Goal: Task Accomplishment & Management: Use online tool/utility

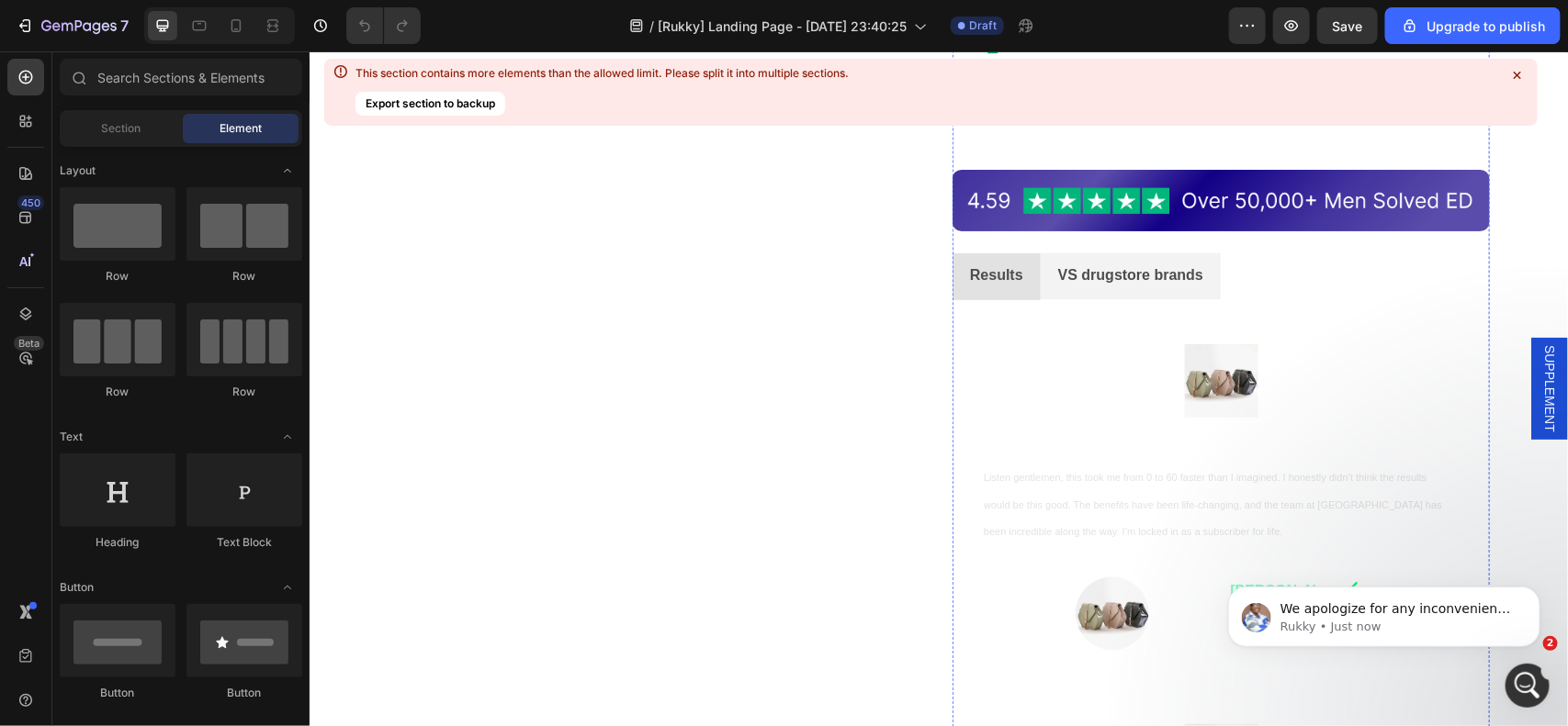
scroll to position [1607, 0]
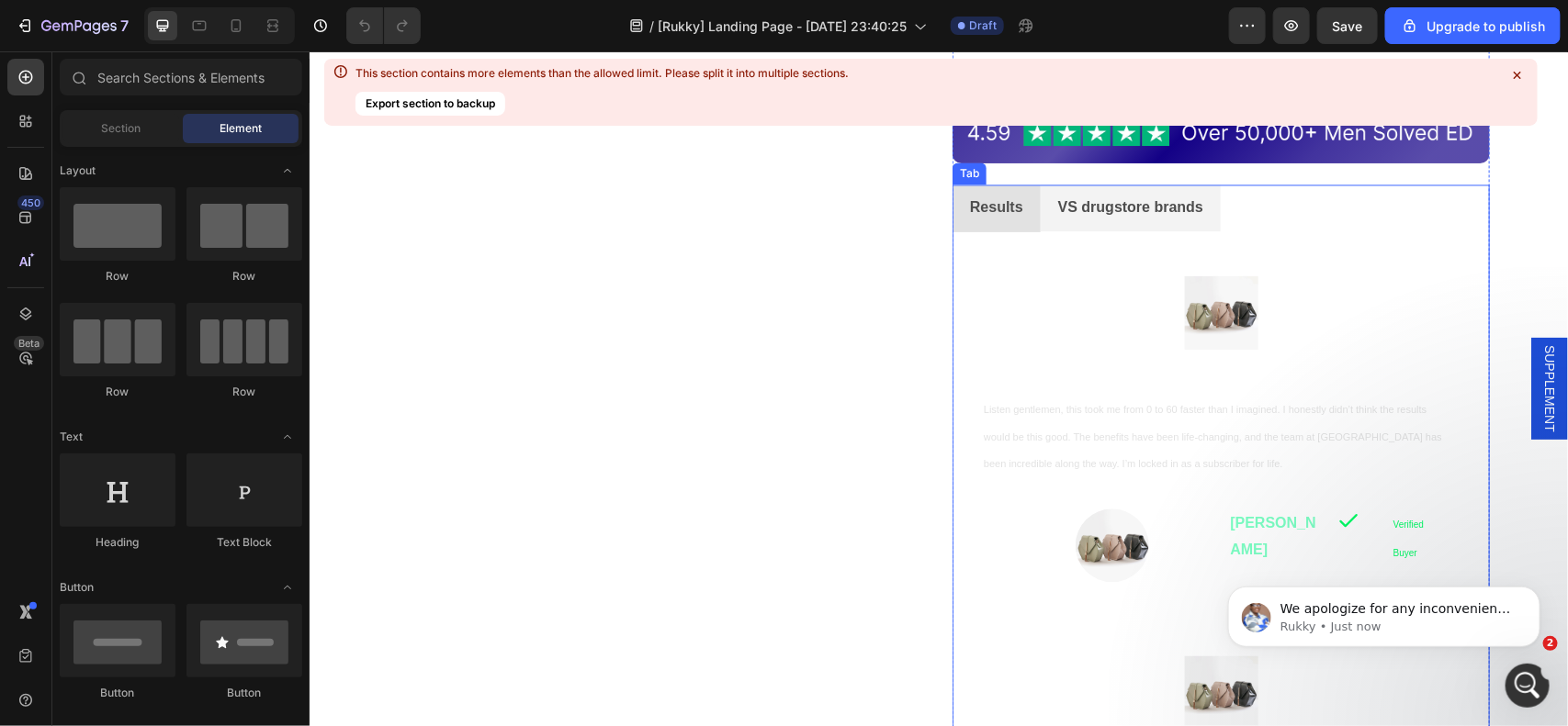
drag, startPoint x: 965, startPoint y: 182, endPoint x: 1086, endPoint y: 381, distance: 232.9
click at [965, 182] on div "Tab" at bounding box center [968, 173] width 34 height 22
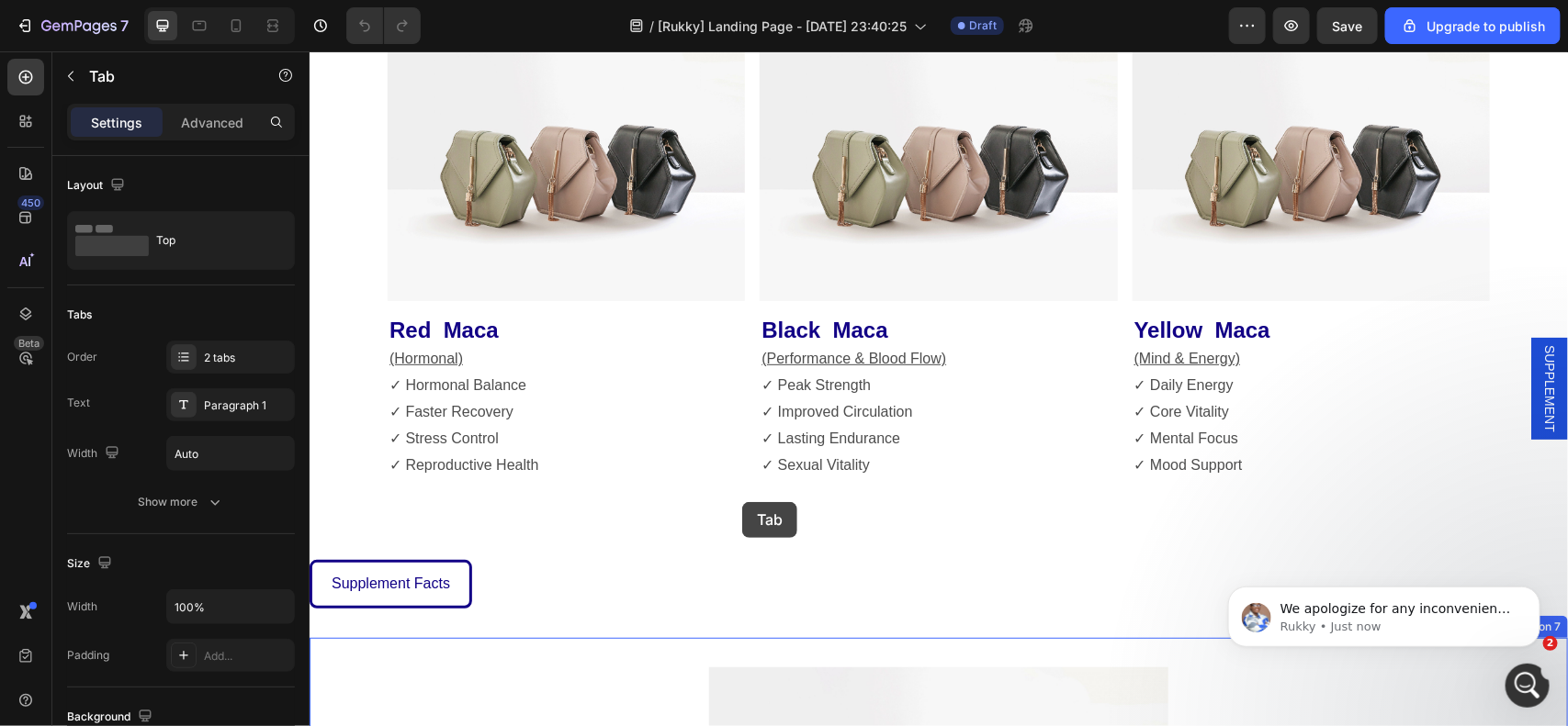
scroll to position [3581, 0]
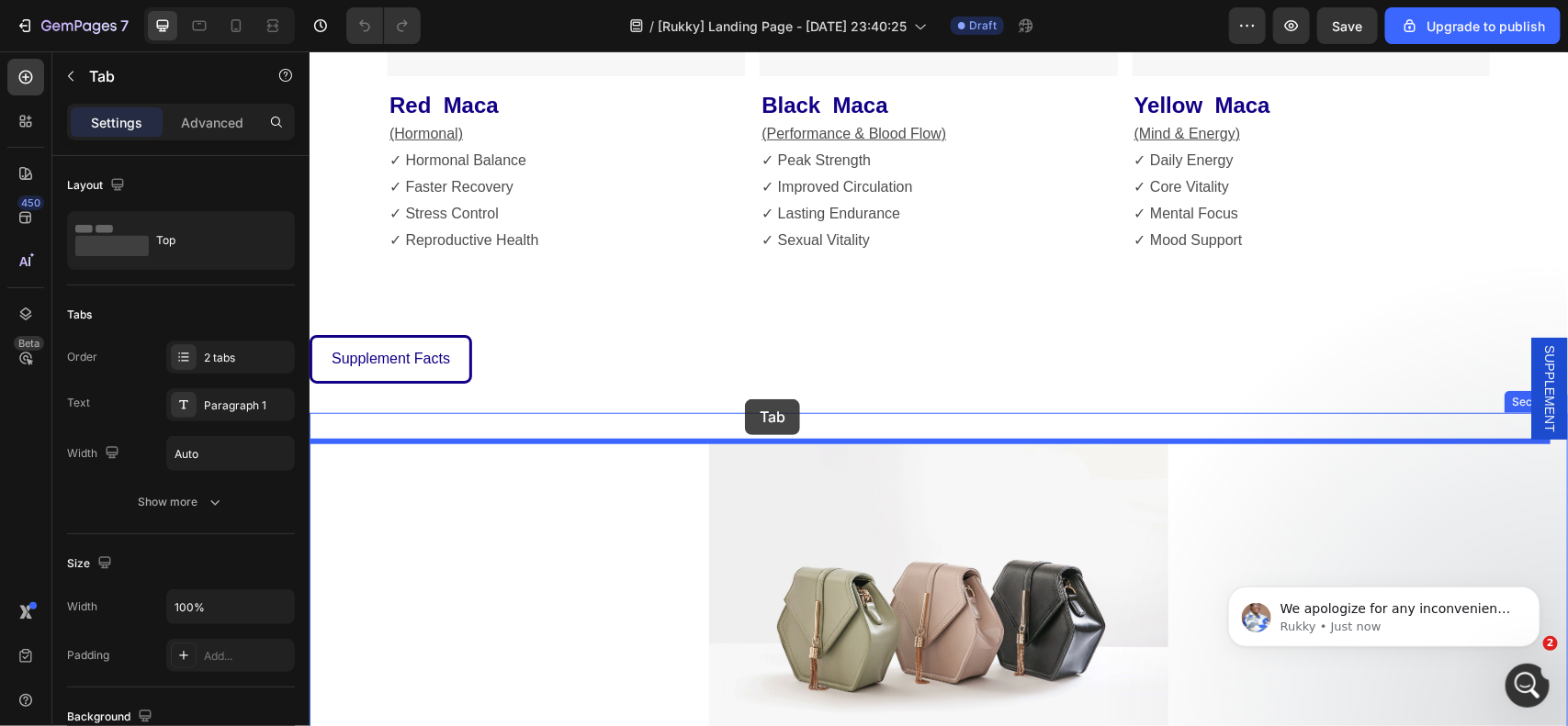
drag, startPoint x: 971, startPoint y: 174, endPoint x: 744, endPoint y: 399, distance: 319.6
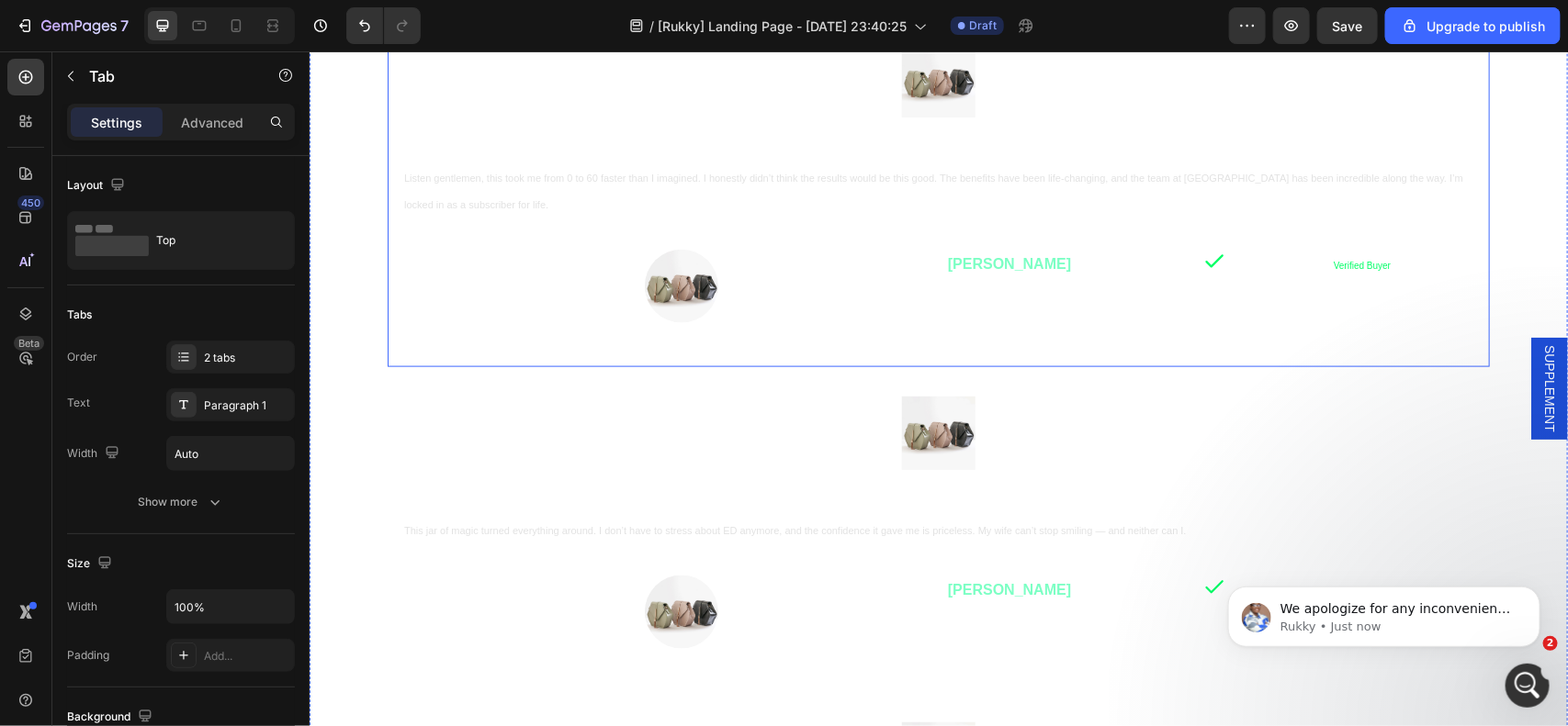
scroll to position [3725, 0]
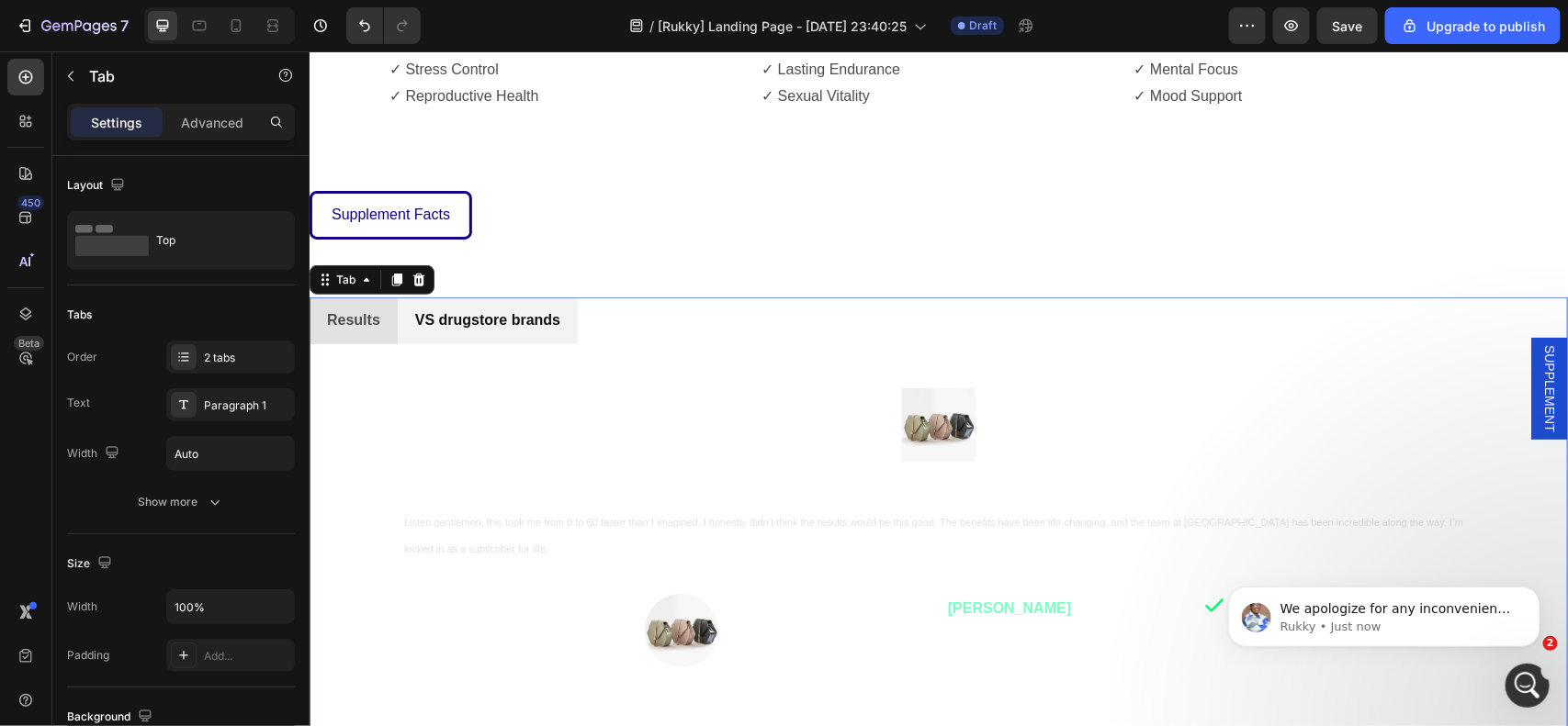
click at [482, 318] on p "VS drugstore brands" at bounding box center [486, 320] width 145 height 26
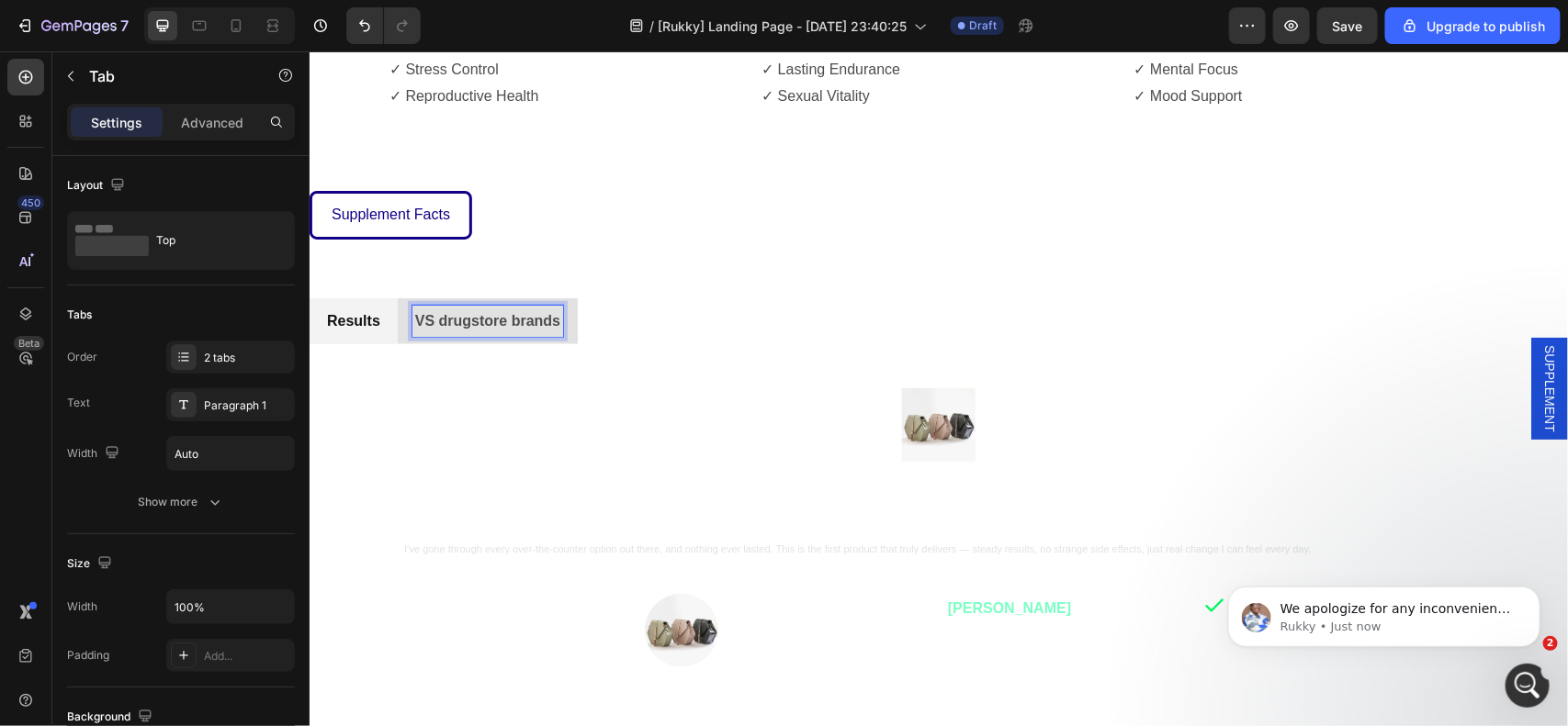
click at [361, 321] on p "Results" at bounding box center [353, 320] width 53 height 26
click at [436, 319] on p "VS drugstore brands" at bounding box center [486, 320] width 145 height 26
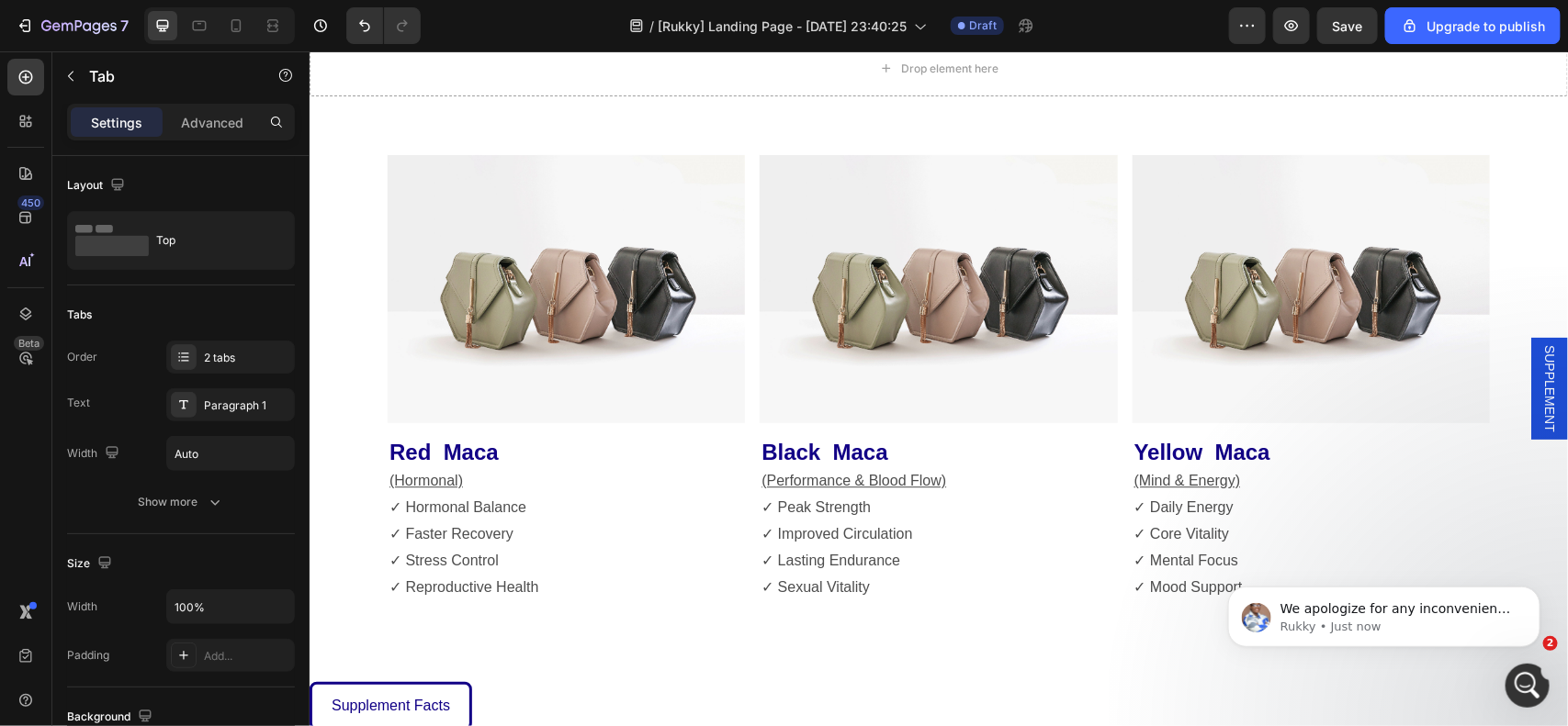
scroll to position [1721, 0]
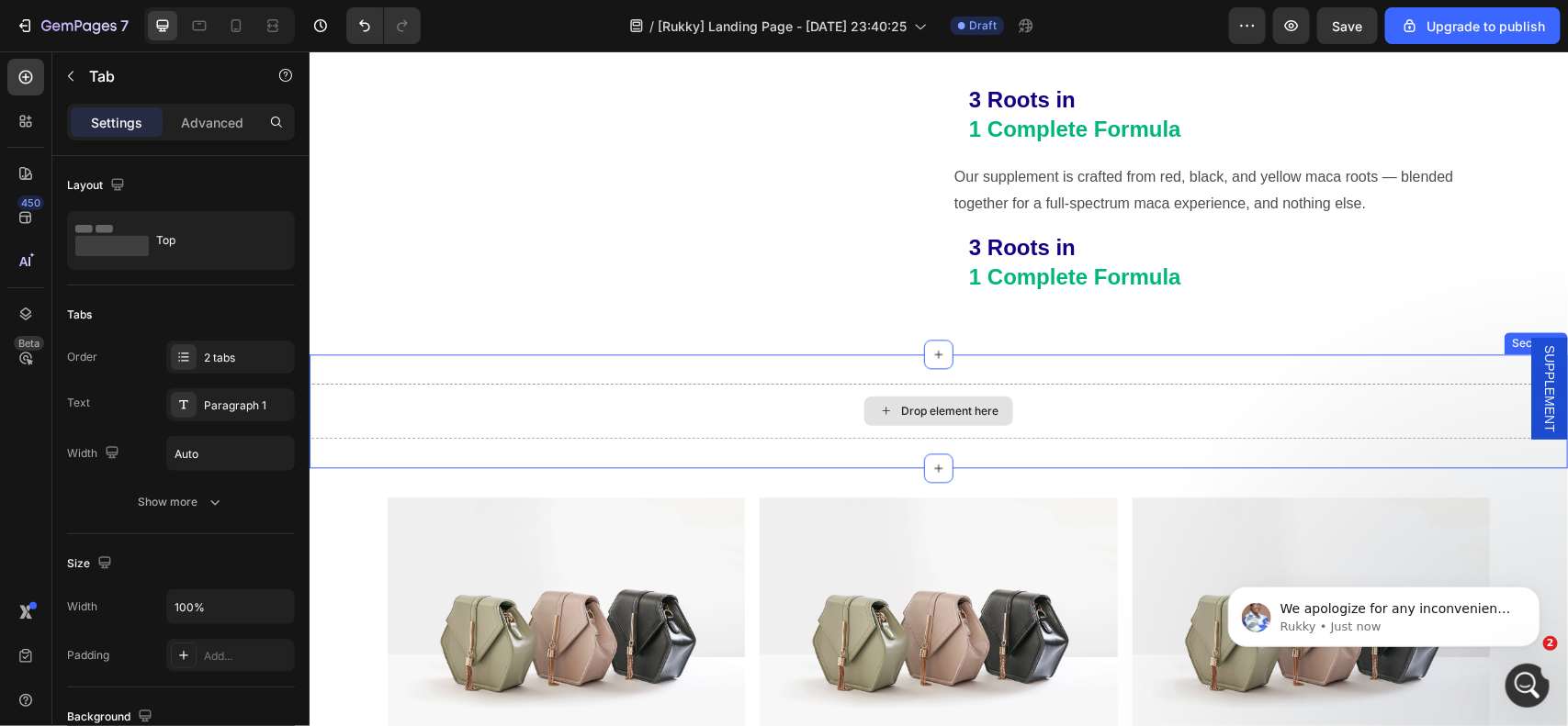
click at [943, 407] on div "Drop element here" at bounding box center [949, 410] width 97 height 15
click at [995, 81] on div "Text Block" at bounding box center [1002, 73] width 62 height 16
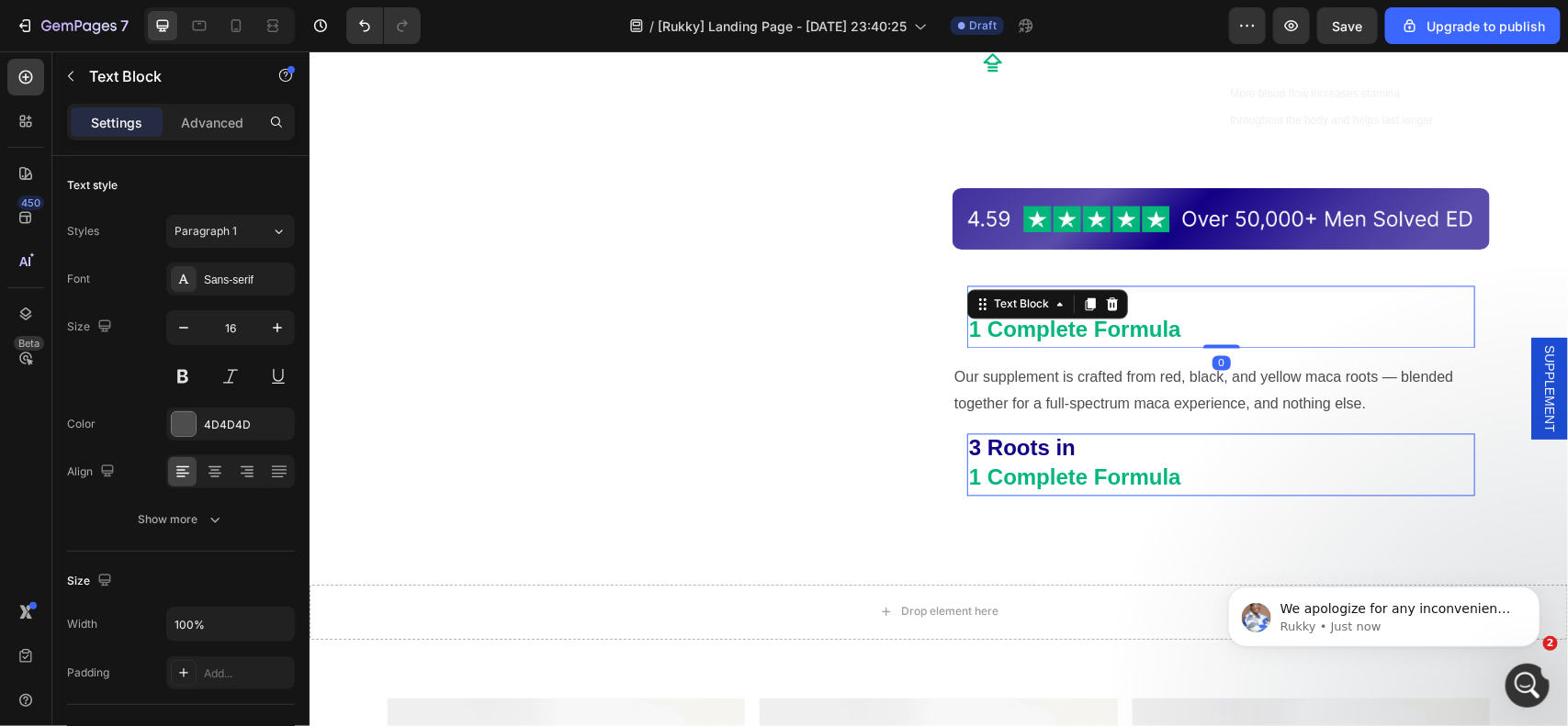
scroll to position [1492, 0]
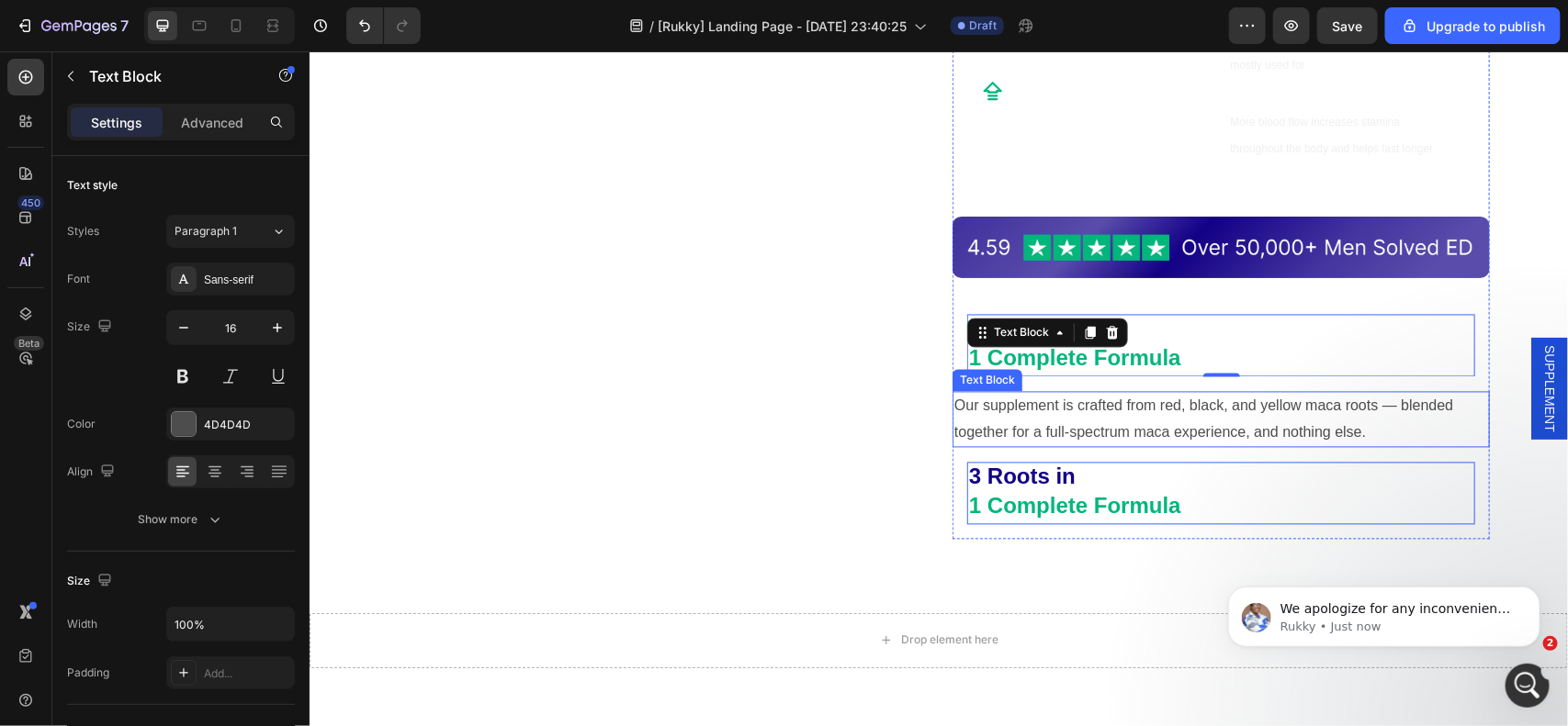
click at [1181, 410] on p "Our supplement is crafted from red, black, and yellow maca roots — blended toge…" at bounding box center [1220, 420] width 533 height 53
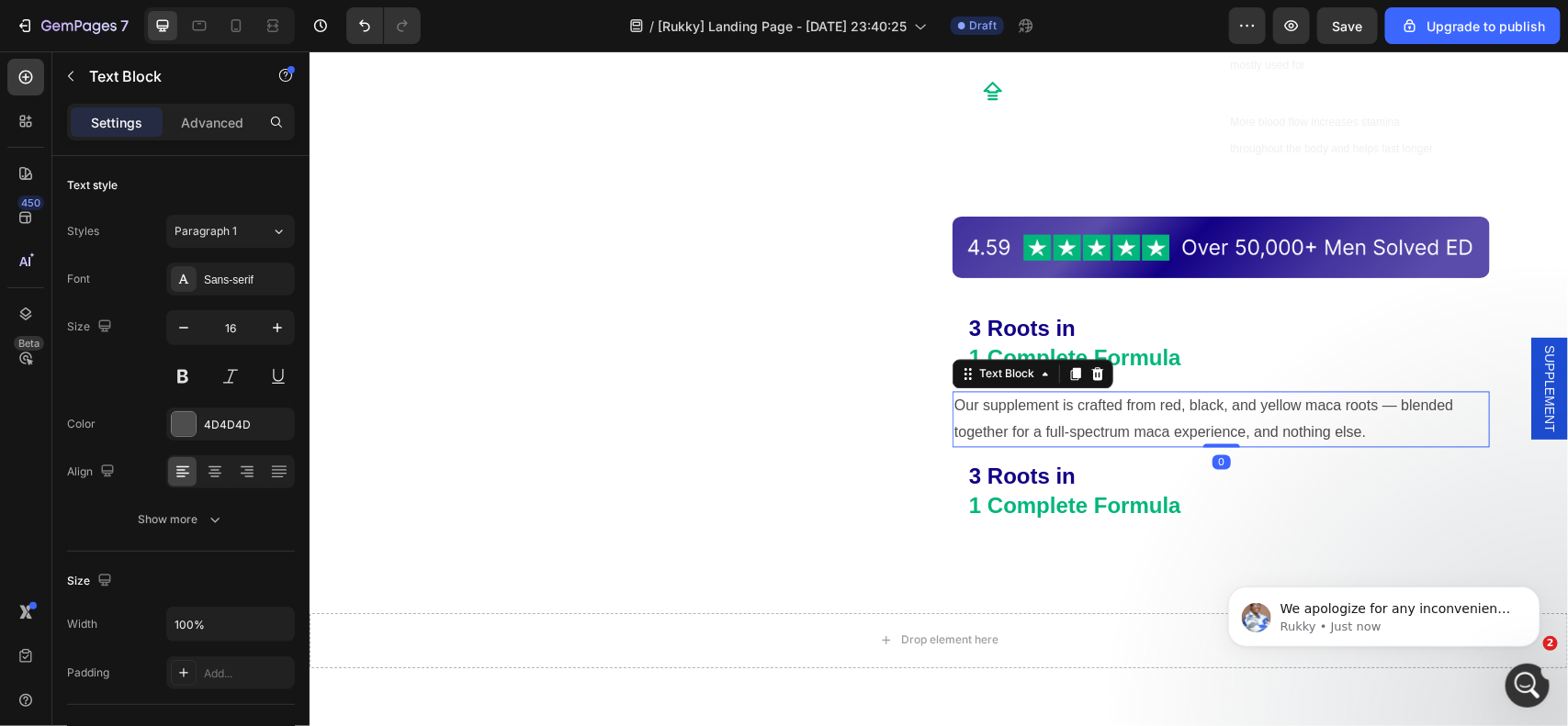
click at [1154, 358] on strong "1 Complete Formula" at bounding box center [1074, 357] width 212 height 25
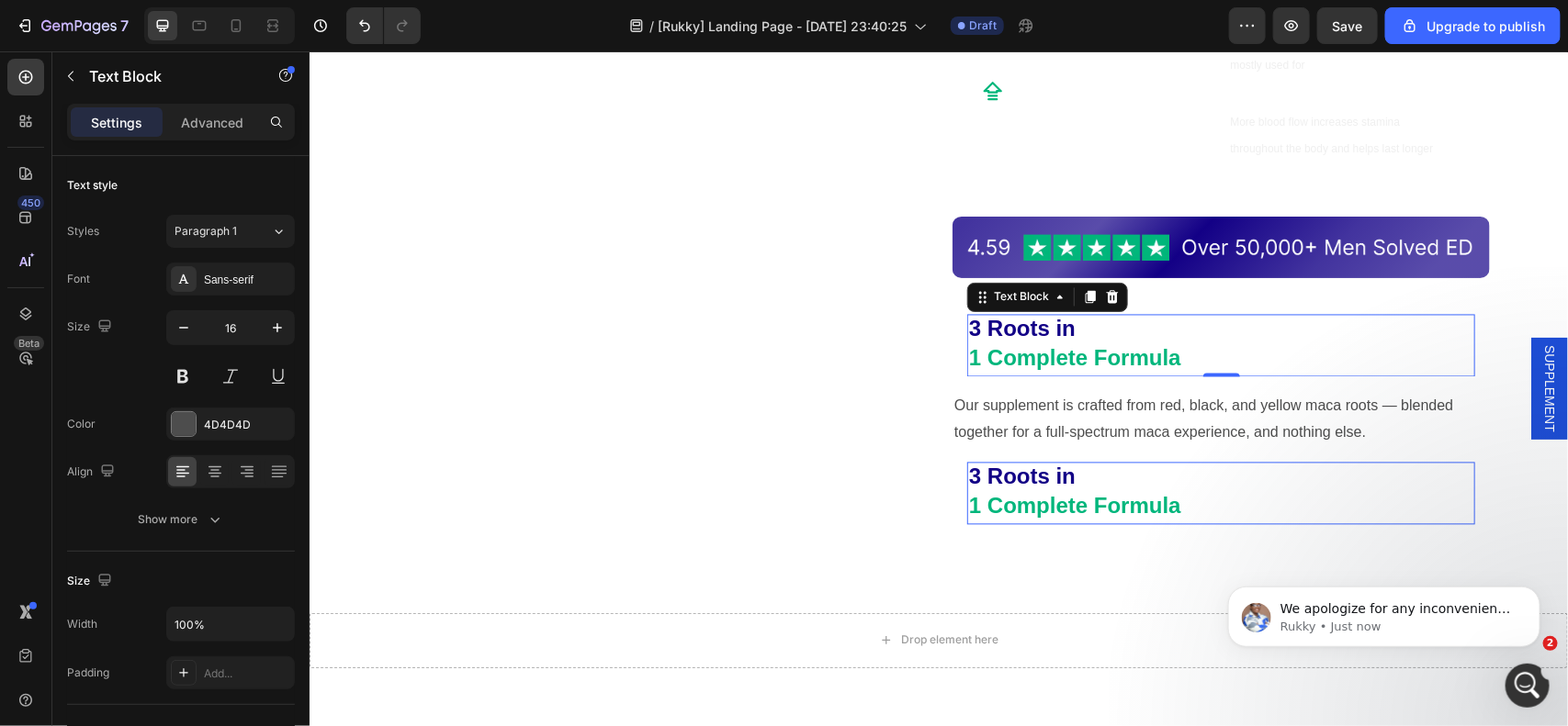
click at [1105, 302] on icon at bounding box center [1111, 297] width 15 height 15
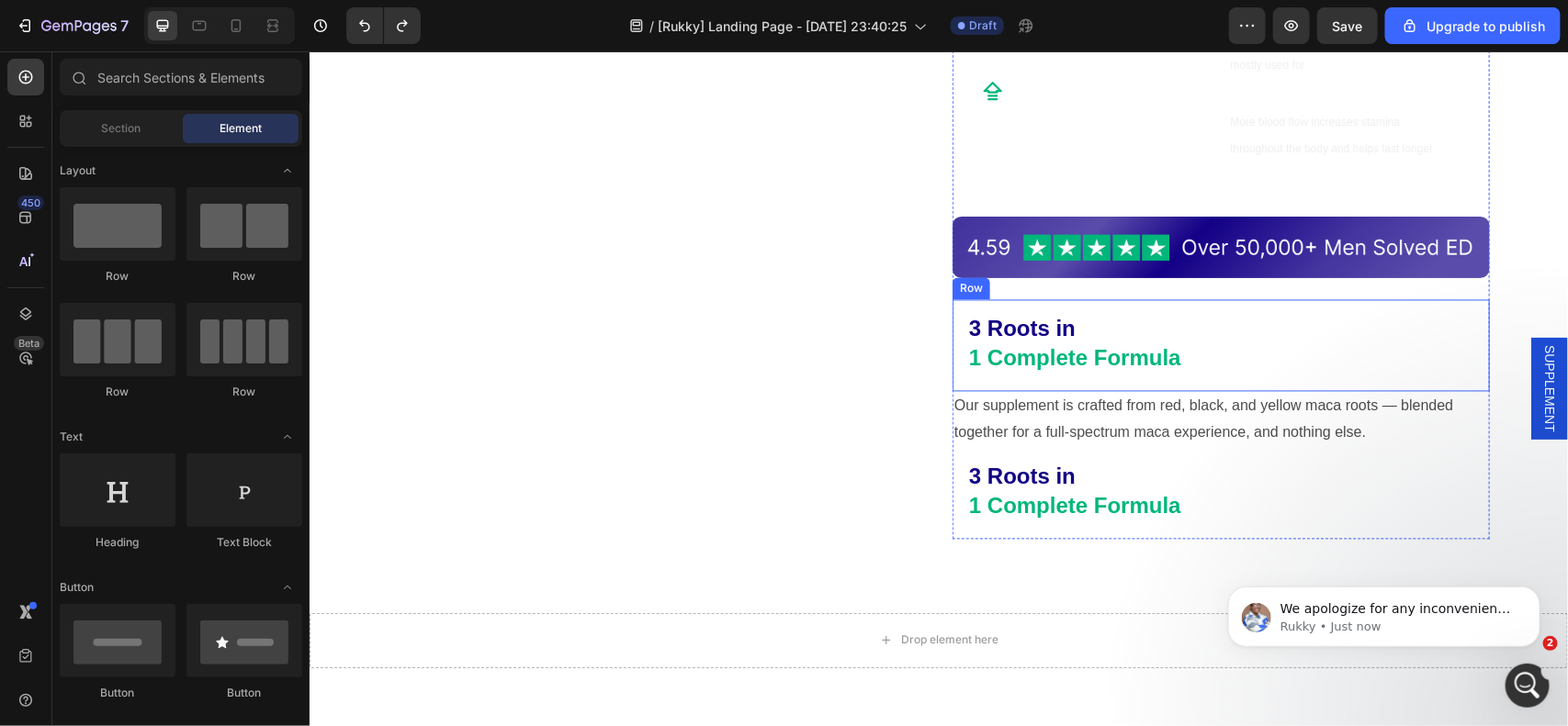
click at [953, 298] on div "Row" at bounding box center [970, 287] width 38 height 22
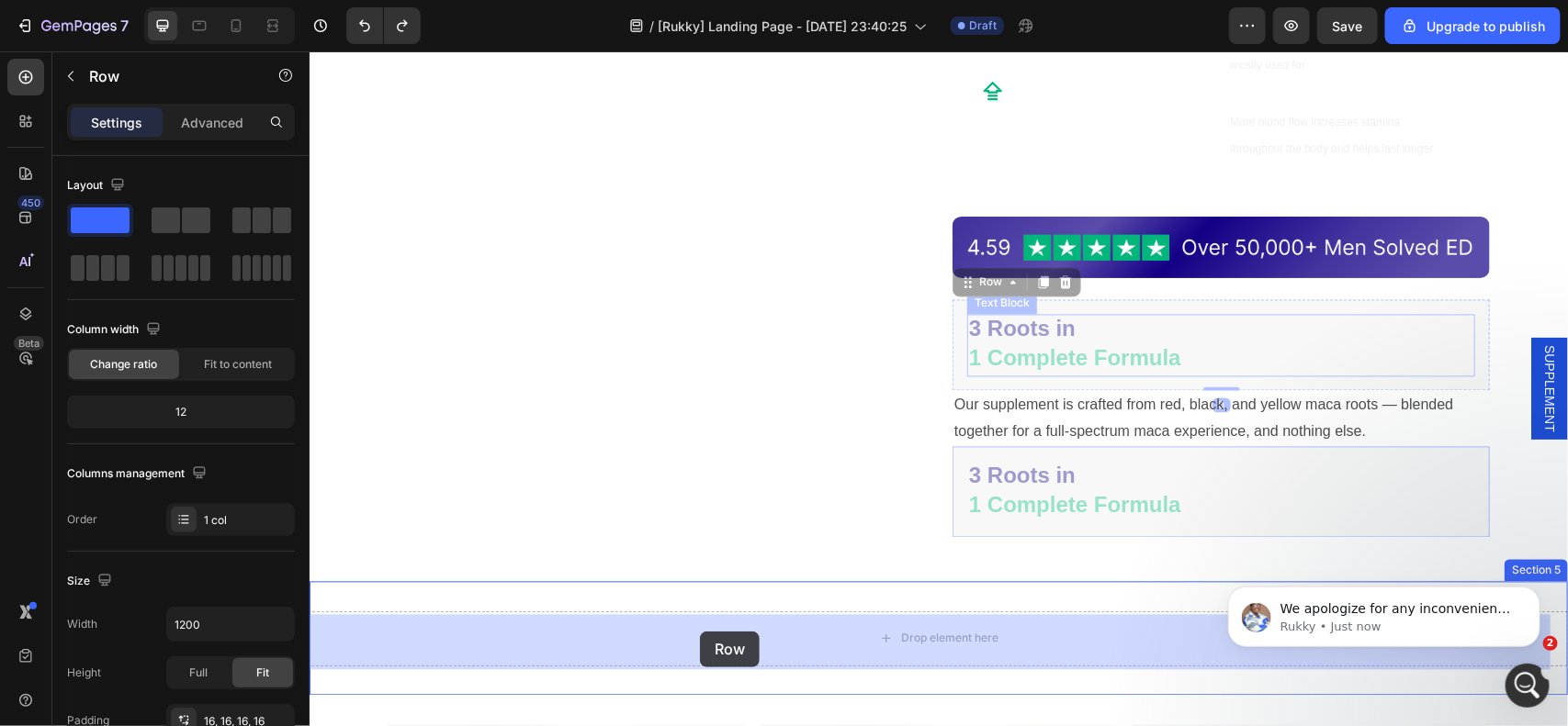
drag, startPoint x: 975, startPoint y: 286, endPoint x: 699, endPoint y: 631, distance: 441.8
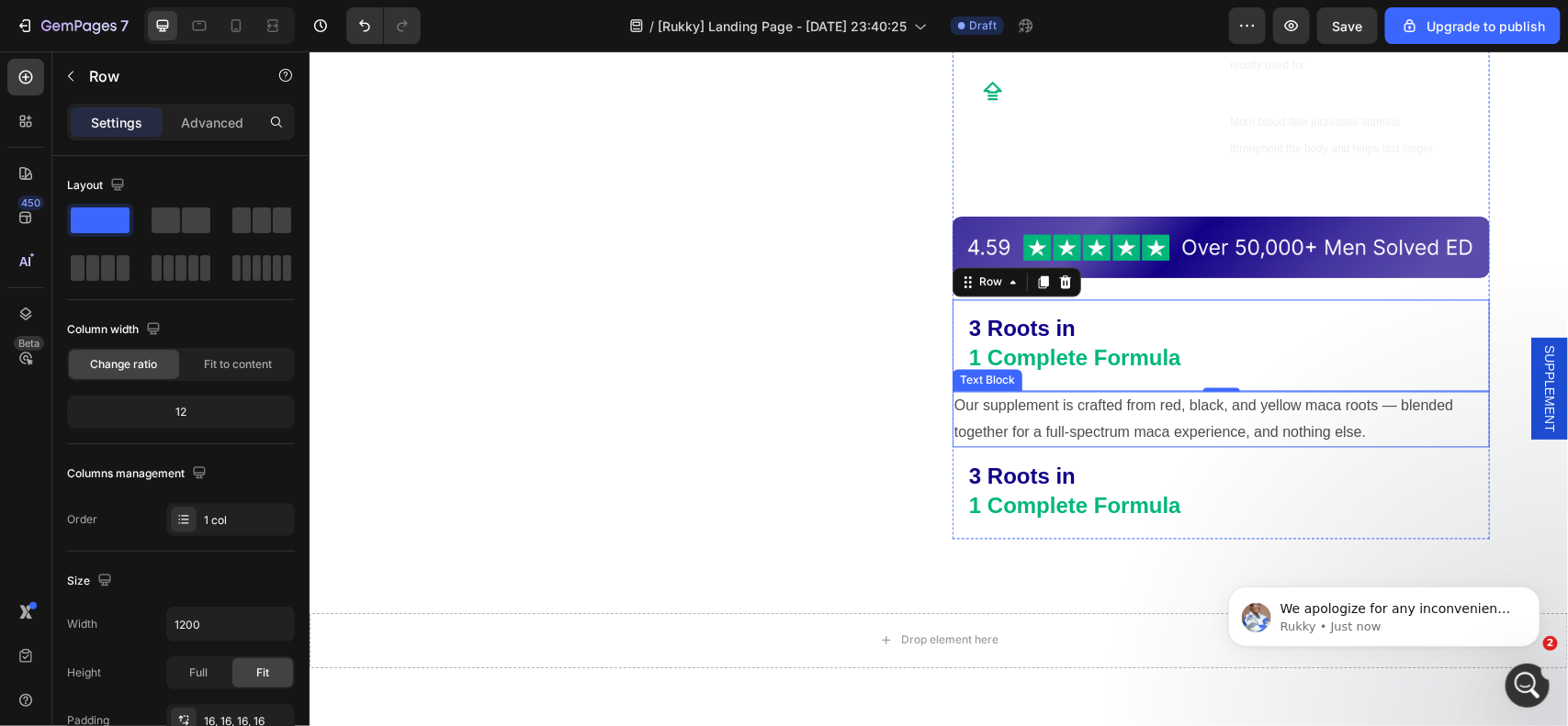
click at [1056, 410] on p "Our supplement is crafted from red, black, and yellow maca roots — blended toge…" at bounding box center [1220, 420] width 533 height 53
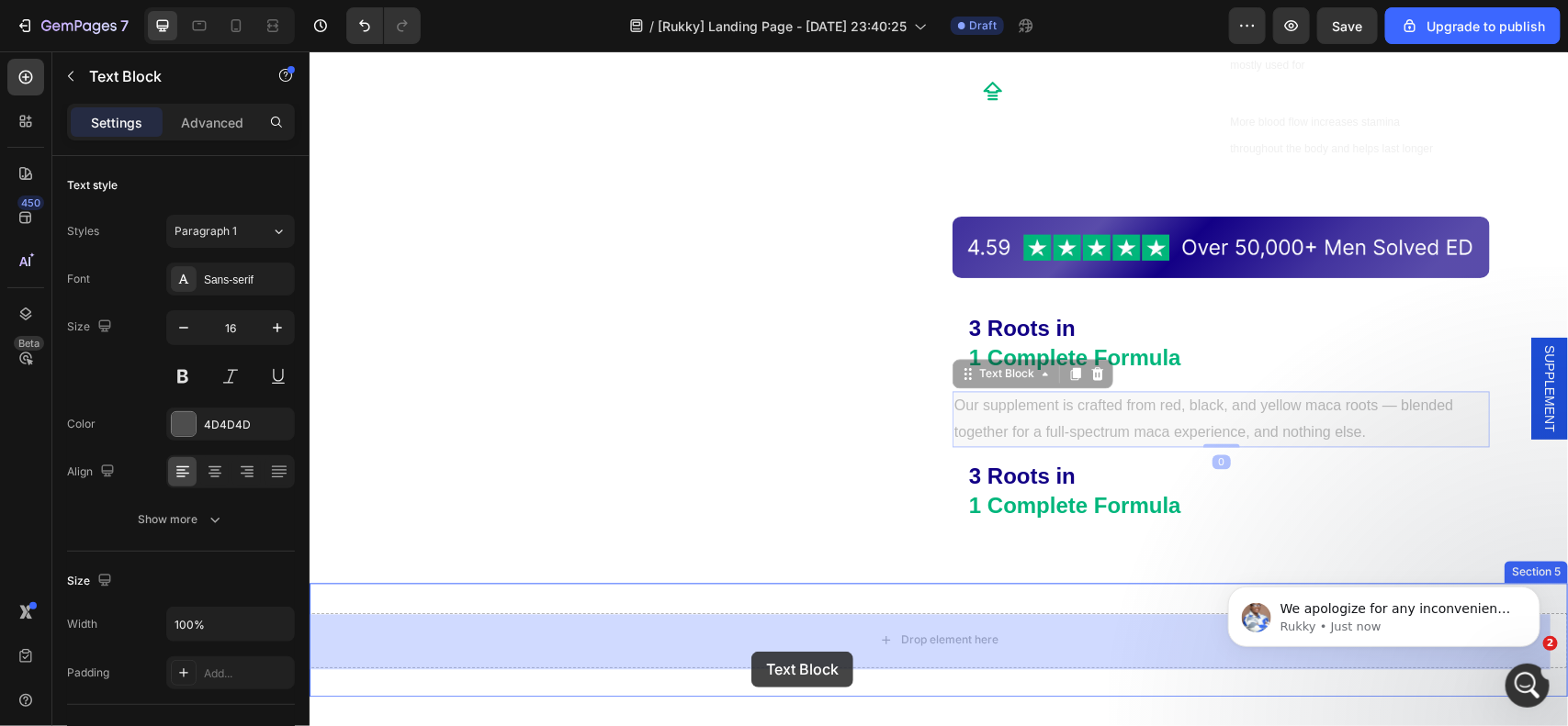
drag, startPoint x: 994, startPoint y: 382, endPoint x: 749, endPoint y: 651, distance: 363.8
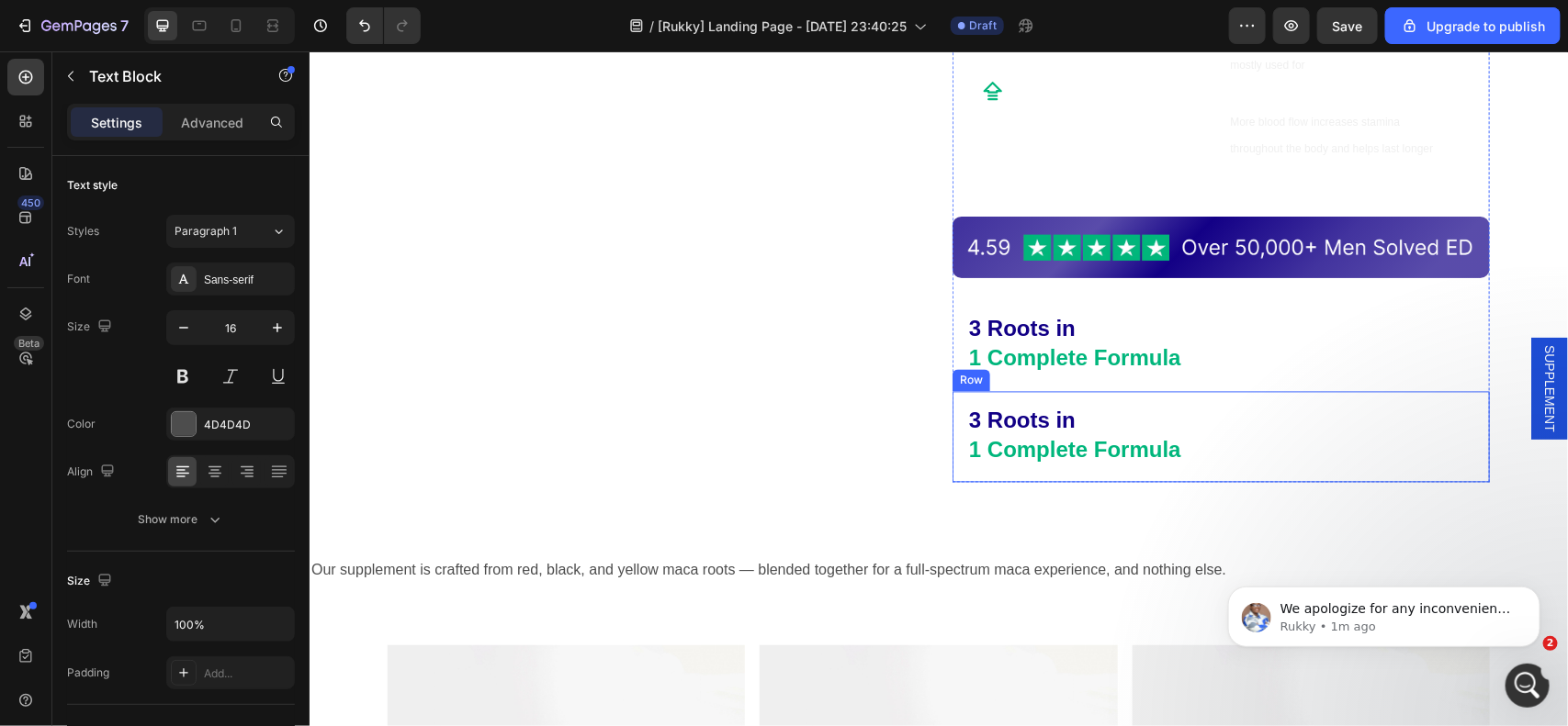
click at [951, 404] on div "3 Roots in 1 Complete Formula Text Block Row" at bounding box center [1220, 437] width 537 height 92
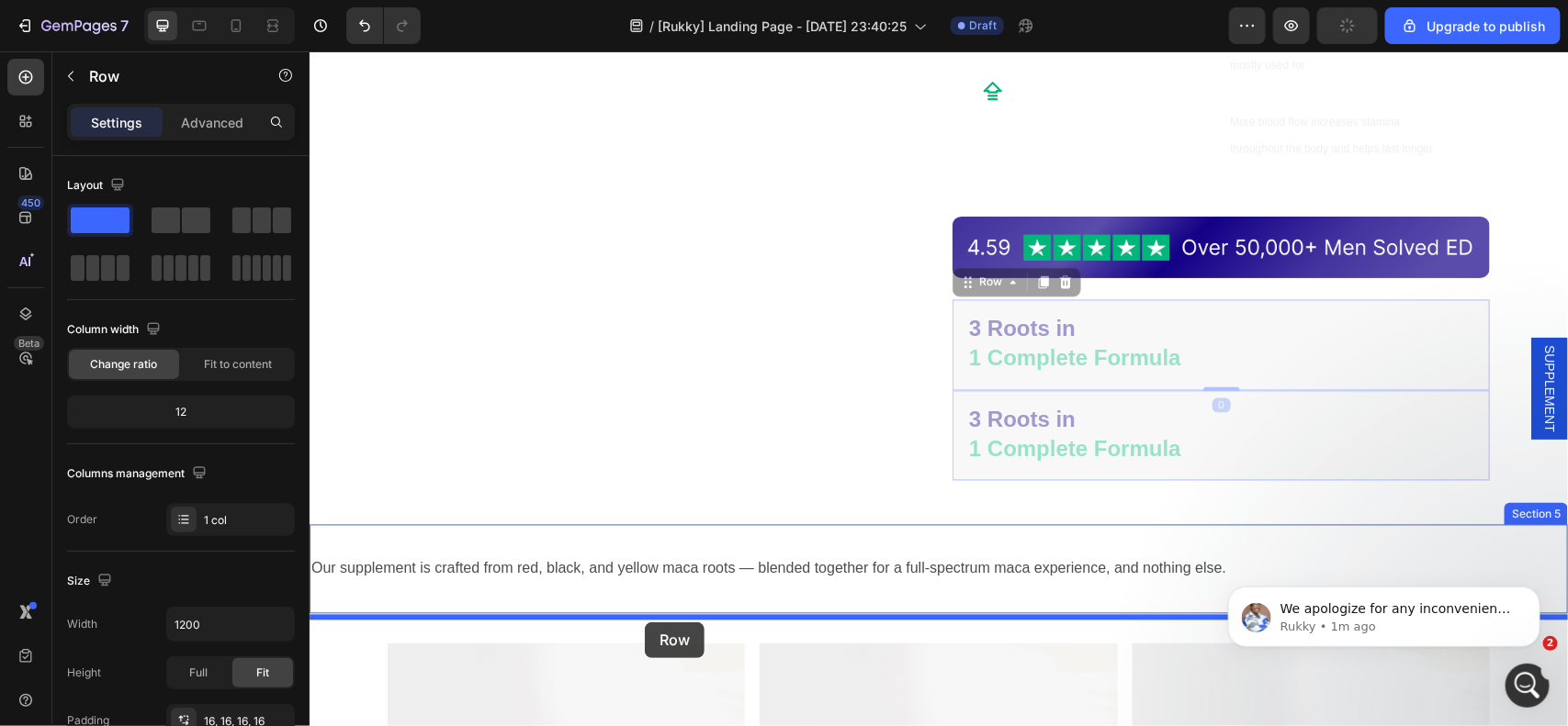
drag, startPoint x: 984, startPoint y: 293, endPoint x: 643, endPoint y: 622, distance: 473.8
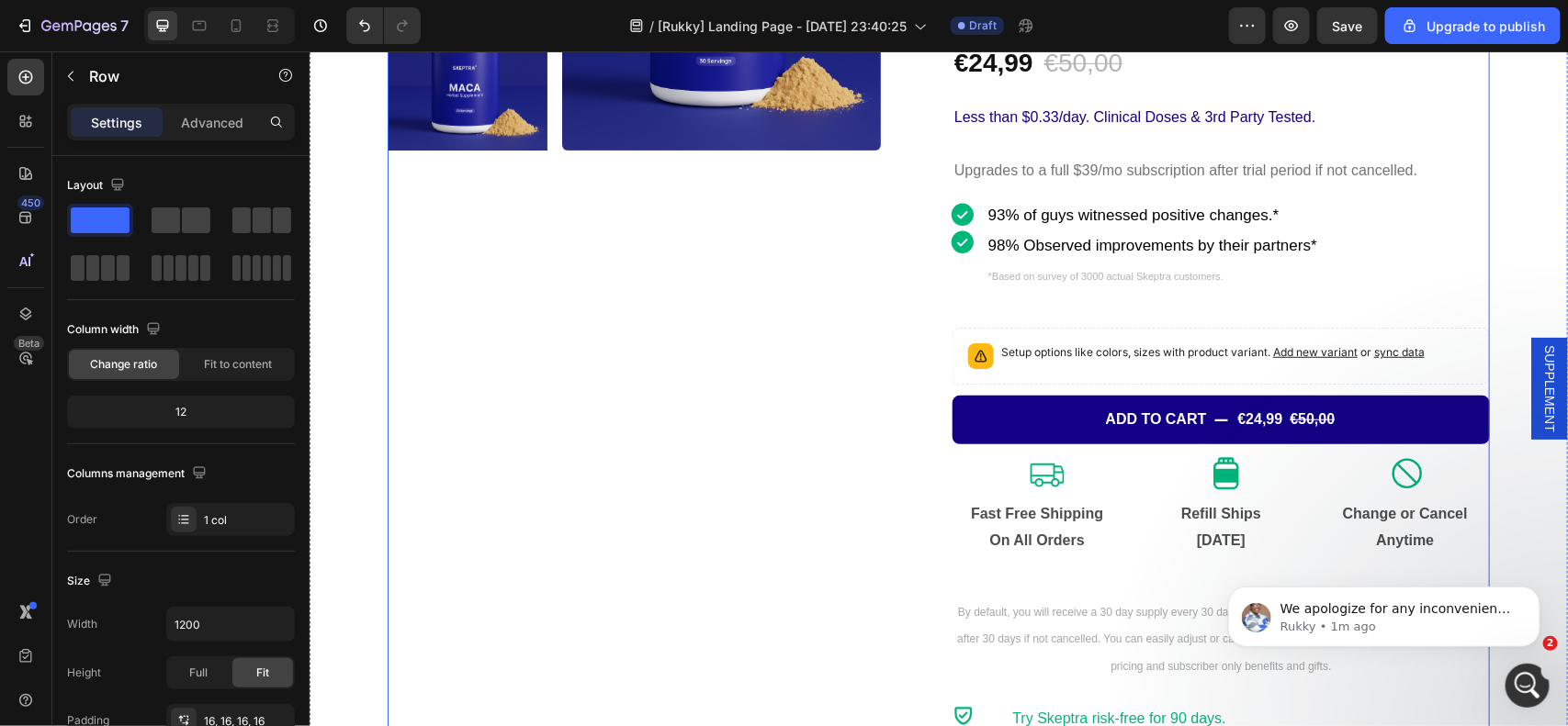
scroll to position [0, 0]
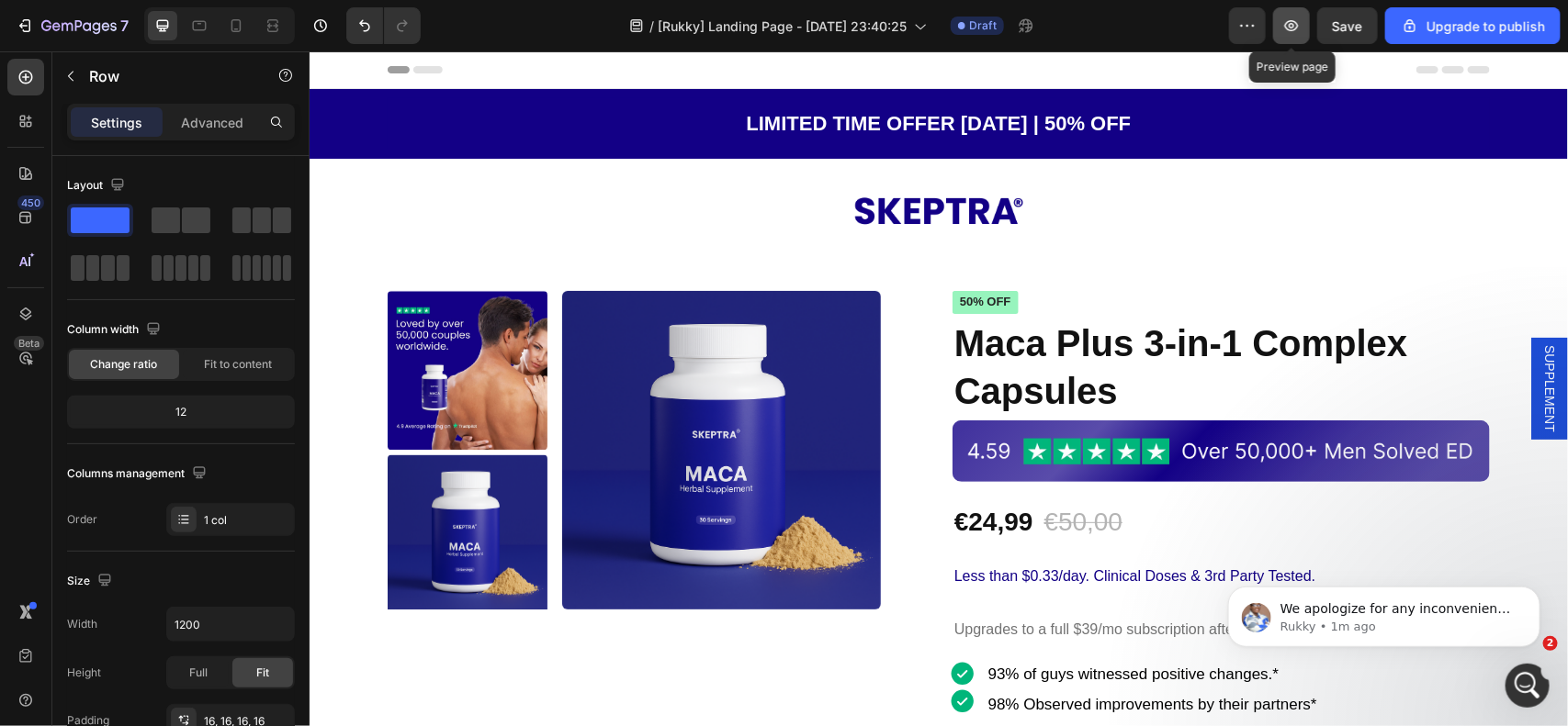
click at [1295, 23] on icon "button" at bounding box center [1291, 25] width 18 height 18
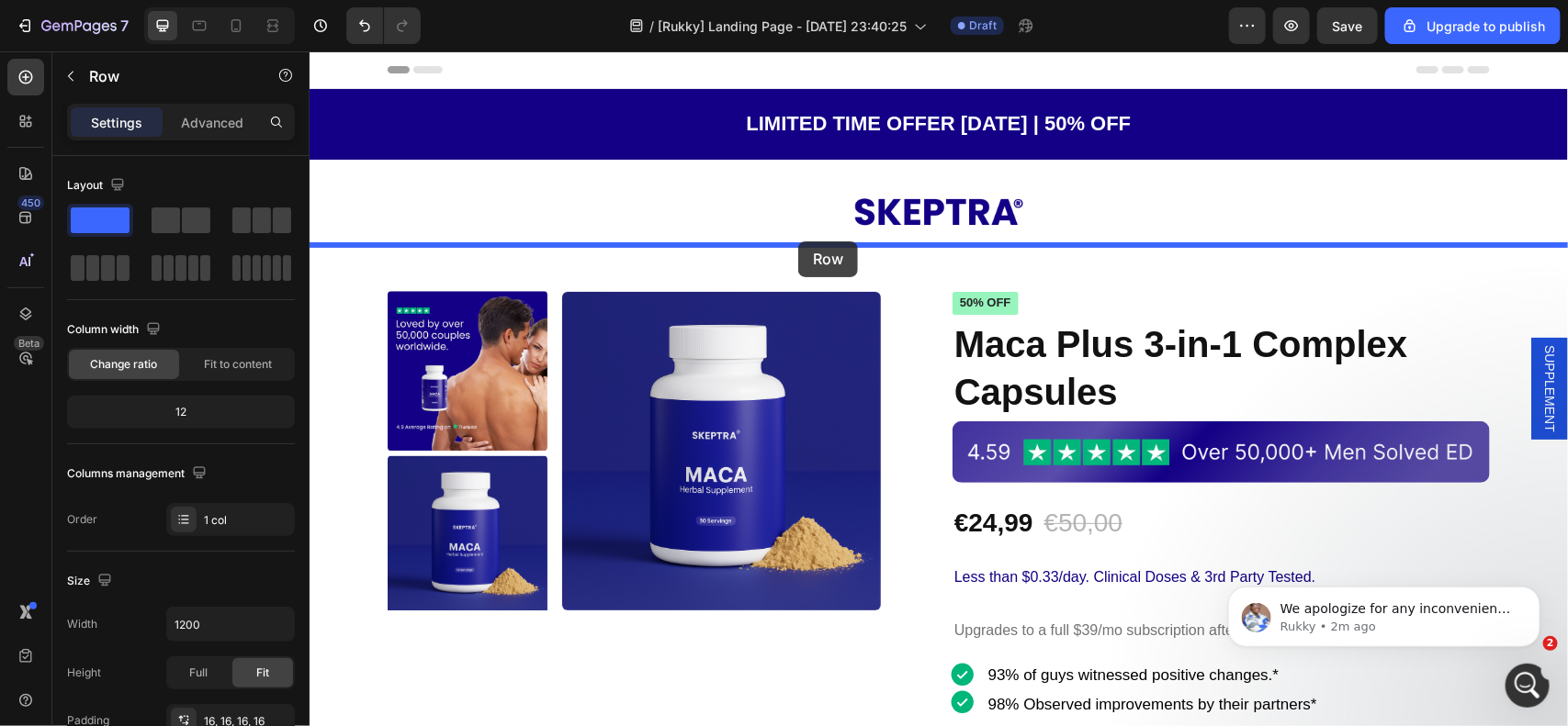
drag, startPoint x: 967, startPoint y: 322, endPoint x: 795, endPoint y: 244, distance: 188.9
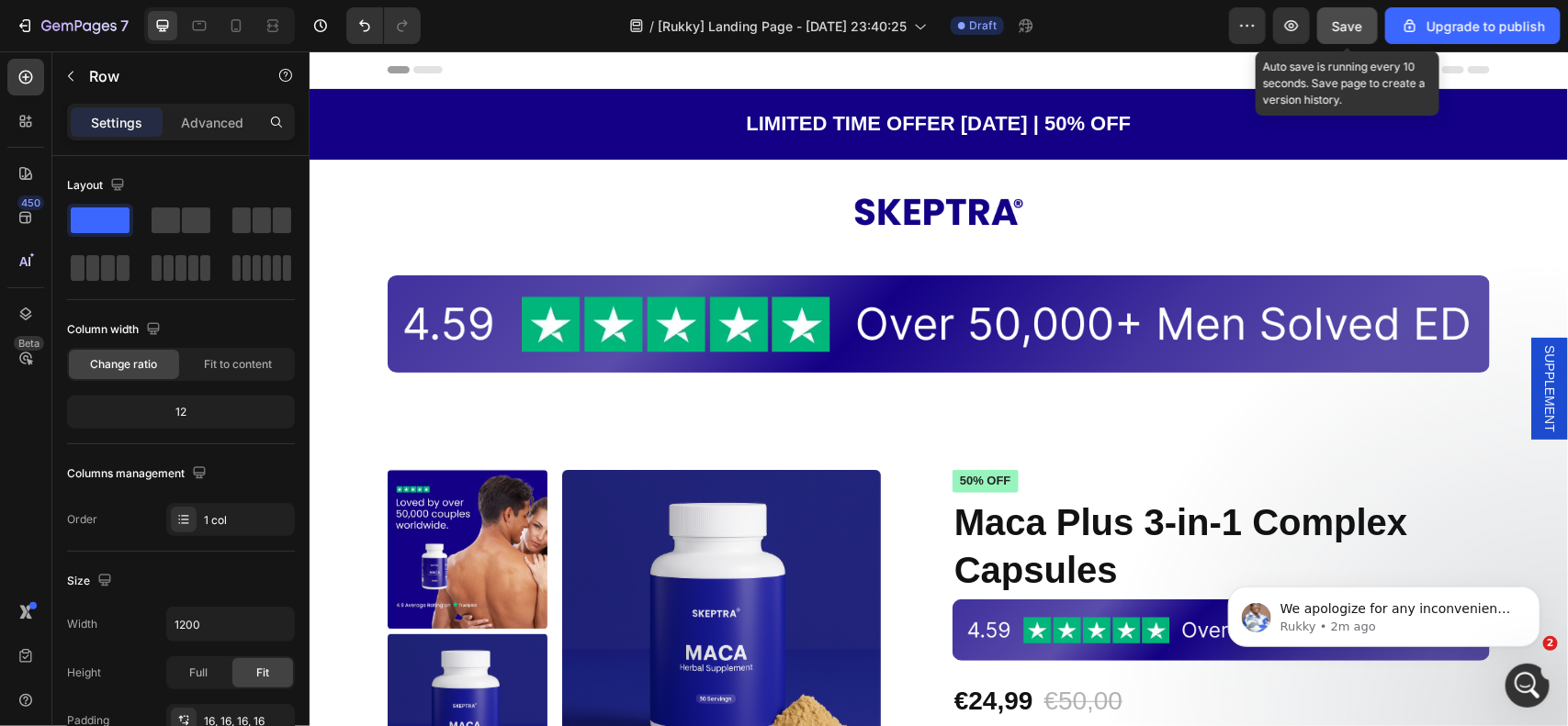
click at [1333, 29] on span "Save" at bounding box center [1348, 26] width 30 height 16
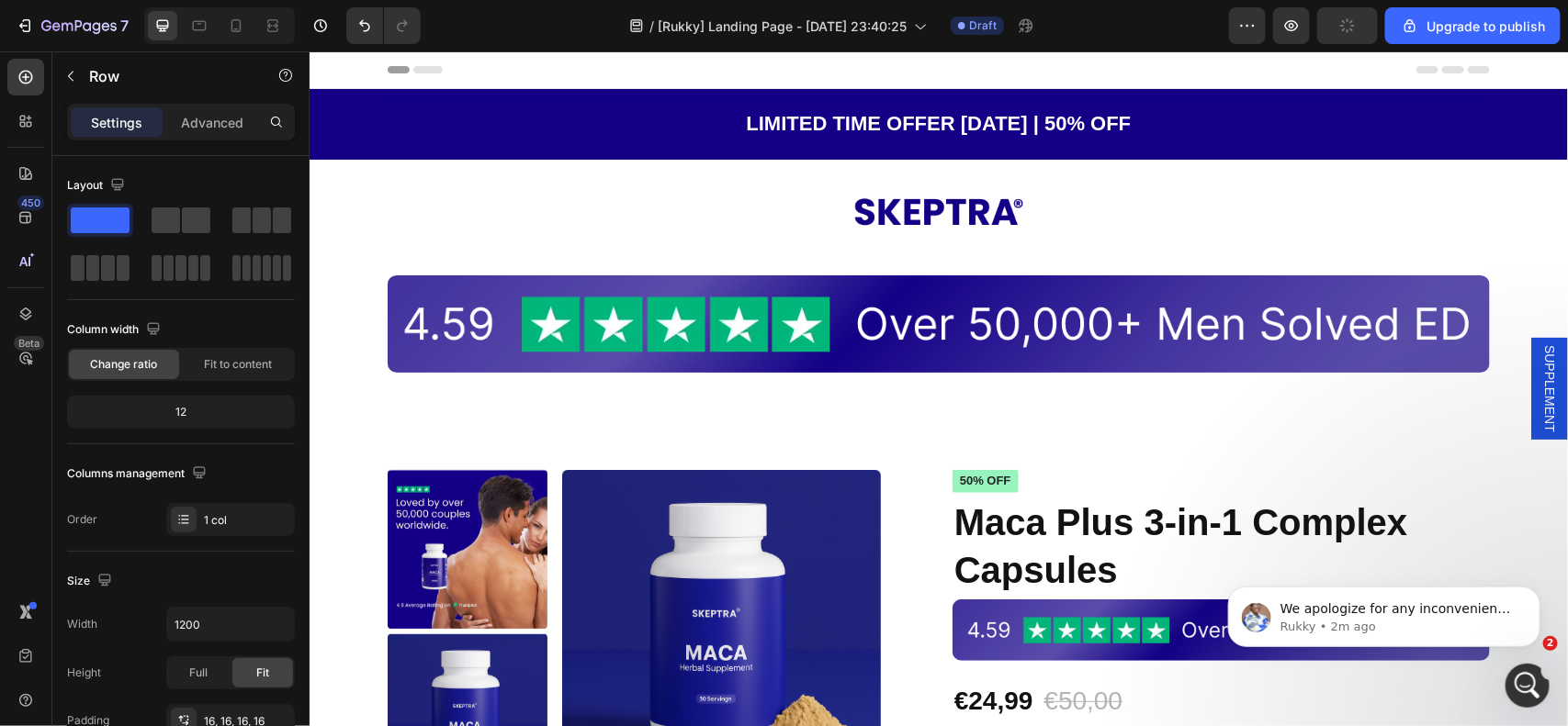
click at [1160, 15] on div "/ [Rukky] Landing Page - [DATE] 23:40:25 Draft" at bounding box center [831, 26] width 793 height 37
click at [457, 308] on img at bounding box center [937, 323] width 1072 height 68
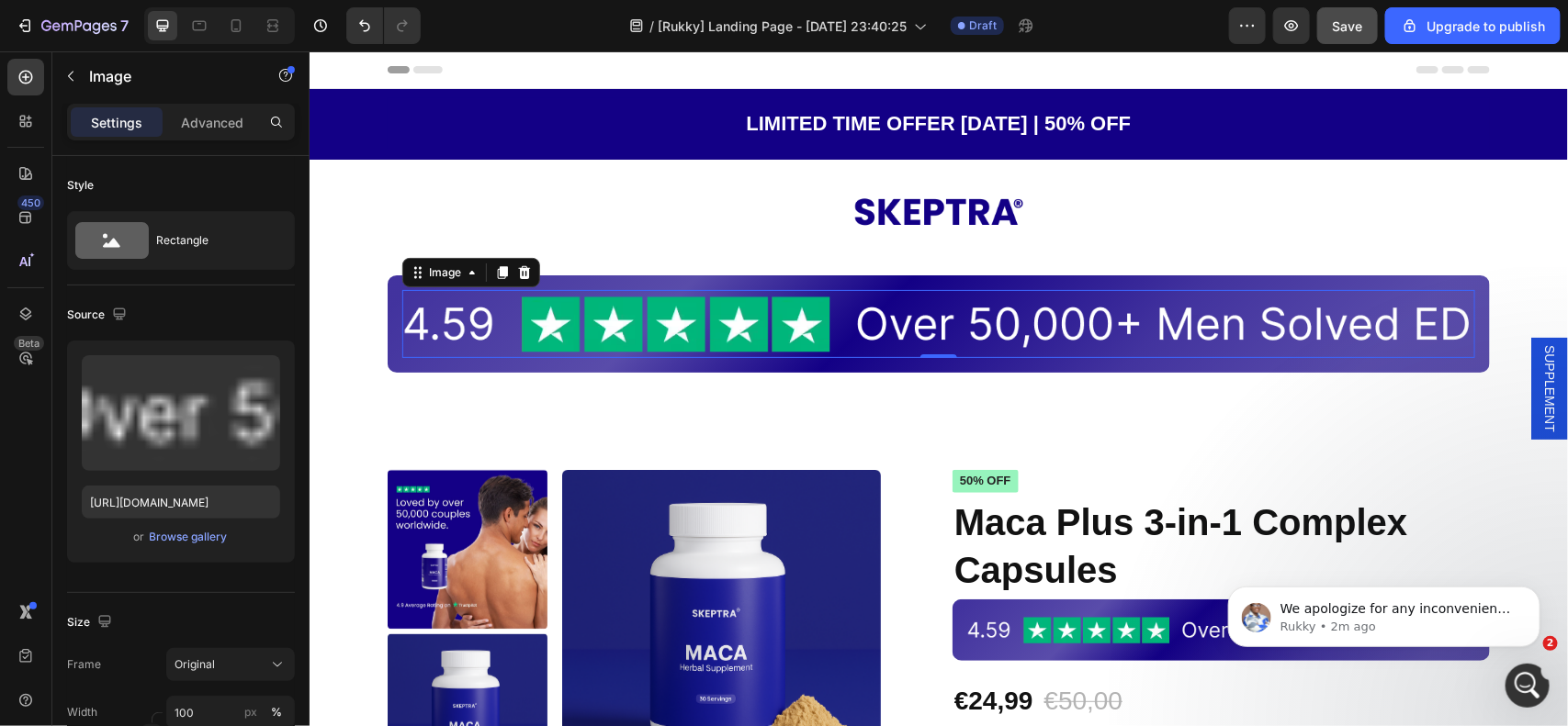
click at [566, 330] on img at bounding box center [937, 323] width 1072 height 68
click at [200, 495] on input "[URL][DOMAIN_NAME]" at bounding box center [181, 502] width 199 height 33
click at [212, 501] on input "[URL][DOMAIN_NAME]" at bounding box center [181, 502] width 199 height 33
click at [230, 505] on input "[URL][DOMAIN_NAME]" at bounding box center [181, 502] width 199 height 33
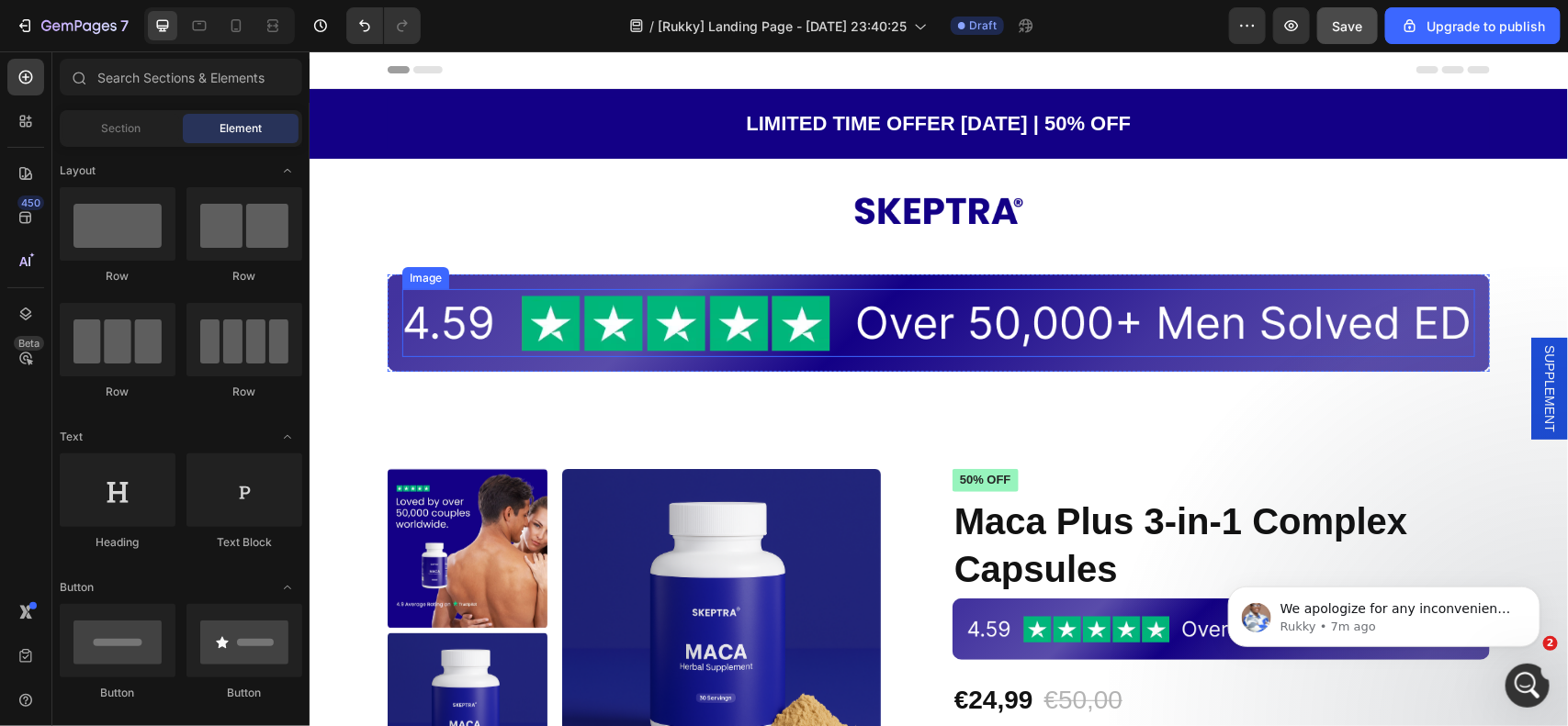
click at [452, 322] on img at bounding box center [937, 322] width 1072 height 68
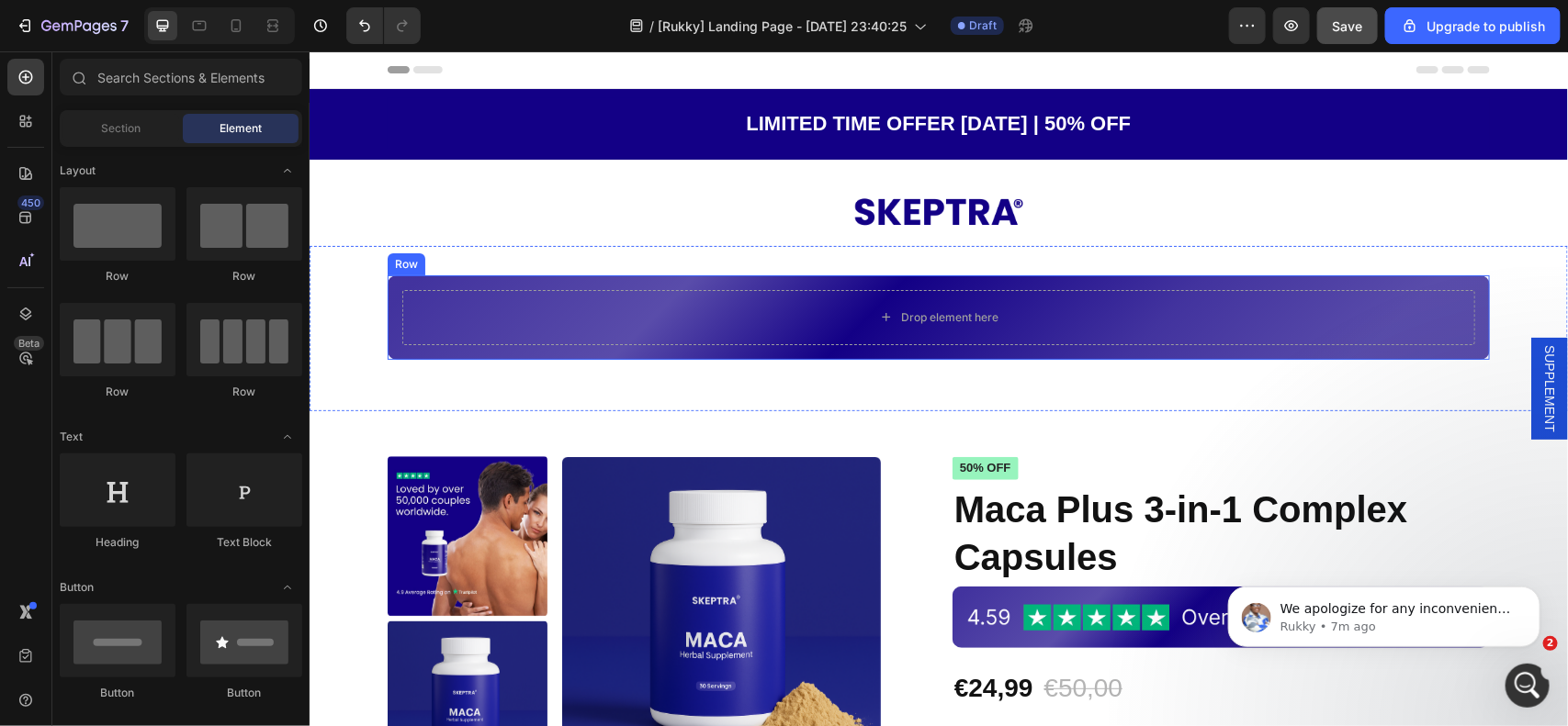
click at [497, 275] on div "Drop element here Row" at bounding box center [937, 316] width 1102 height 84
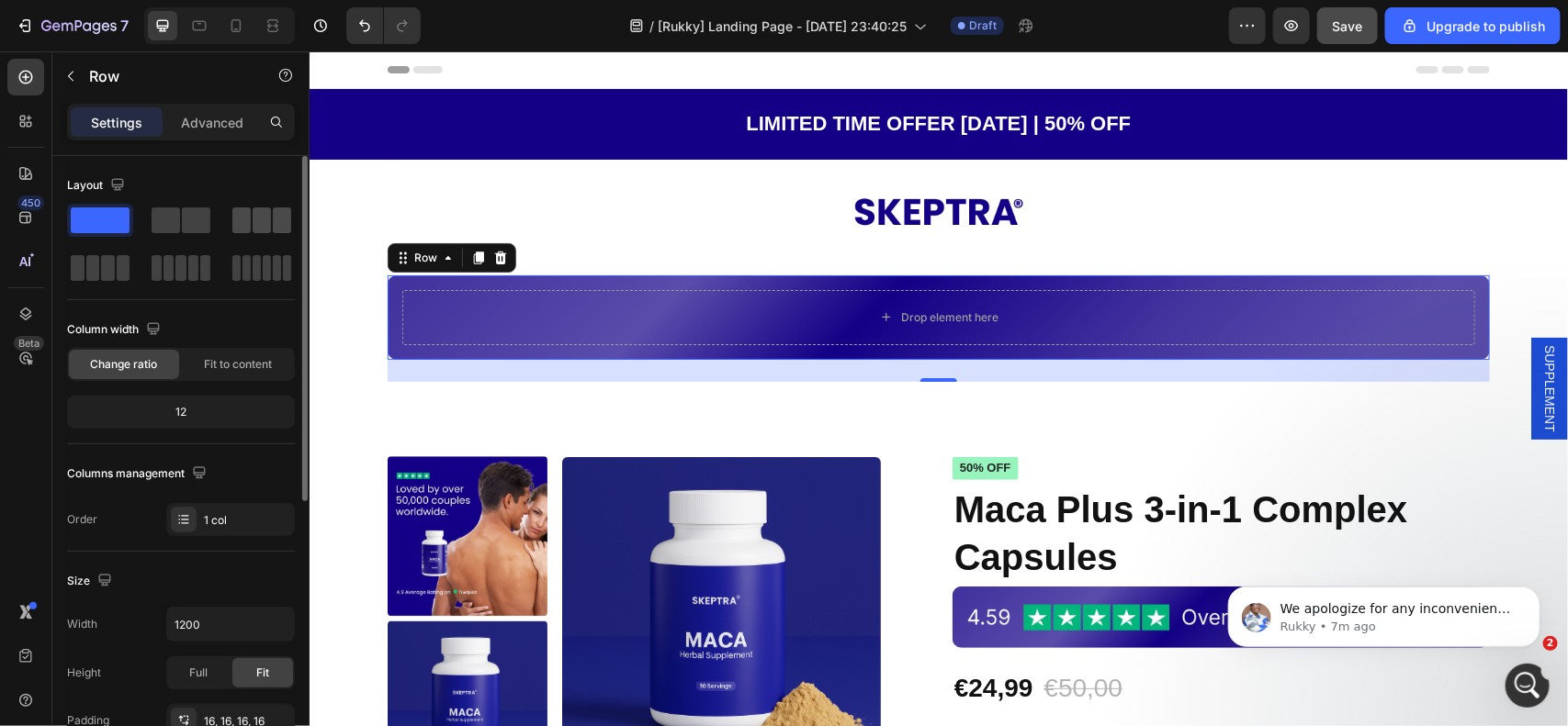
drag, startPoint x: 272, startPoint y: 207, endPoint x: 343, endPoint y: 381, distance: 187.9
click at [272, 207] on span at bounding box center [281, 219] width 18 height 26
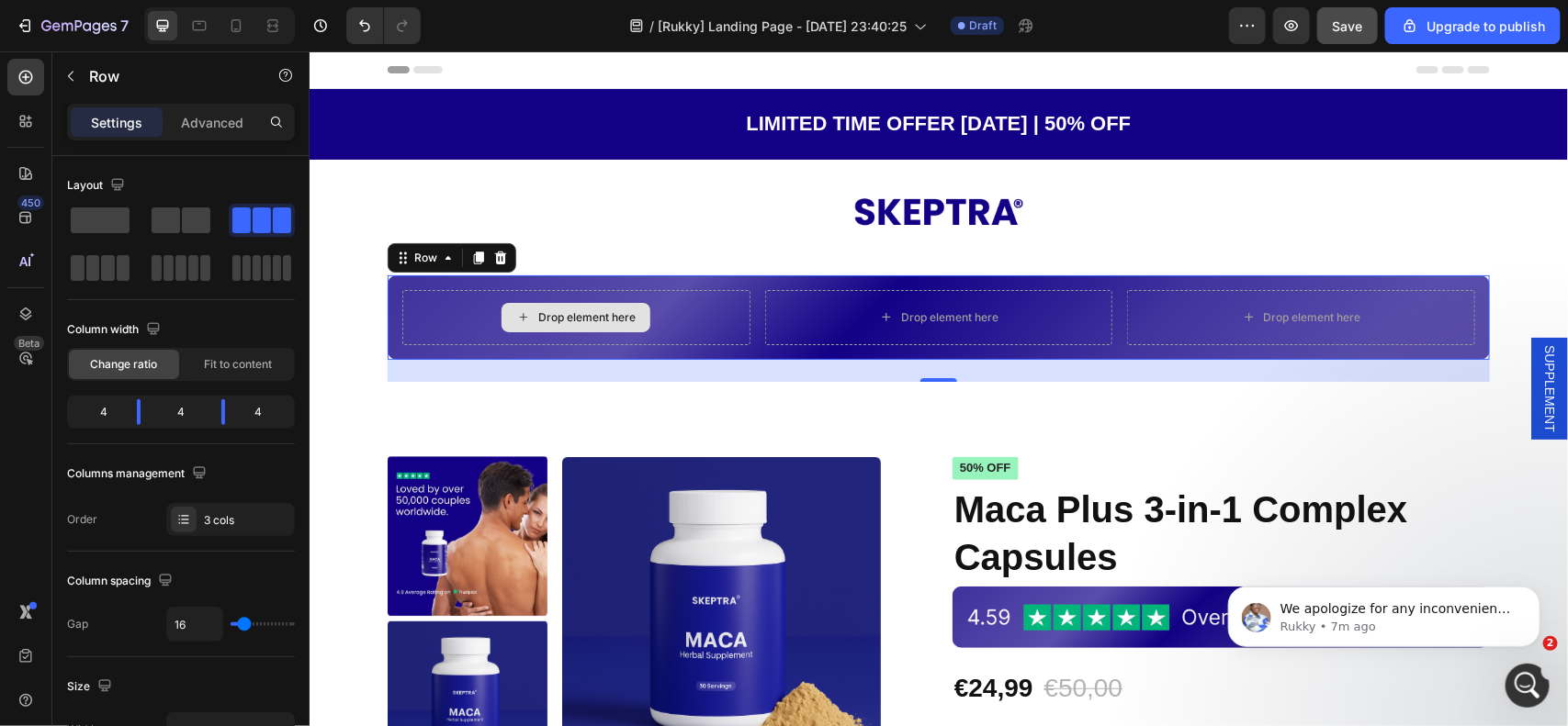
click at [579, 316] on div "Drop element here" at bounding box center [585, 317] width 97 height 15
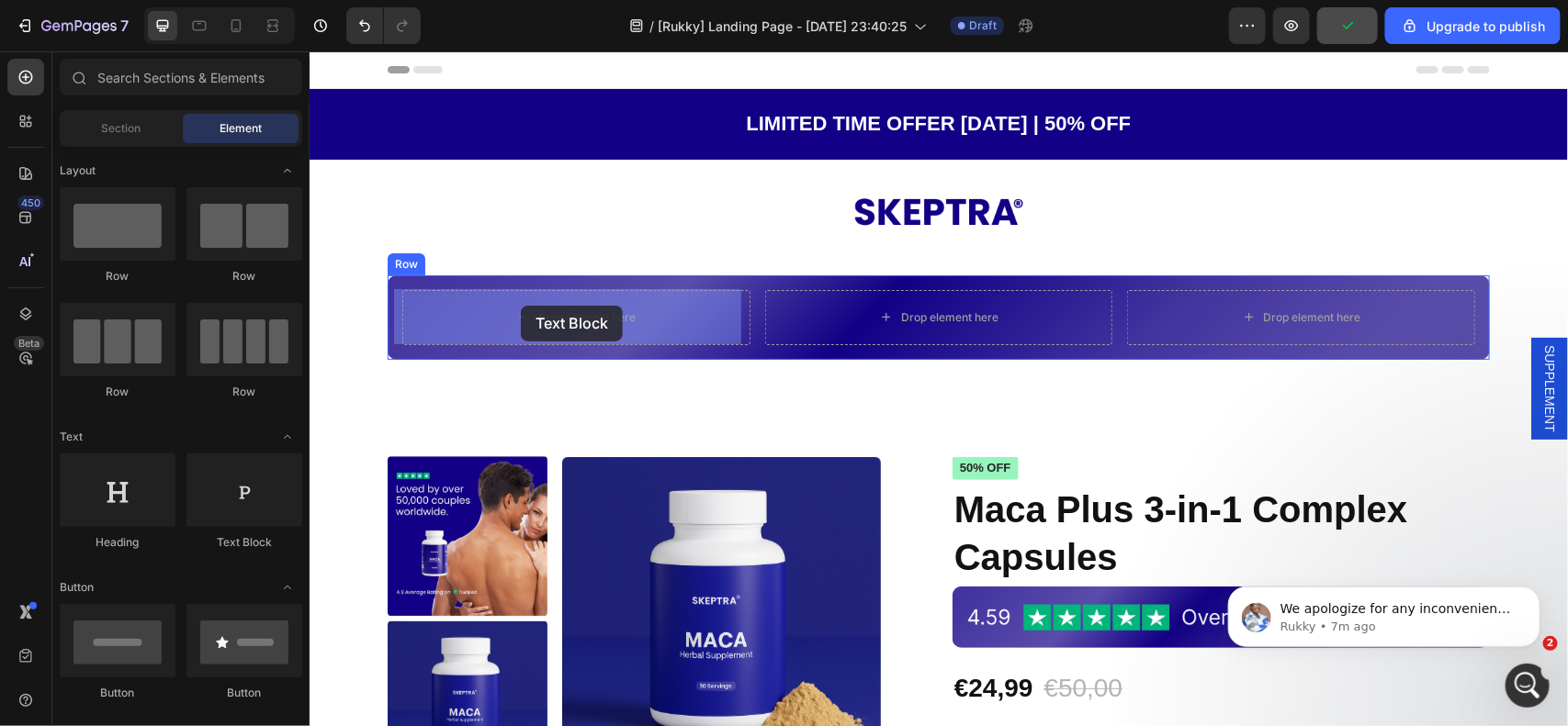
drag, startPoint x: 837, startPoint y: 367, endPoint x: 521, endPoint y: 304, distance: 322.2
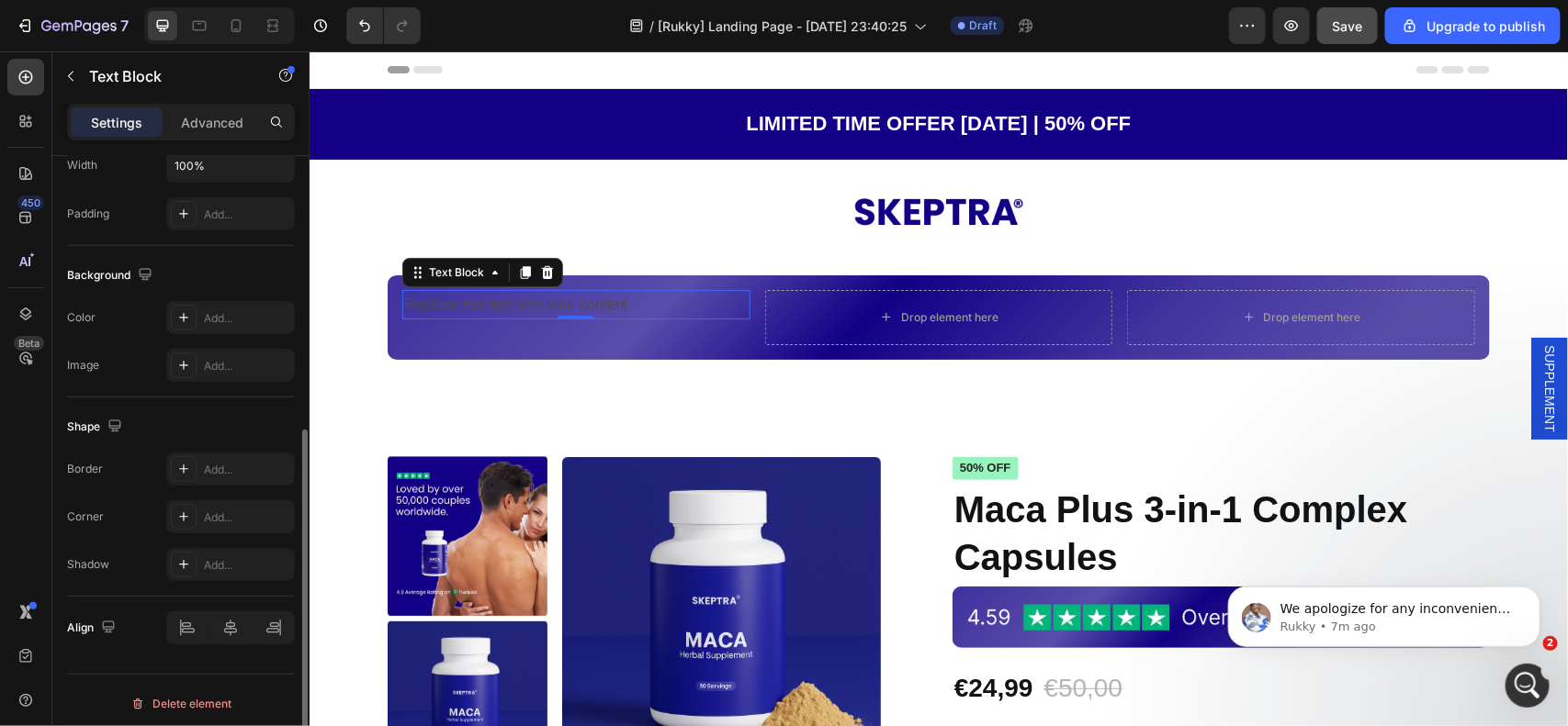
scroll to position [466, 0]
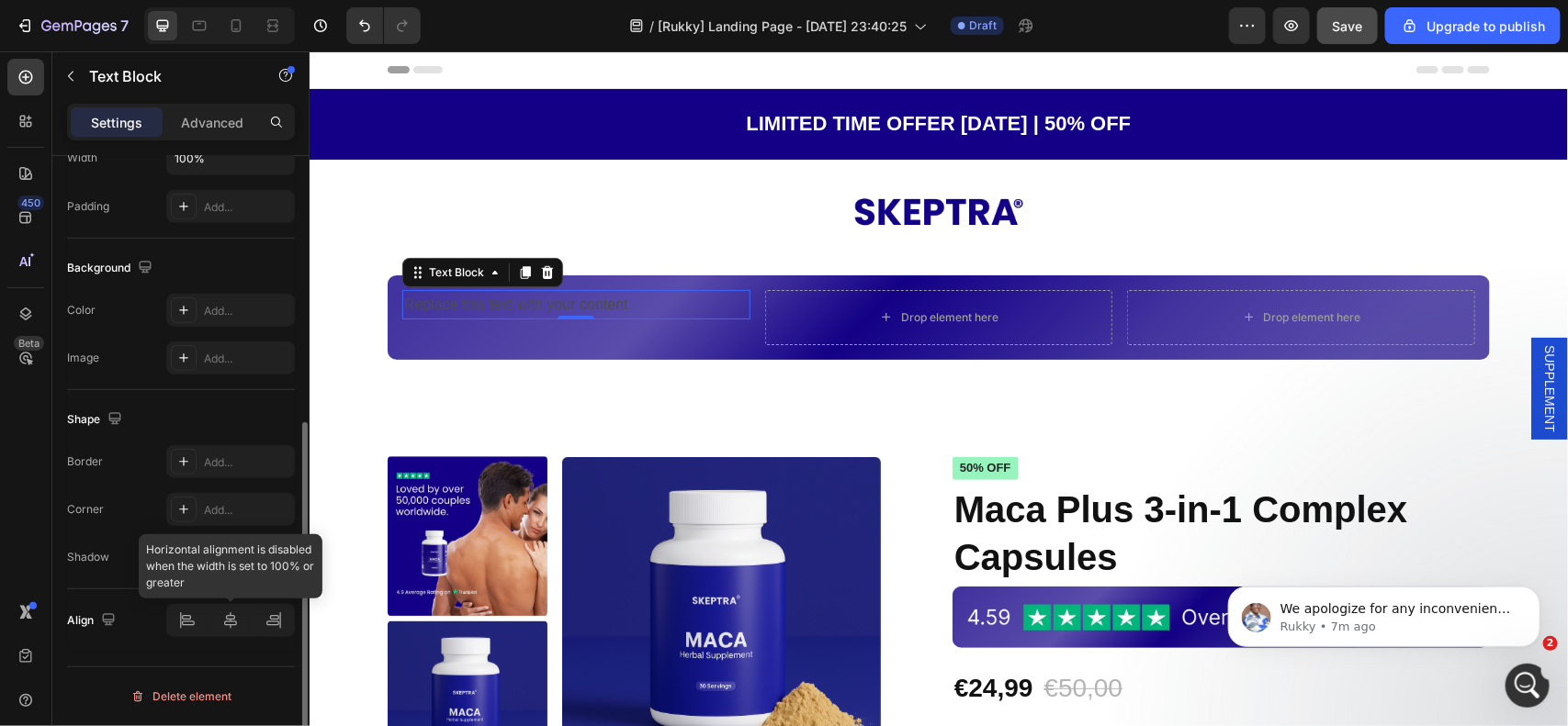
click at [230, 624] on div at bounding box center [231, 620] width 129 height 33
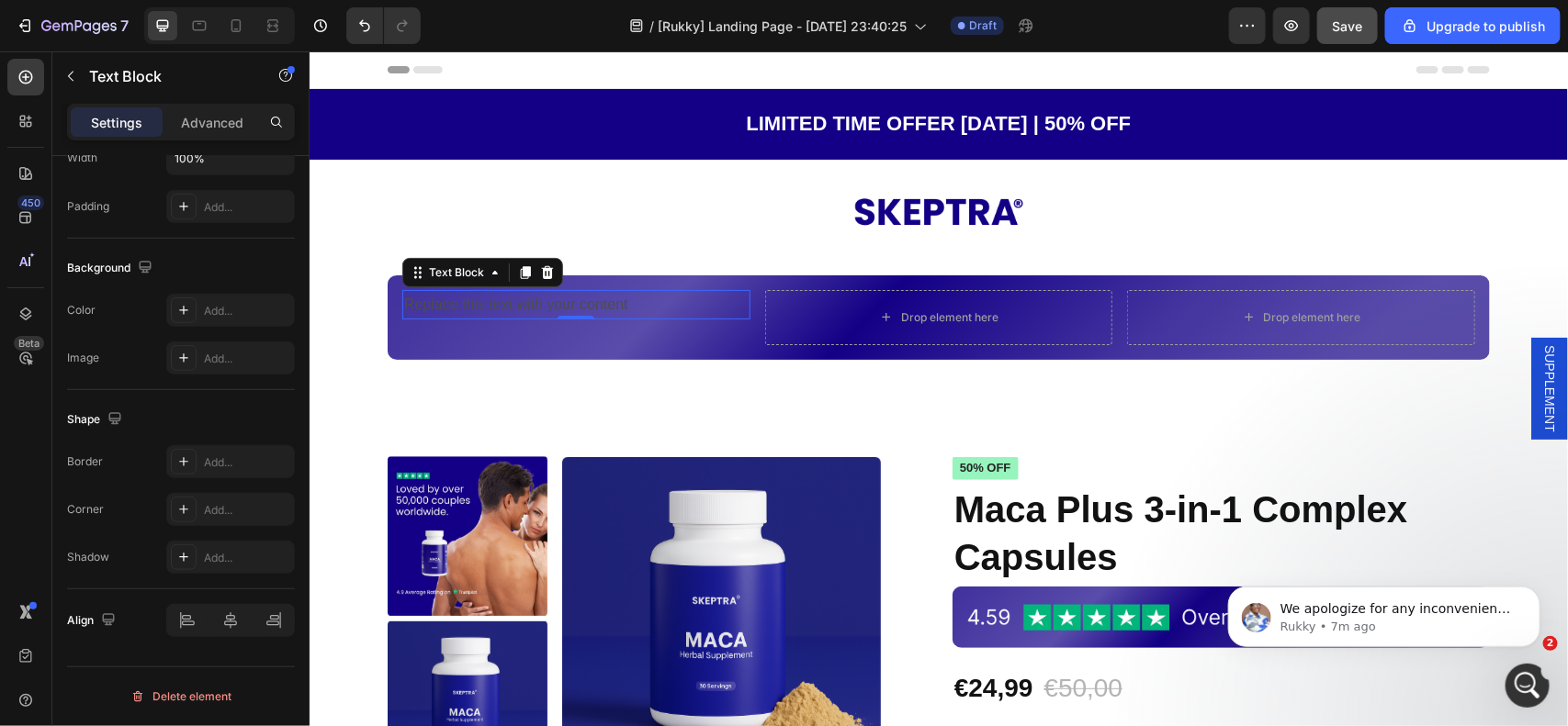
click at [522, 301] on div "Replace this text with your content" at bounding box center [575, 304] width 348 height 30
click at [500, 335] on div "4.59 Text Block 0" at bounding box center [575, 317] width 348 height 55
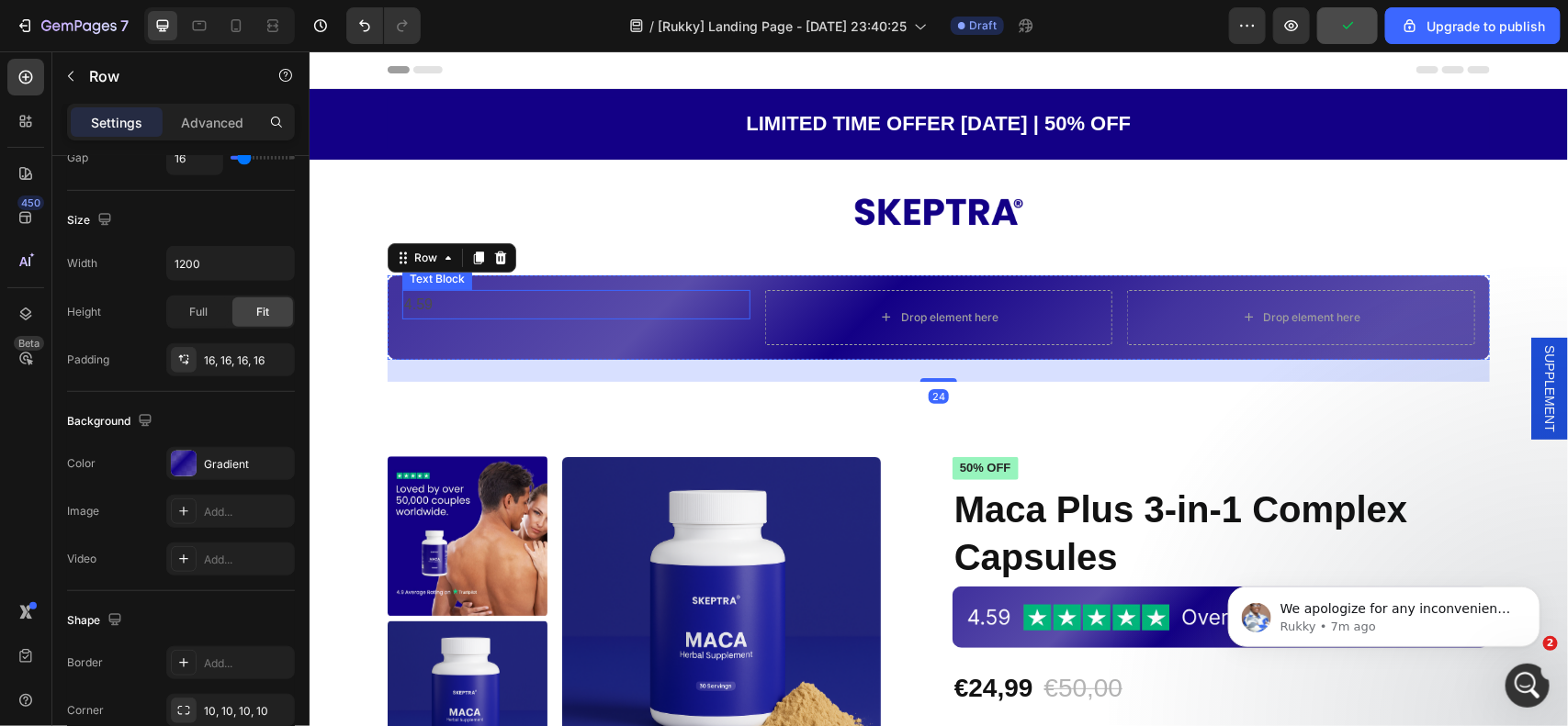
scroll to position [0, 0]
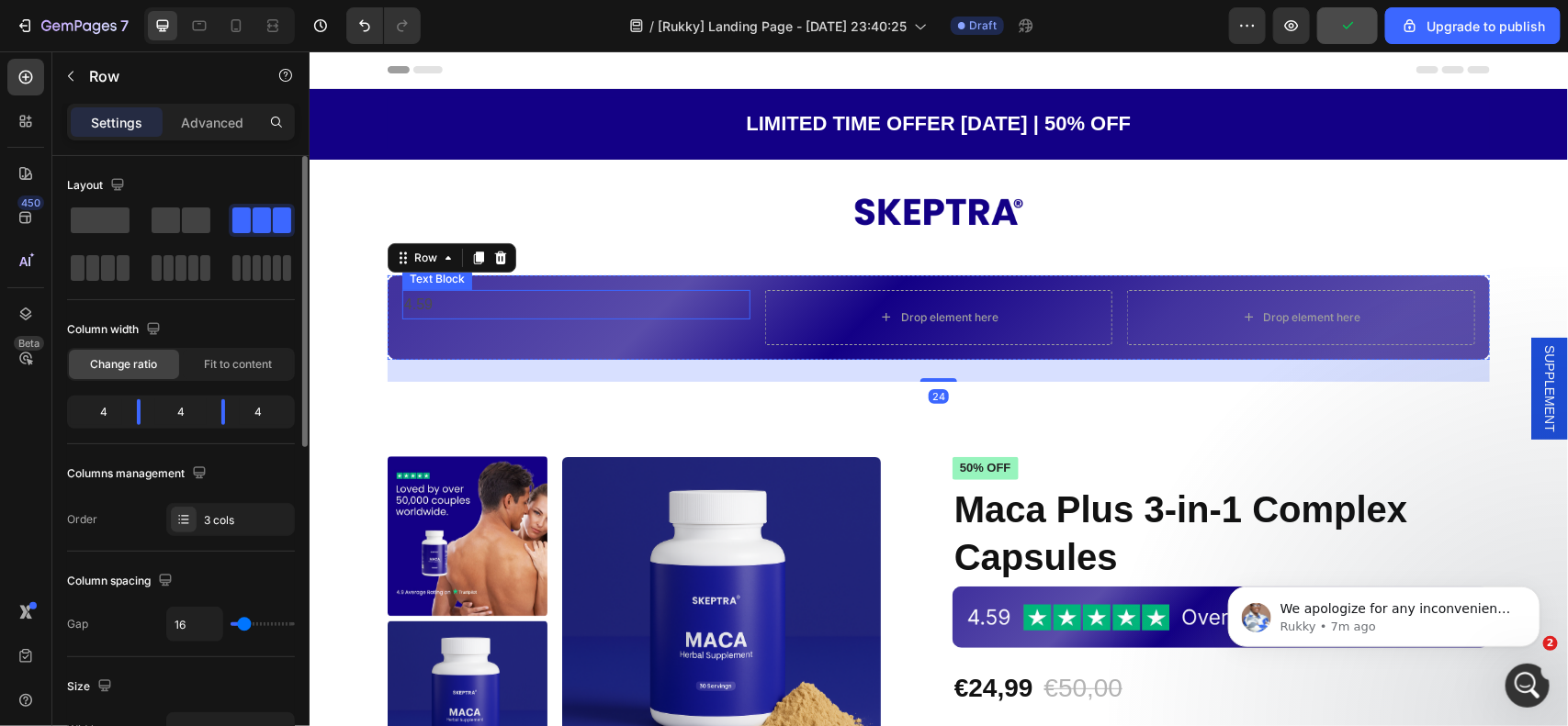
click at [489, 303] on p "4.59" at bounding box center [575, 304] width 344 height 26
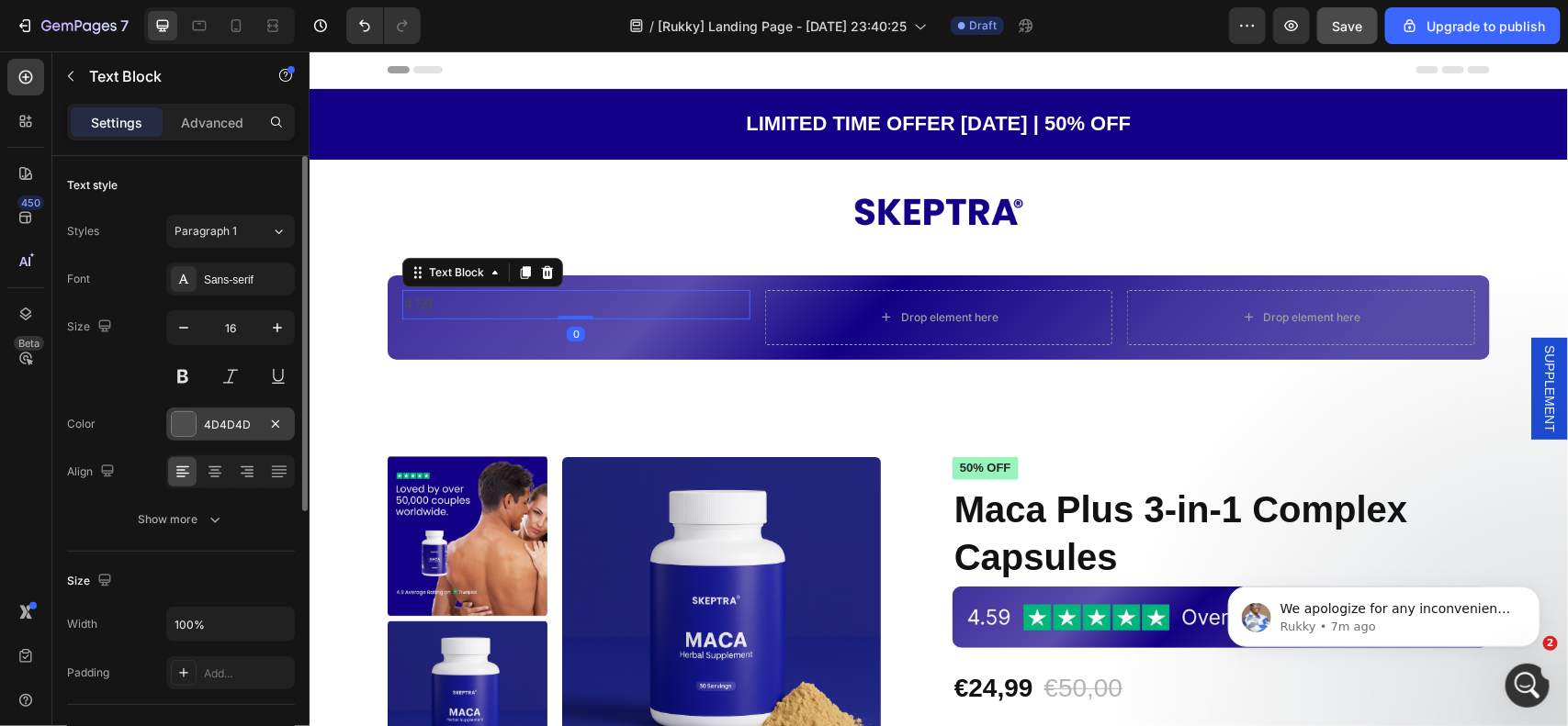
click at [230, 424] on div "4D4D4D" at bounding box center [231, 424] width 53 height 16
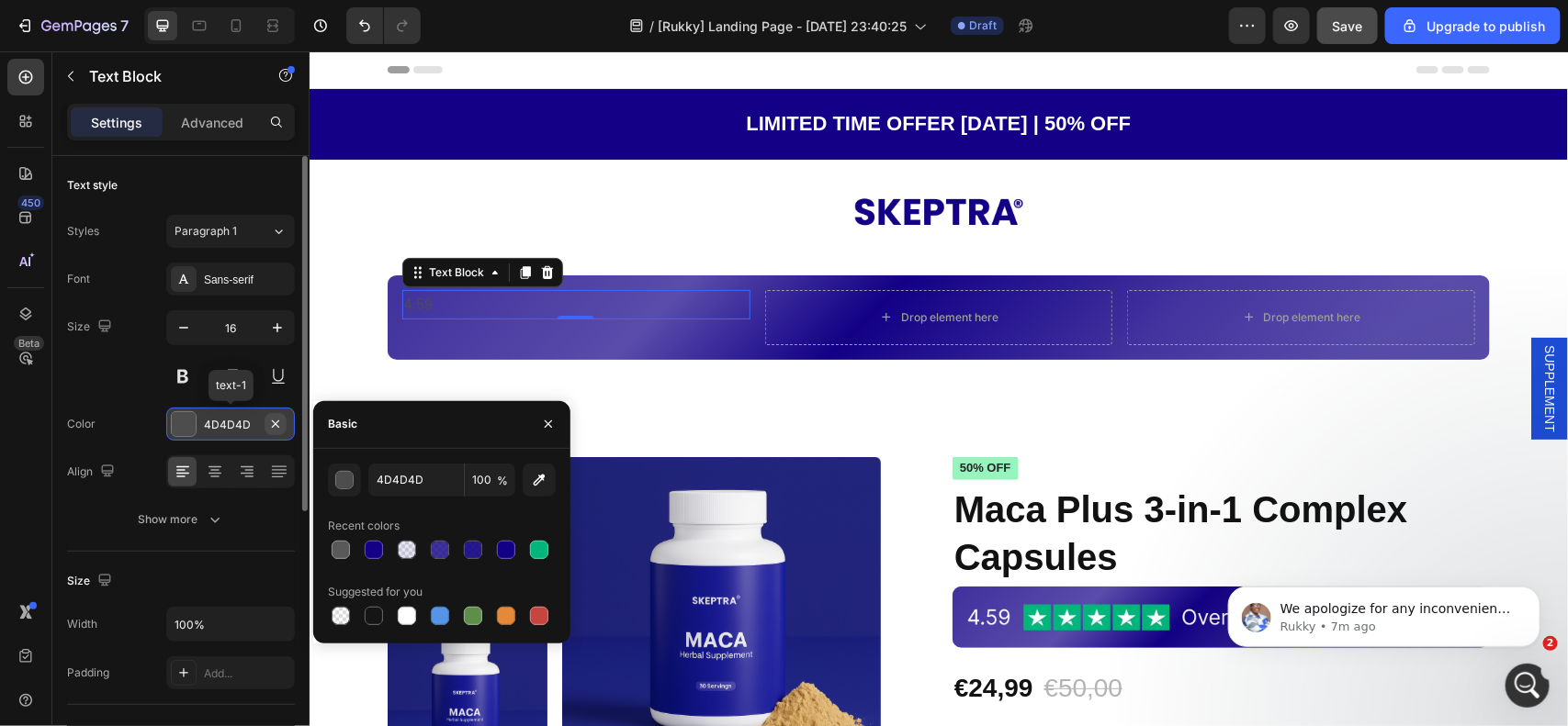
click at [275, 424] on icon "button" at bounding box center [275, 424] width 8 height 8
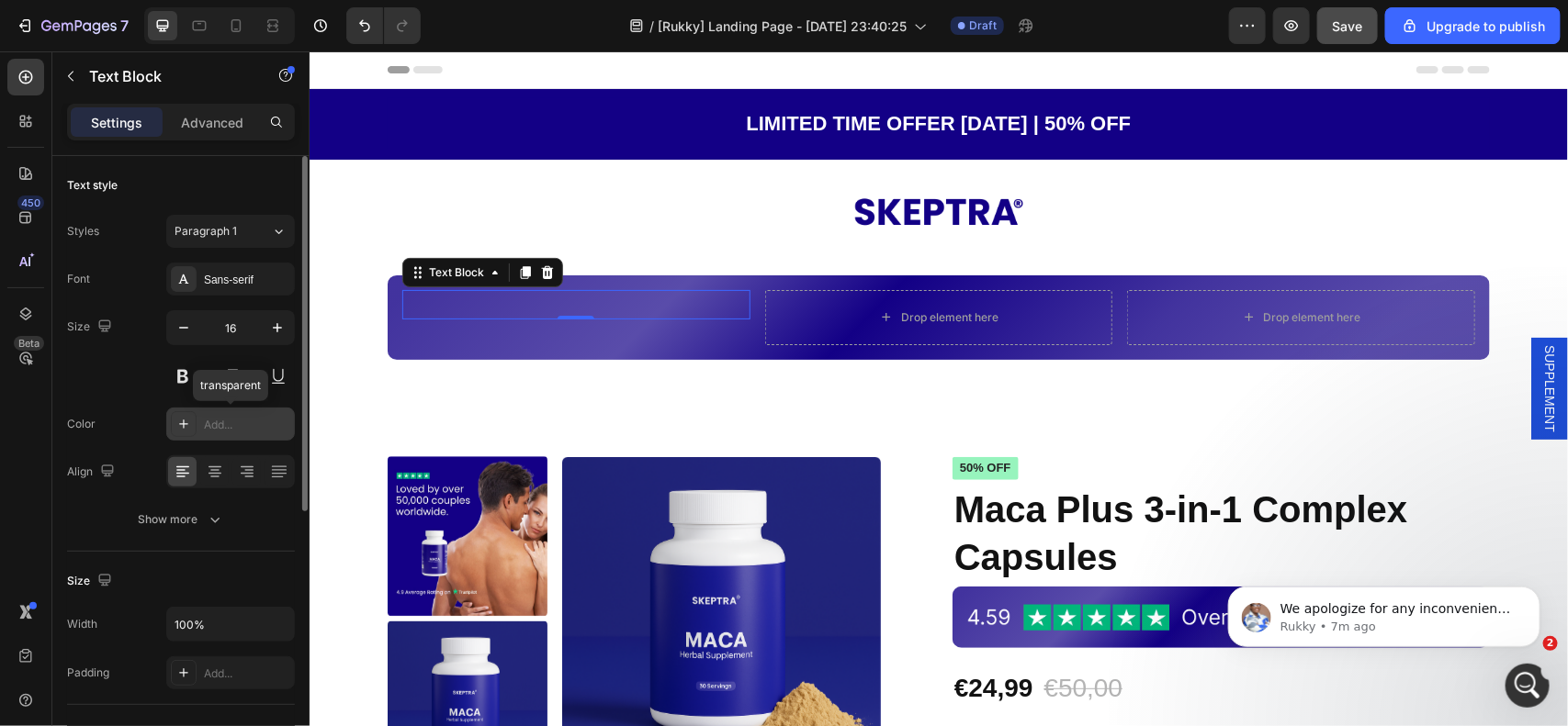
click at [239, 425] on div "Add..." at bounding box center [247, 424] width 86 height 16
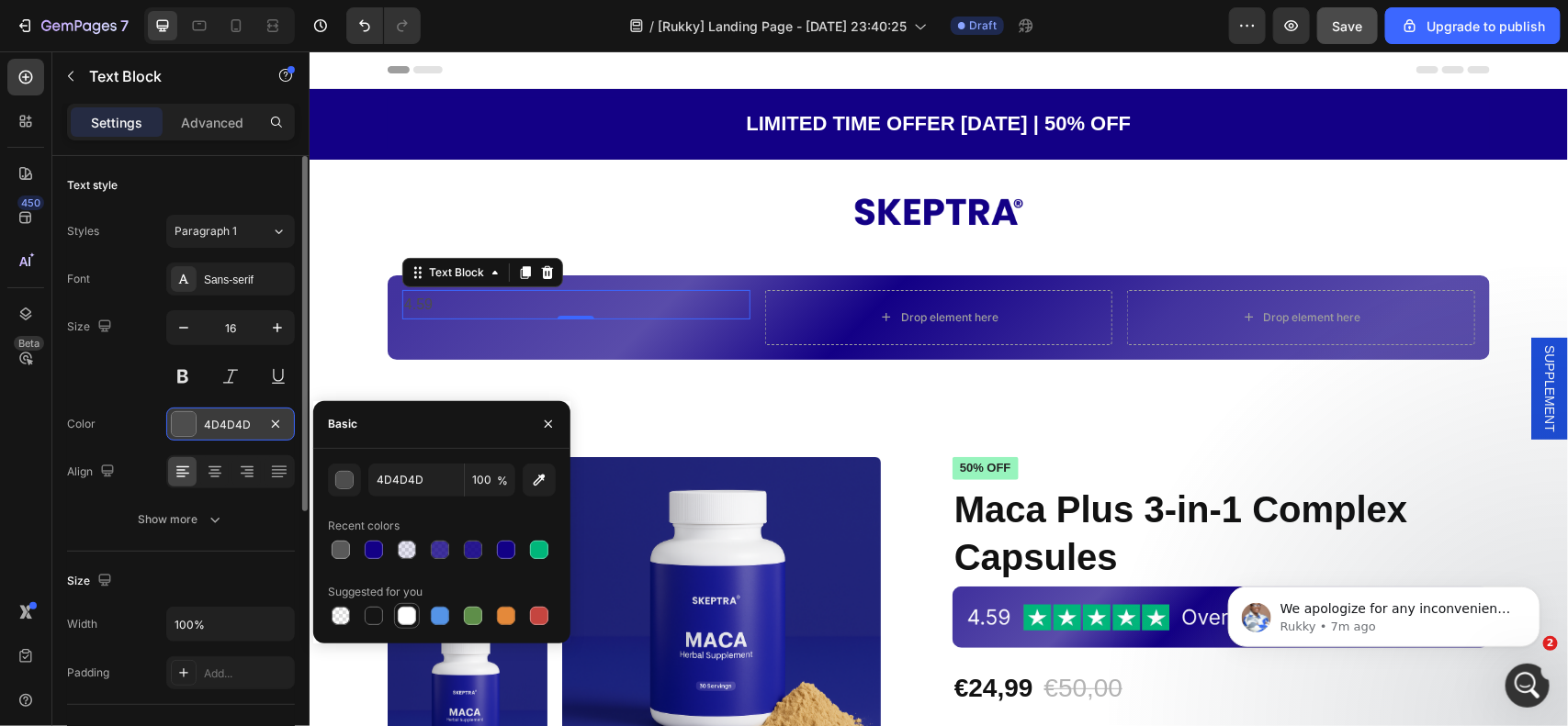
click at [404, 621] on div at bounding box center [407, 615] width 18 height 18
type input "FFFFFF"
click at [528, 337] on div "4.59 Text Block 0" at bounding box center [575, 317] width 348 height 55
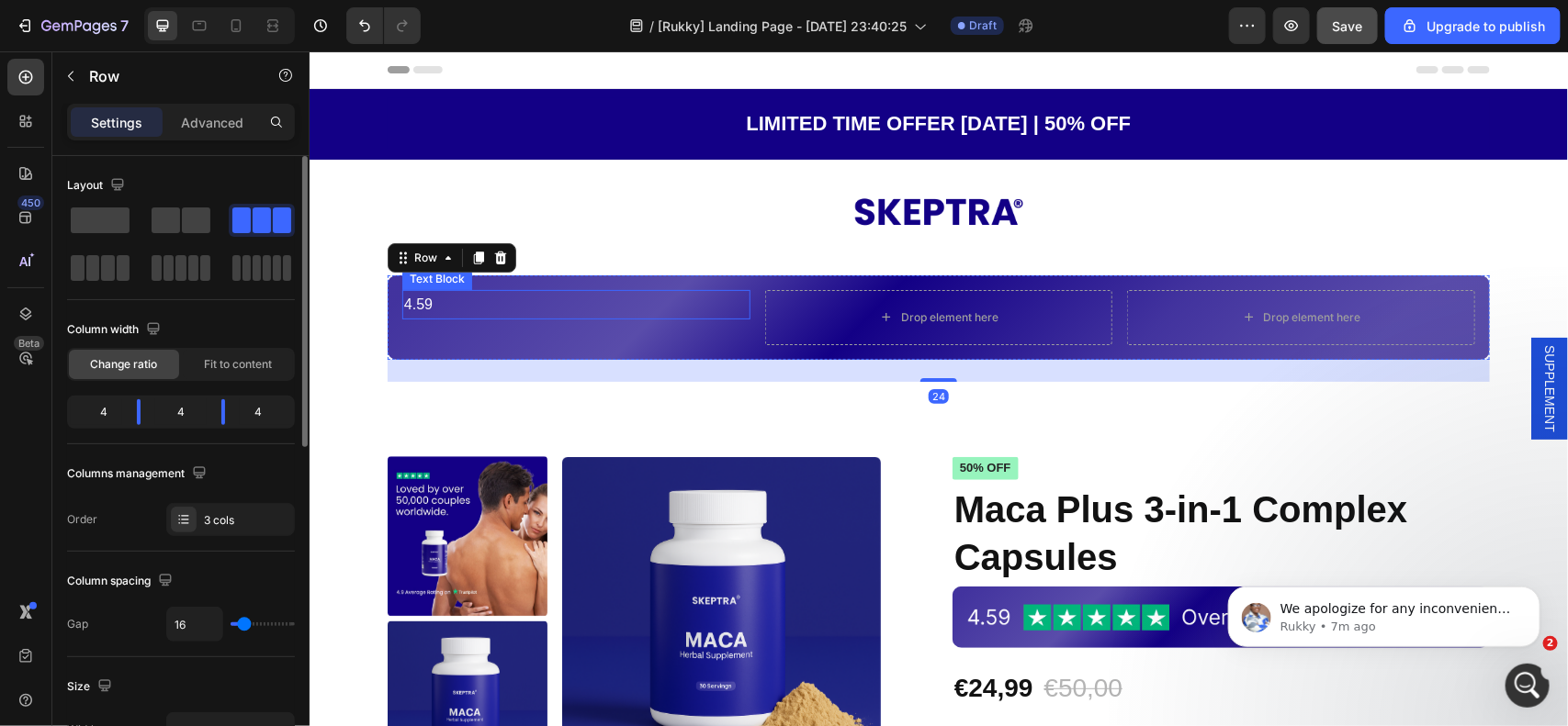
click at [574, 302] on p "4.59" at bounding box center [575, 304] width 344 height 26
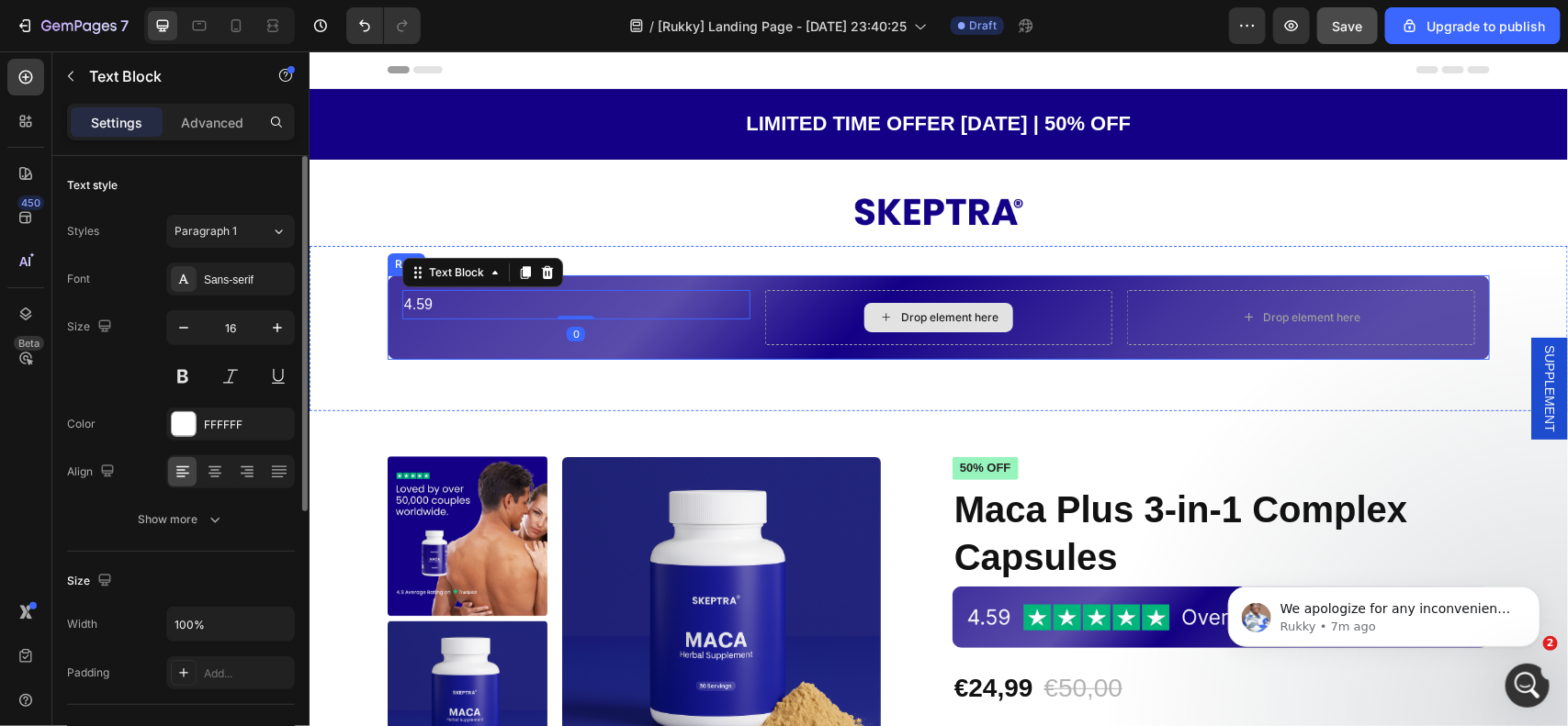
click at [878, 317] on icon at bounding box center [885, 316] width 15 height 16
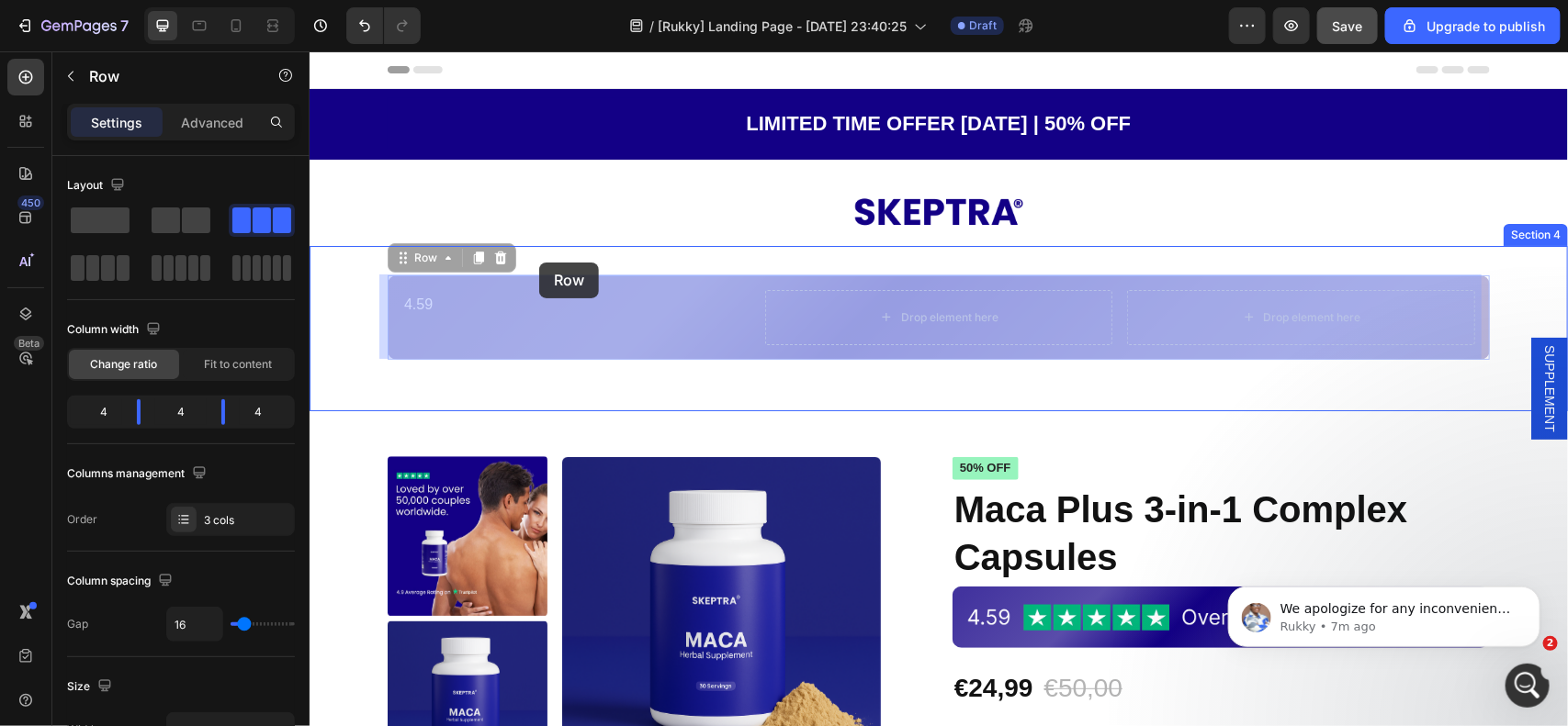
drag, startPoint x: 397, startPoint y: 262, endPoint x: 538, endPoint y: 262, distance: 141.0
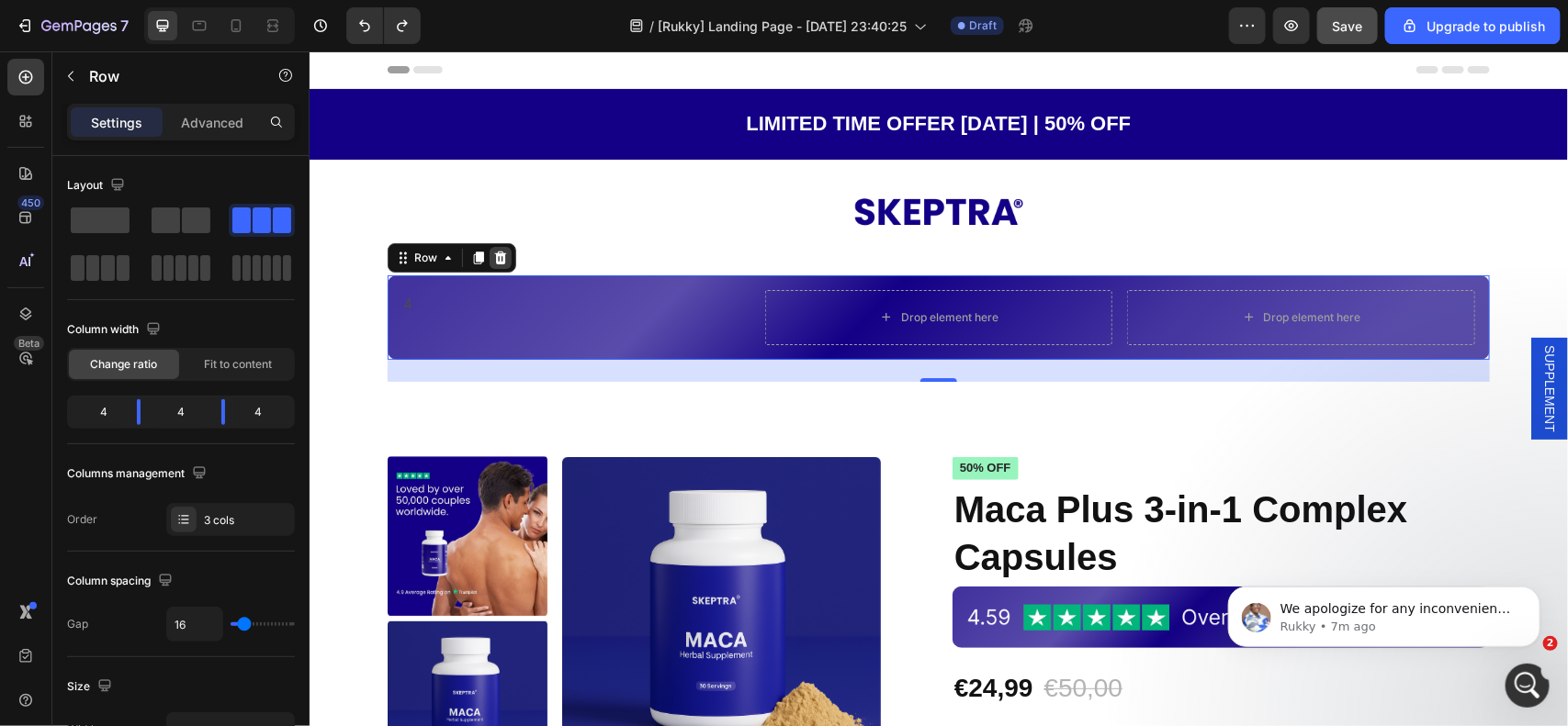
click at [493, 254] on icon at bounding box center [500, 257] width 15 height 15
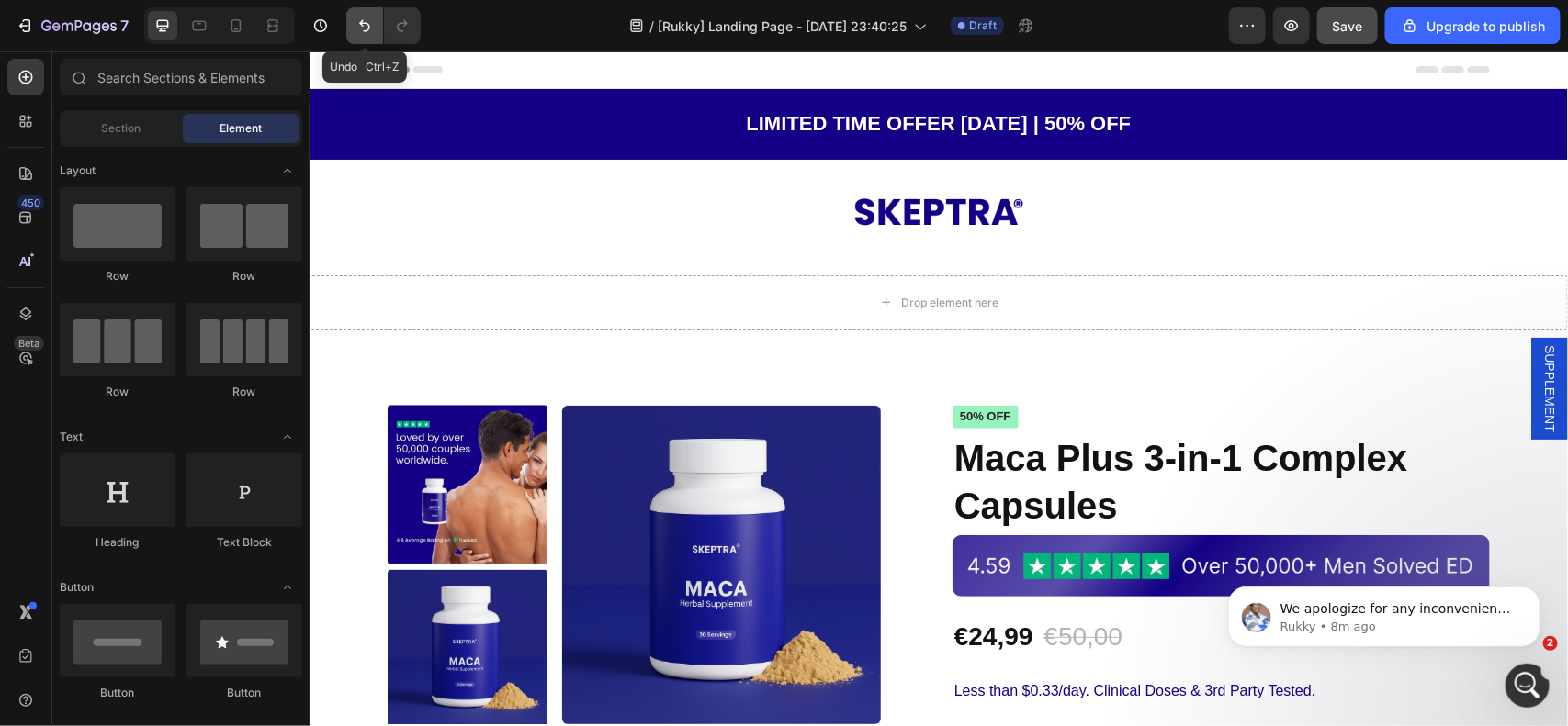
click at [370, 19] on icon "Undo/Redo" at bounding box center [364, 25] width 18 height 18
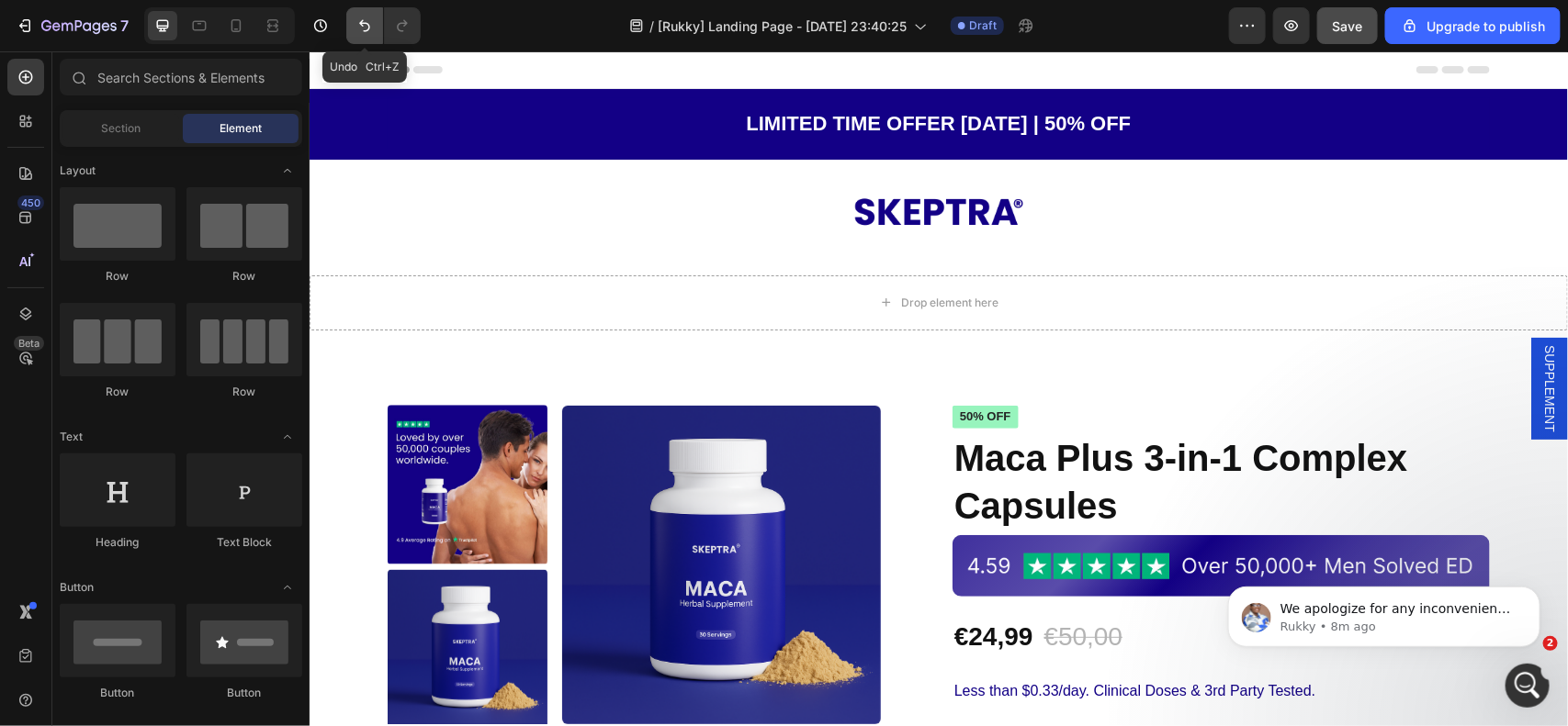
click at [370, 19] on icon "Undo/Redo" at bounding box center [364, 25] width 18 height 18
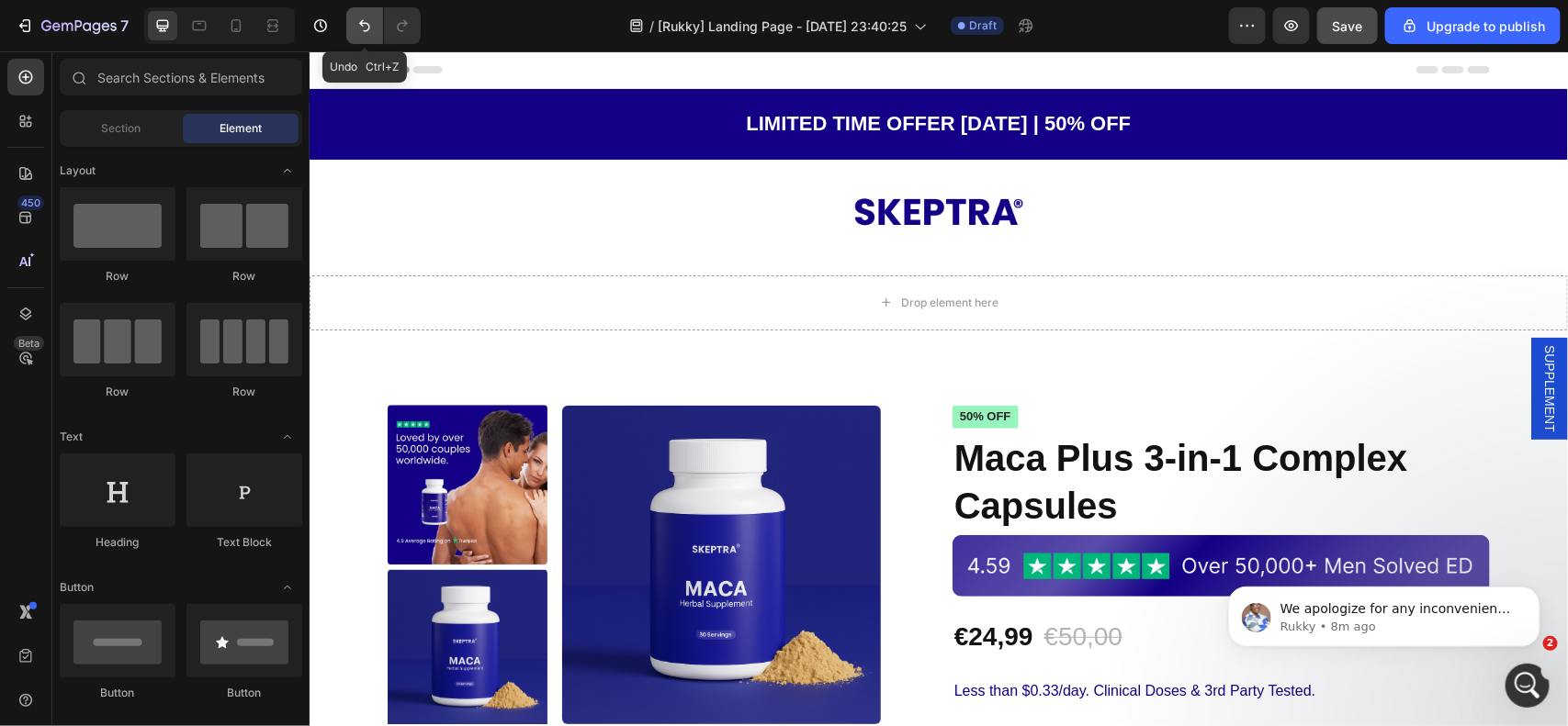
click at [370, 19] on icon "Undo/Redo" at bounding box center [364, 25] width 18 height 18
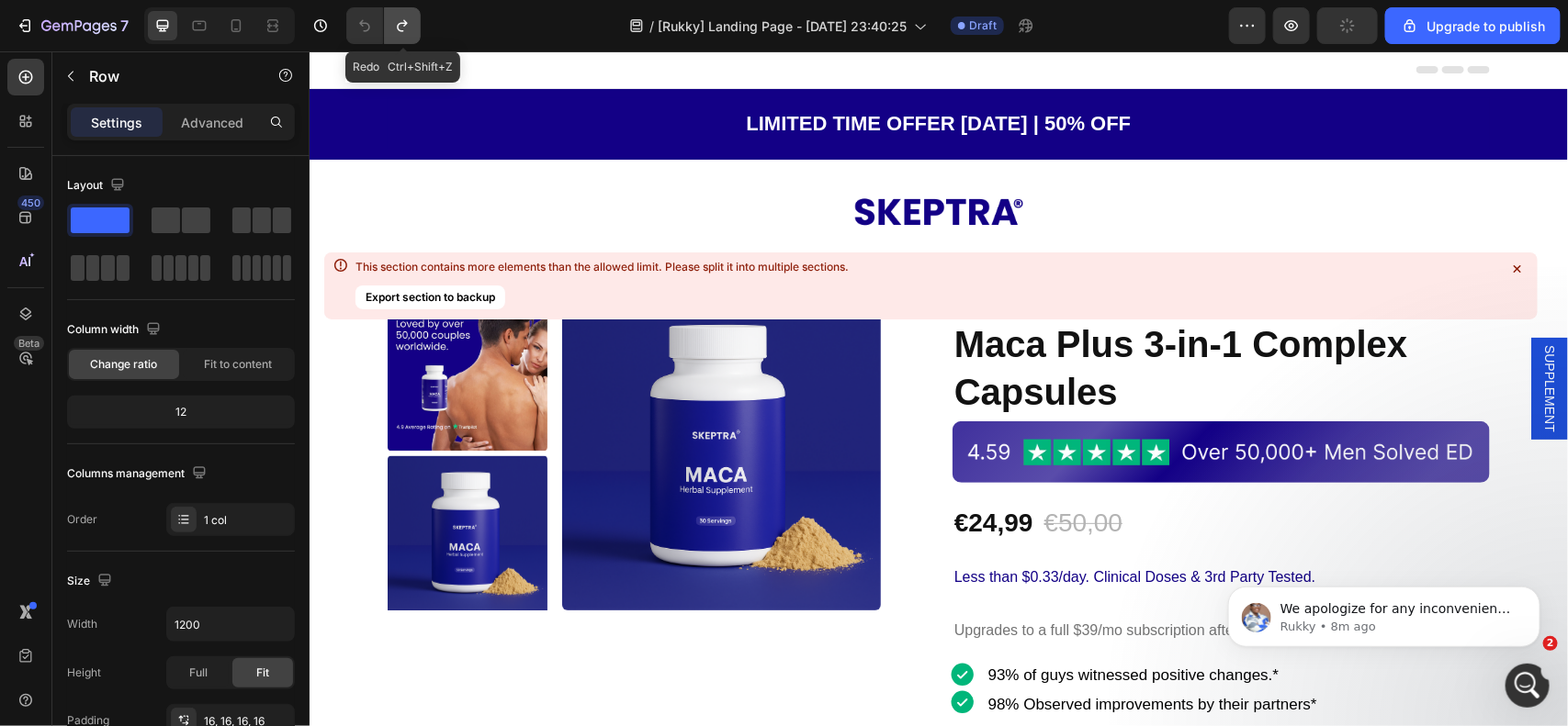
click at [393, 21] on icon "Undo/Redo" at bounding box center [402, 25] width 18 height 18
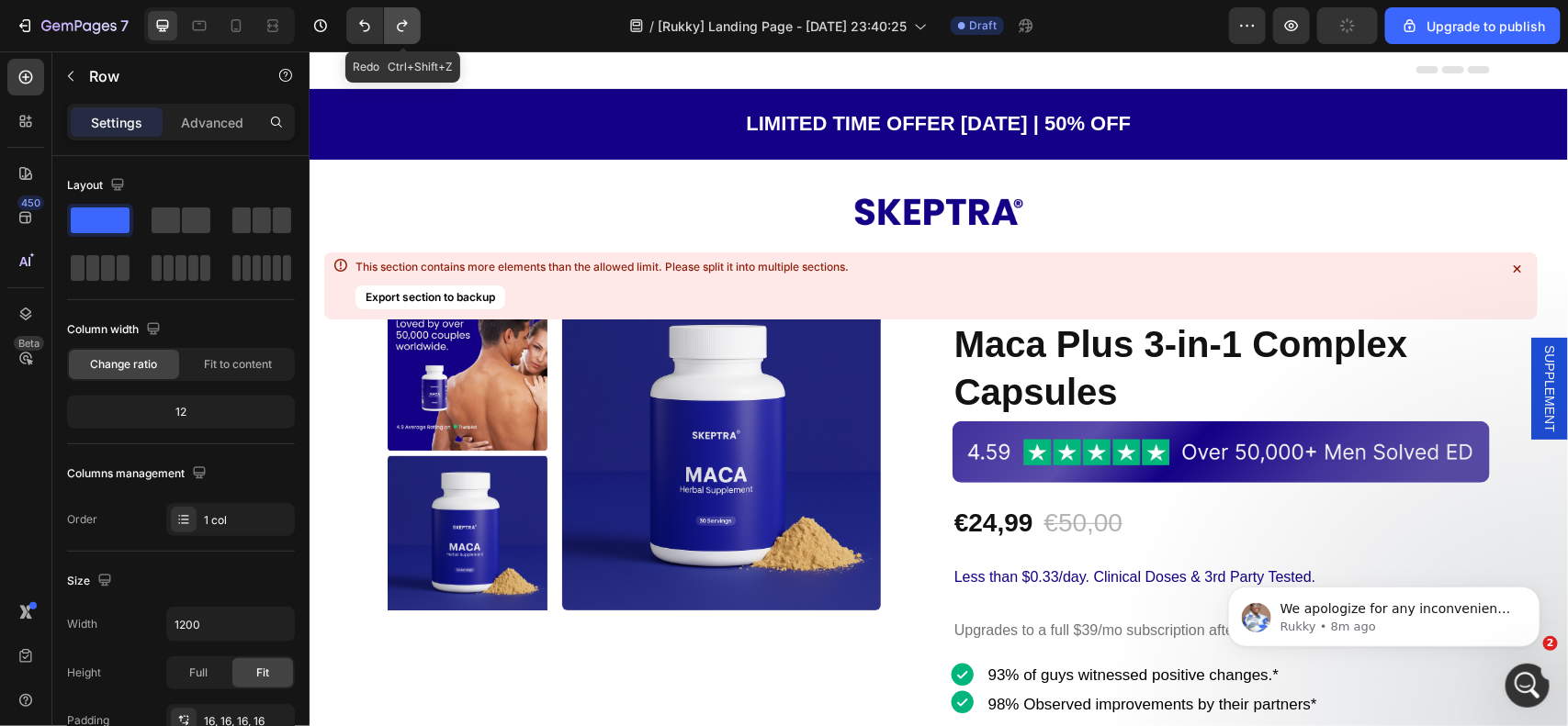
click at [393, 21] on icon "Undo/Redo" at bounding box center [402, 25] width 18 height 18
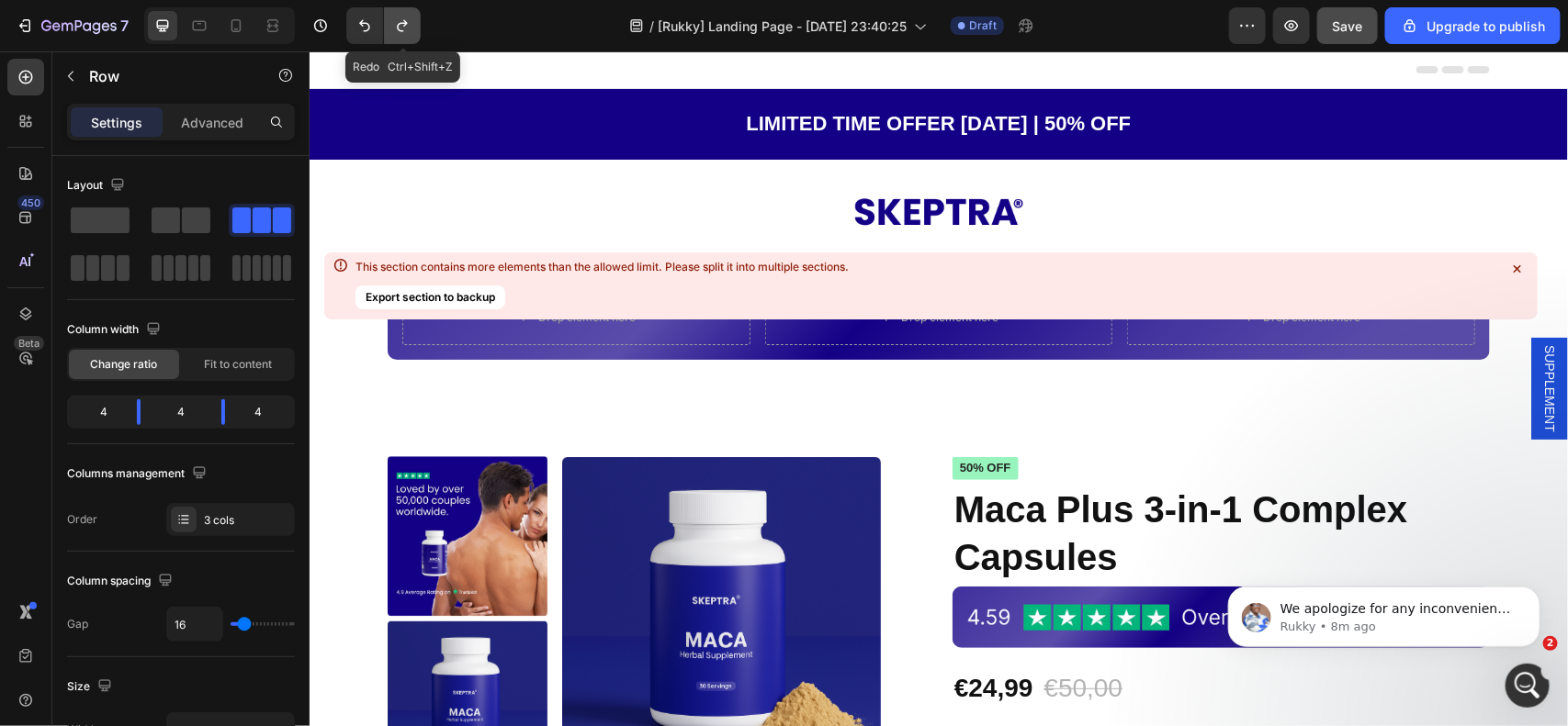
click at [393, 21] on icon "Undo/Redo" at bounding box center [402, 25] width 18 height 18
click at [407, 23] on icon "Undo/Redo" at bounding box center [402, 26] width 10 height 12
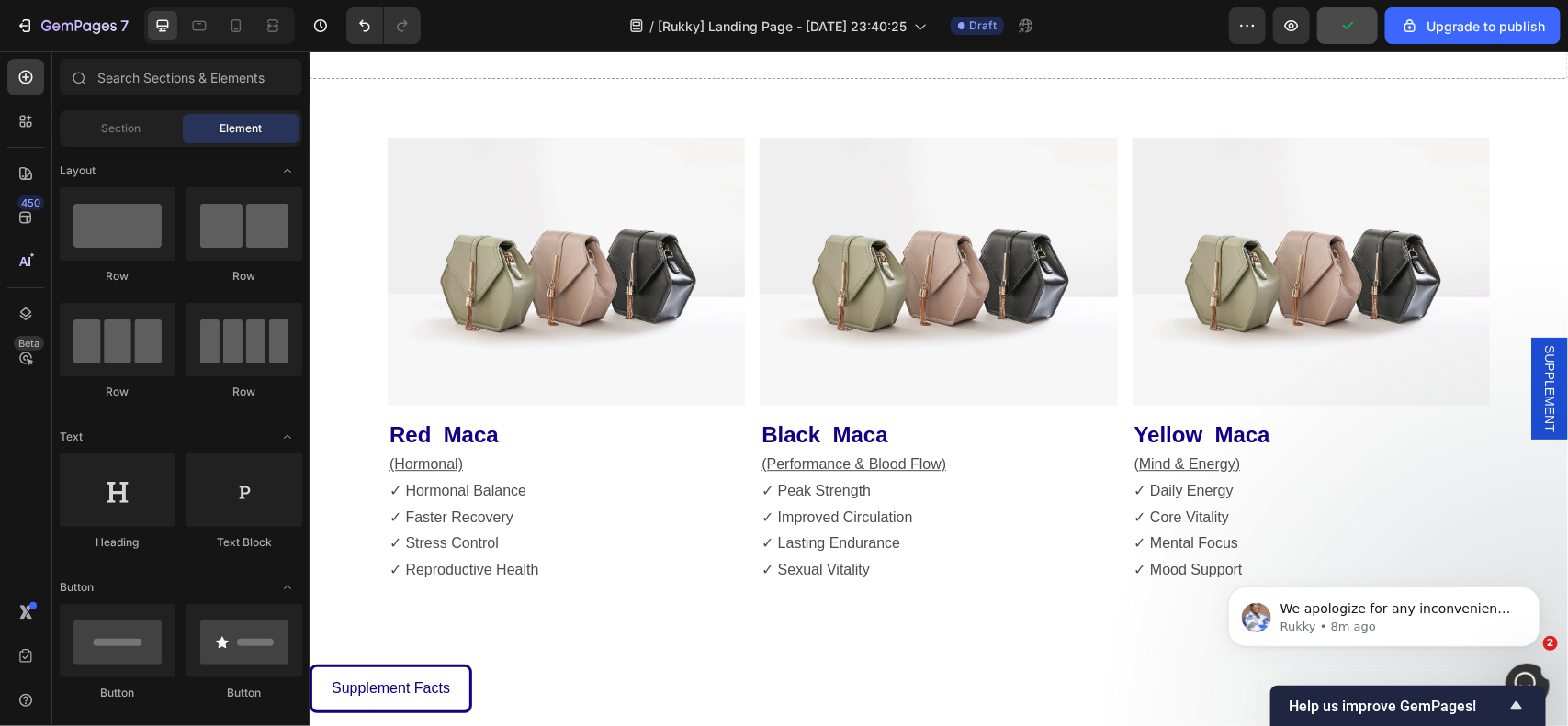
scroll to position [1492, 0]
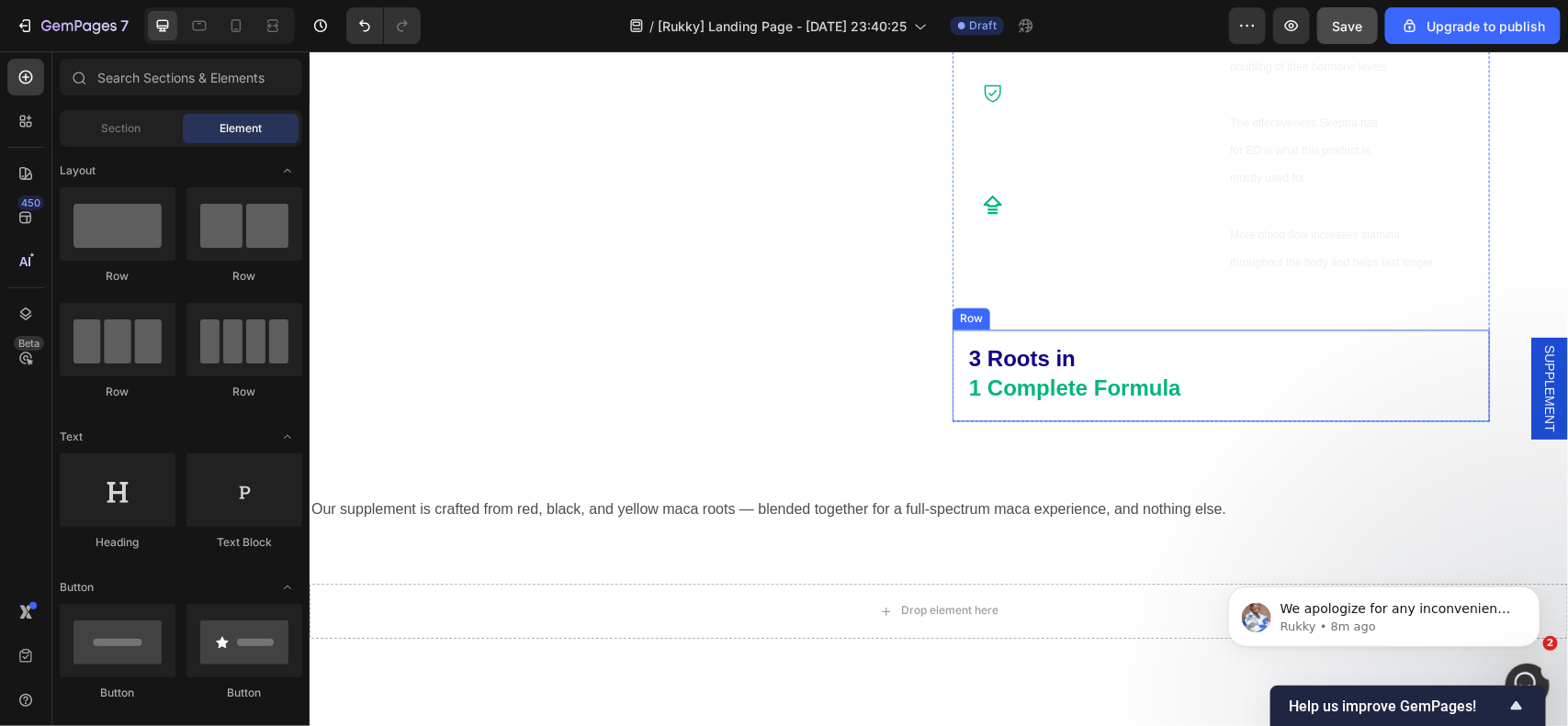
click at [1068, 339] on div "3 Roots in 1 Complete Formula Text Block Row" at bounding box center [1220, 375] width 537 height 92
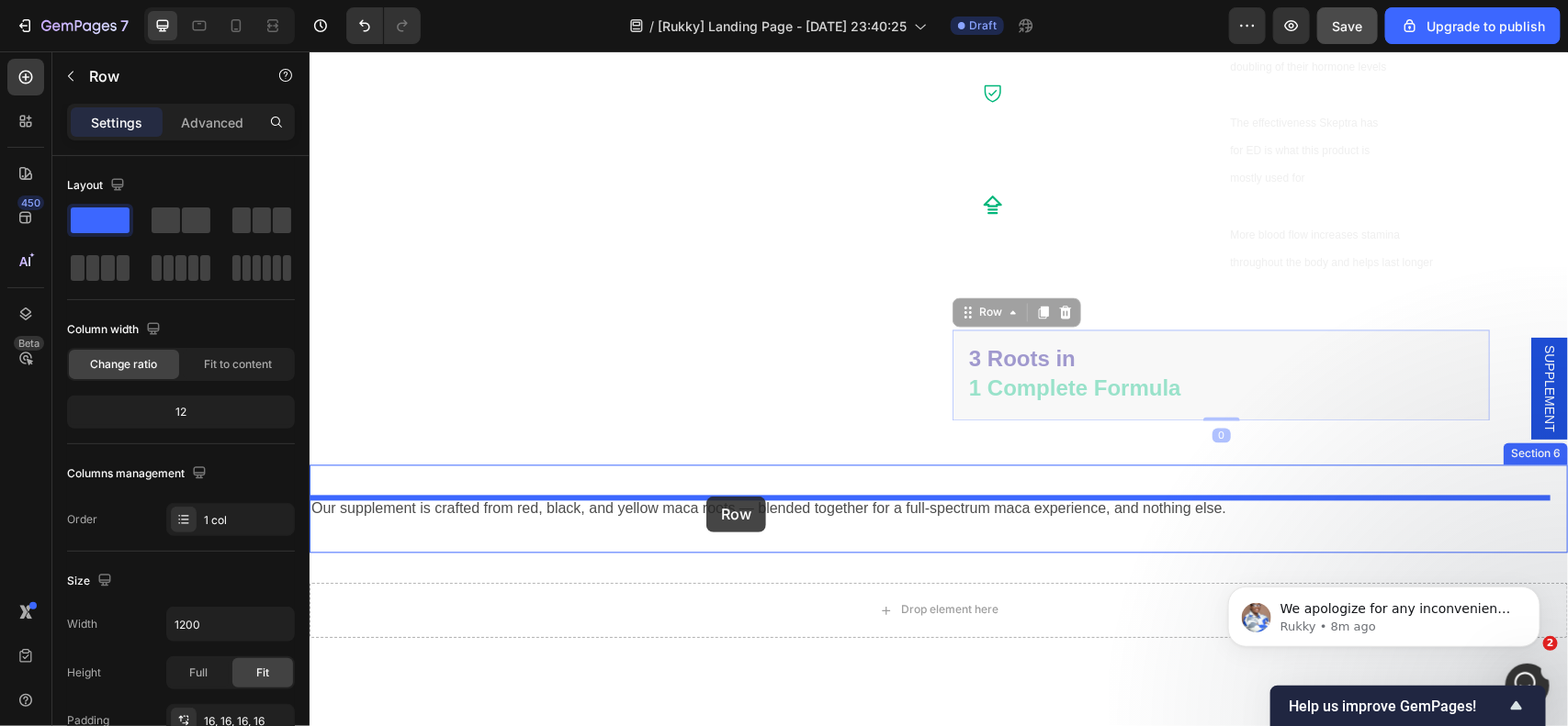
drag, startPoint x: 976, startPoint y: 317, endPoint x: 706, endPoint y: 495, distance: 323.4
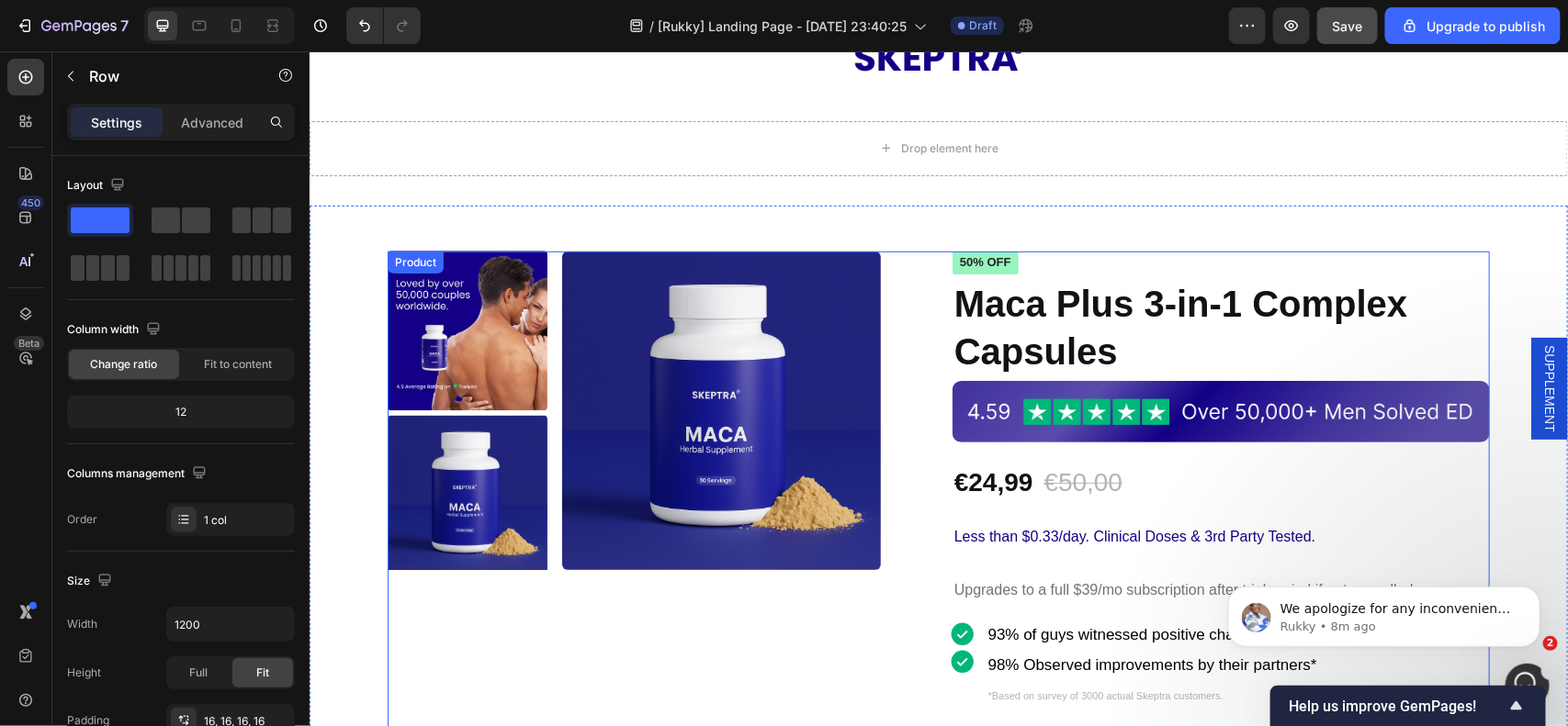
scroll to position [114, 0]
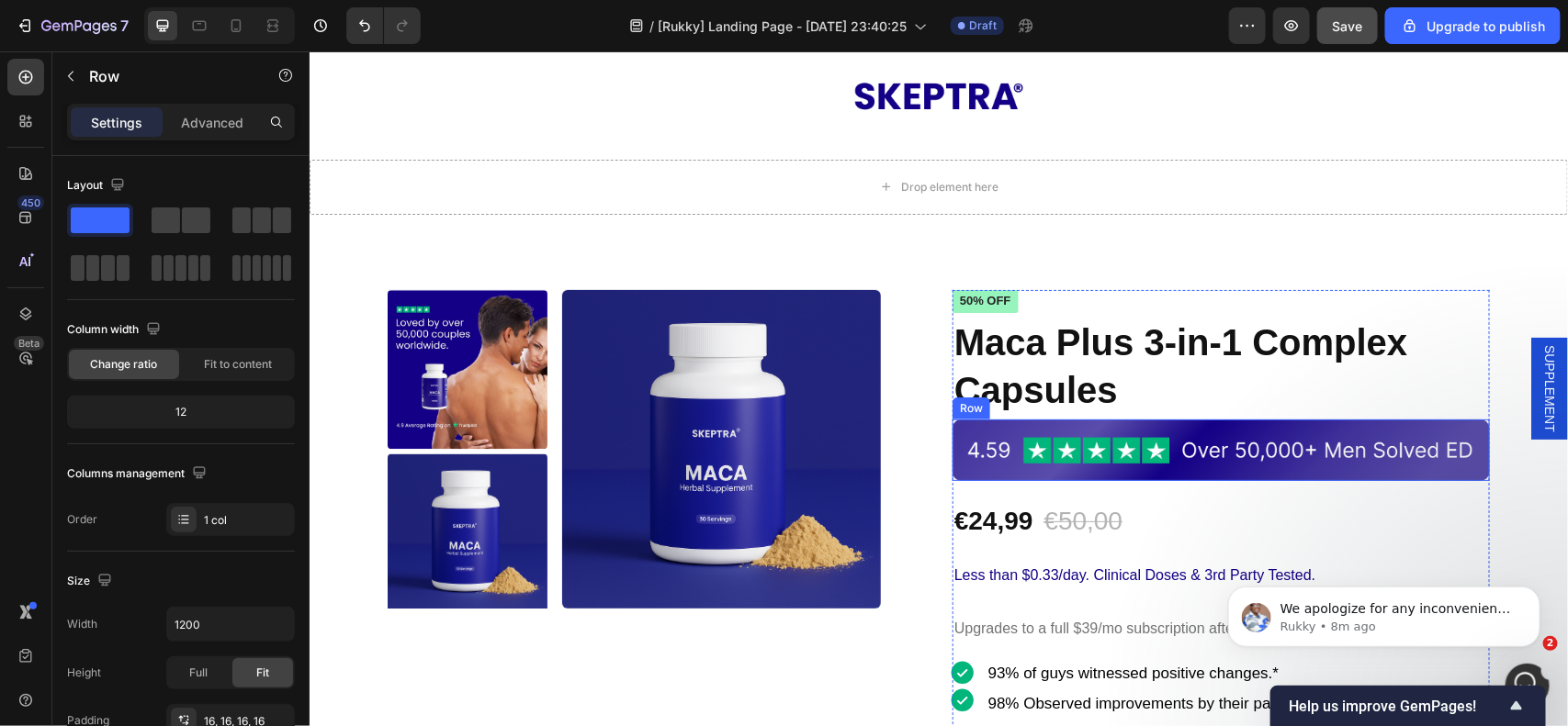
click at [1214, 422] on div "Image Row" at bounding box center [1220, 449] width 537 height 61
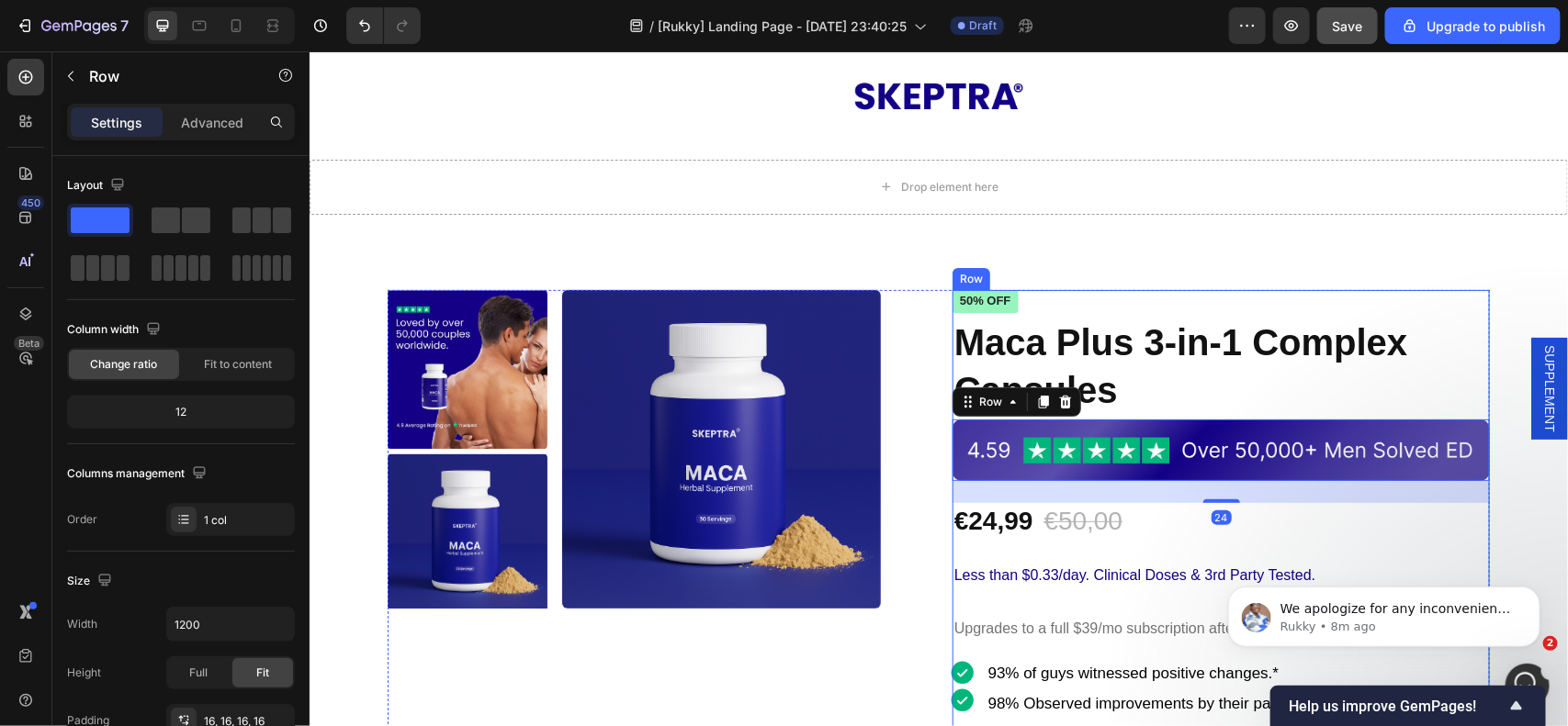
click at [1017, 419] on div "Image Row 24" at bounding box center [1220, 449] width 537 height 61
click at [1036, 405] on icon at bounding box center [1043, 402] width 15 height 15
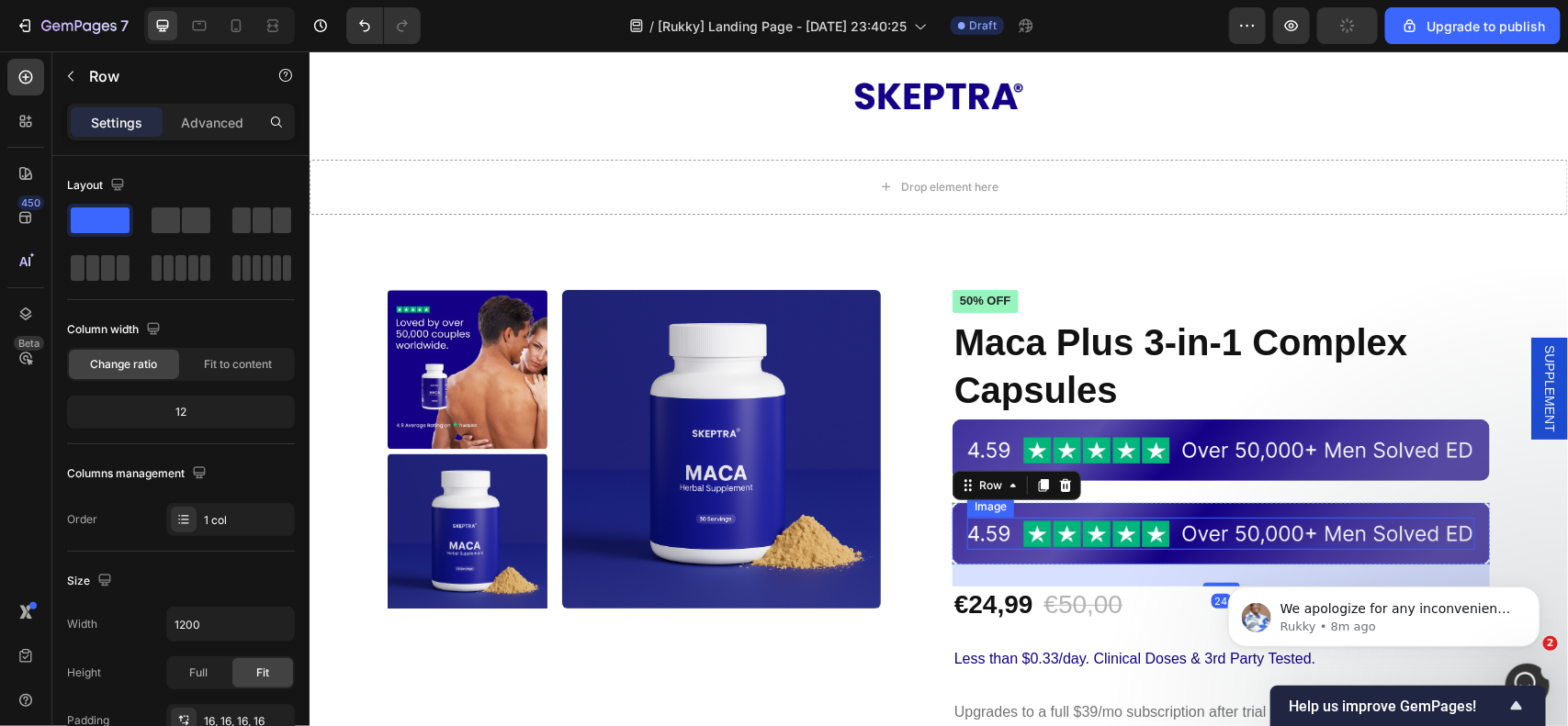
click at [1077, 531] on img at bounding box center [1220, 533] width 508 height 32
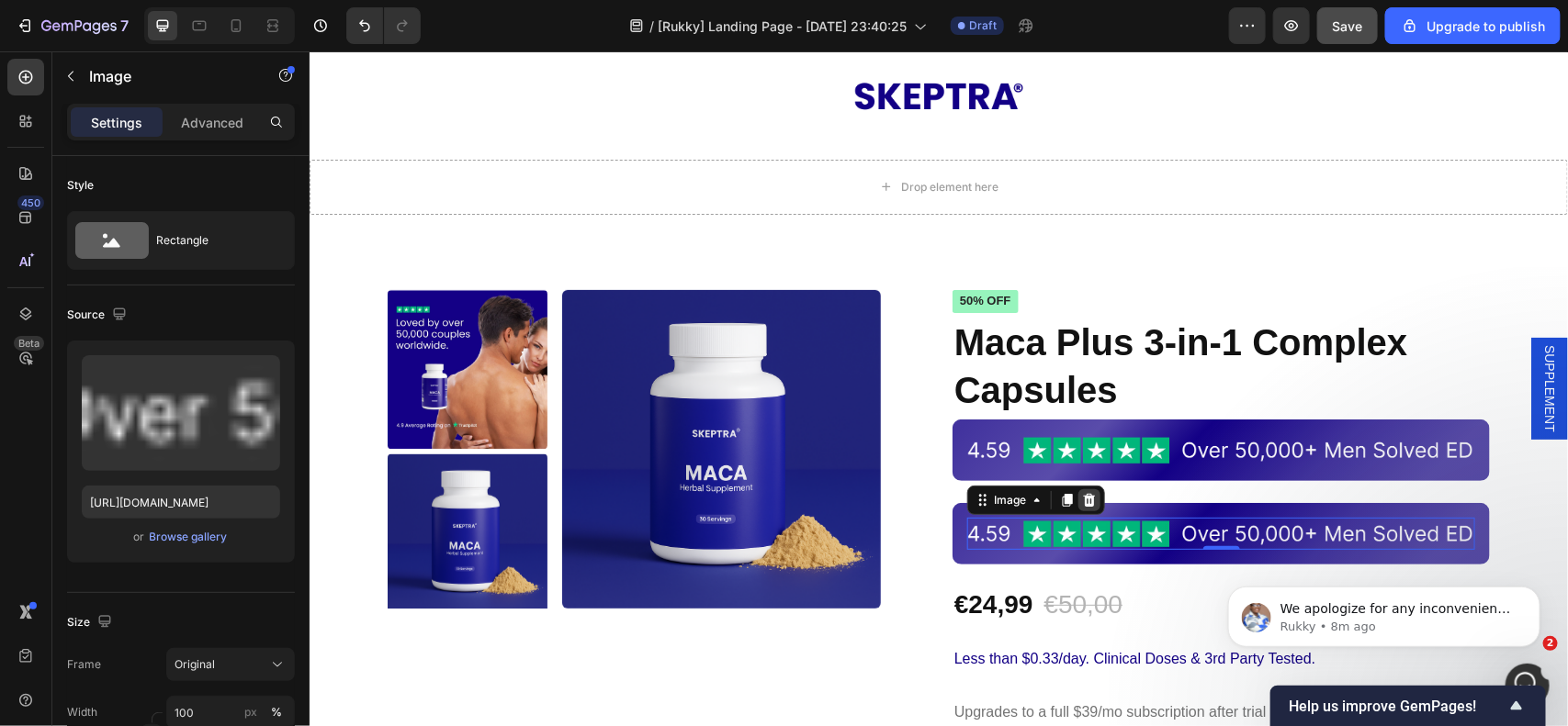
click at [1083, 494] on icon at bounding box center [1089, 500] width 12 height 13
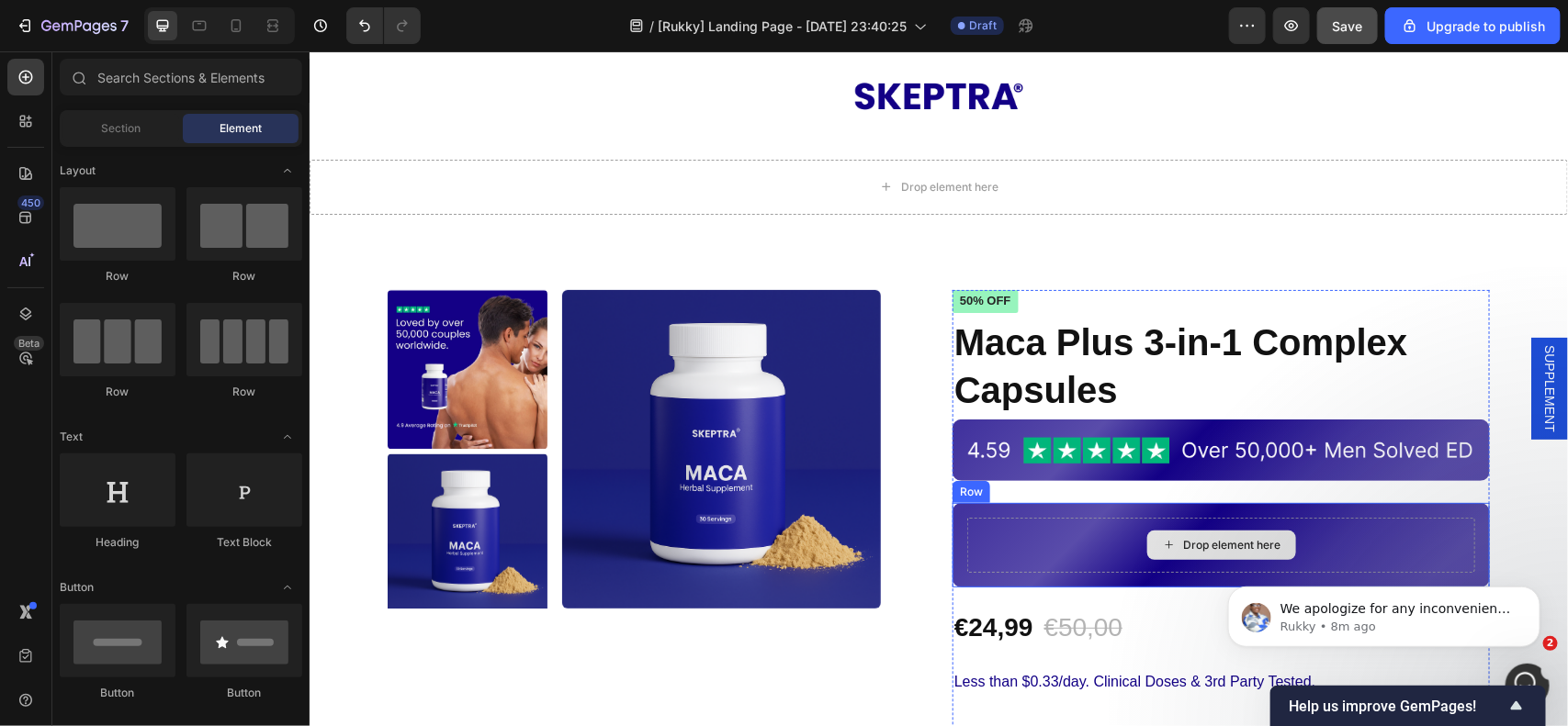
click at [1025, 517] on div "Drop element here" at bounding box center [1220, 544] width 508 height 55
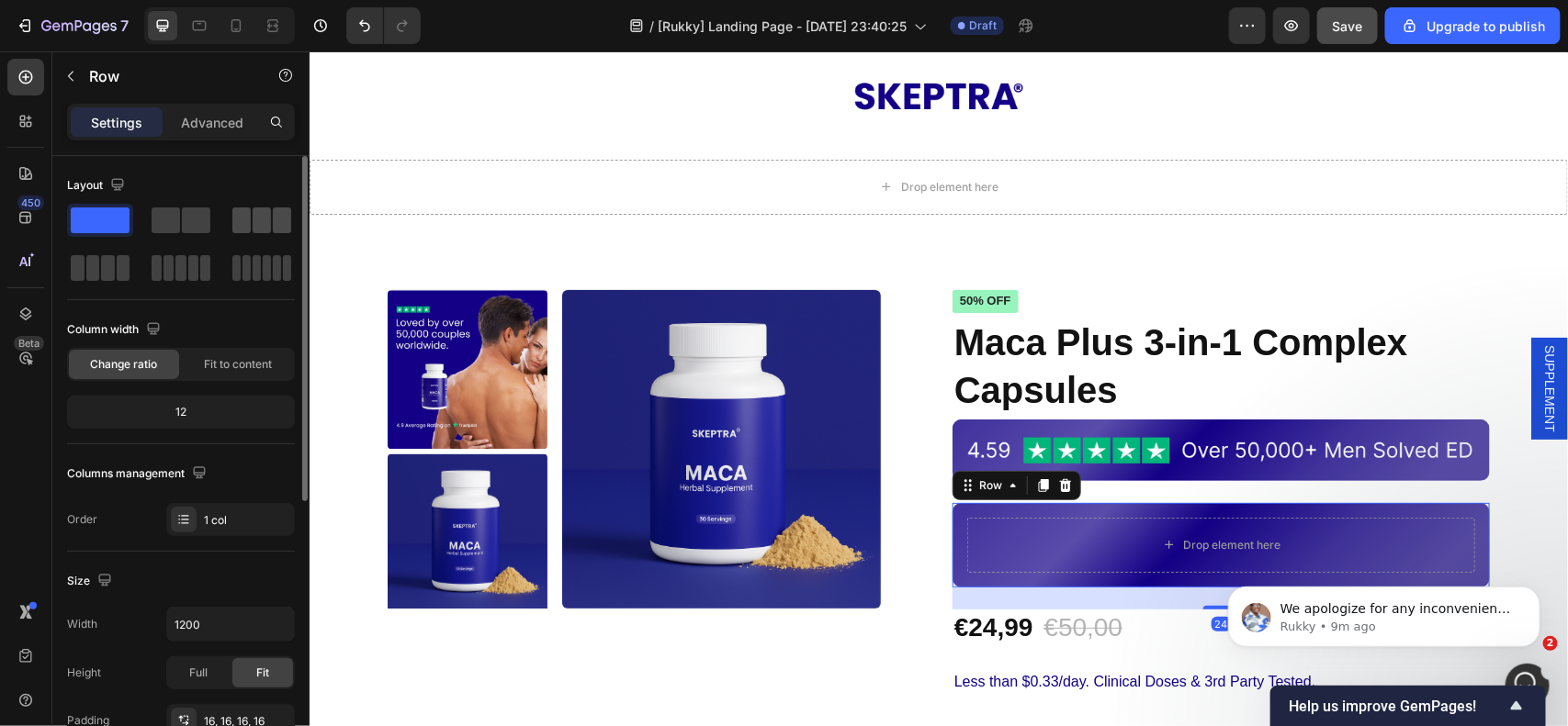
click at [258, 221] on span at bounding box center [261, 219] width 18 height 26
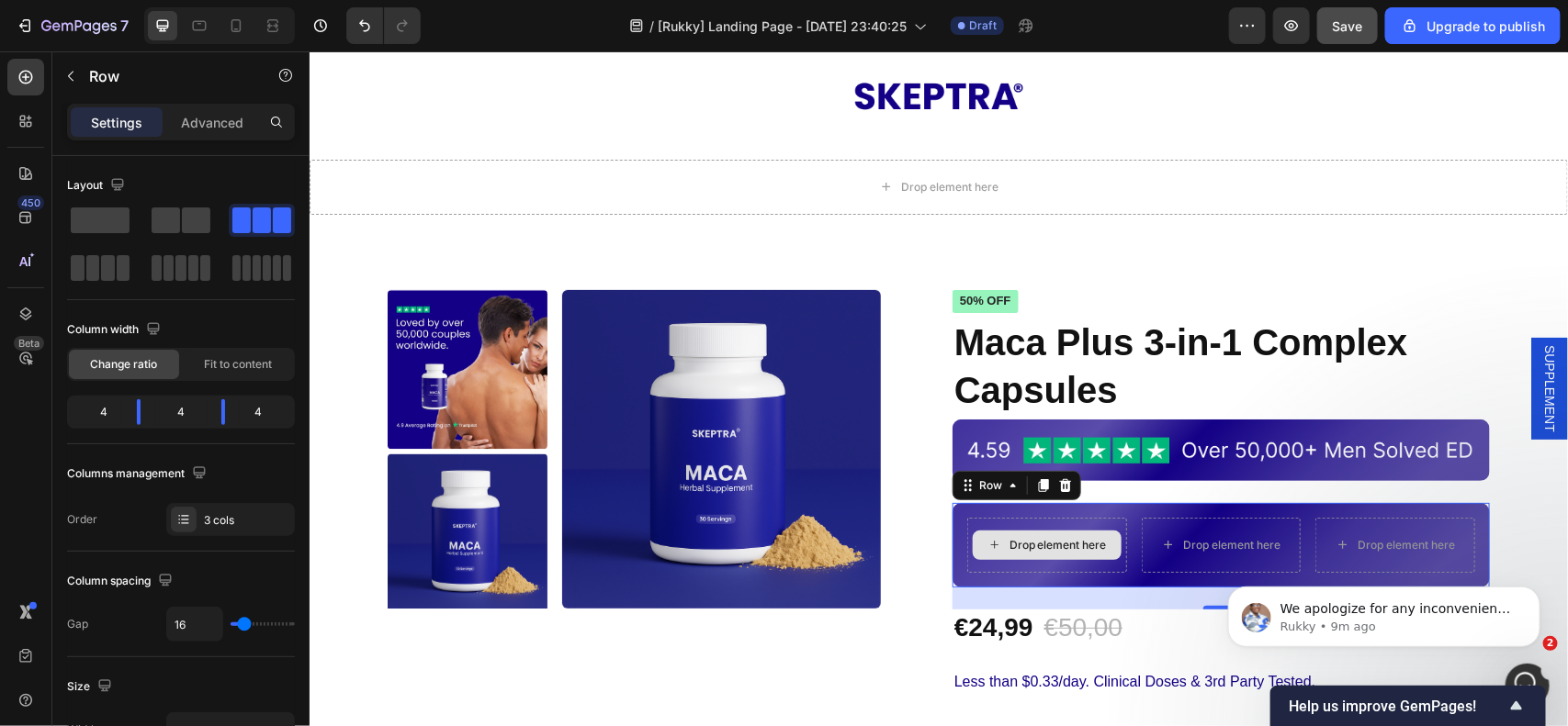
click at [1031, 539] on div "Drop element here" at bounding box center [1056, 544] width 97 height 15
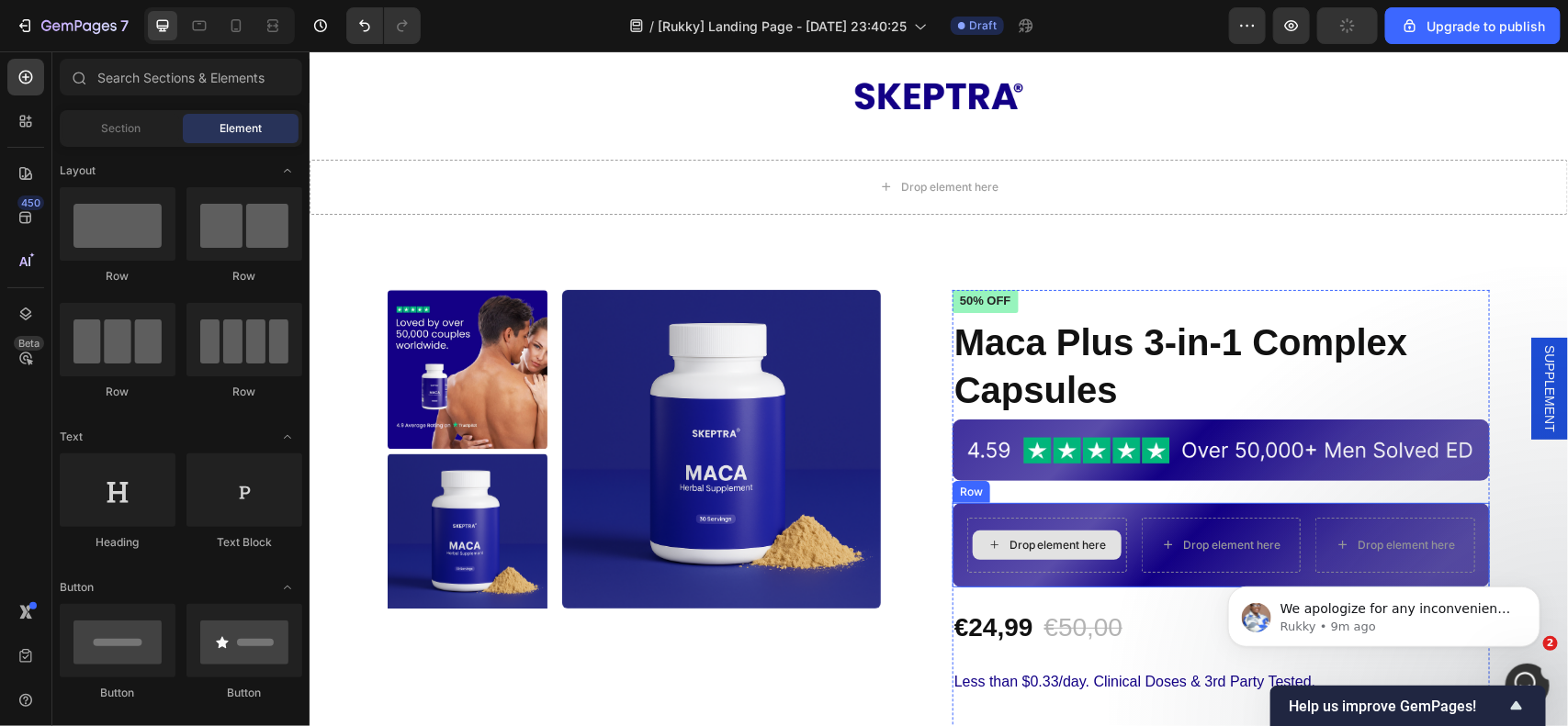
click at [1029, 545] on div "Drop element here" at bounding box center [1056, 544] width 97 height 15
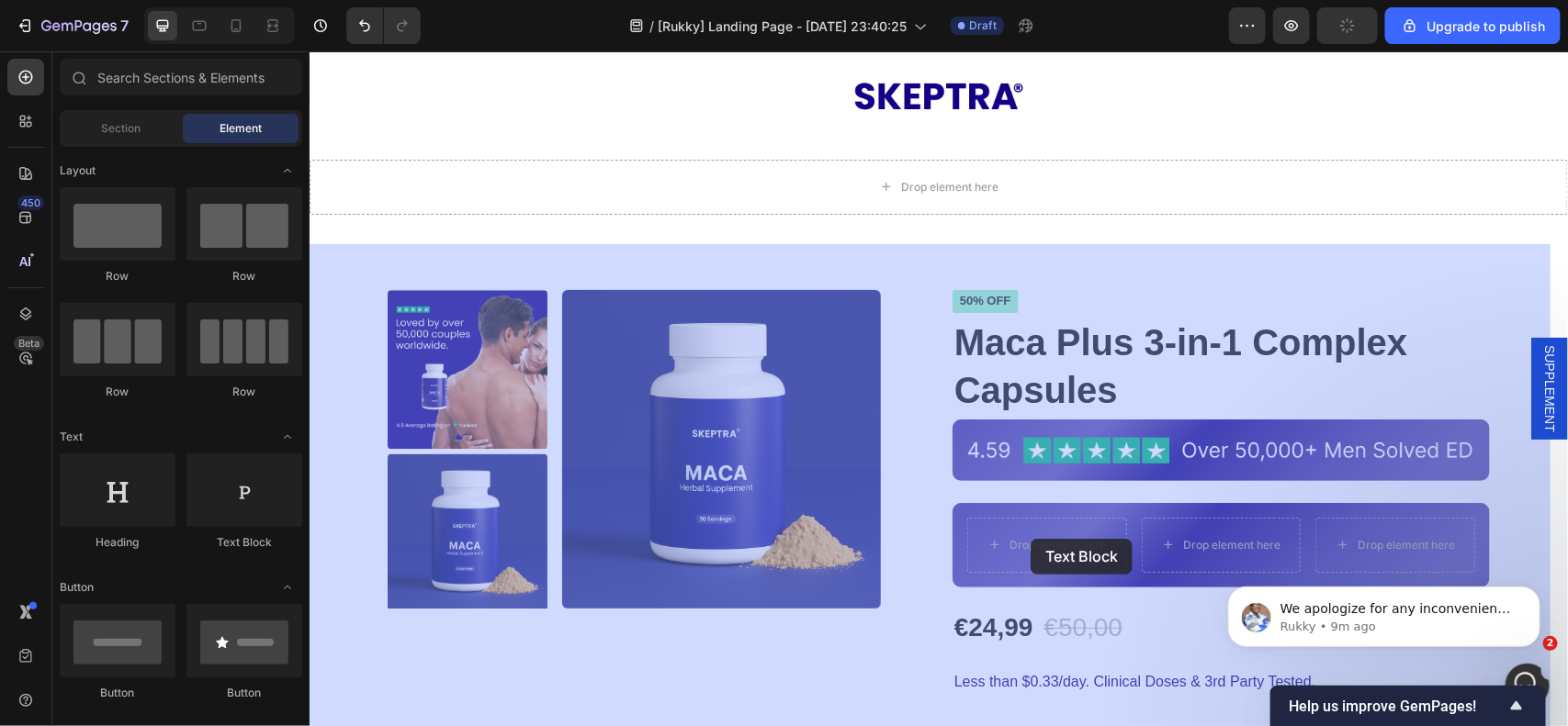
drag, startPoint x: 561, startPoint y: 543, endPoint x: 1003, endPoint y: 538, distance: 442.0
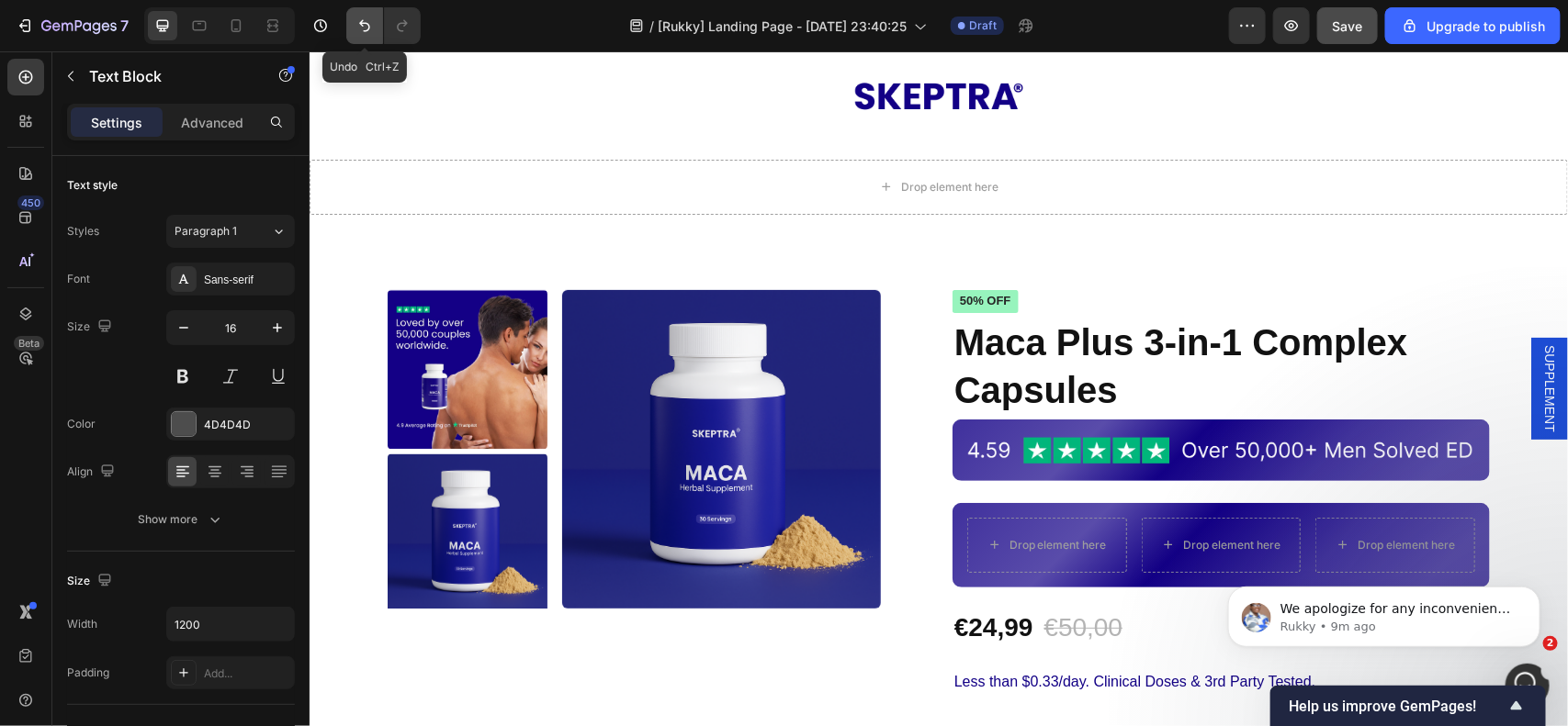
click at [364, 27] on icon "Undo/Redo" at bounding box center [364, 25] width 18 height 18
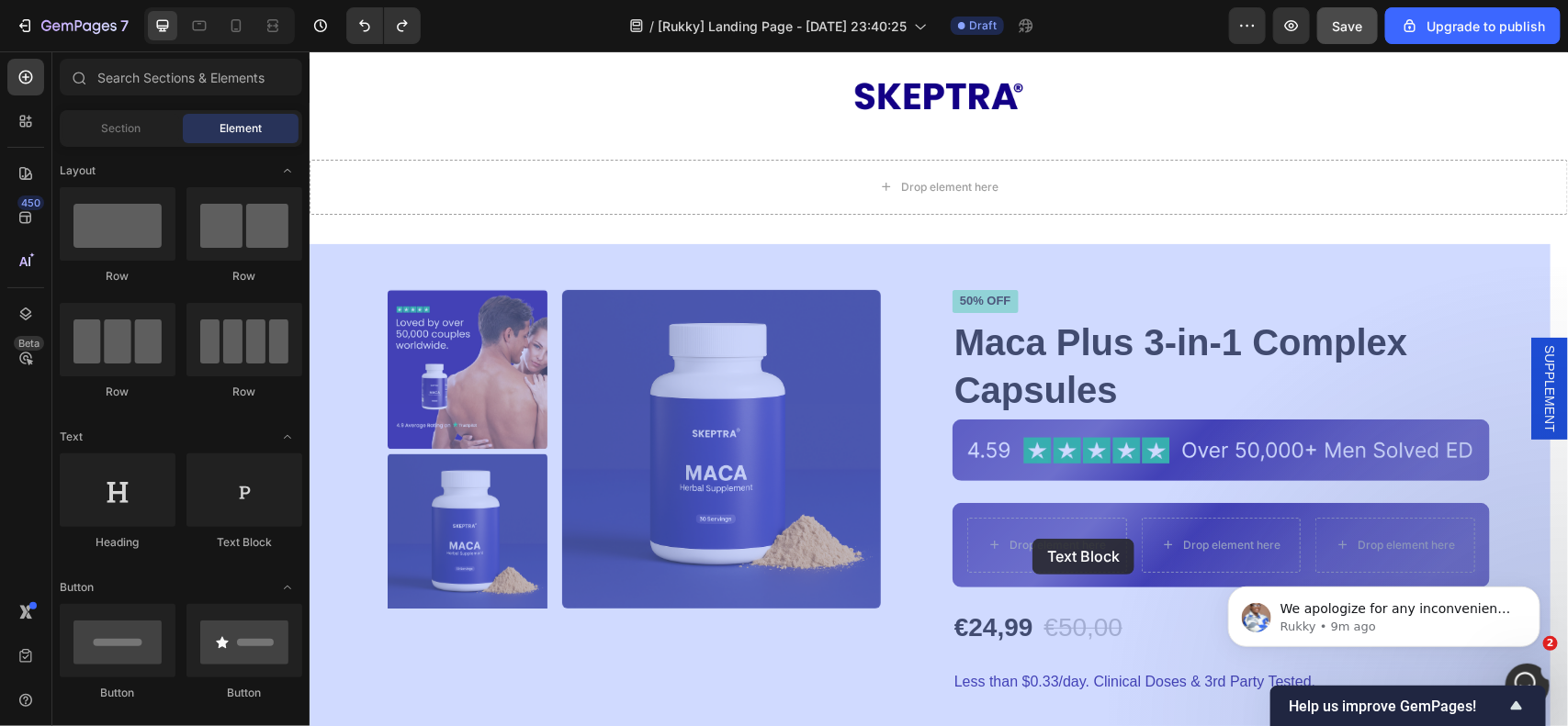
drag, startPoint x: 750, startPoint y: 529, endPoint x: 1032, endPoint y: 538, distance: 282.1
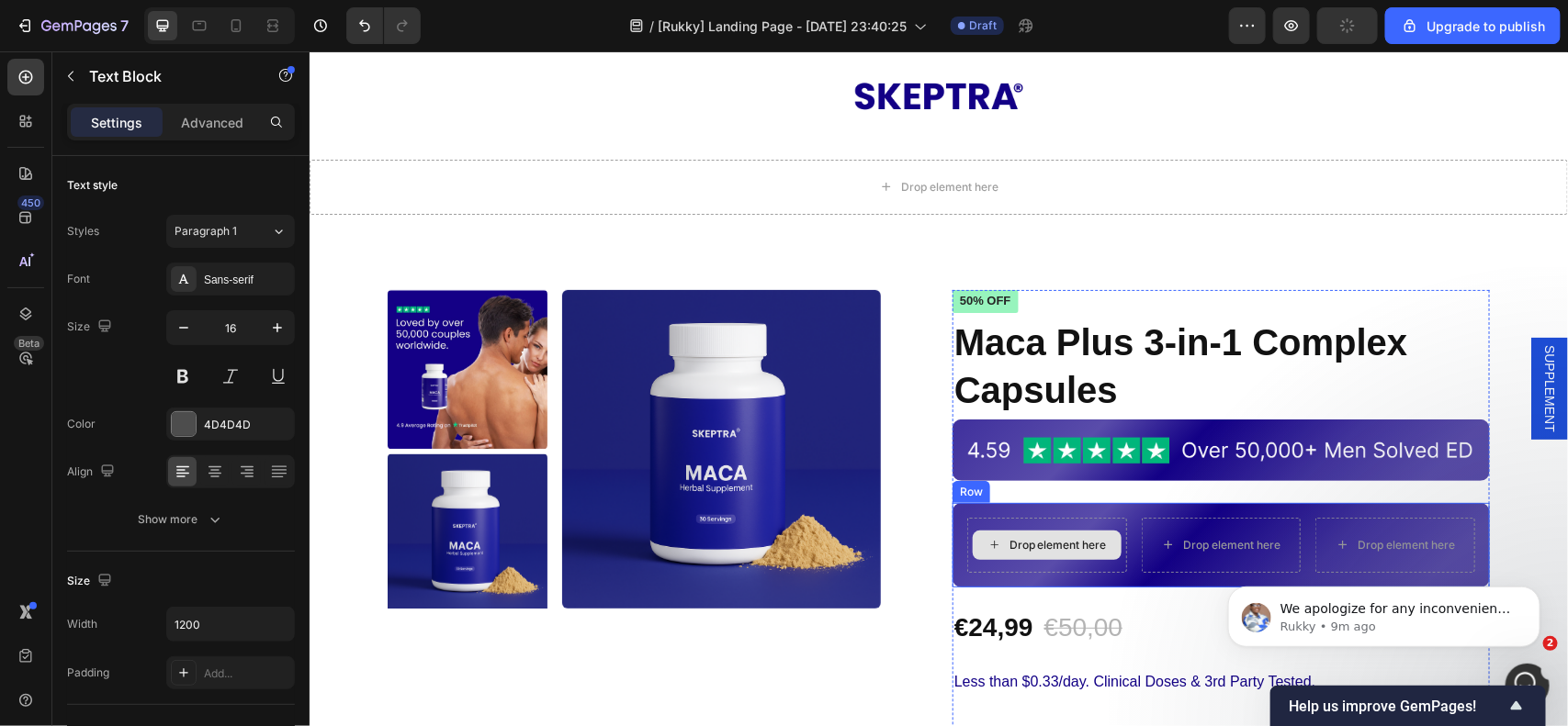
click at [1032, 538] on div "Drop element here" at bounding box center [1056, 544] width 97 height 15
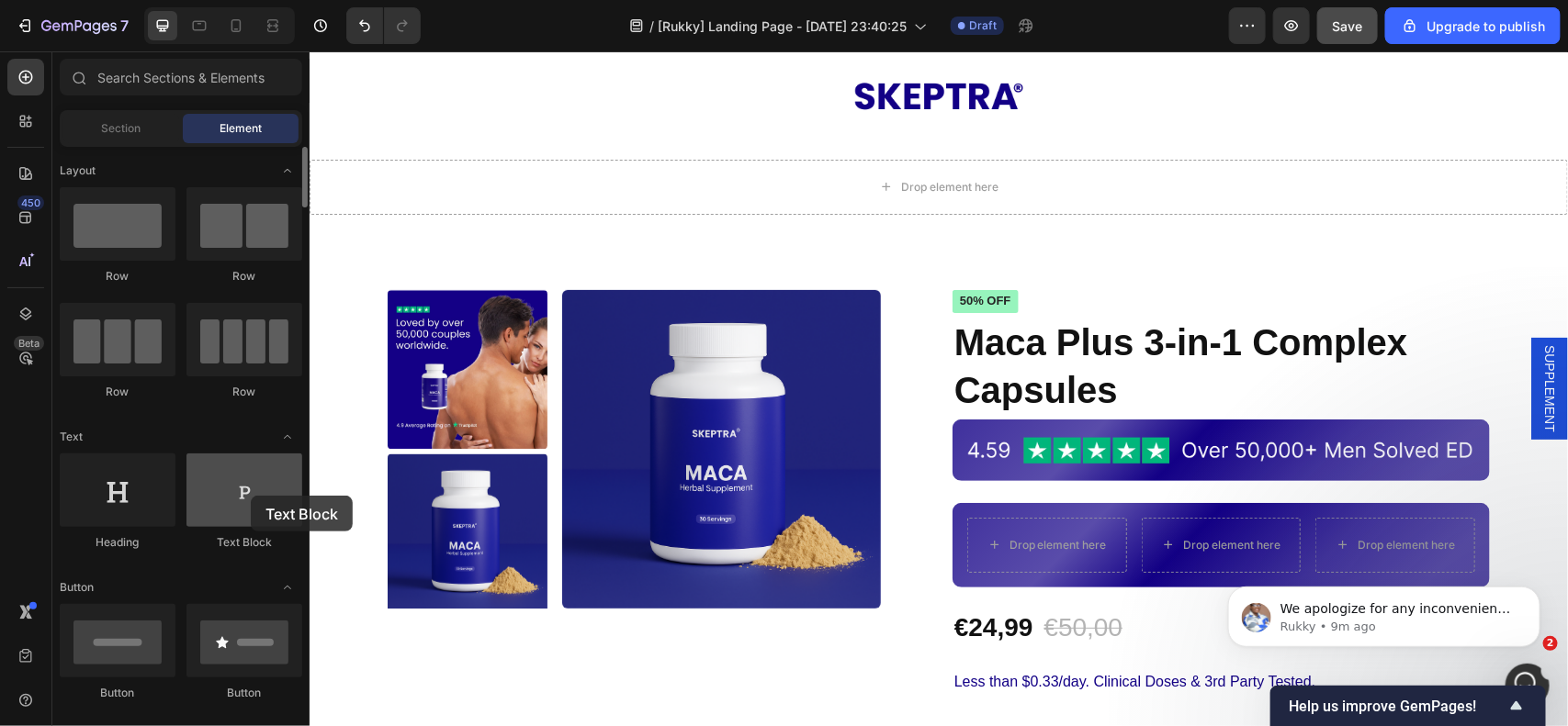
drag, startPoint x: 243, startPoint y: 496, endPoint x: 259, endPoint y: 493, distance: 16.3
click at [213, 489] on div at bounding box center [244, 491] width 115 height 74
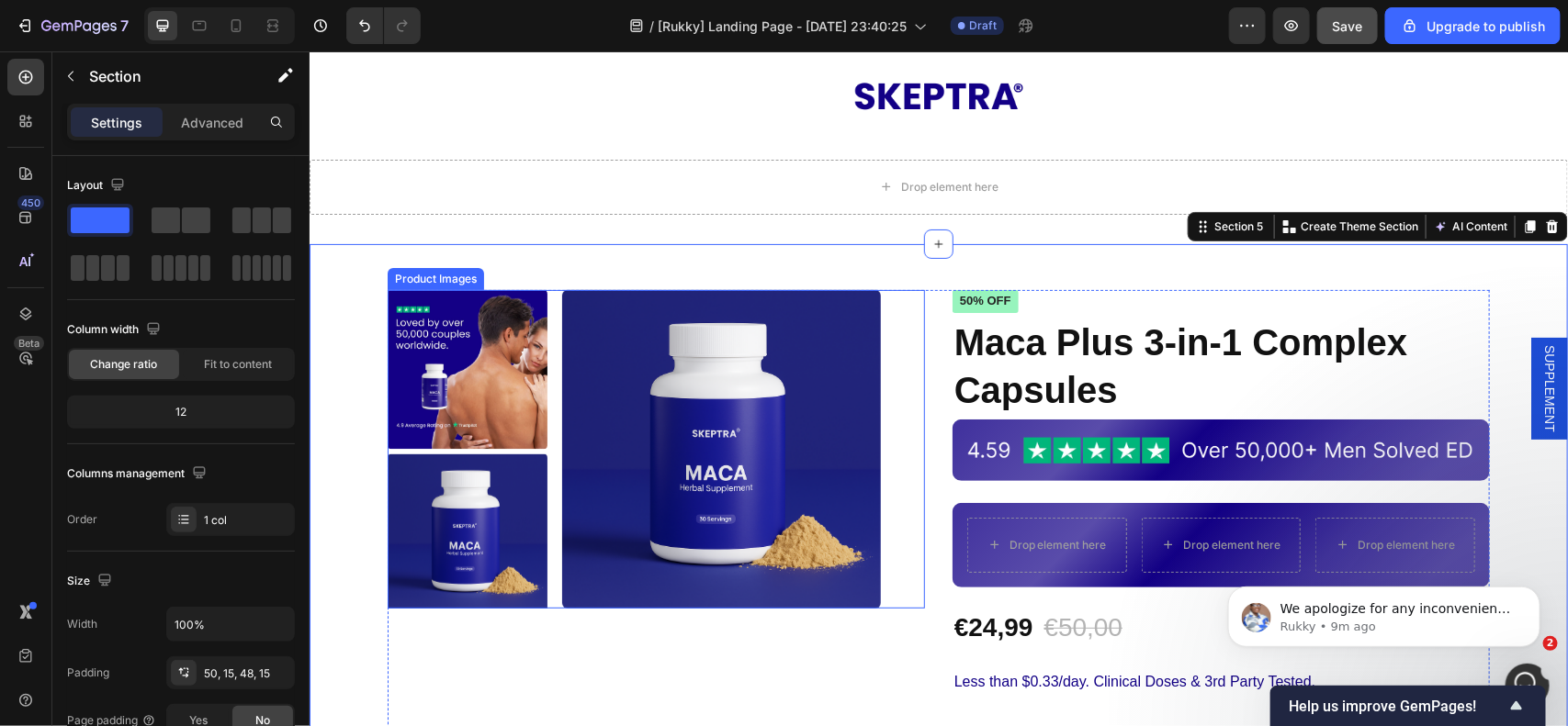
click at [712, 302] on img at bounding box center [720, 448] width 319 height 319
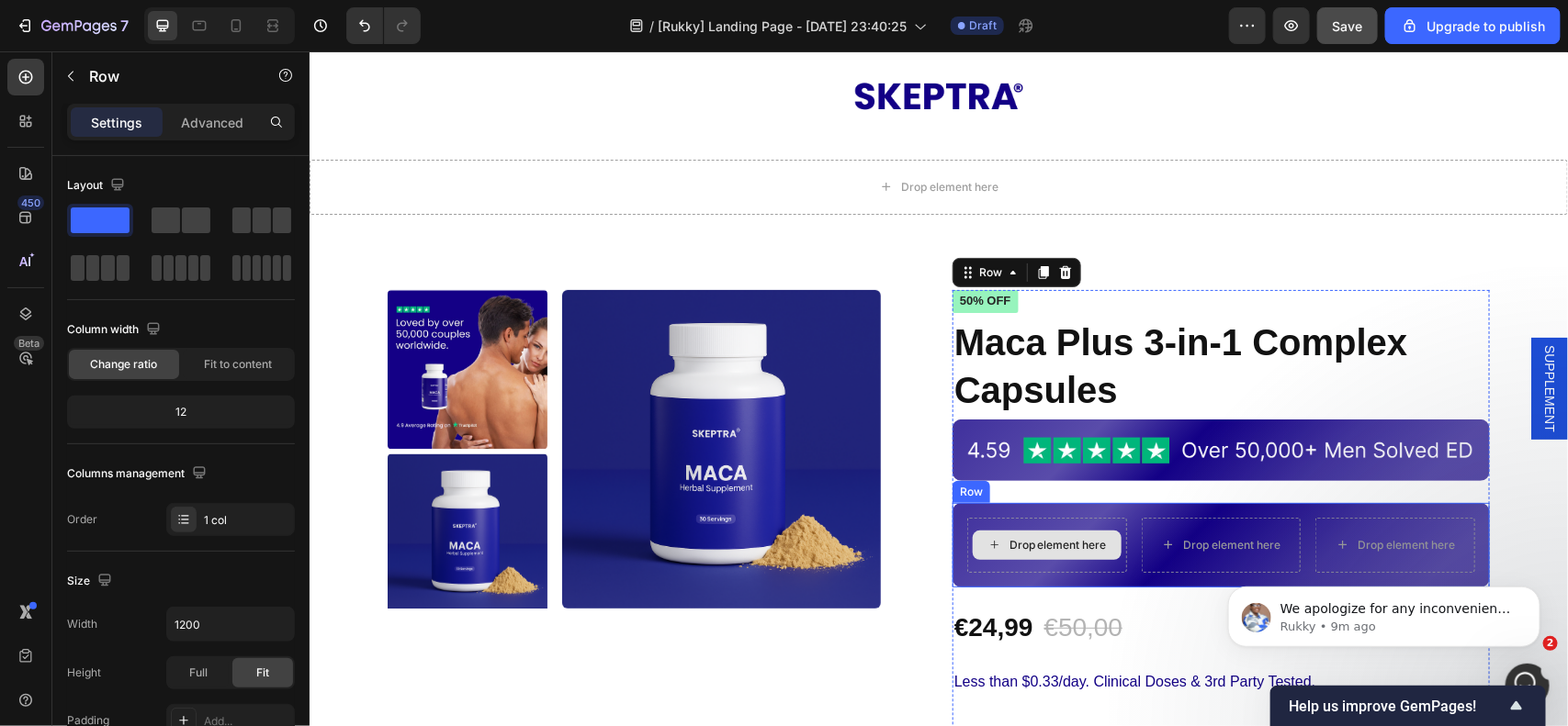
click at [1054, 557] on div "Drop element here" at bounding box center [1046, 544] width 148 height 29
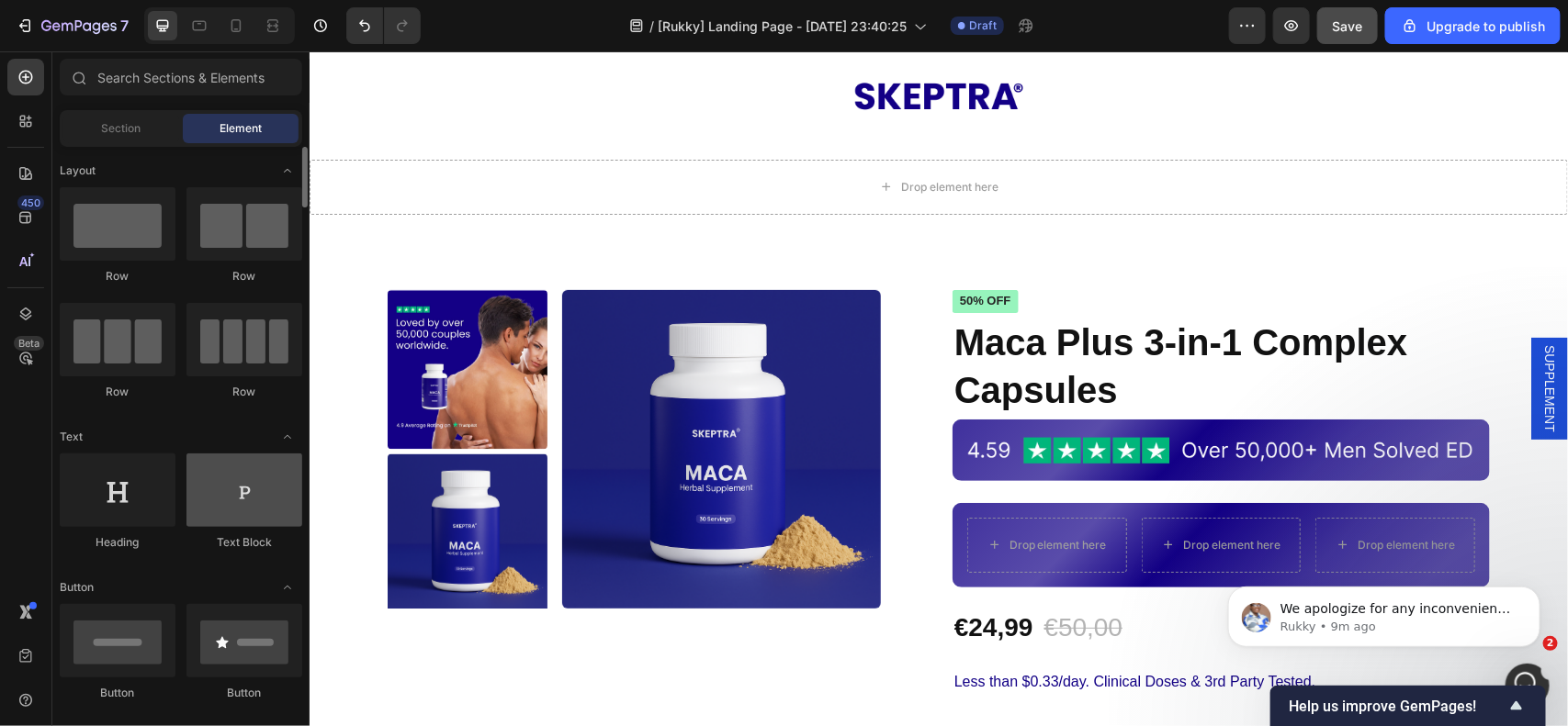
click at [240, 506] on div at bounding box center [244, 491] width 115 height 74
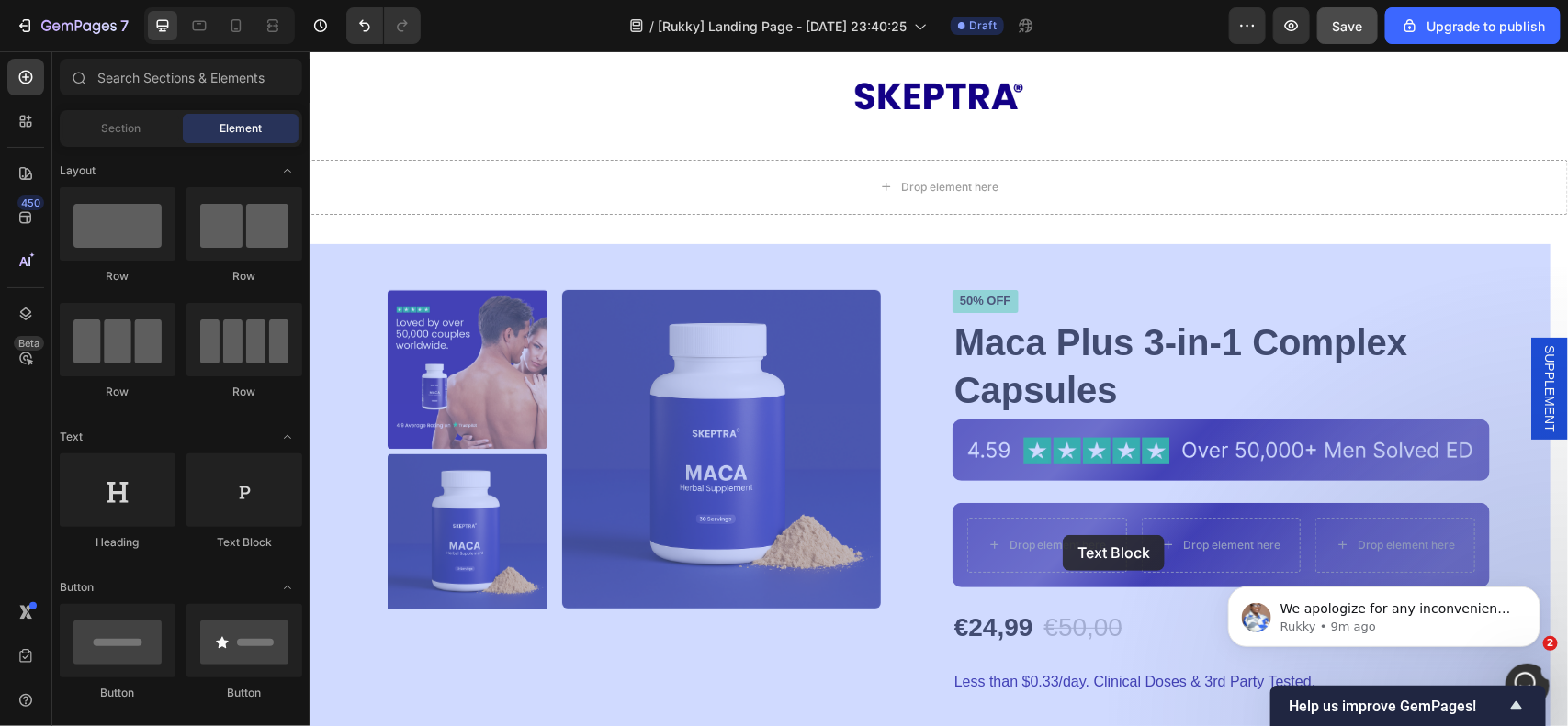
drag, startPoint x: 696, startPoint y: 534, endPoint x: 1057, endPoint y: 533, distance: 361.0
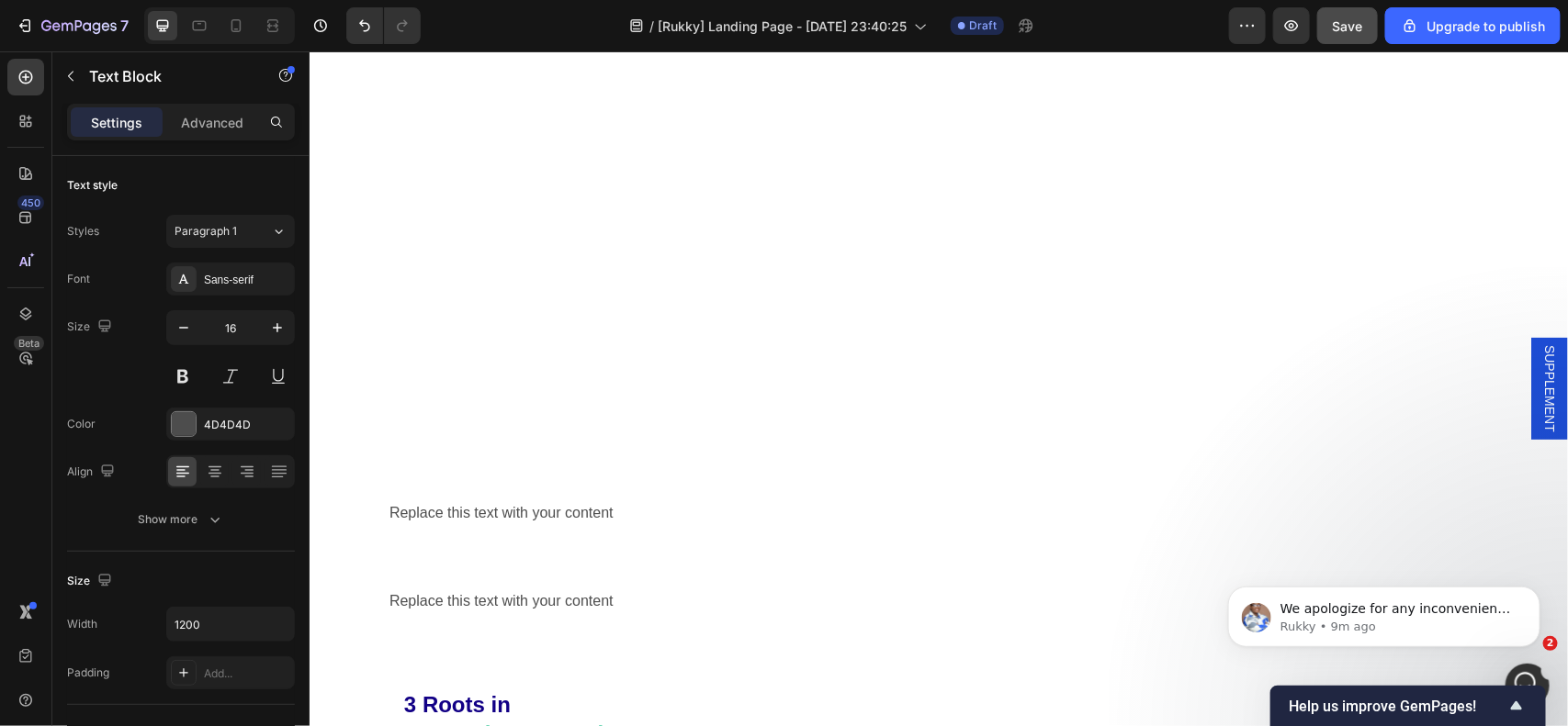
scroll to position [2066, 0]
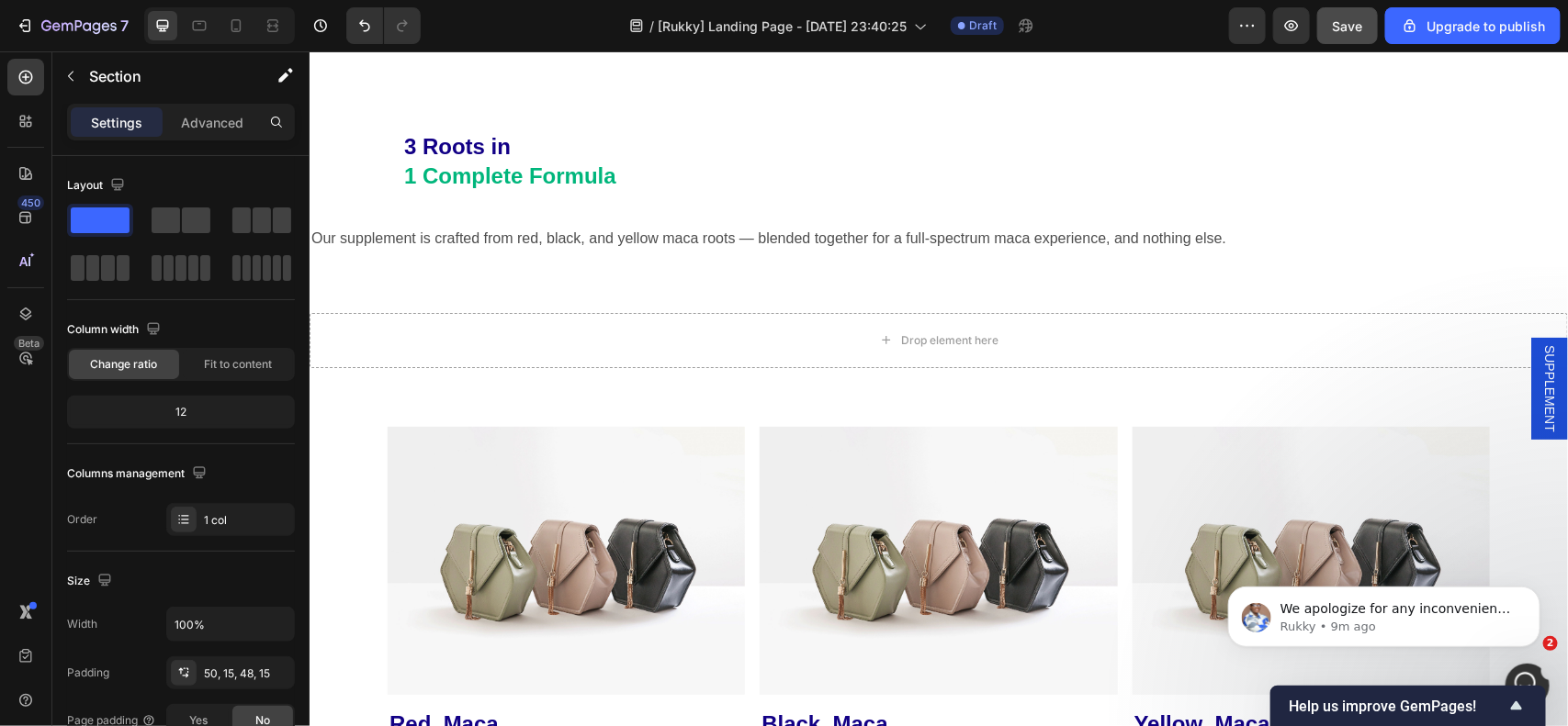
click at [545, 87] on div "Replace this text with your content Text Block Section 7" at bounding box center [937, 43] width 1259 height 89
click at [544, 282] on div "3 Roots in 1 Complete Formula Text Block Row Our supplement is crafted from red…" at bounding box center [937, 184] width 1259 height 195
click at [557, 87] on div "Replace this text with your content Text Block Section 7" at bounding box center [937, 43] width 1259 height 89
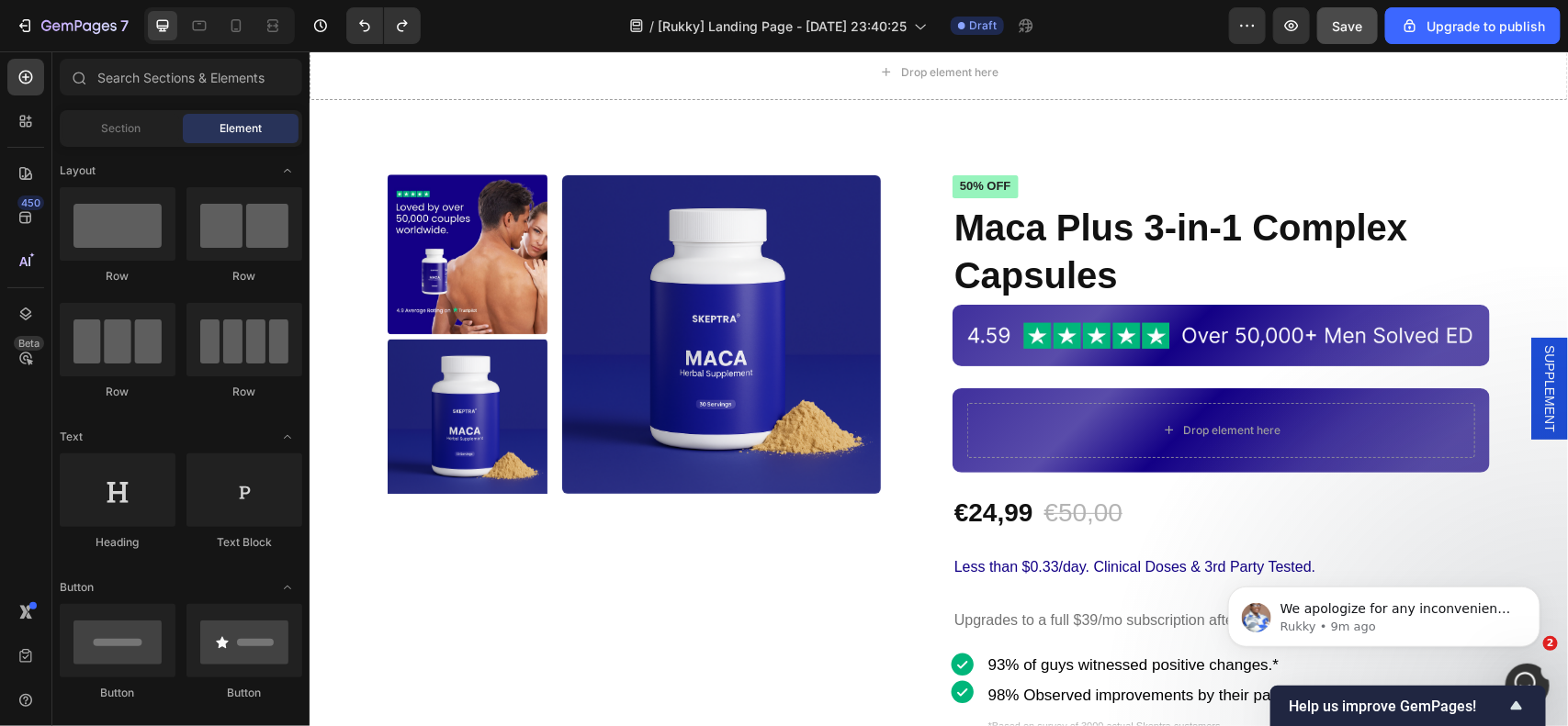
scroll to position [0, 0]
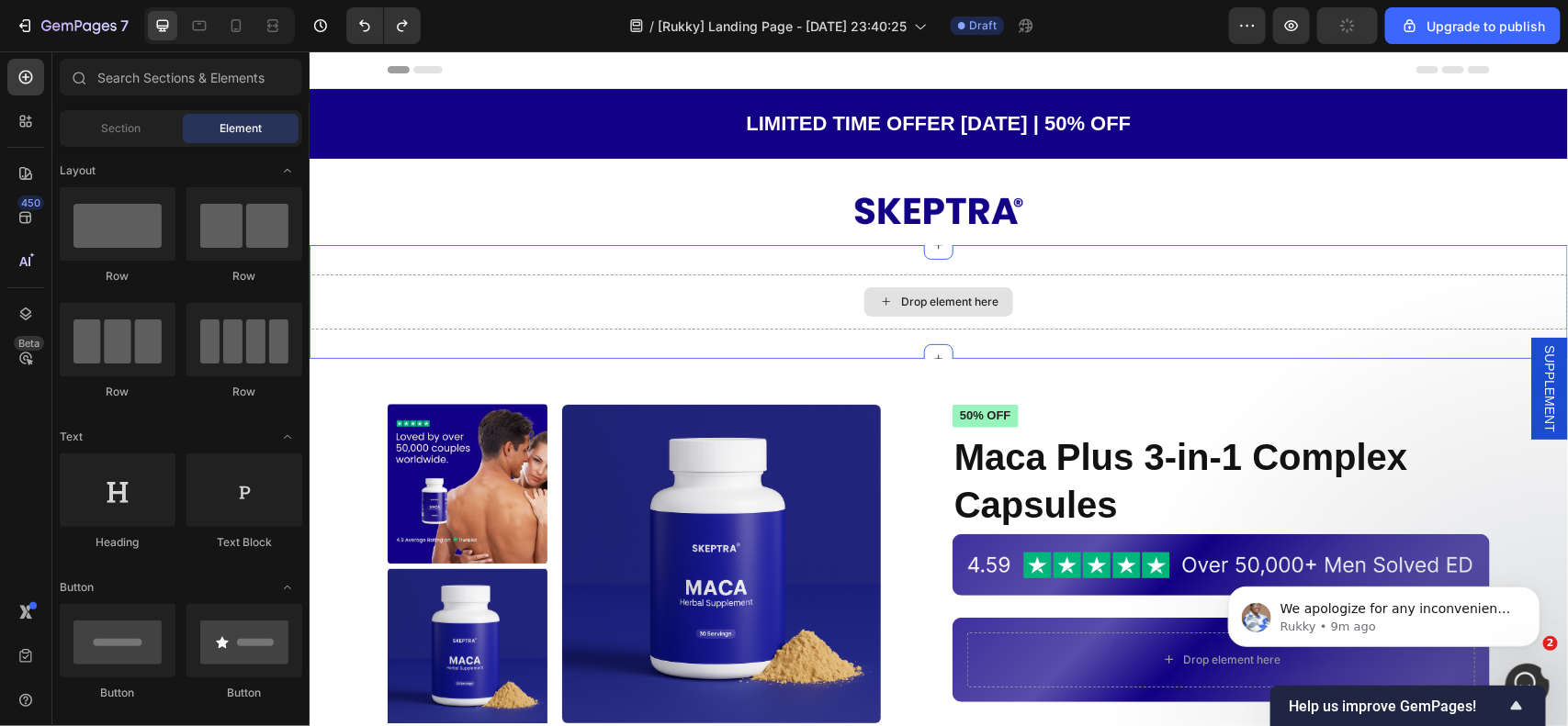
click at [947, 302] on div "Drop element here" at bounding box center [949, 302] width 97 height 15
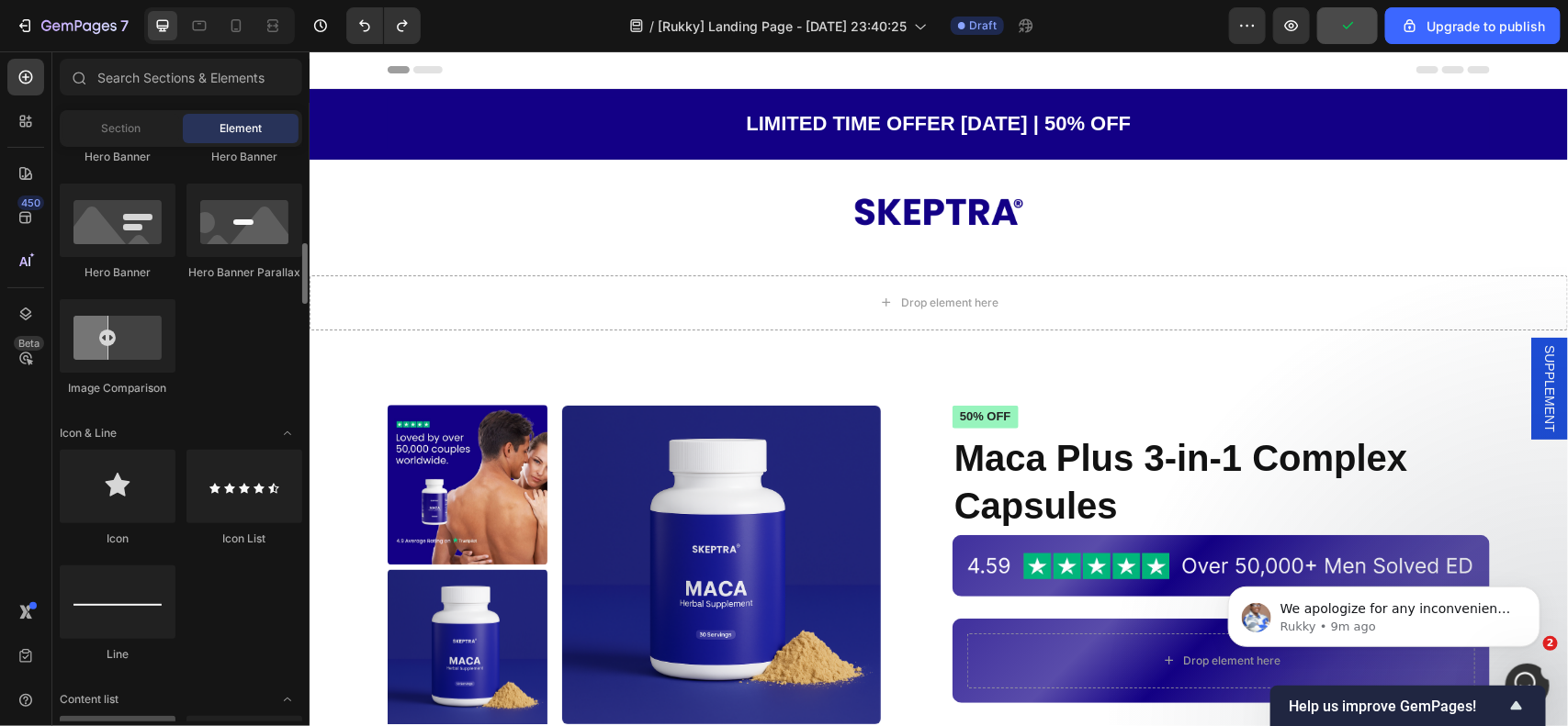
scroll to position [1262, 0]
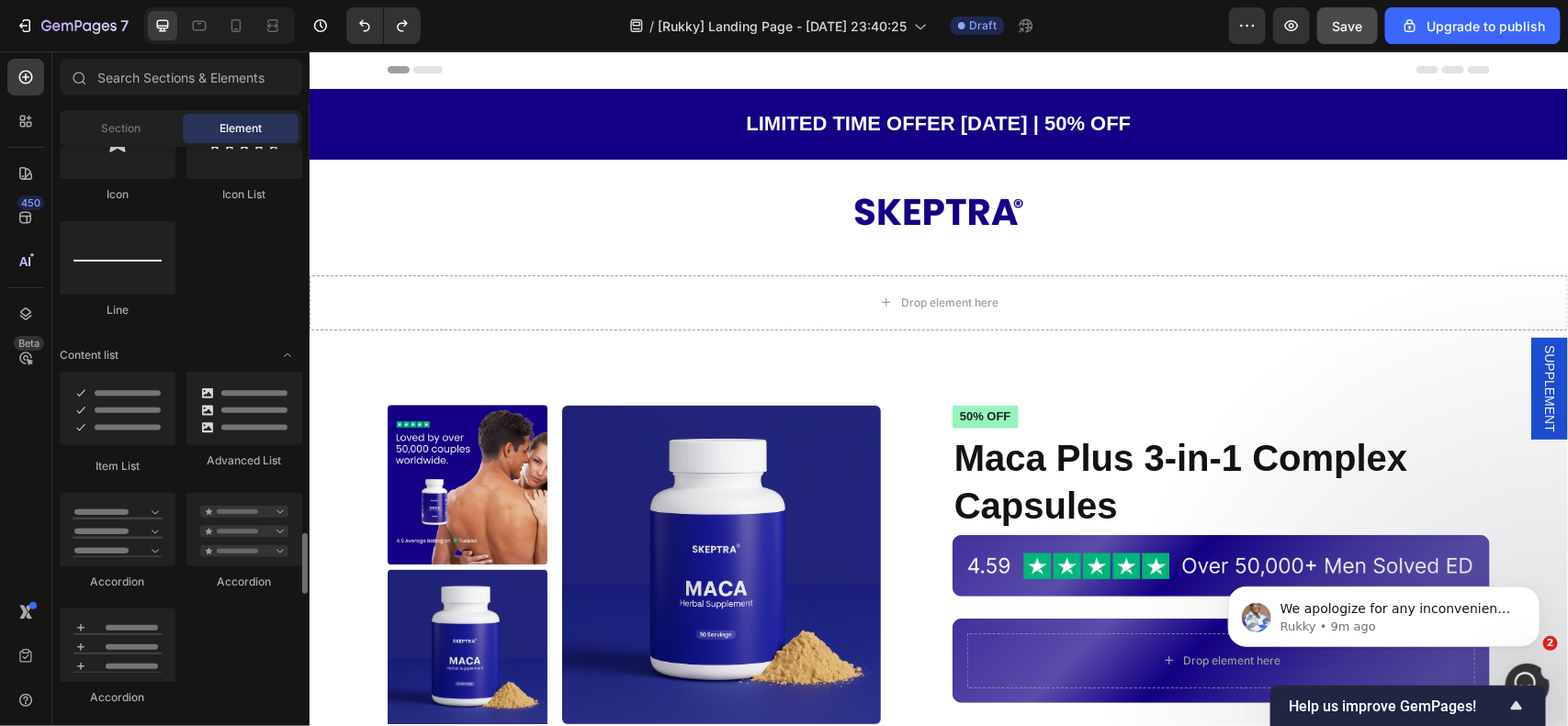
click at [421, 486] on img at bounding box center [466, 484] width 160 height 160
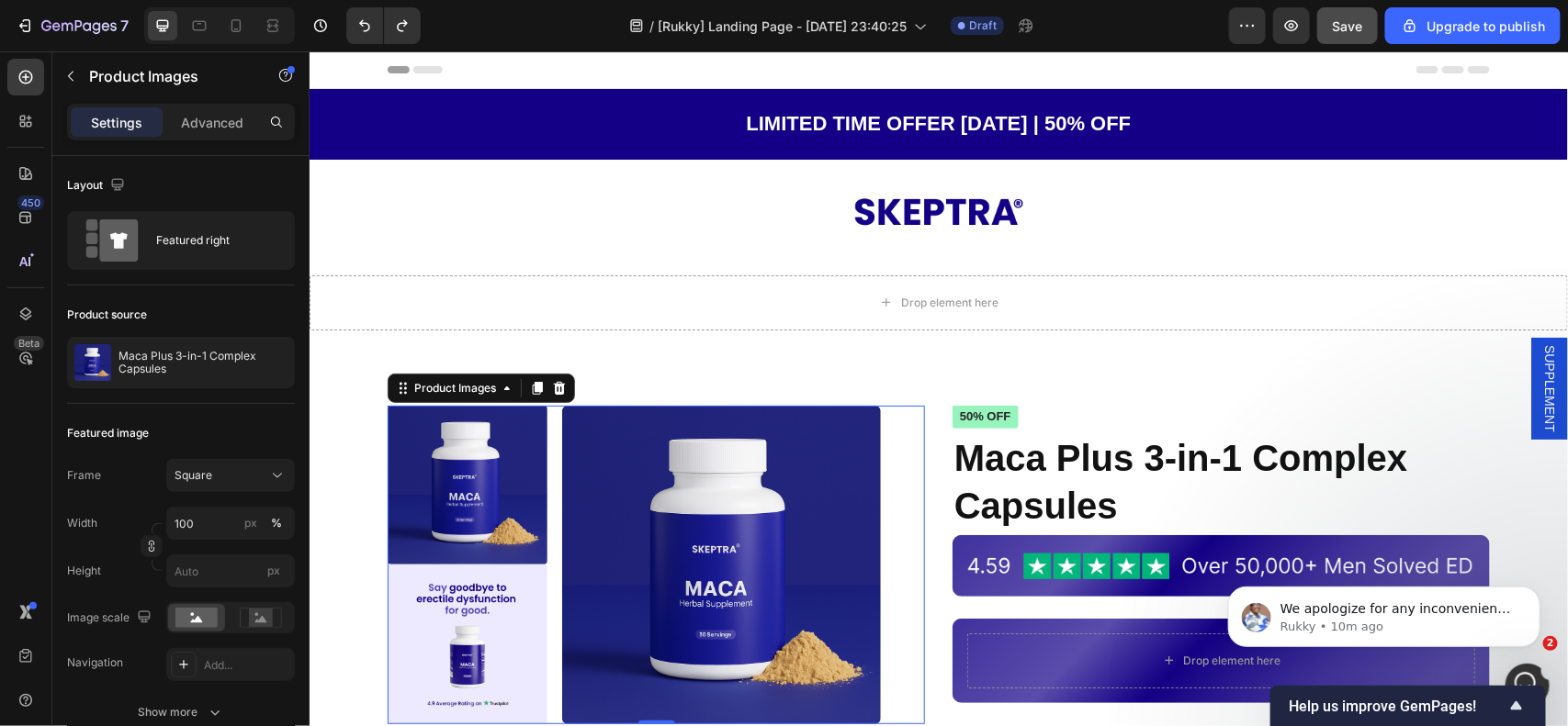
scroll to position [0, 0]
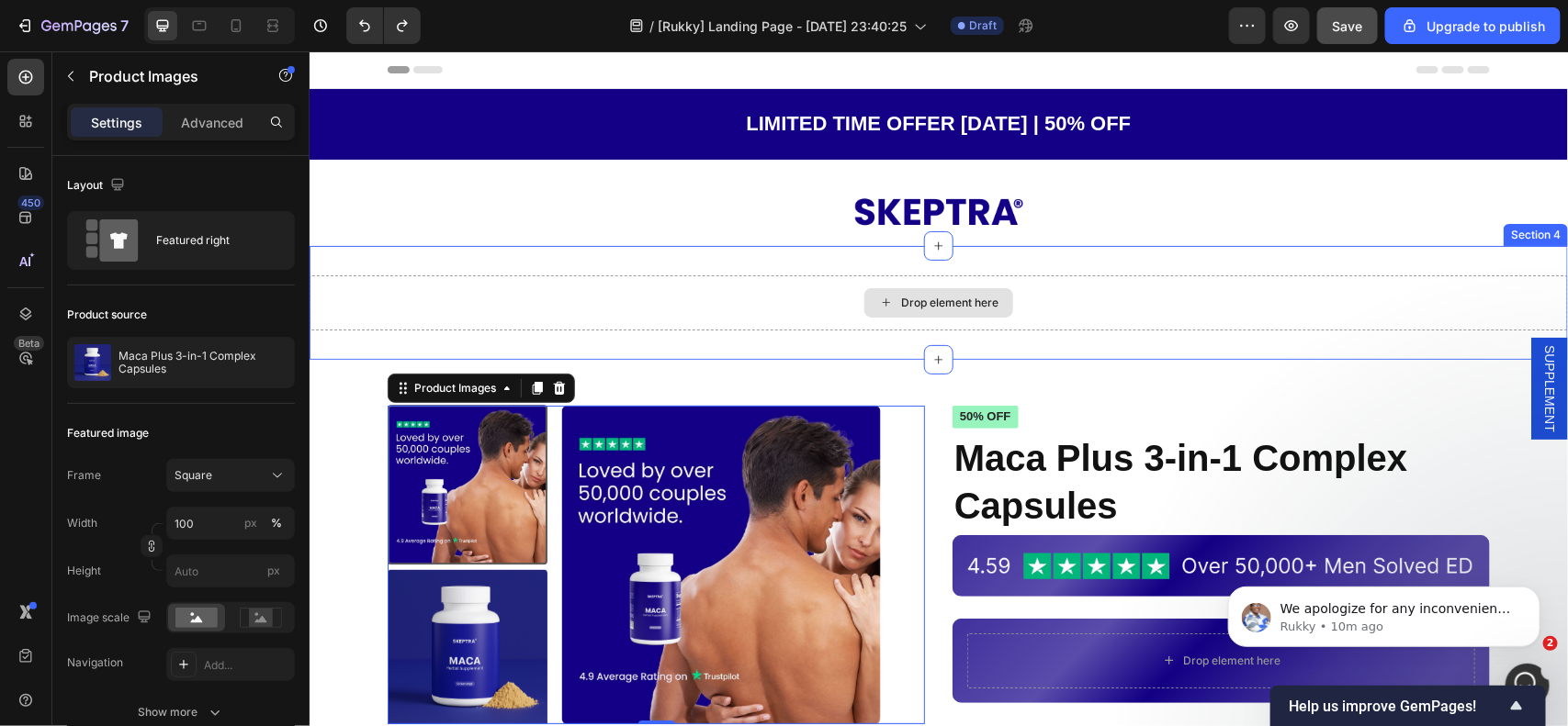
click at [932, 291] on div "Drop element here" at bounding box center [937, 302] width 148 height 29
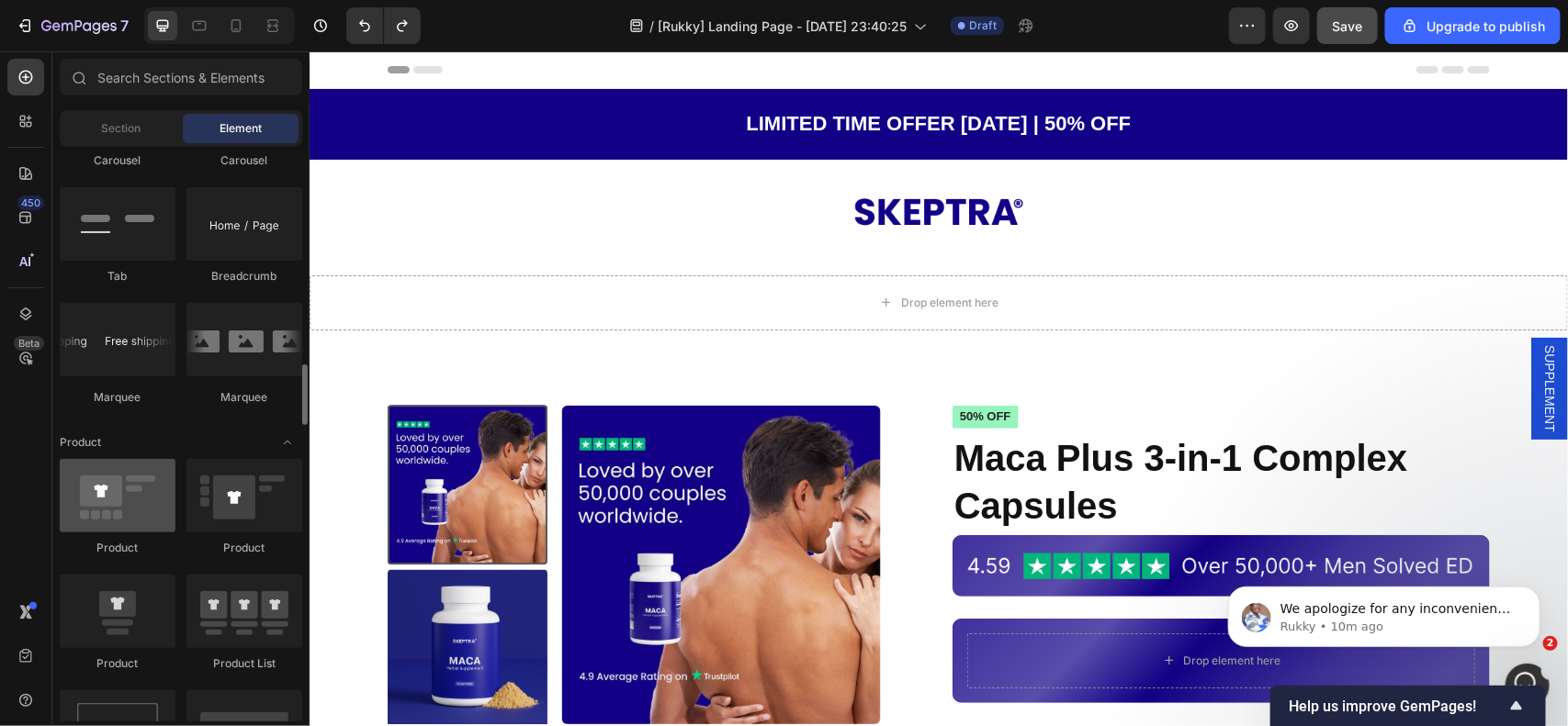
scroll to position [2181, 0]
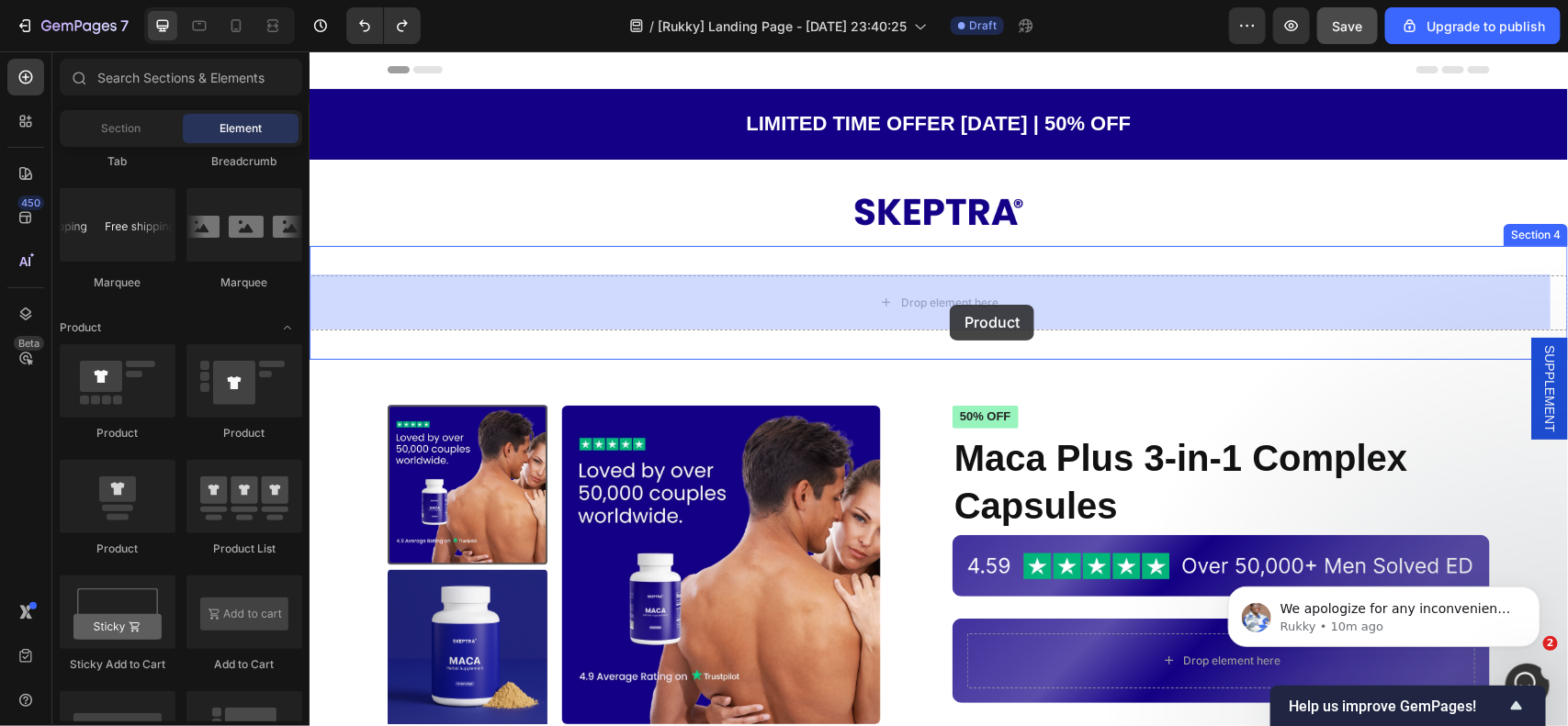
drag, startPoint x: 430, startPoint y: 441, endPoint x: 949, endPoint y: 303, distance: 537.0
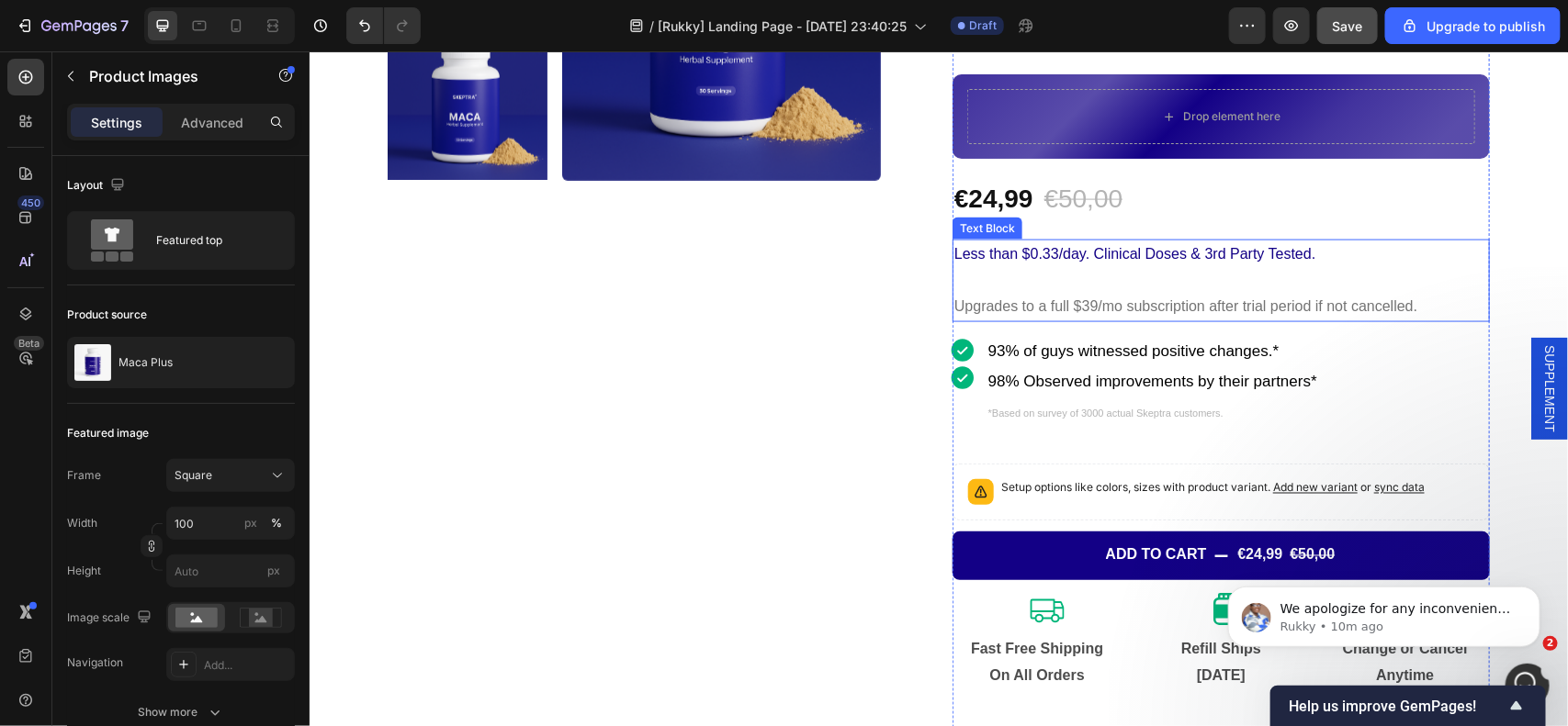
scroll to position [918, 0]
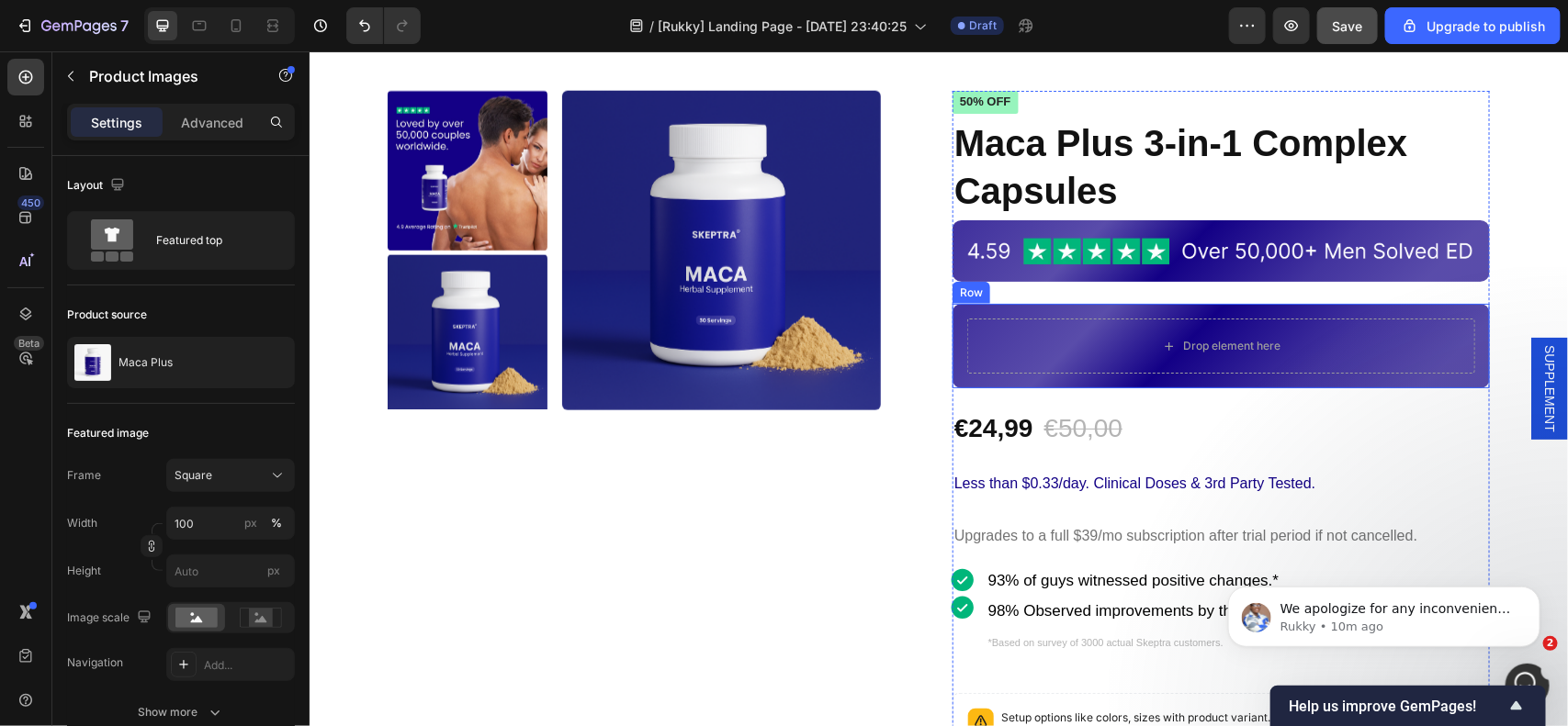
click at [1230, 316] on div "Drop element here Row" at bounding box center [1220, 345] width 537 height 84
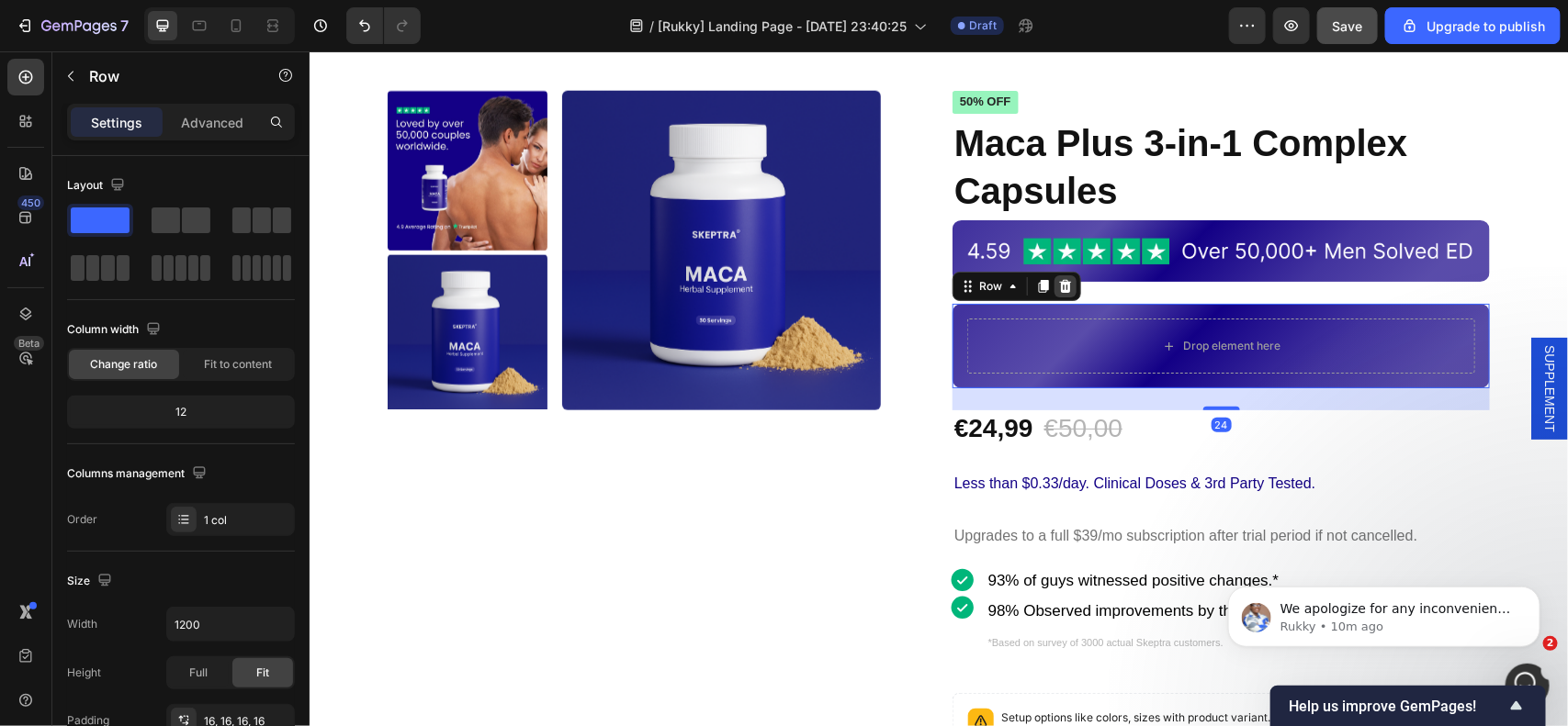
click at [1059, 280] on icon at bounding box center [1065, 285] width 12 height 13
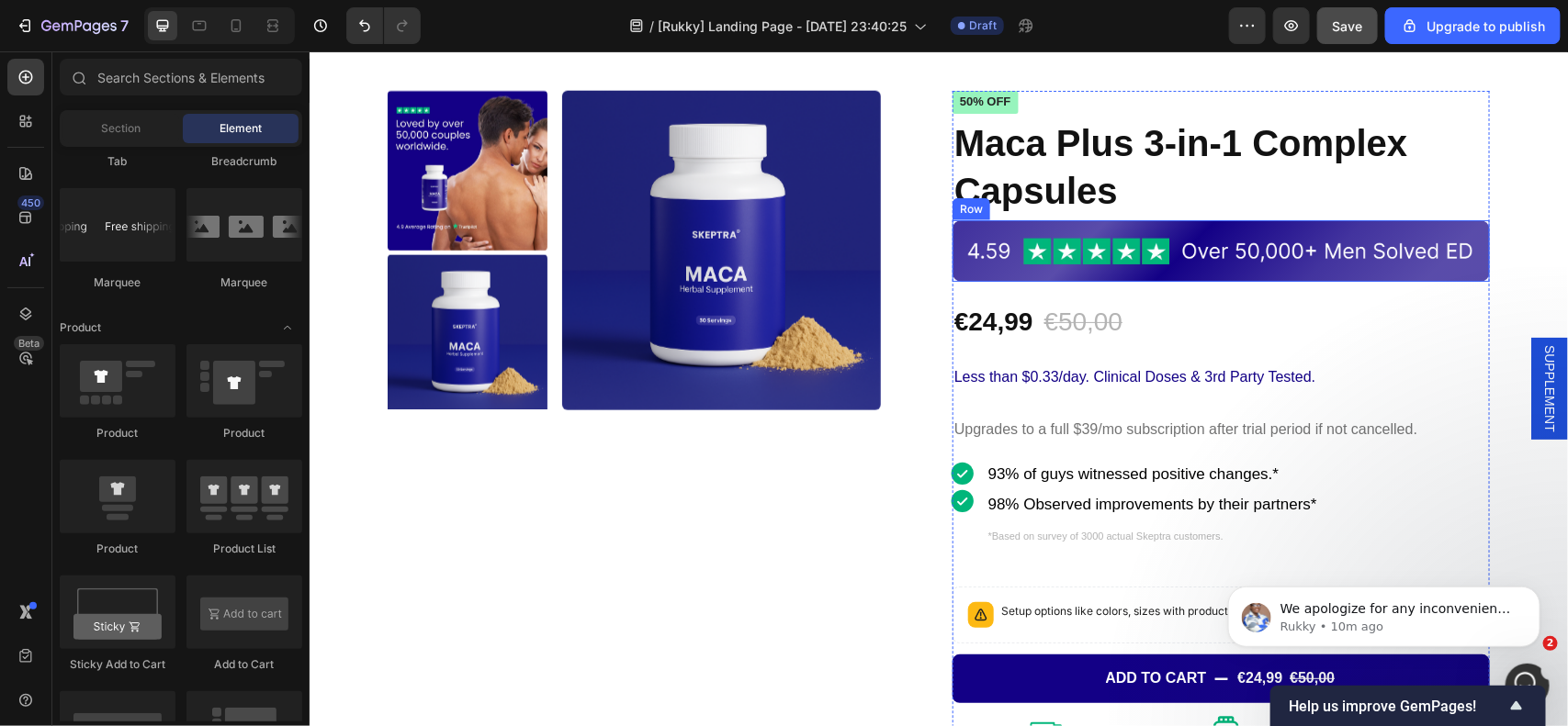
click at [1352, 230] on div "Image Row" at bounding box center [1220, 250] width 537 height 61
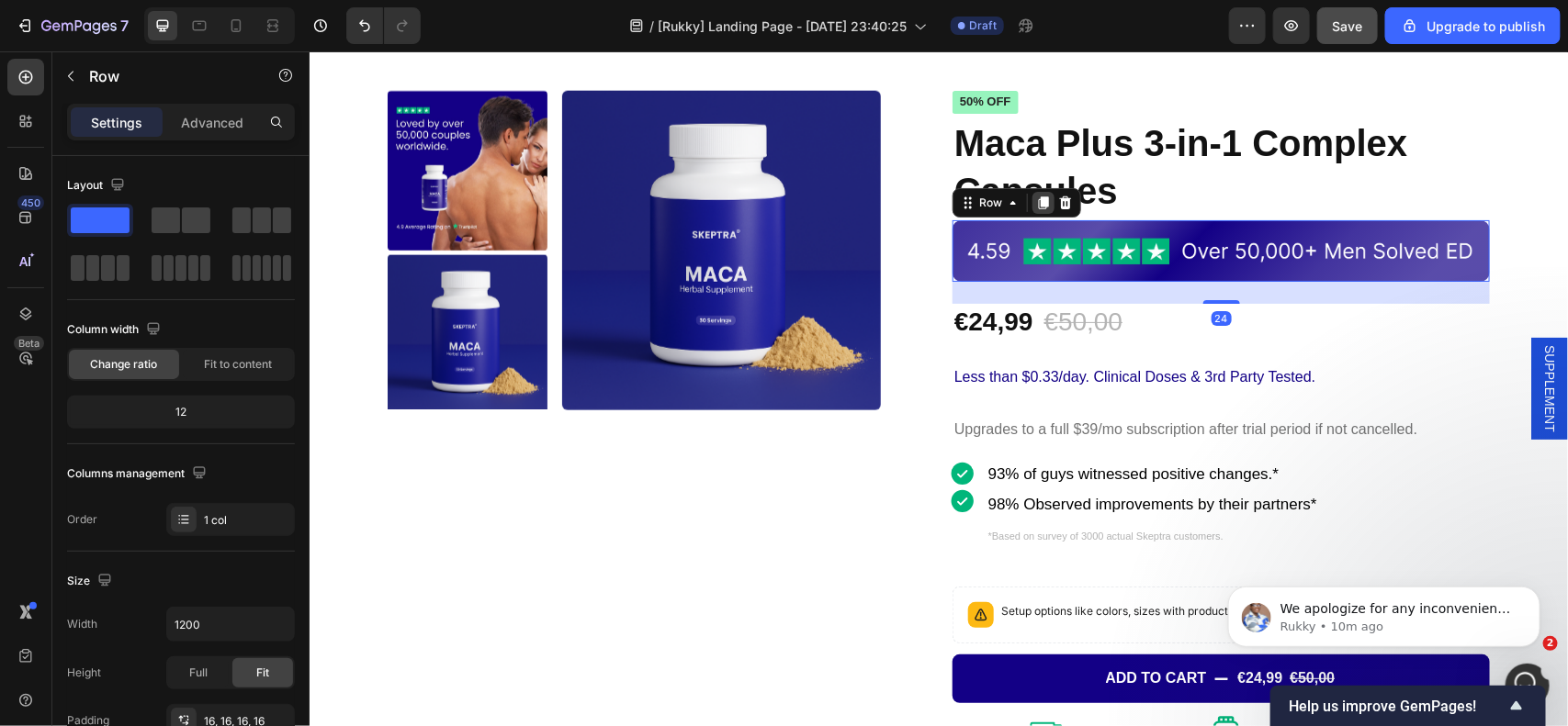
click at [1037, 199] on icon at bounding box center [1042, 202] width 10 height 13
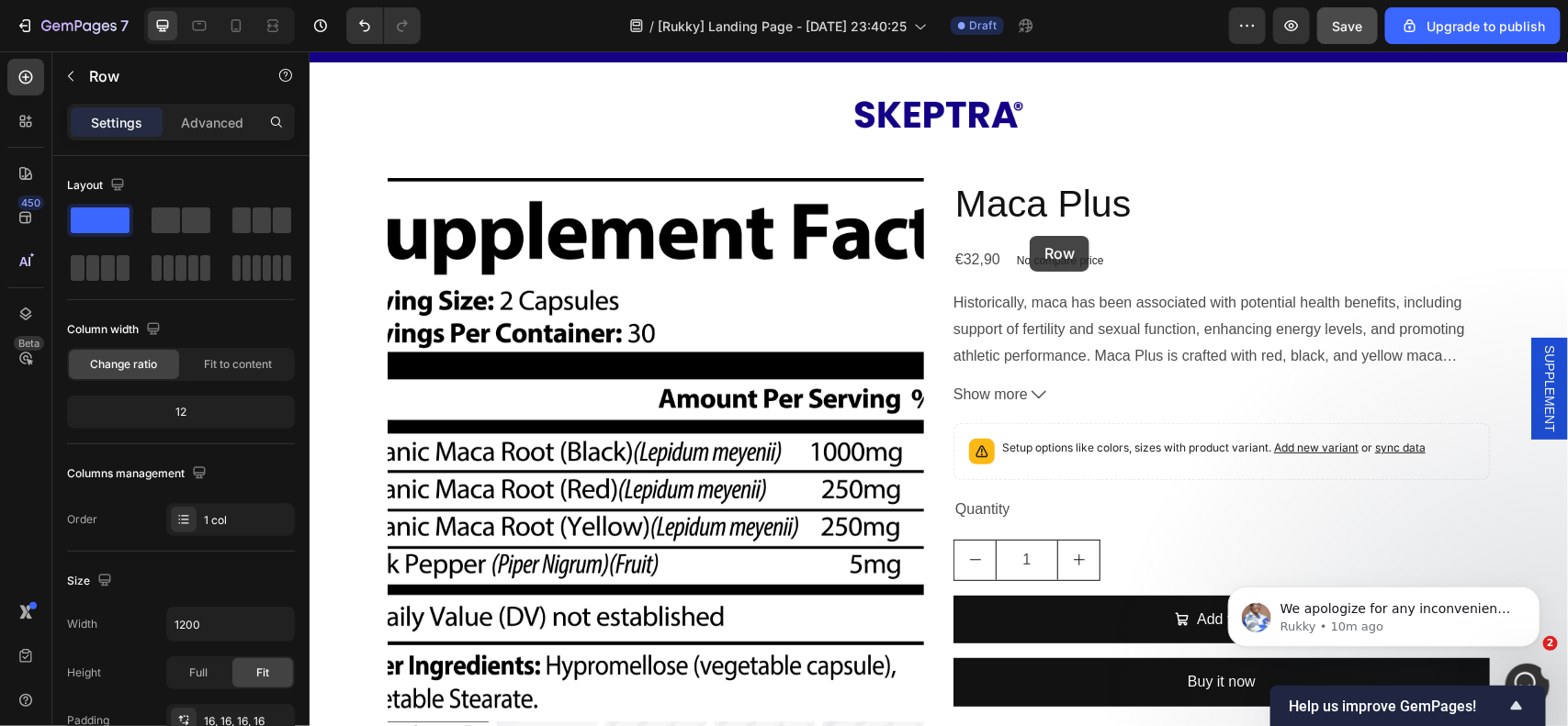
scroll to position [0, 0]
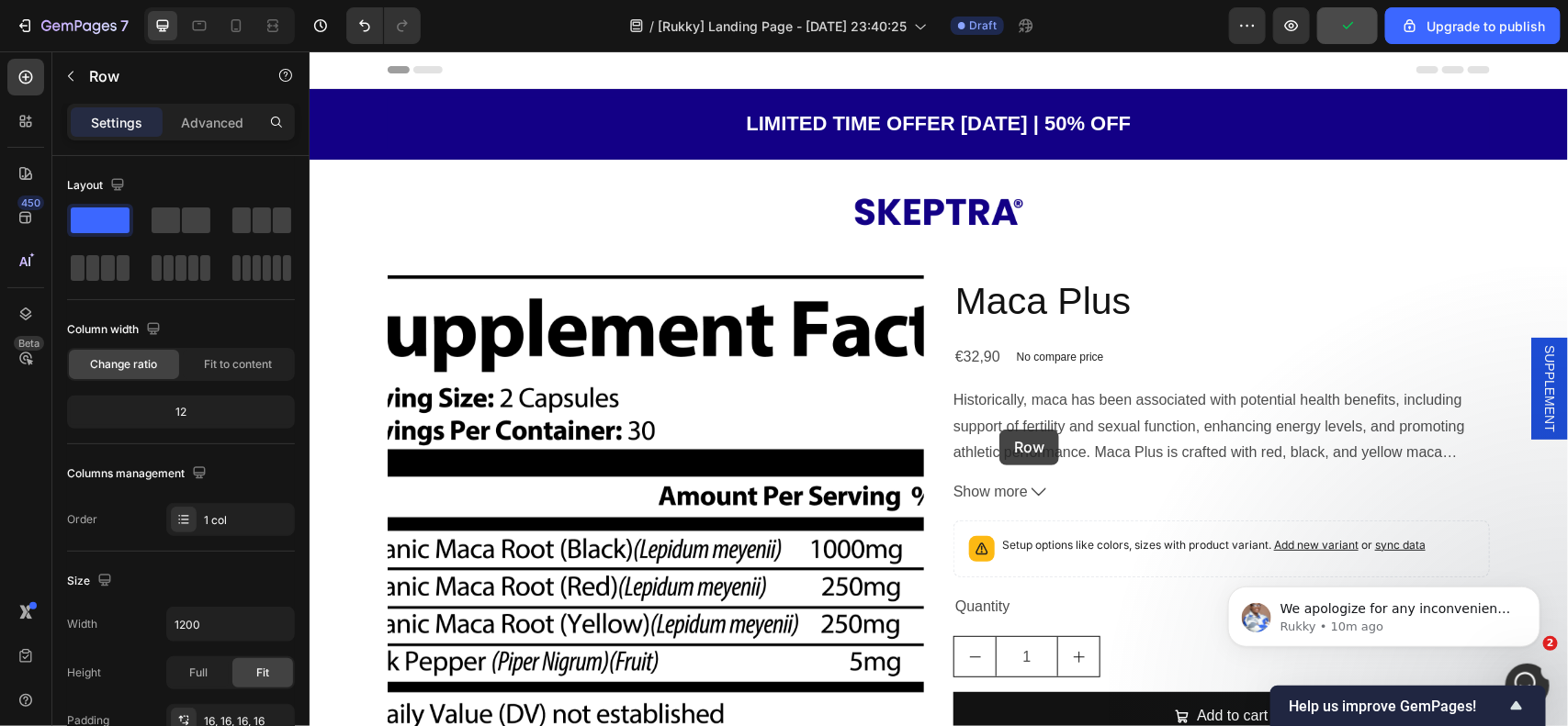
drag, startPoint x: 974, startPoint y: 291, endPoint x: 998, endPoint y: 429, distance: 140.1
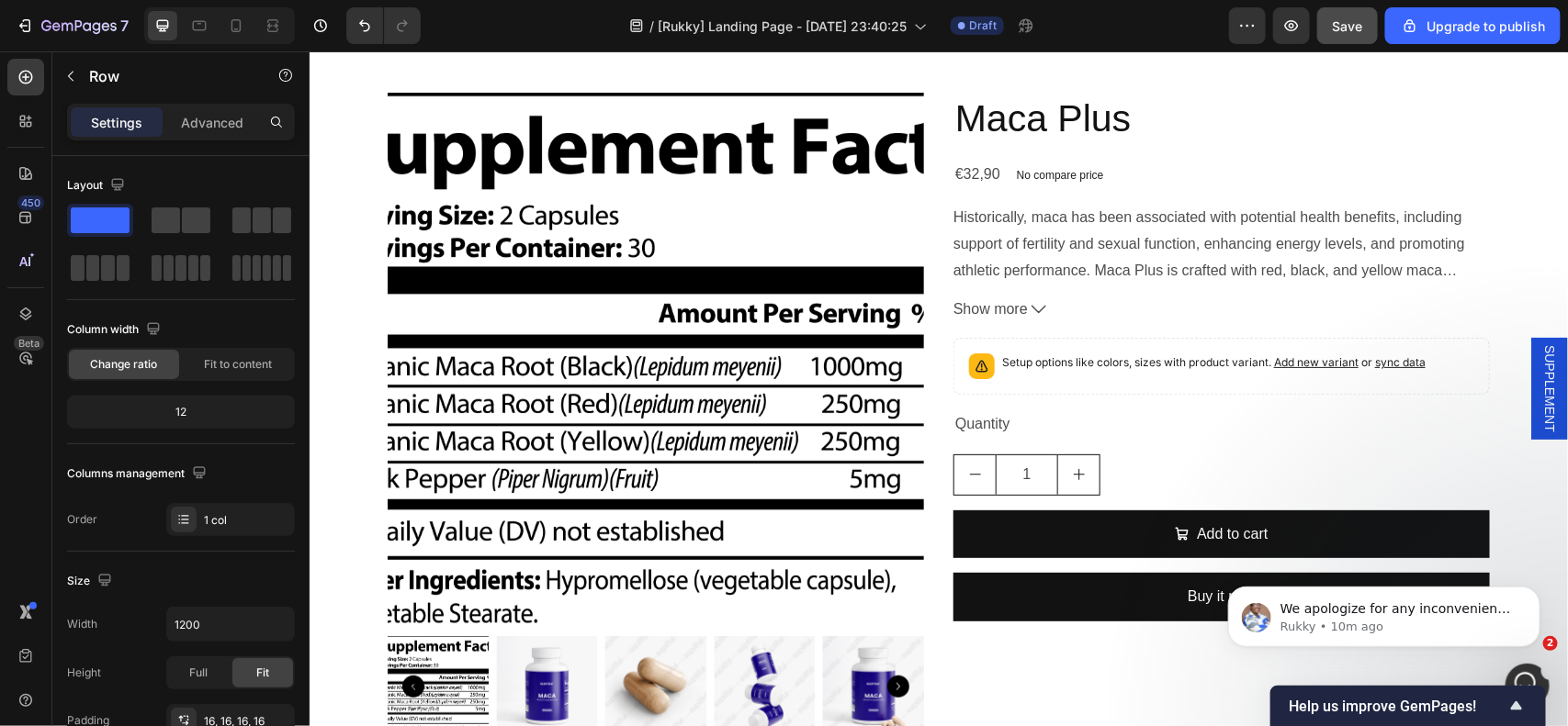
scroll to position [804, 0]
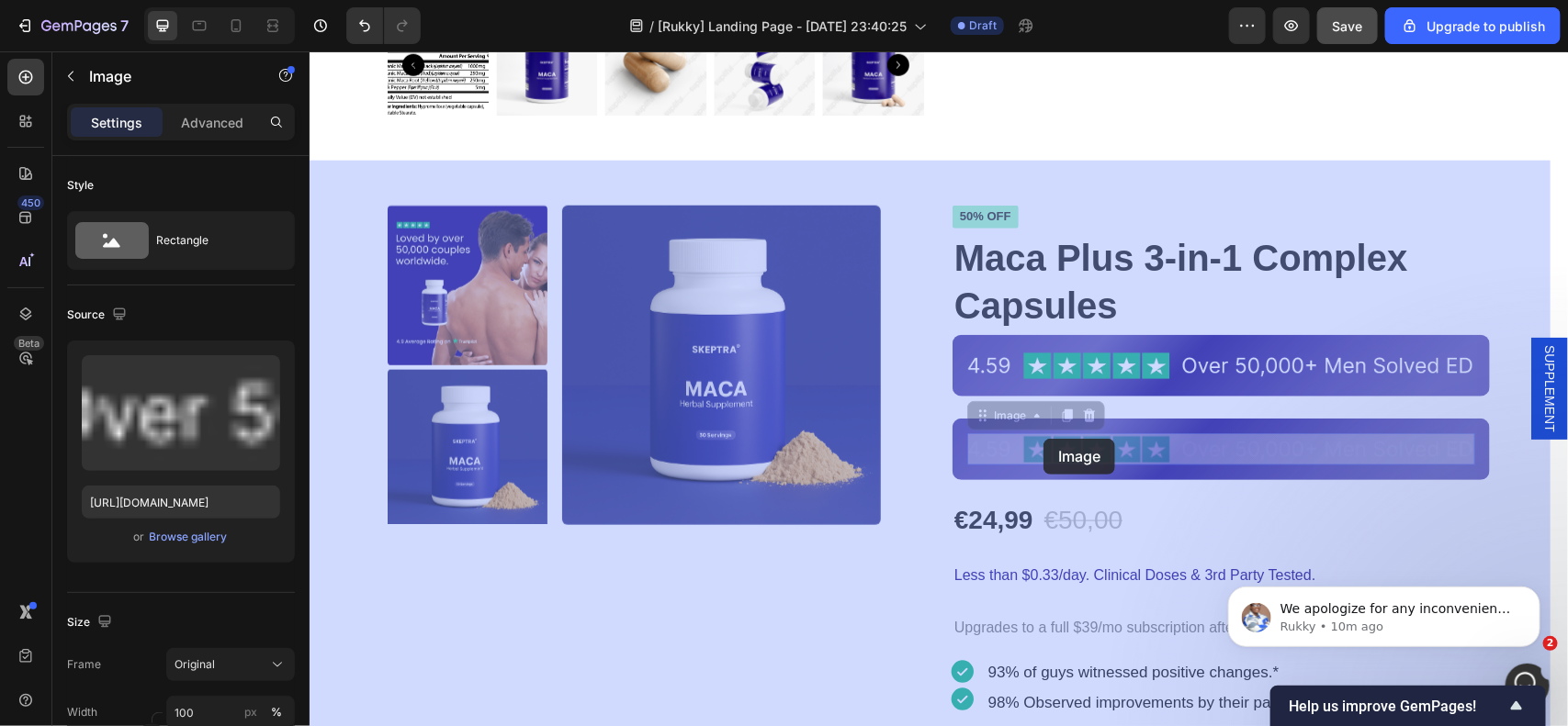
drag, startPoint x: 987, startPoint y: 424, endPoint x: 1042, endPoint y: 438, distance: 56.8
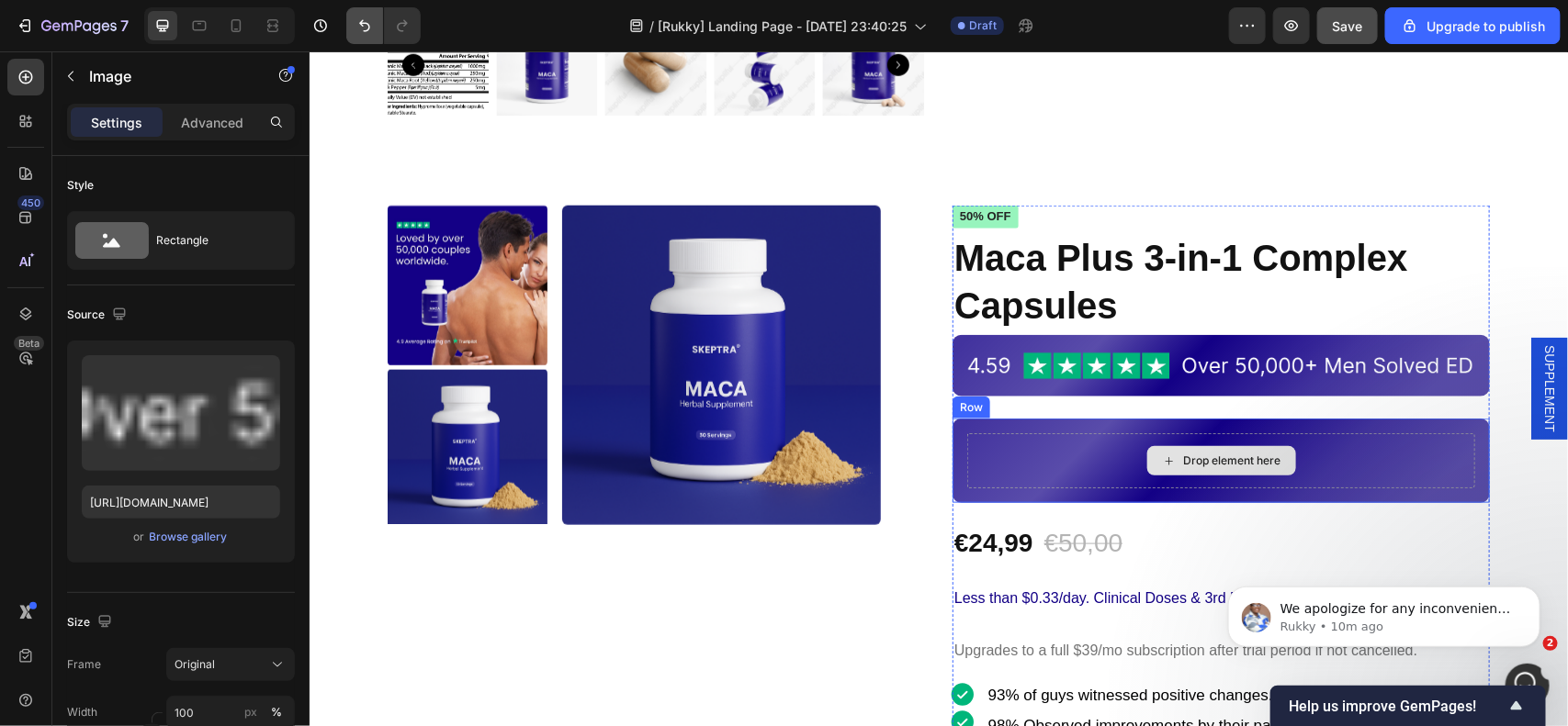
click at [356, 16] on icon "Undo/Redo" at bounding box center [364, 25] width 18 height 18
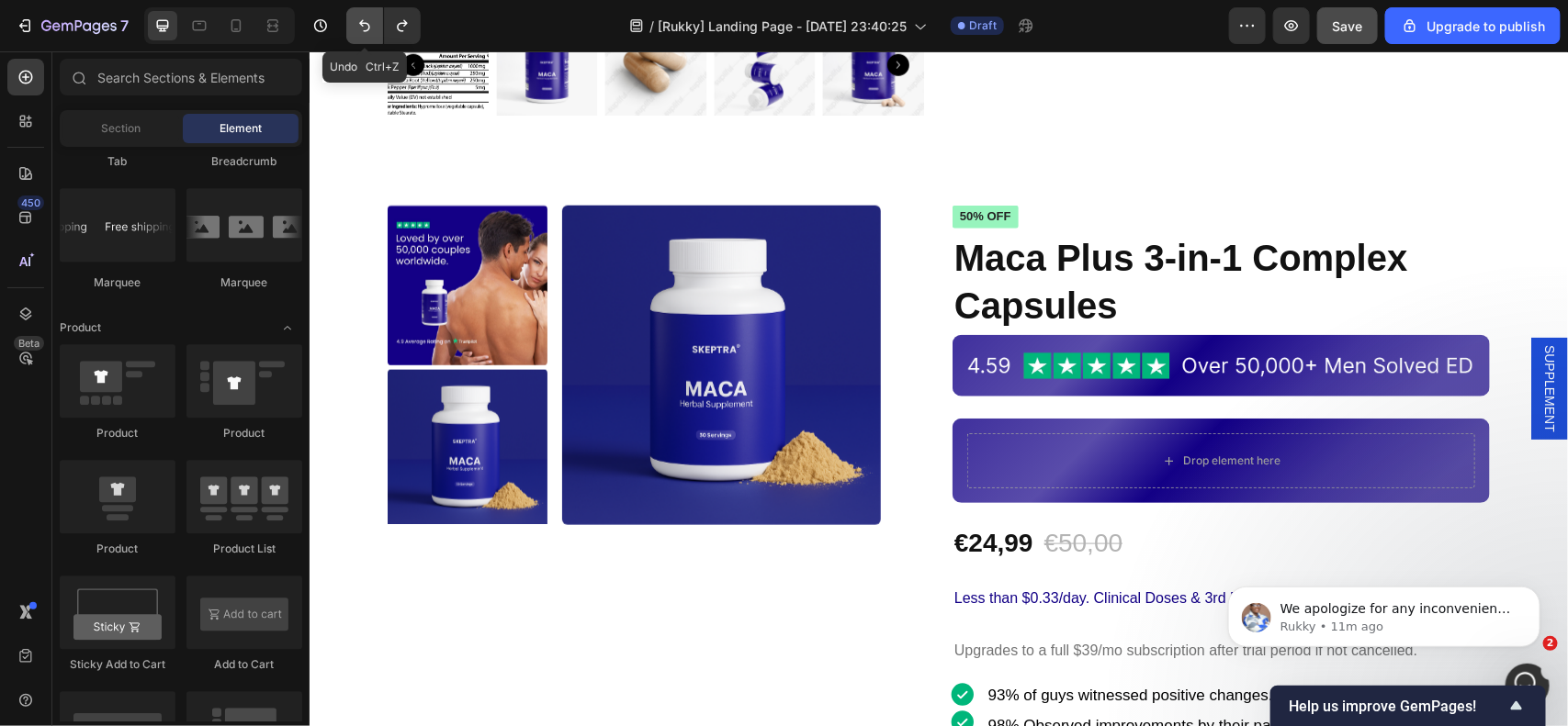
click at [361, 16] on icon "Undo/Redo" at bounding box center [364, 25] width 18 height 18
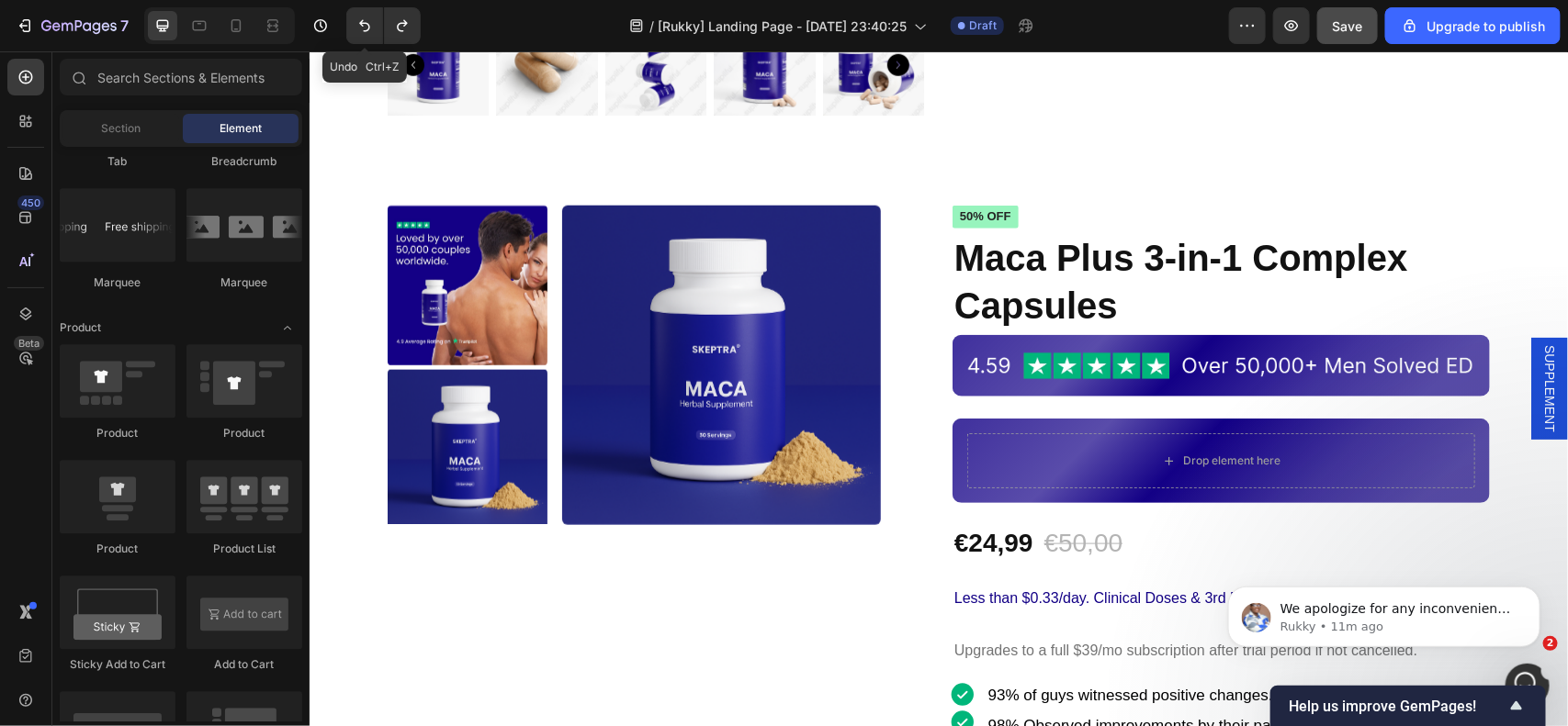
click at [1396, 450] on div "Drop element here" at bounding box center [1220, 459] width 508 height 55
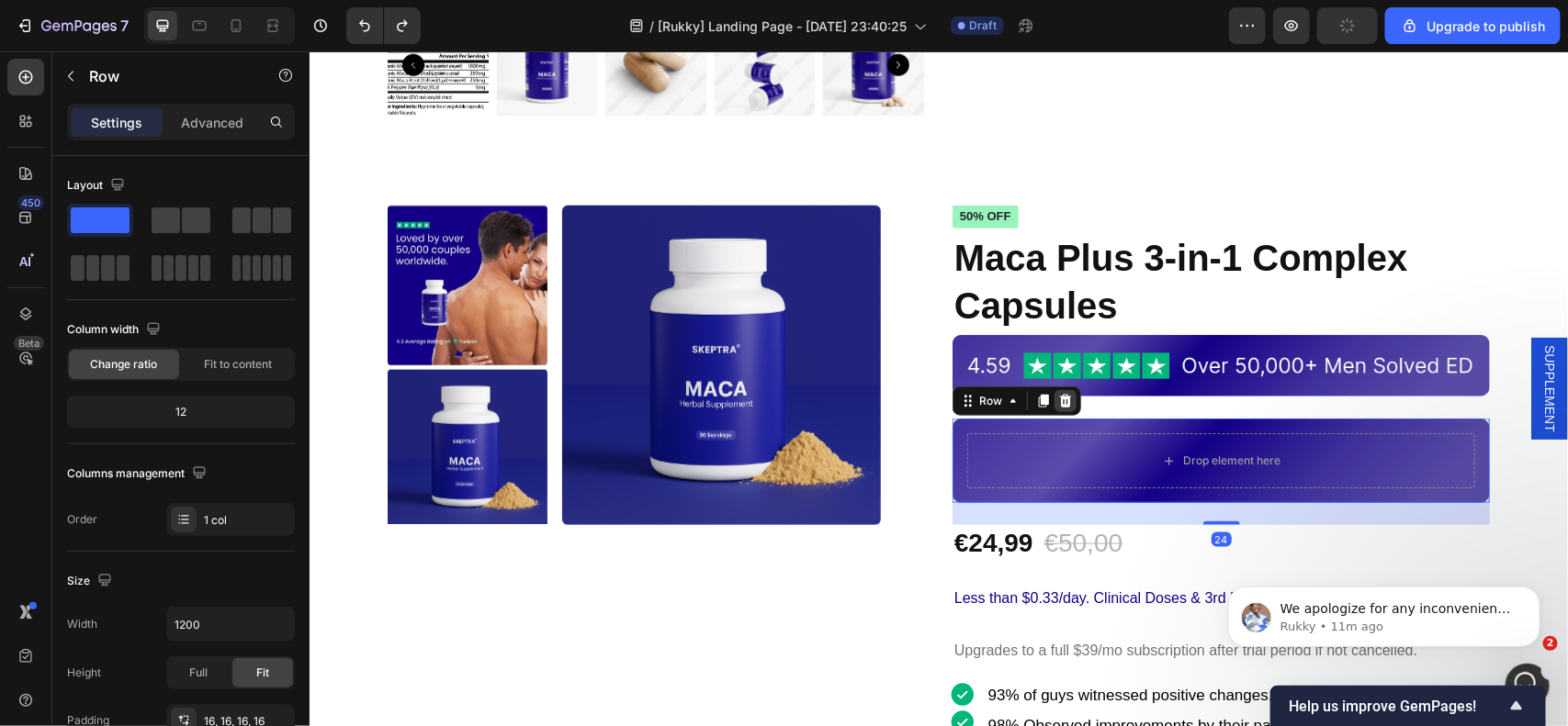
click at [1057, 408] on div at bounding box center [1064, 400] width 22 height 22
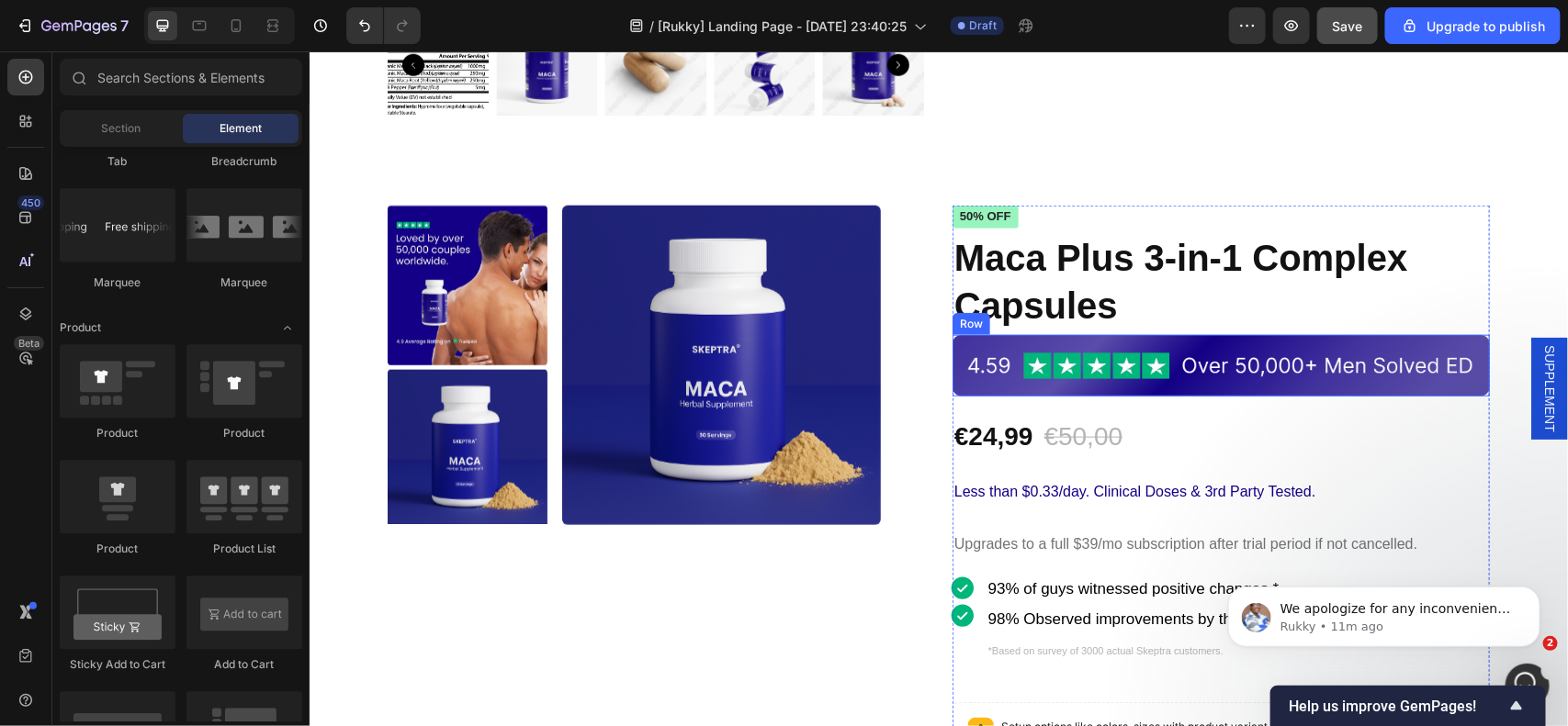
click at [975, 341] on div "Image Row" at bounding box center [1220, 365] width 537 height 61
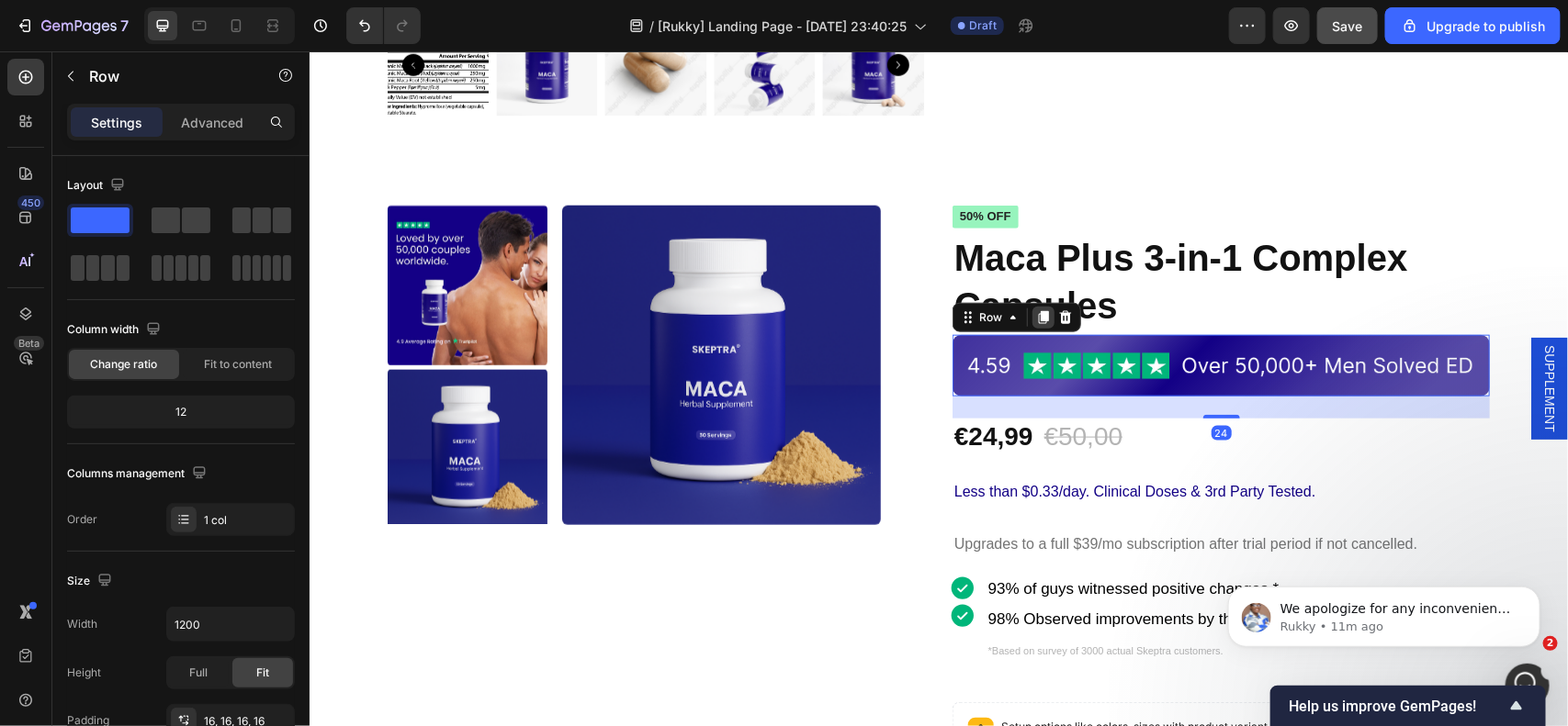
click at [1037, 311] on icon at bounding box center [1042, 317] width 10 height 13
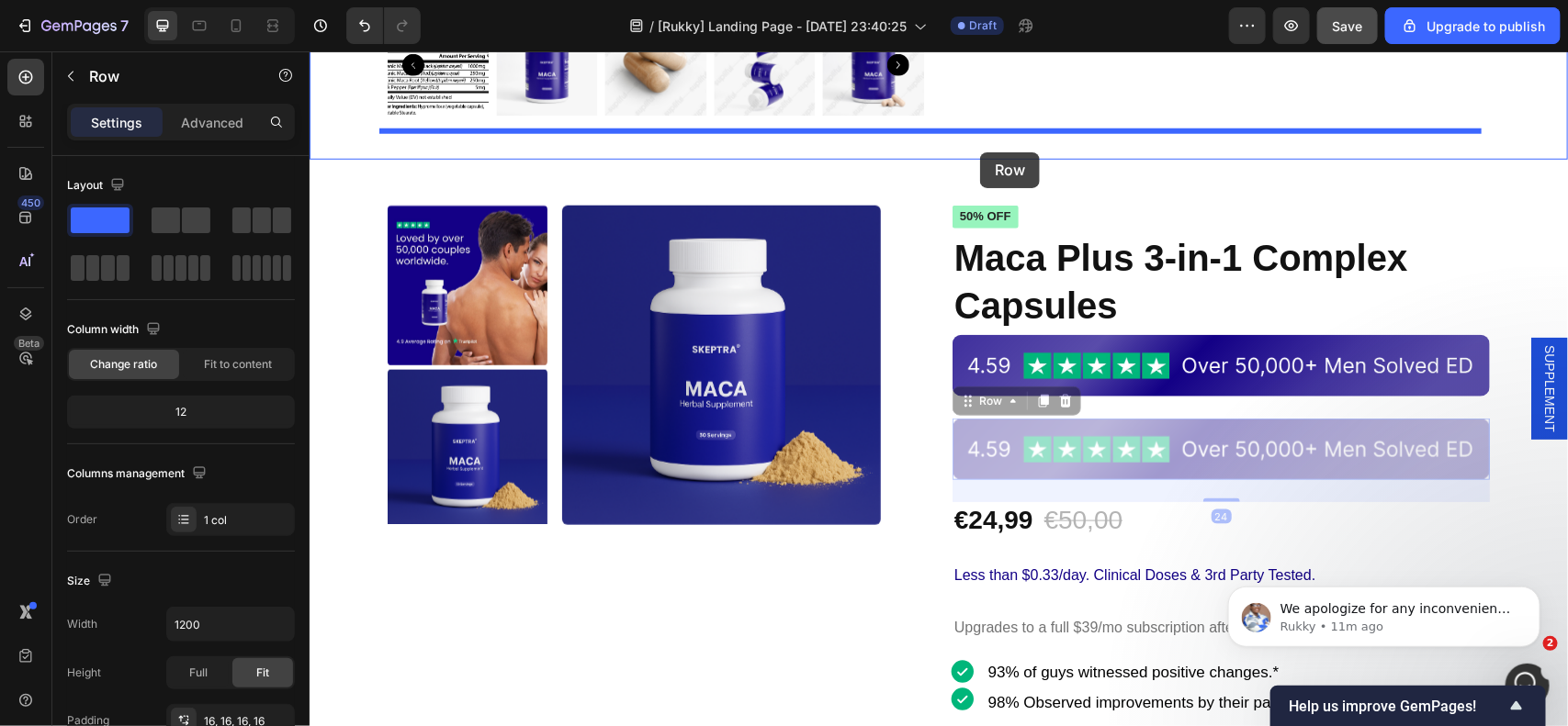
drag, startPoint x: 979, startPoint y: 404, endPoint x: 979, endPoint y: 151, distance: 253.0
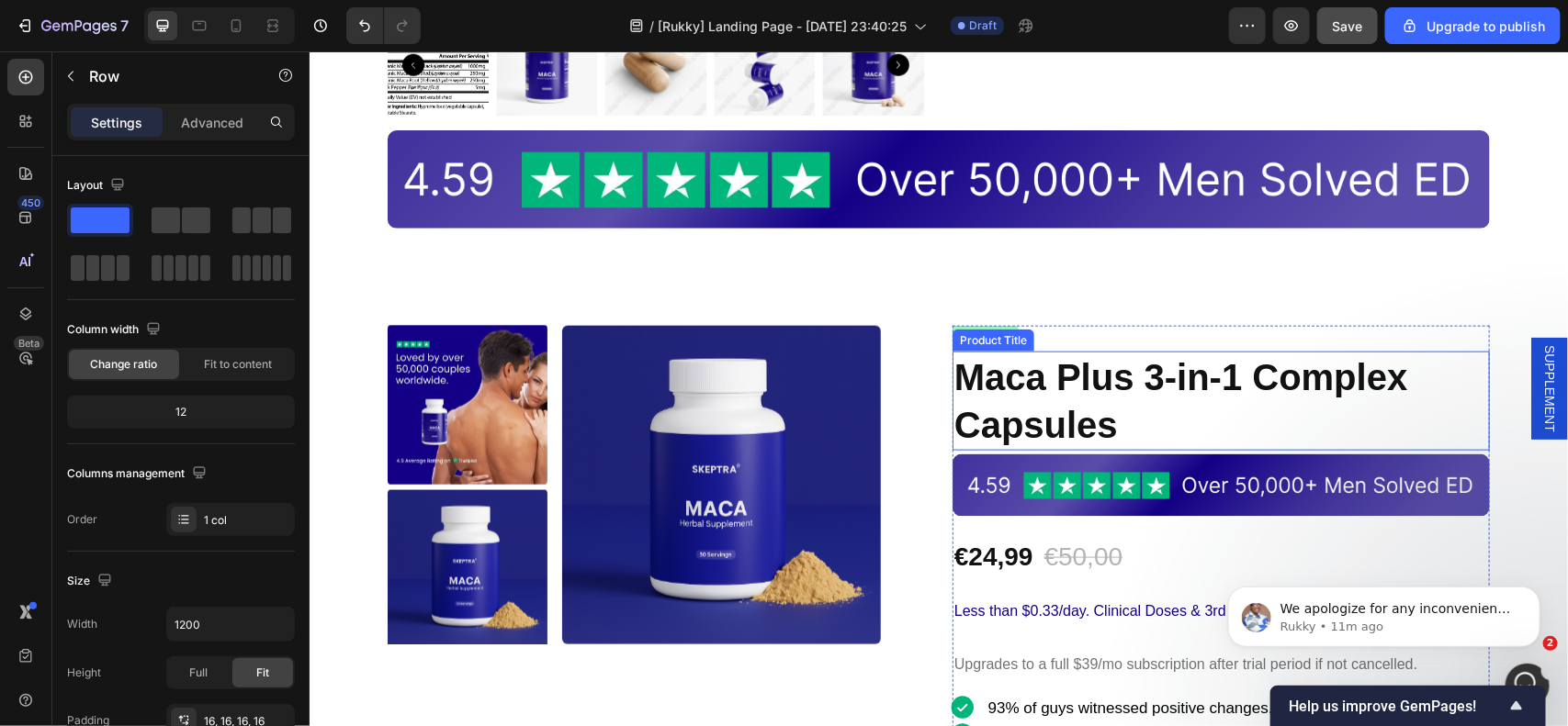
scroll to position [459, 0]
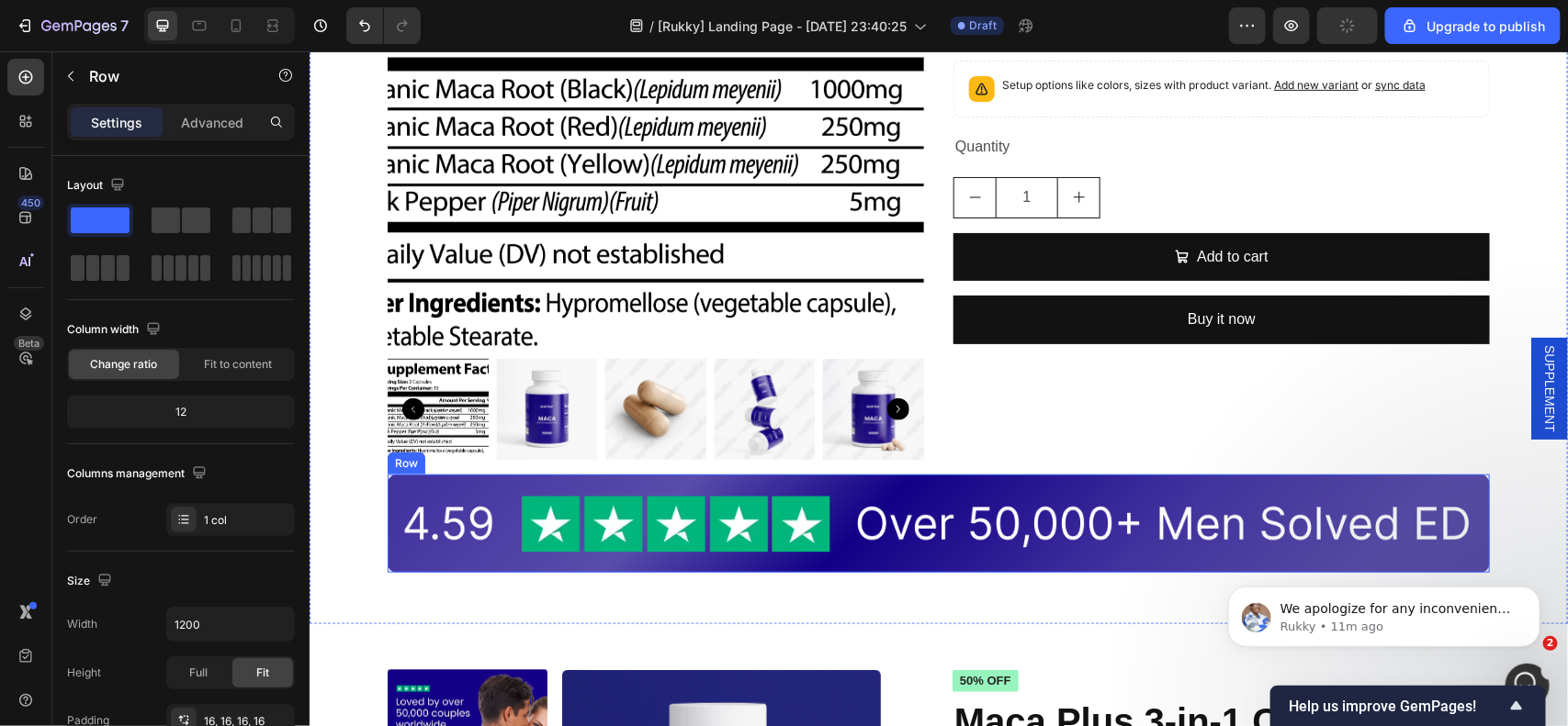
click at [415, 491] on img at bounding box center [937, 523] width 1072 height 68
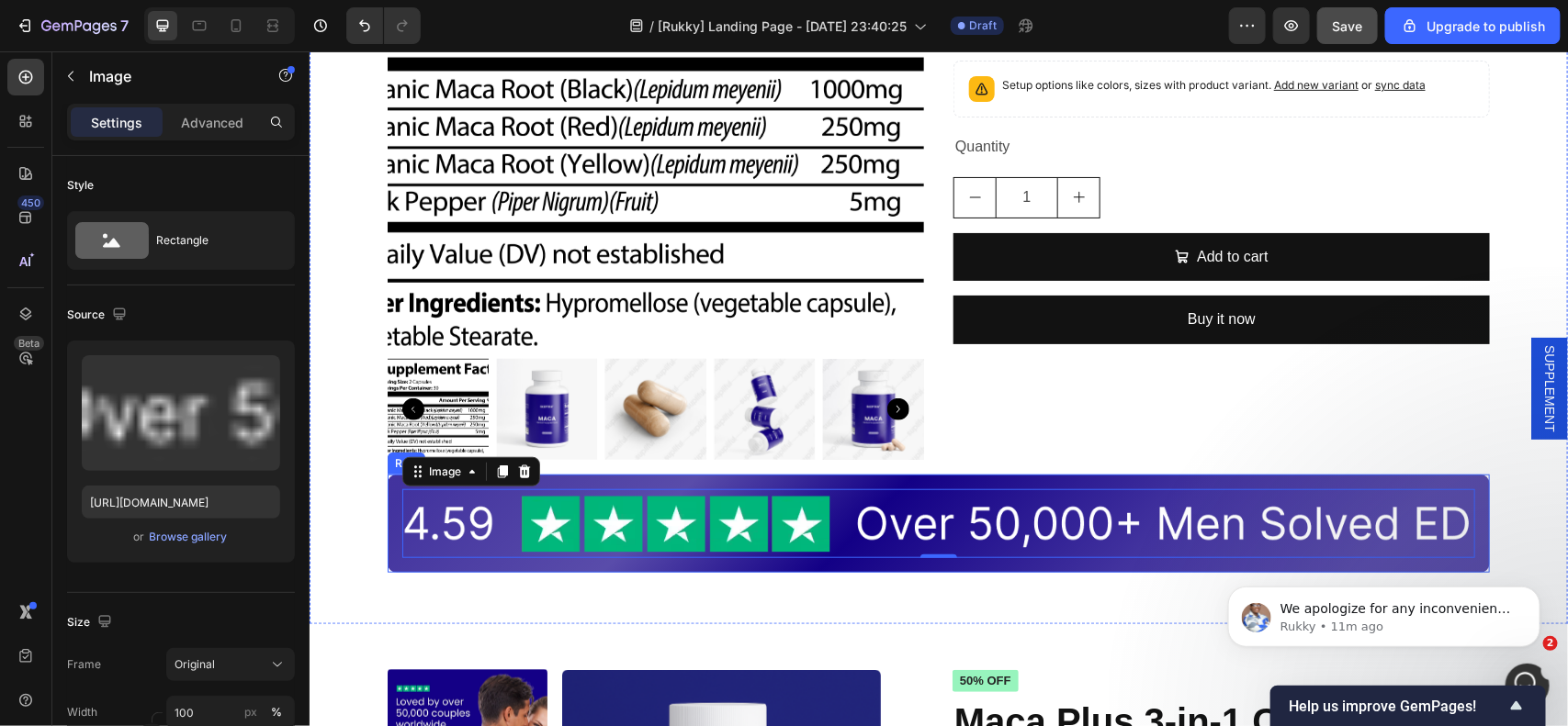
click at [387, 492] on div "Image 0 Row" at bounding box center [937, 522] width 1102 height 97
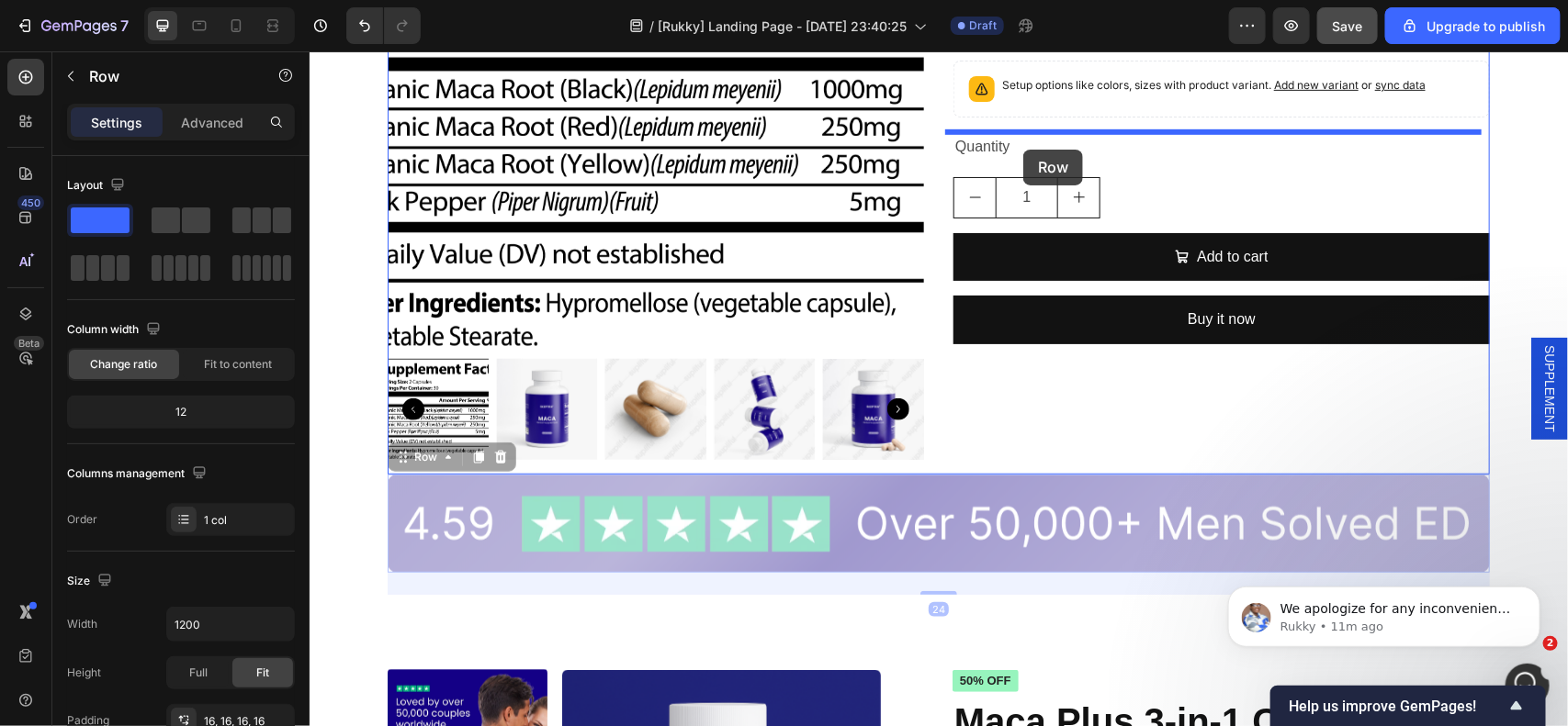
drag, startPoint x: 401, startPoint y: 460, endPoint x: 1022, endPoint y: 148, distance: 695.0
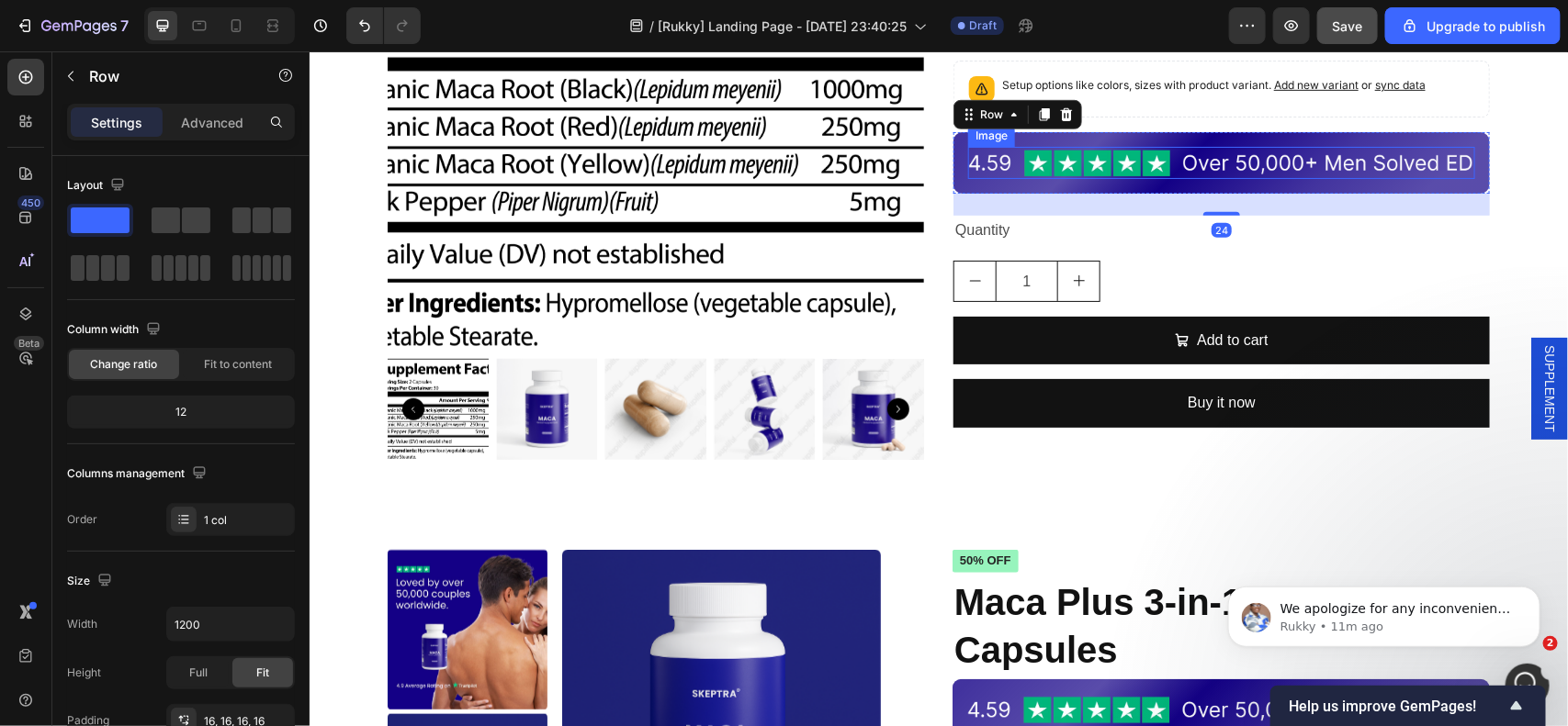
click at [1027, 162] on img at bounding box center [1221, 162] width 507 height 32
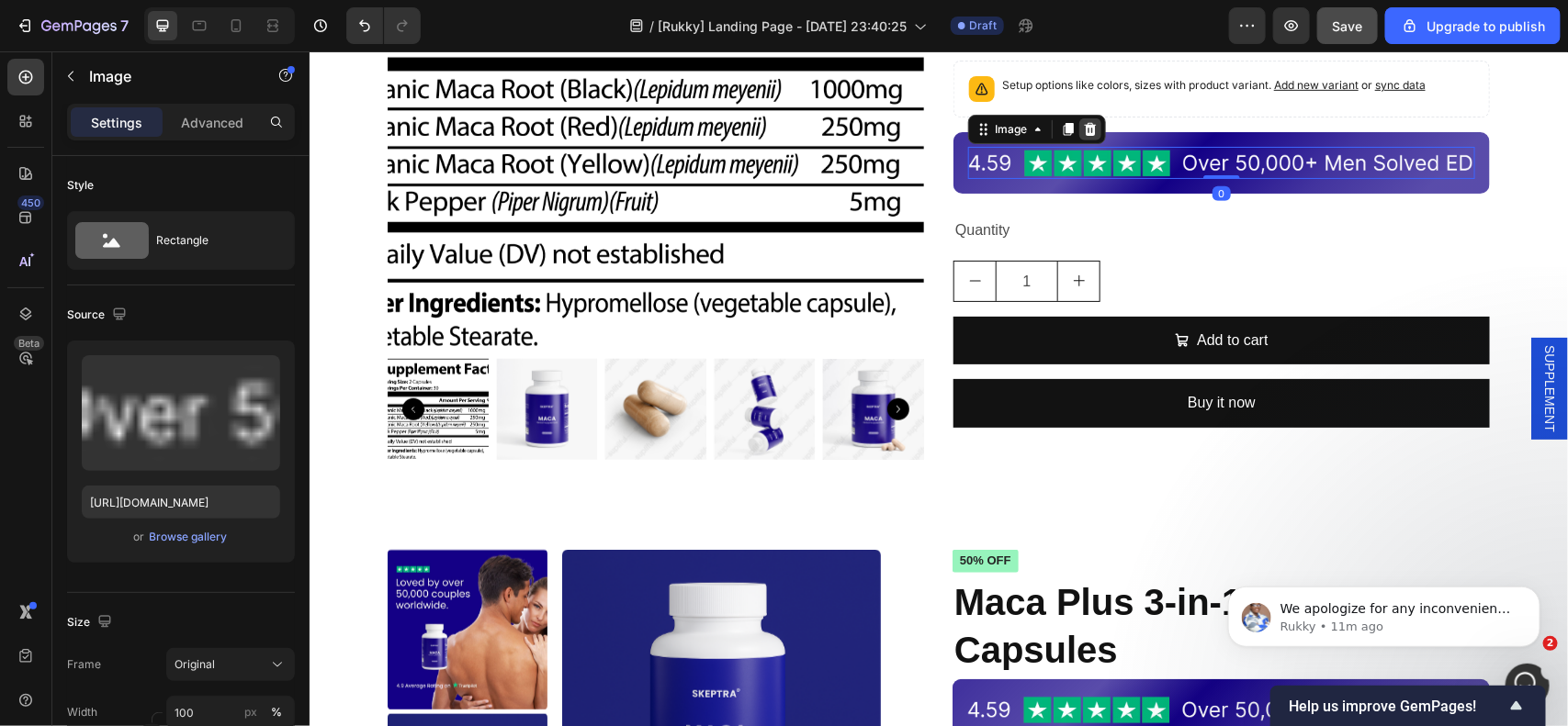
click at [1086, 135] on icon at bounding box center [1089, 129] width 15 height 15
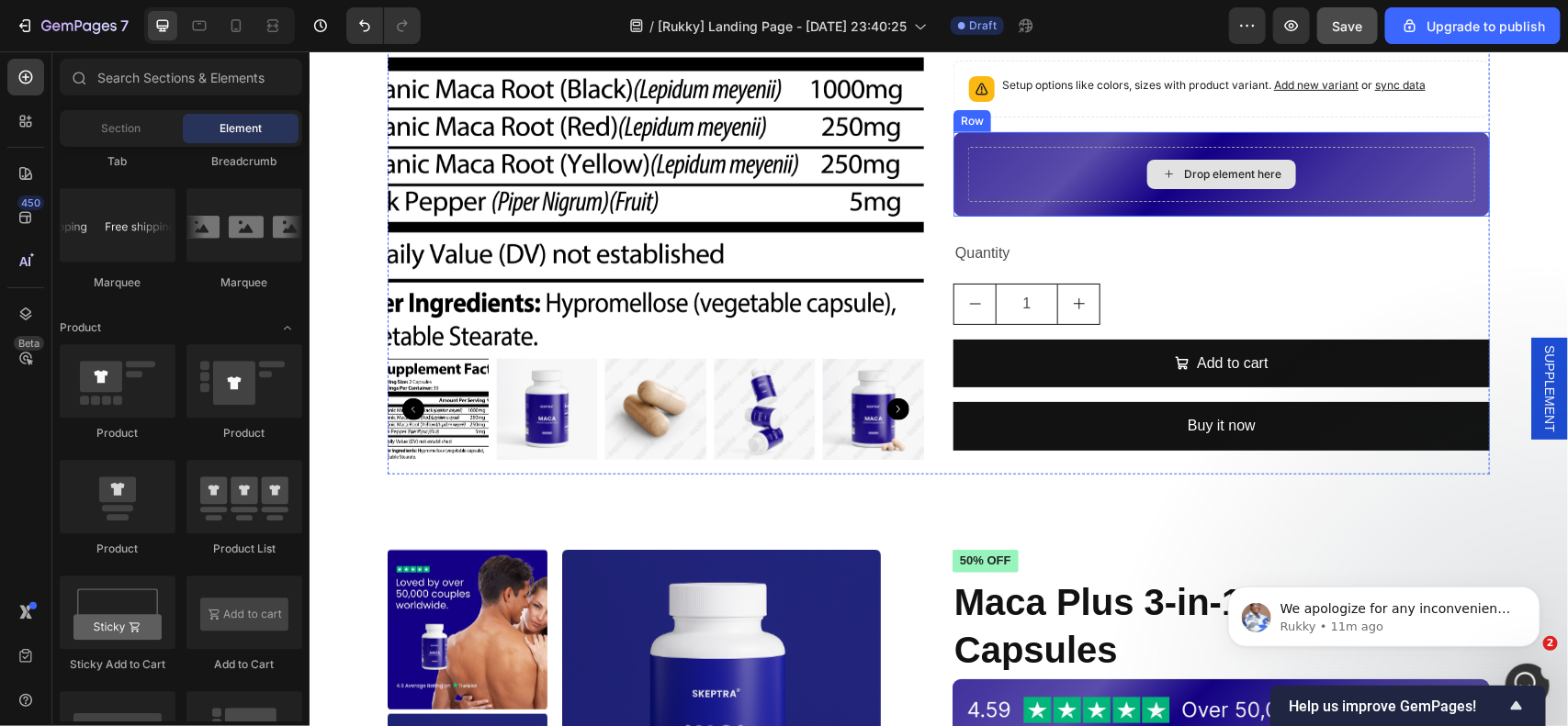
click at [1054, 172] on div "Drop element here" at bounding box center [1221, 173] width 507 height 55
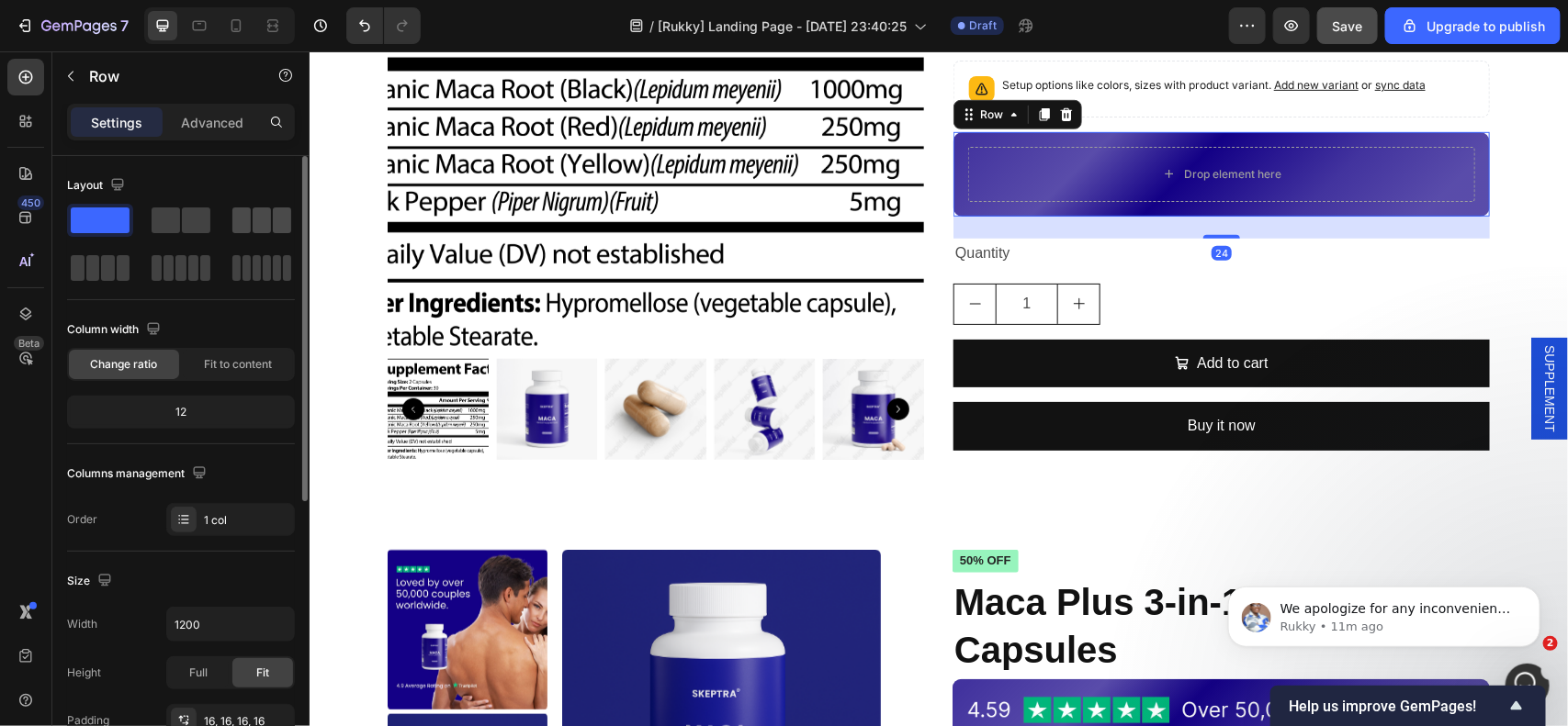
drag, startPoint x: 239, startPoint y: 232, endPoint x: 917, endPoint y: 216, distance: 678.2
click at [239, 232] on span at bounding box center [241, 219] width 18 height 26
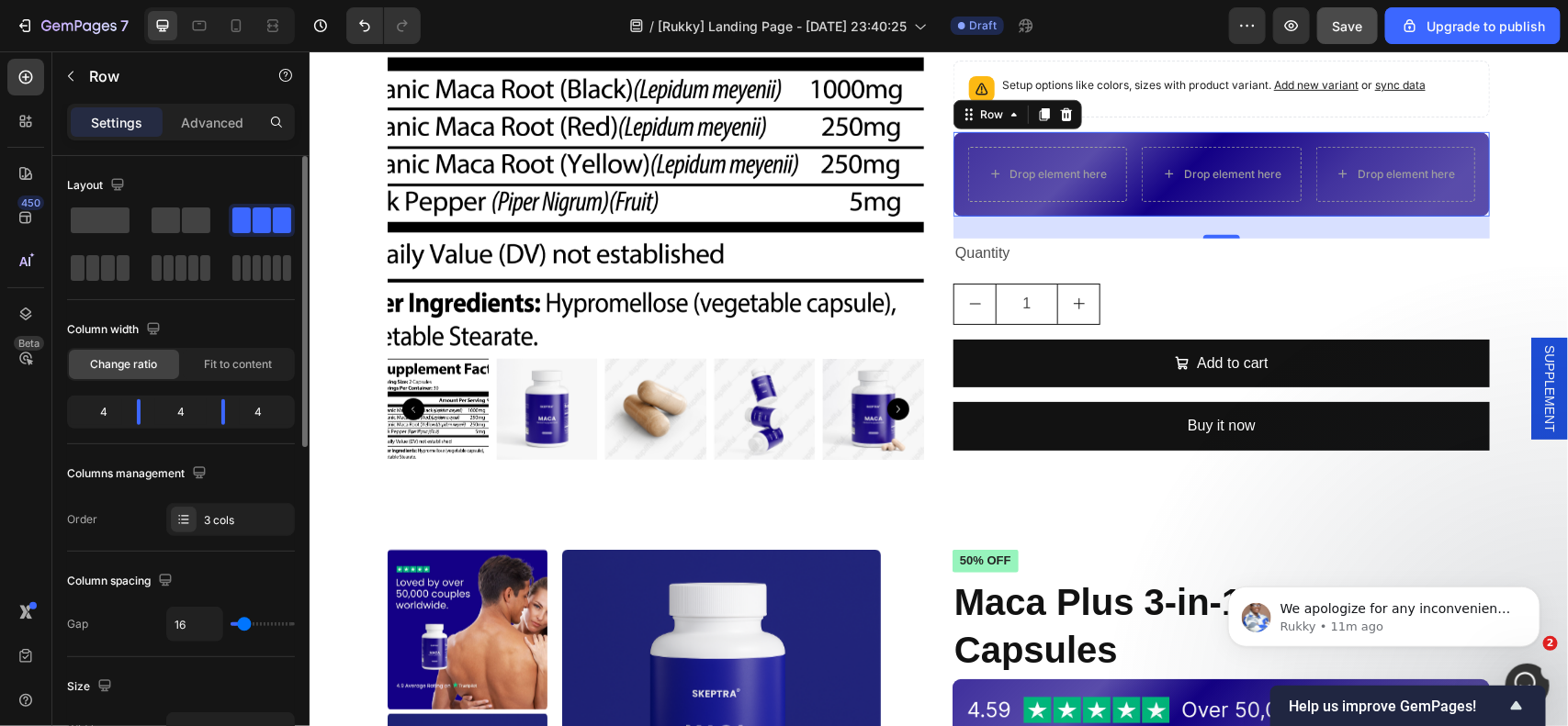
scroll to position [344, 0]
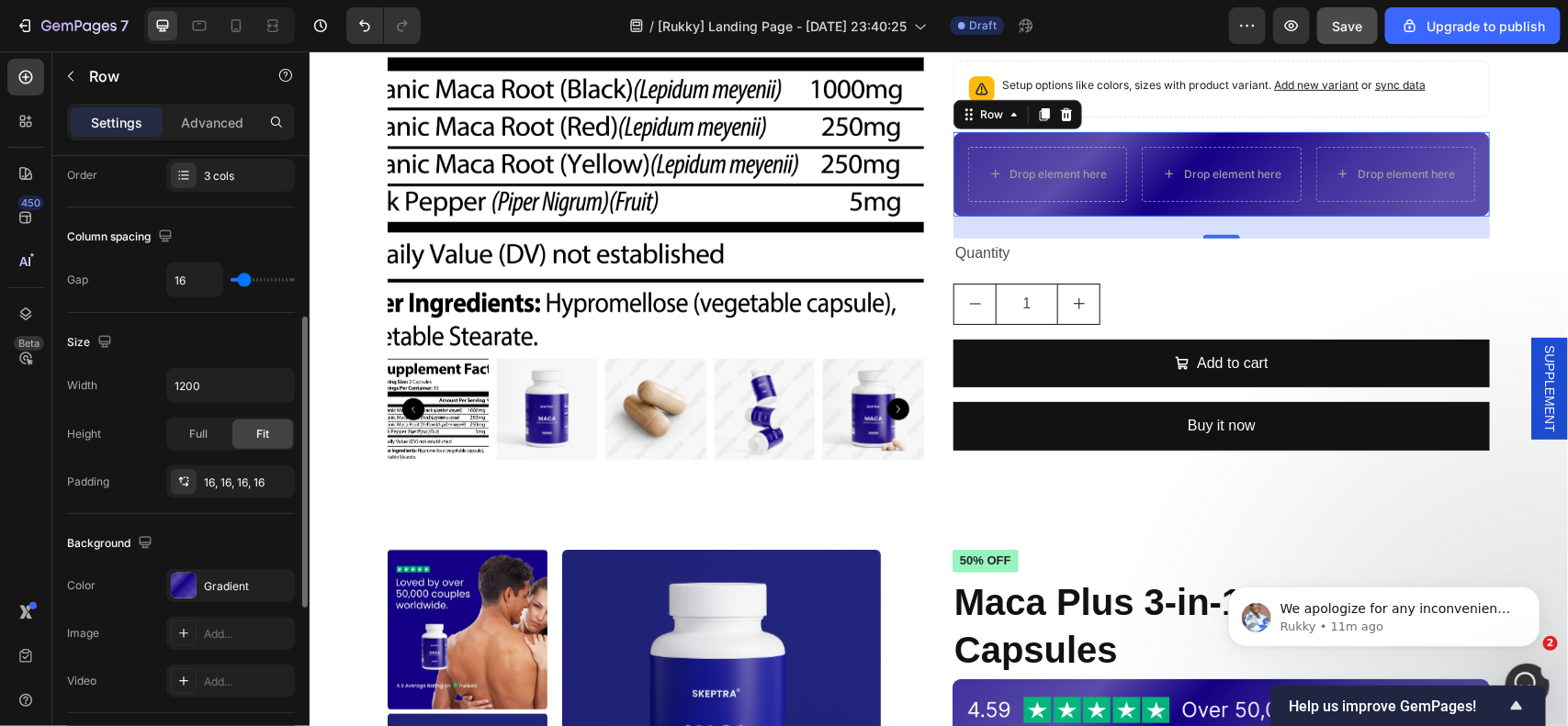
click at [124, 83] on p "Row" at bounding box center [166, 76] width 156 height 22
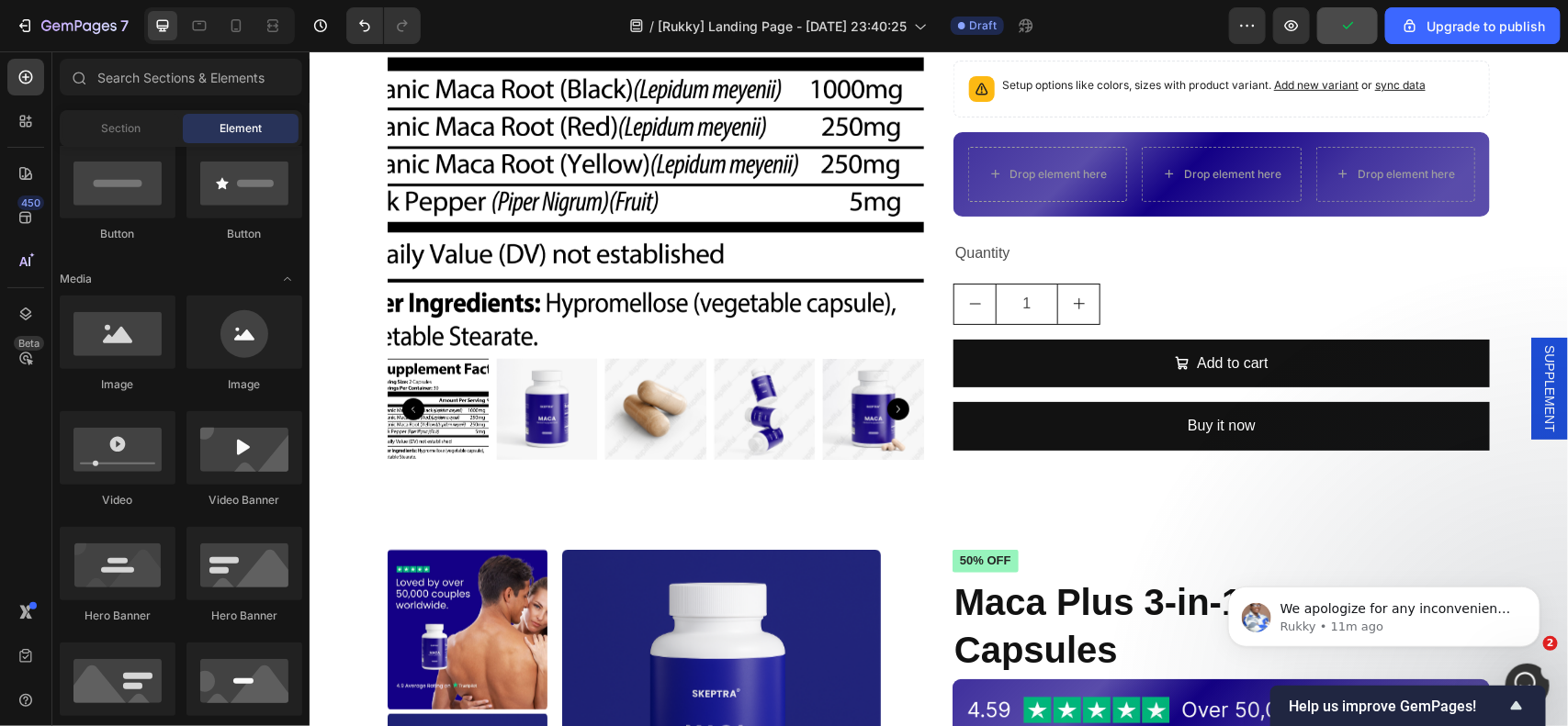
scroll to position [0, 0]
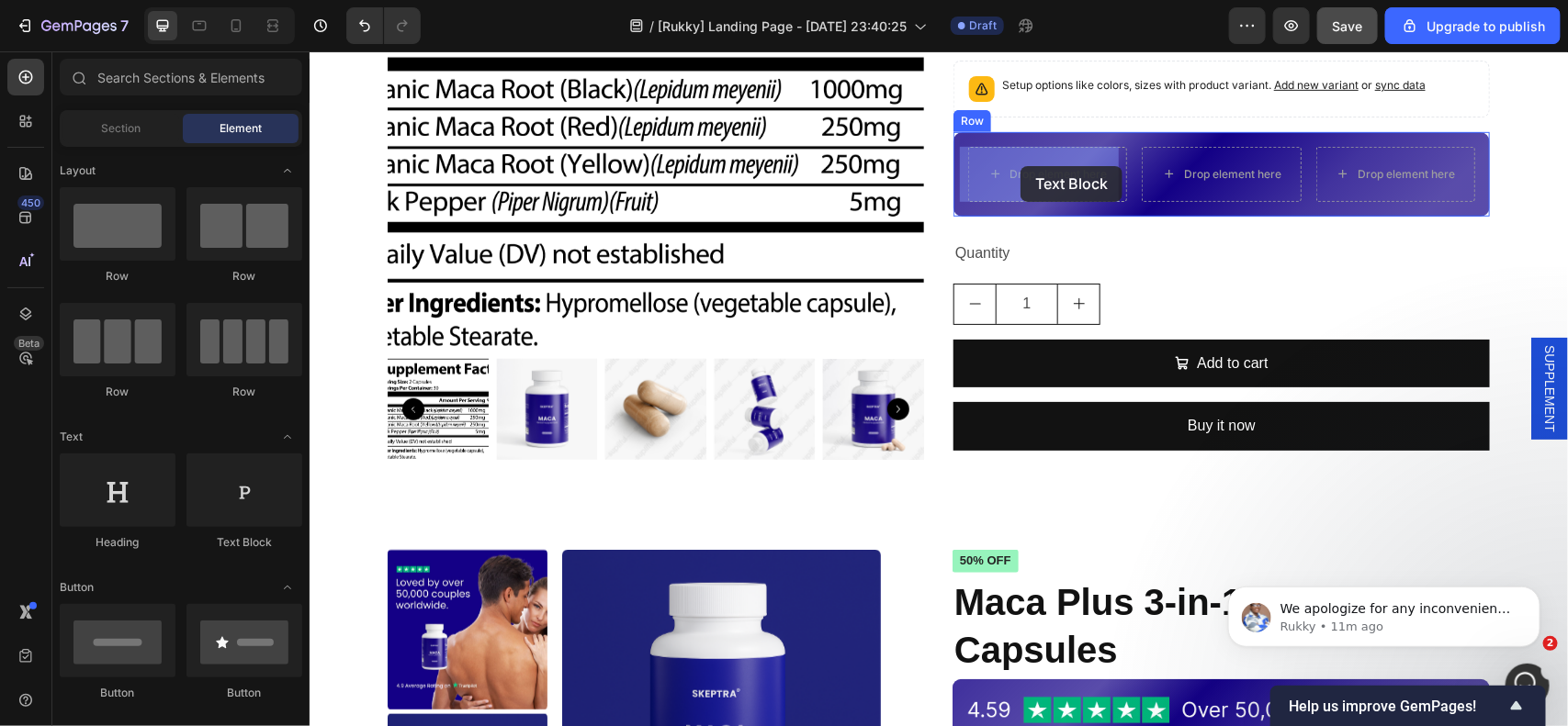
drag, startPoint x: 546, startPoint y: 556, endPoint x: 1019, endPoint y: 165, distance: 613.7
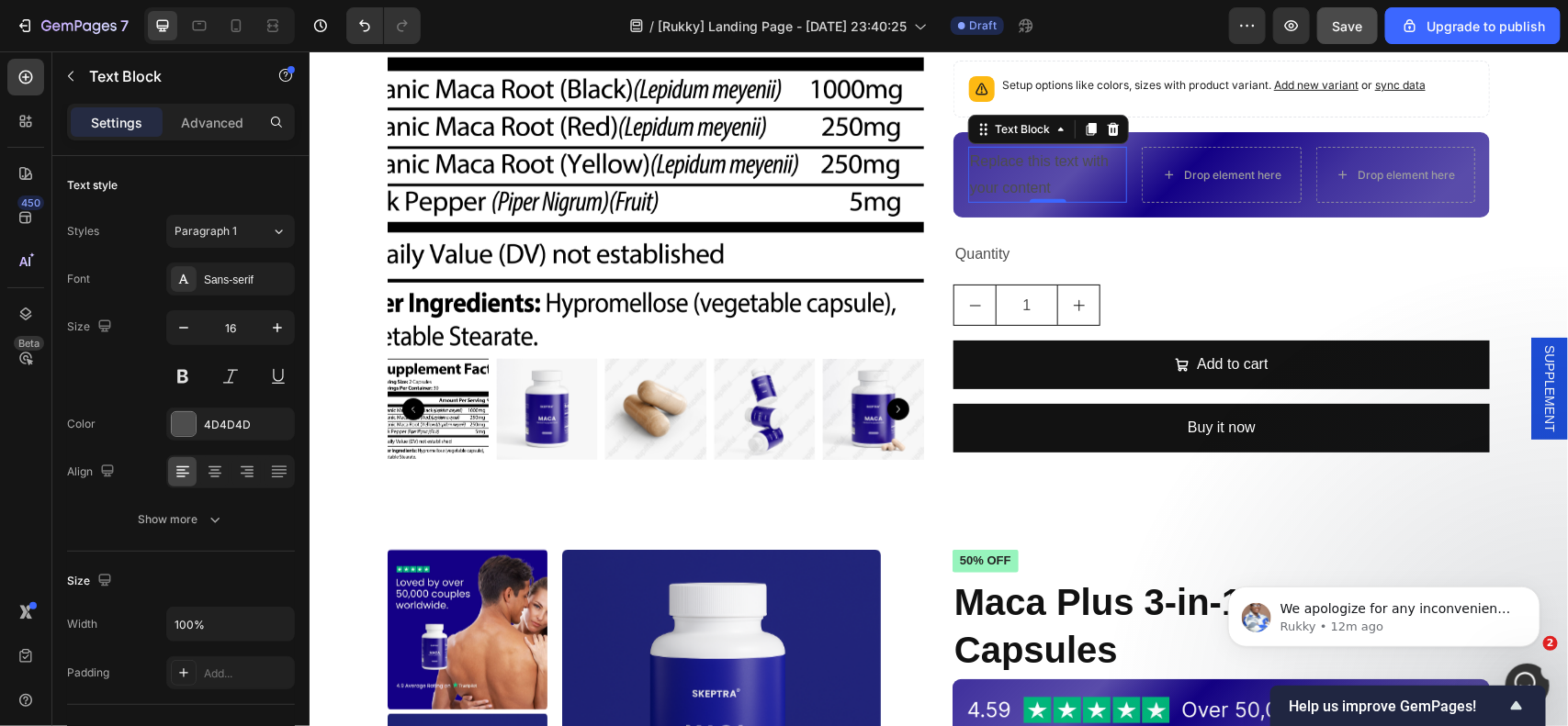
click at [988, 174] on div "Replace this text with your content" at bounding box center [1047, 174] width 159 height 57
click at [1042, 172] on p "Replace this text with your content" at bounding box center [1047, 174] width 155 height 53
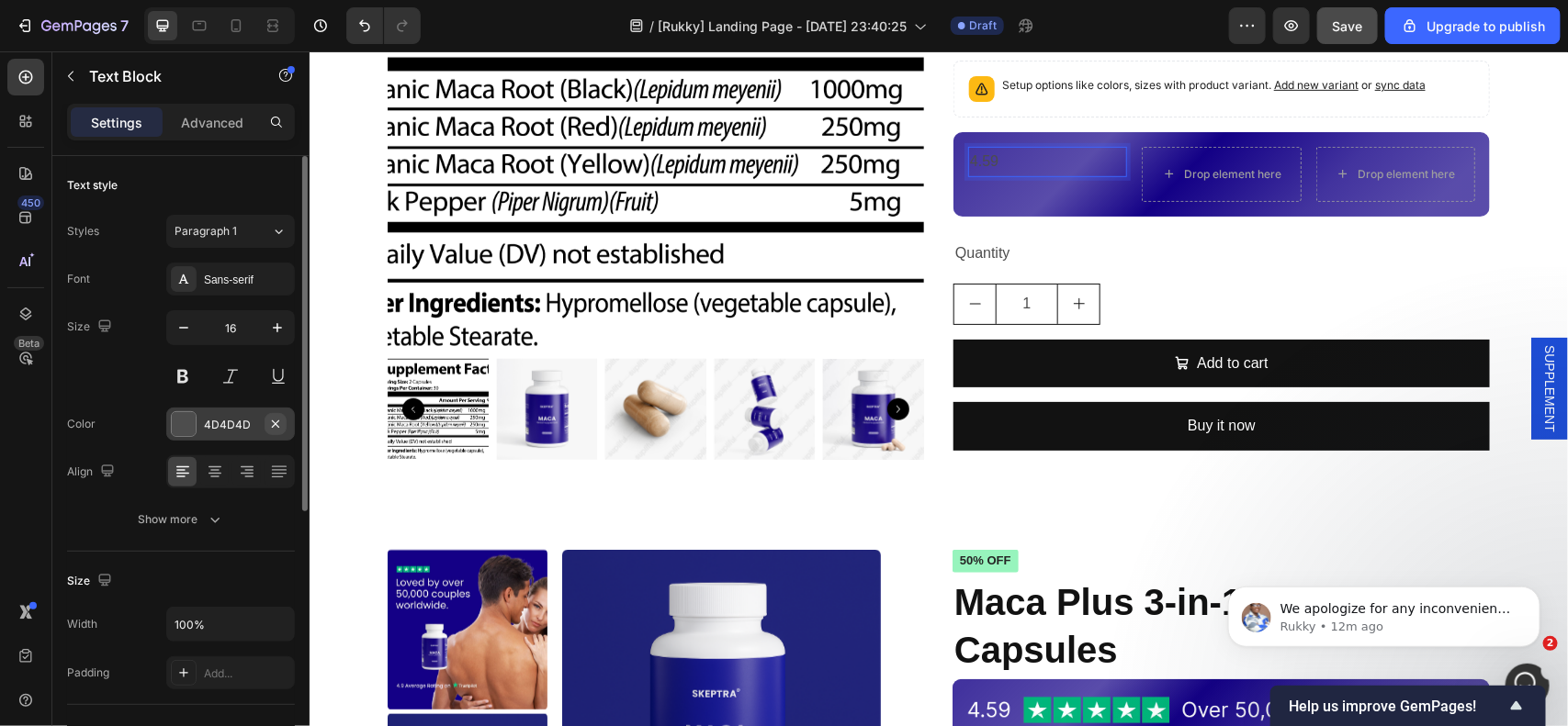
click at [277, 430] on icon "button" at bounding box center [276, 424] width 15 height 15
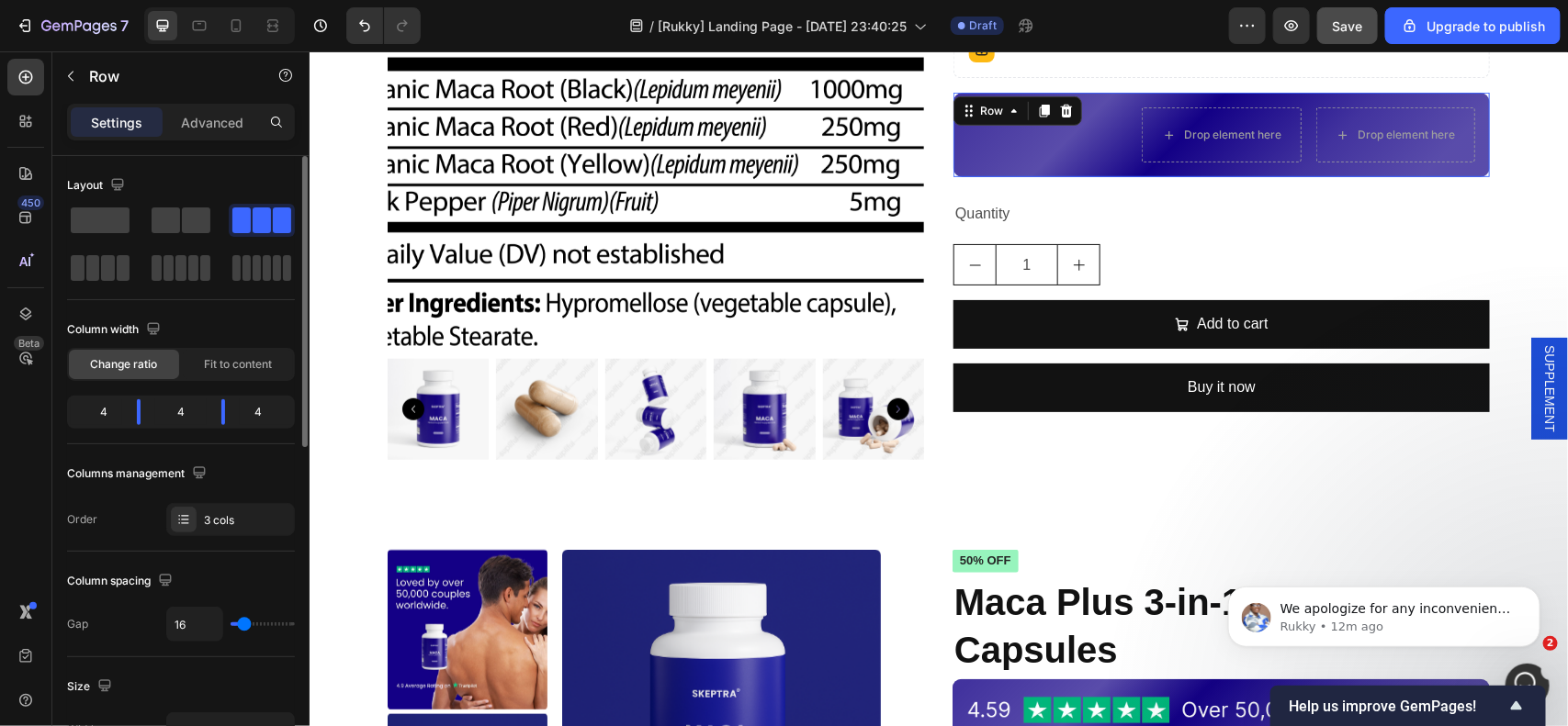
click at [218, 429] on div "4 4 4" at bounding box center [181, 412] width 228 height 33
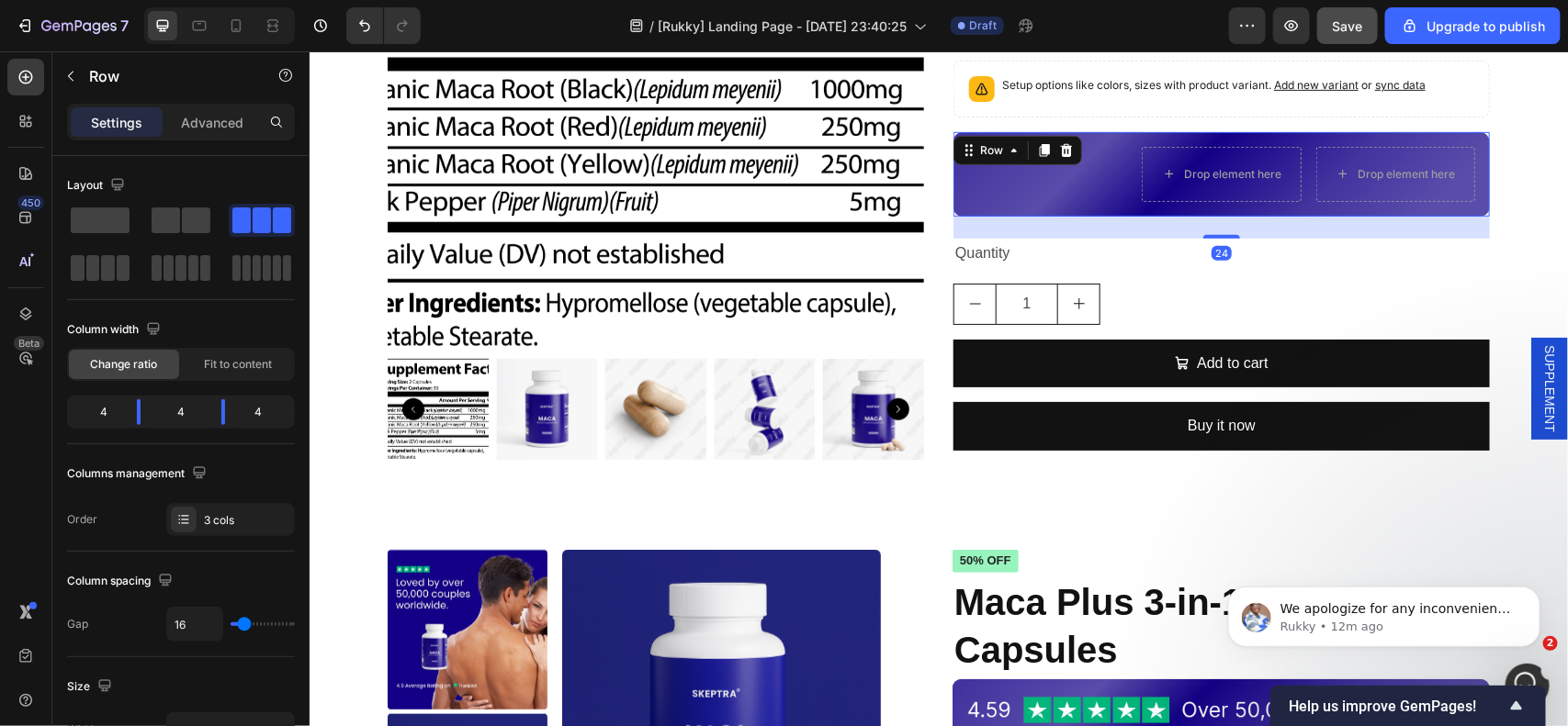
drag, startPoint x: 1026, startPoint y: 179, endPoint x: 1037, endPoint y: 176, distance: 11.4
click at [1030, 179] on div "4.59 Text Block" at bounding box center [1047, 173] width 159 height 55
click at [1043, 172] on p "4.59" at bounding box center [1047, 161] width 155 height 26
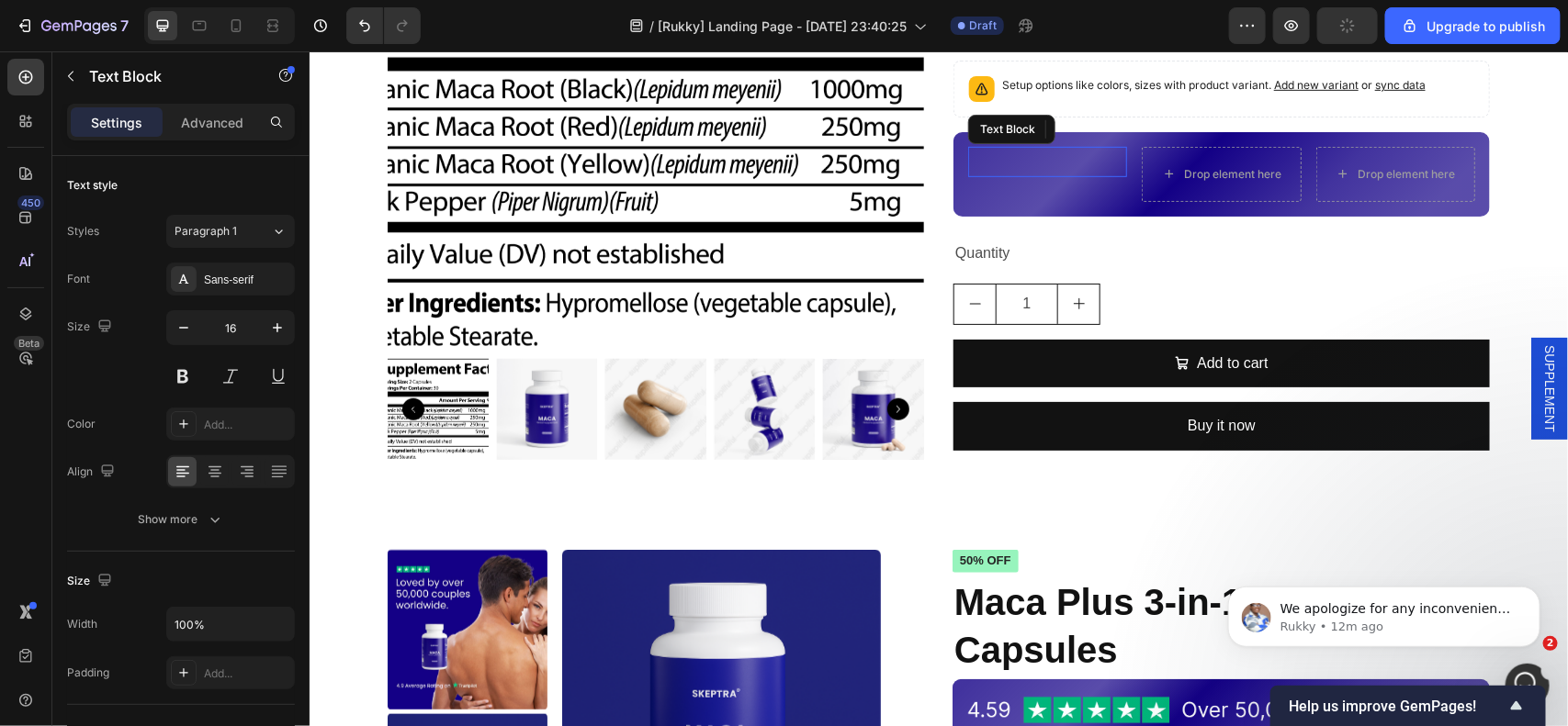
click at [1086, 169] on p "4.59" at bounding box center [1047, 161] width 155 height 26
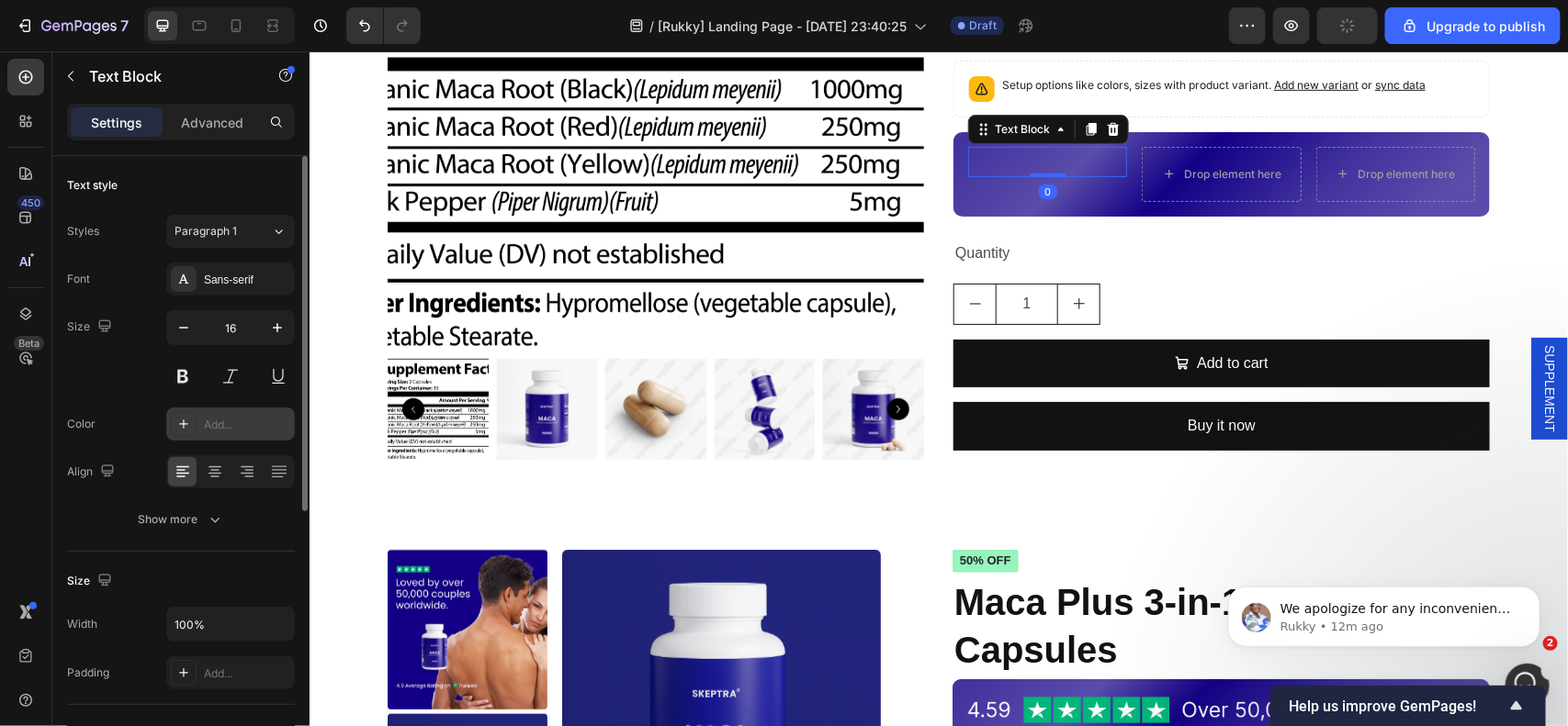
click at [259, 428] on div "Add..." at bounding box center [247, 424] width 86 height 16
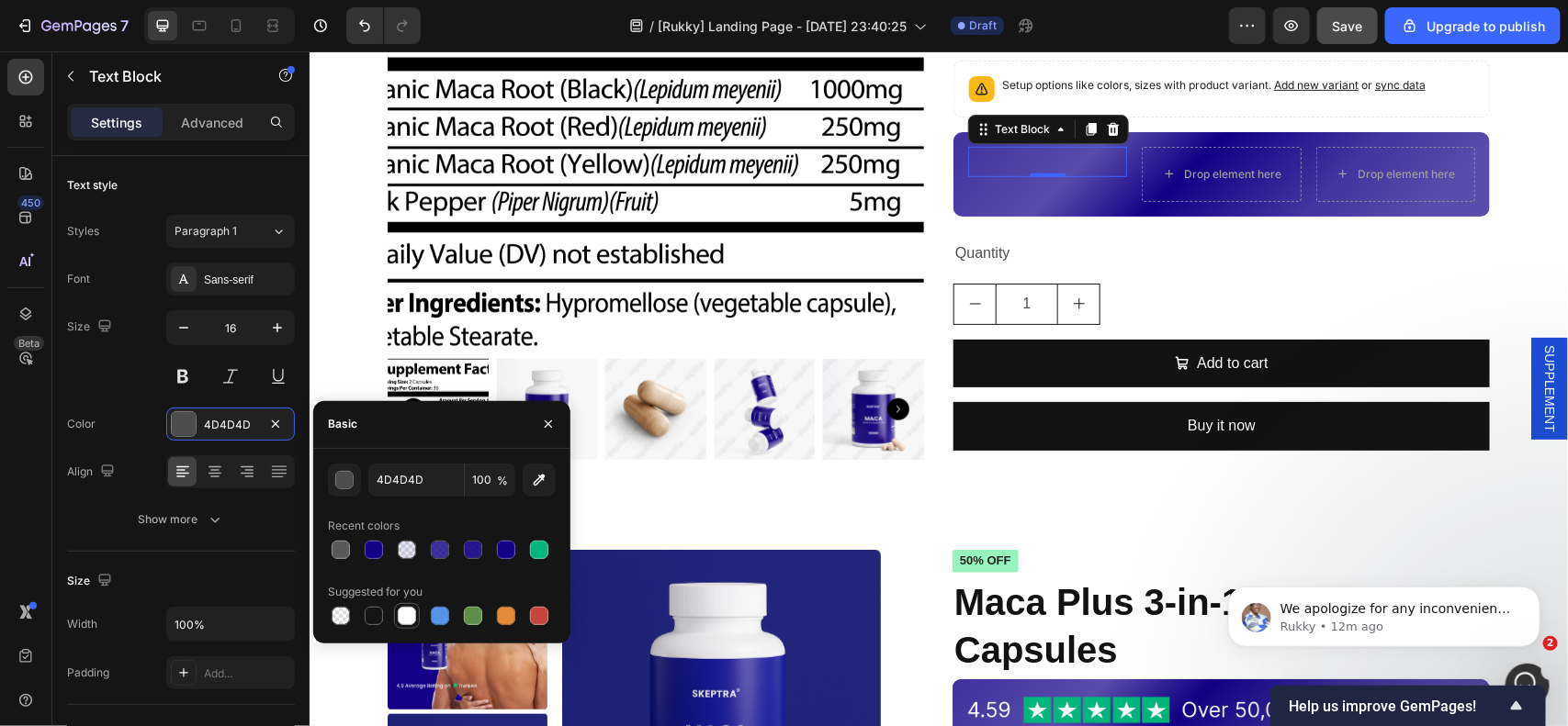
click at [404, 621] on div at bounding box center [407, 615] width 18 height 18
type input "FFFFFF"
click at [1062, 197] on div "4.59 Text Block 0" at bounding box center [1047, 173] width 159 height 55
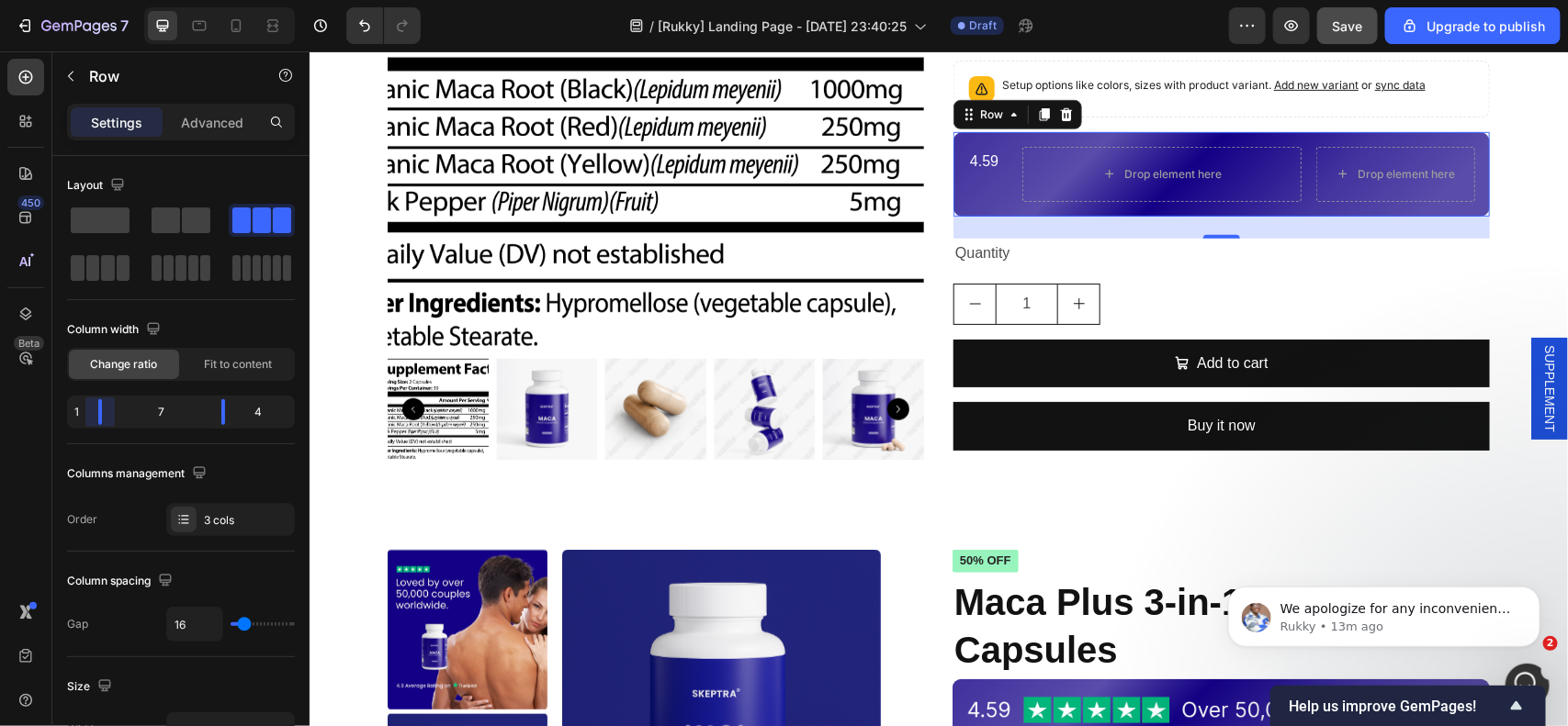
drag, startPoint x: 136, startPoint y: 420, endPoint x: 87, endPoint y: 420, distance: 49.0
click at [87, 0] on body "7 / [Rukky] Landing Page - [DATE] 23:40:25 Draft Preview Save Upgrade to publis…" at bounding box center [784, 0] width 1568 height 0
drag, startPoint x: 95, startPoint y: 413, endPoint x: 645, endPoint y: 83, distance: 641.4
click at [104, 0] on body "7 / [Rukky] Landing Page - [DATE] 23:40:25 Draft Preview Save Upgrade to publis…" at bounding box center [784, 0] width 1568 height 0
click at [998, 155] on p "4.59" at bounding box center [1007, 161] width 77 height 26
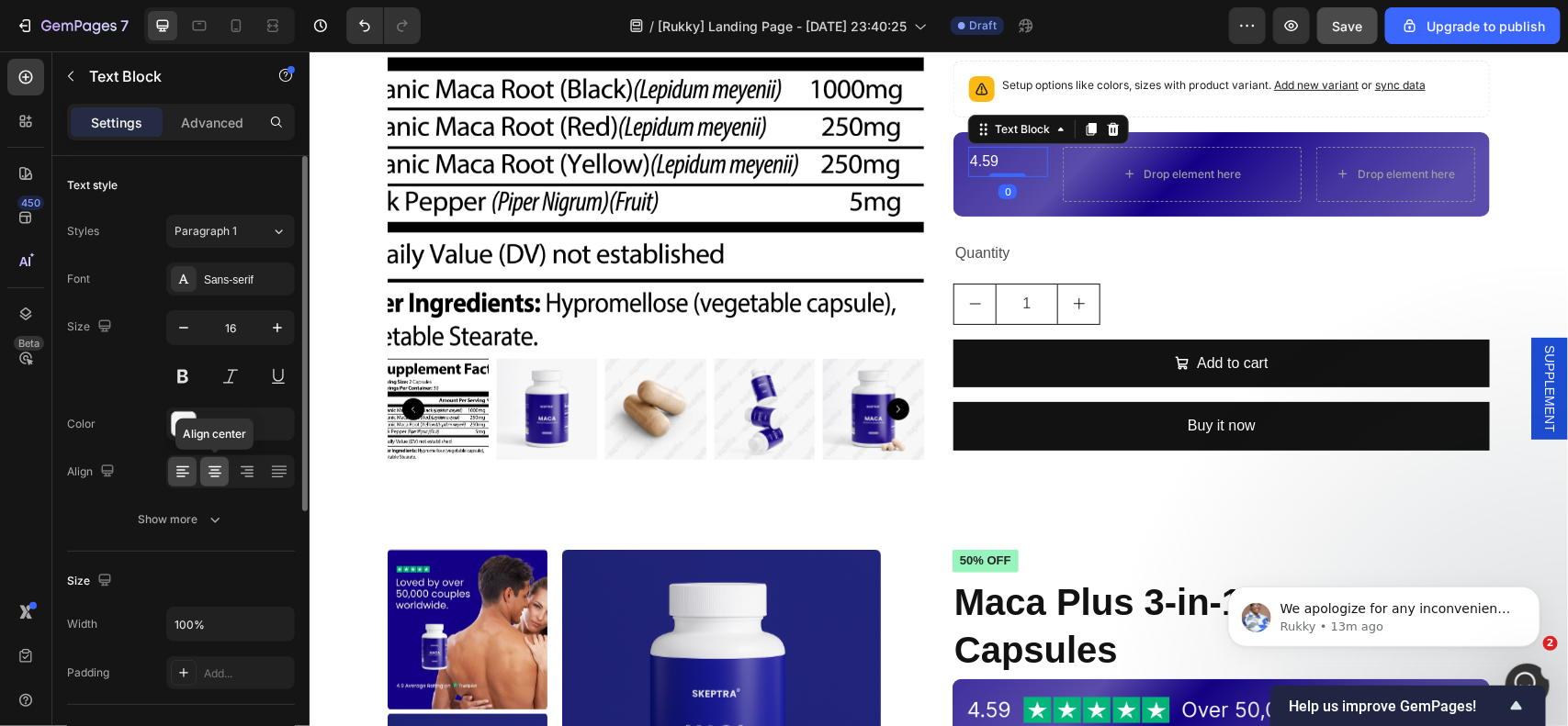
click at [220, 477] on icon at bounding box center [215, 472] width 18 height 18
click at [289, 336] on button "button" at bounding box center [277, 327] width 33 height 33
click at [283, 336] on icon "button" at bounding box center [277, 327] width 18 height 18
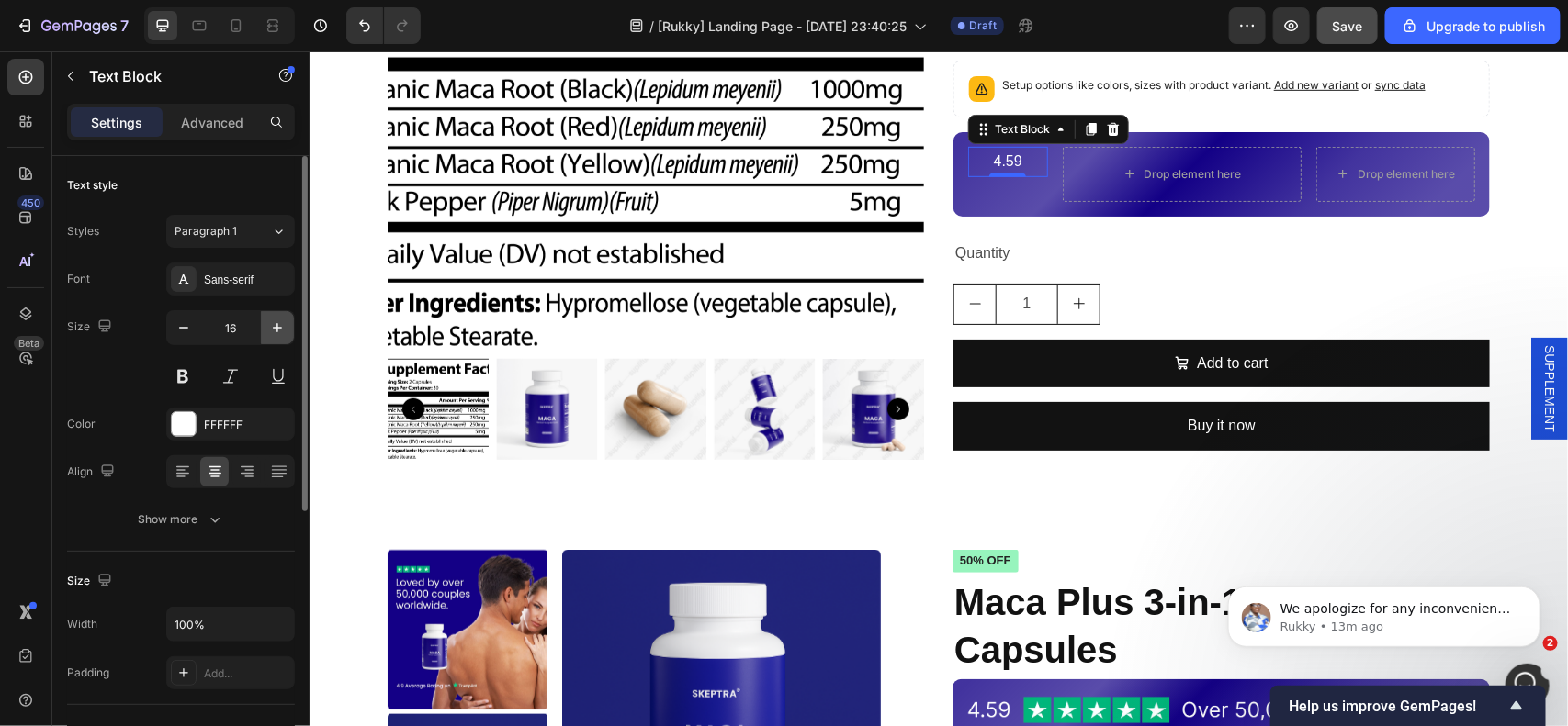
click at [283, 336] on icon "button" at bounding box center [277, 327] width 18 height 18
click at [280, 327] on icon "button" at bounding box center [277, 327] width 18 height 18
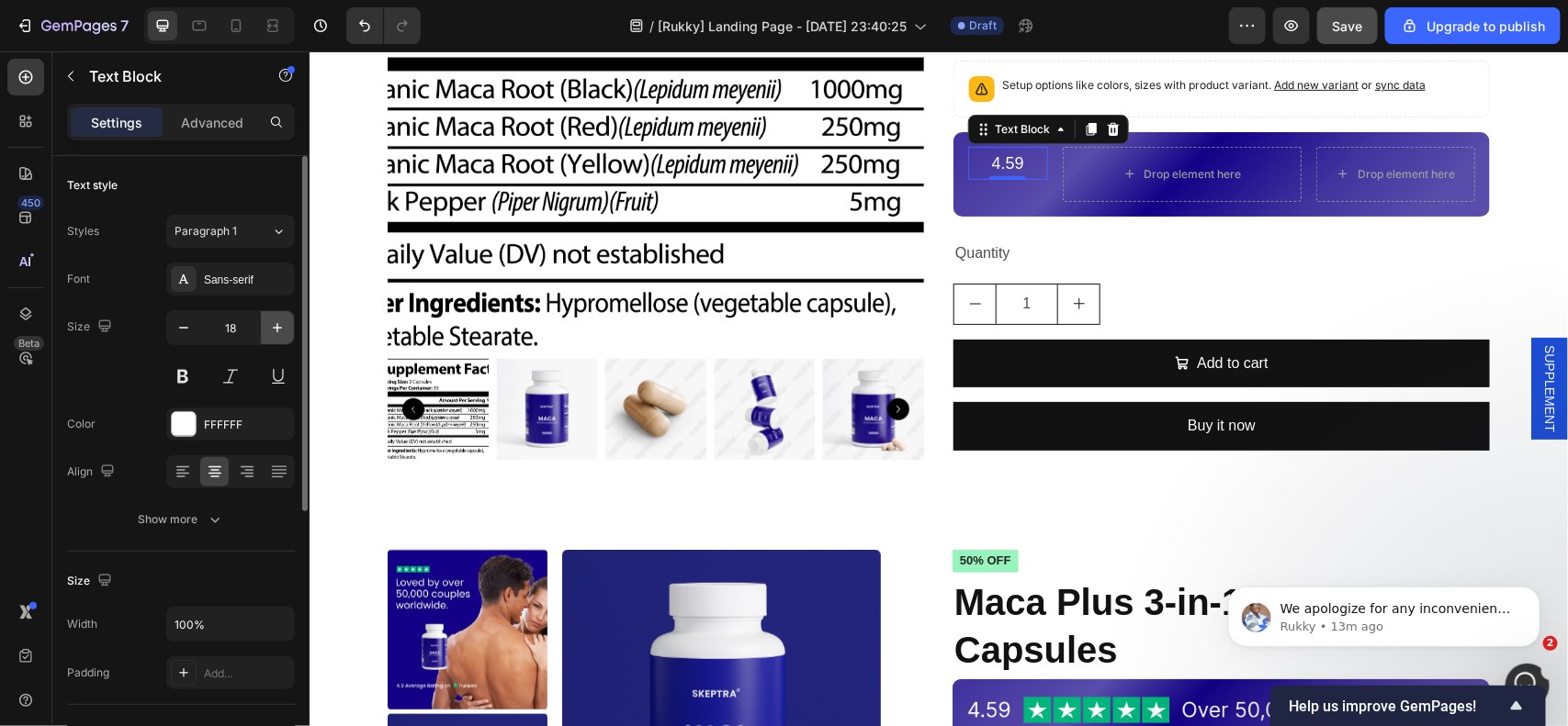
click at [280, 327] on icon "button" at bounding box center [277, 327] width 18 height 18
click at [239, 327] on input "19" at bounding box center [231, 327] width 61 height 33
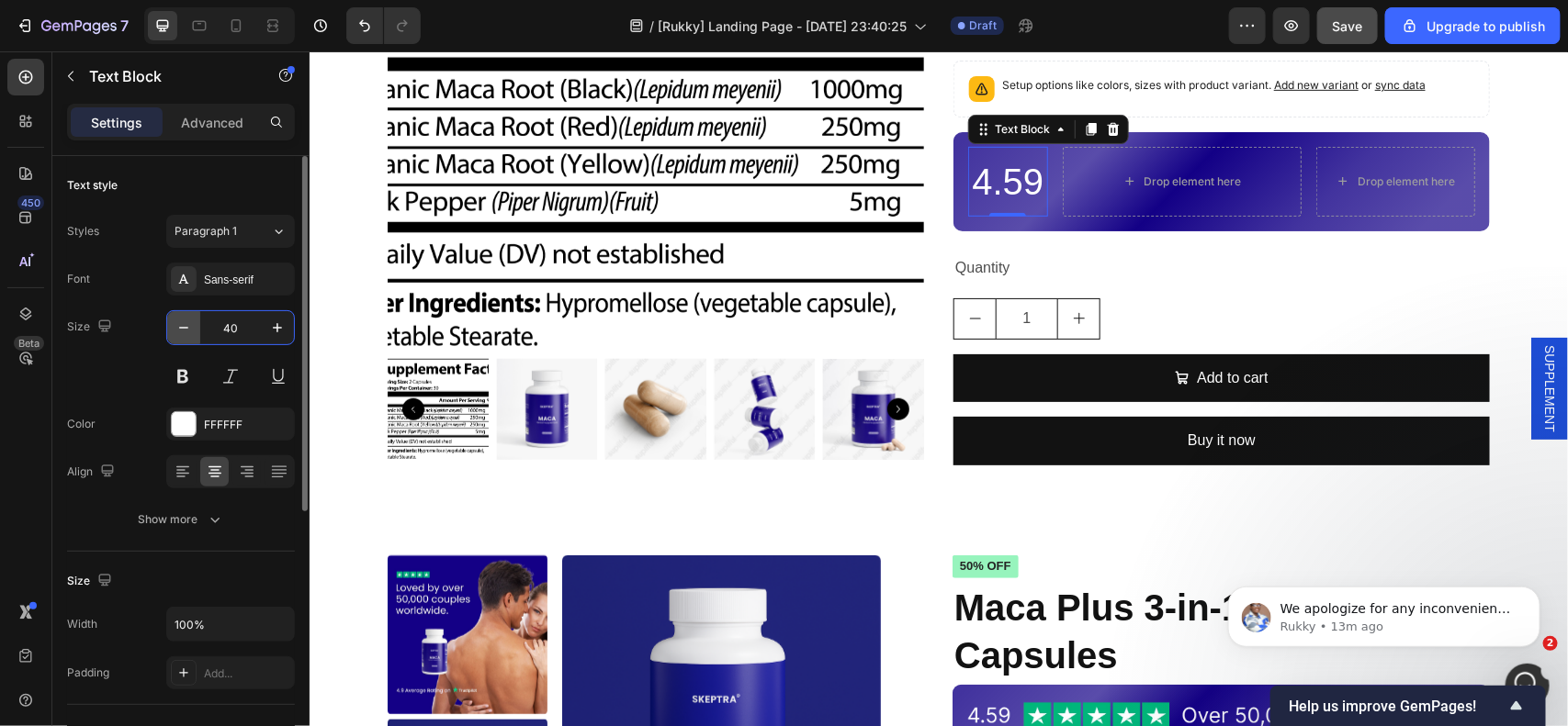
click at [180, 331] on icon "button" at bounding box center [183, 327] width 18 height 18
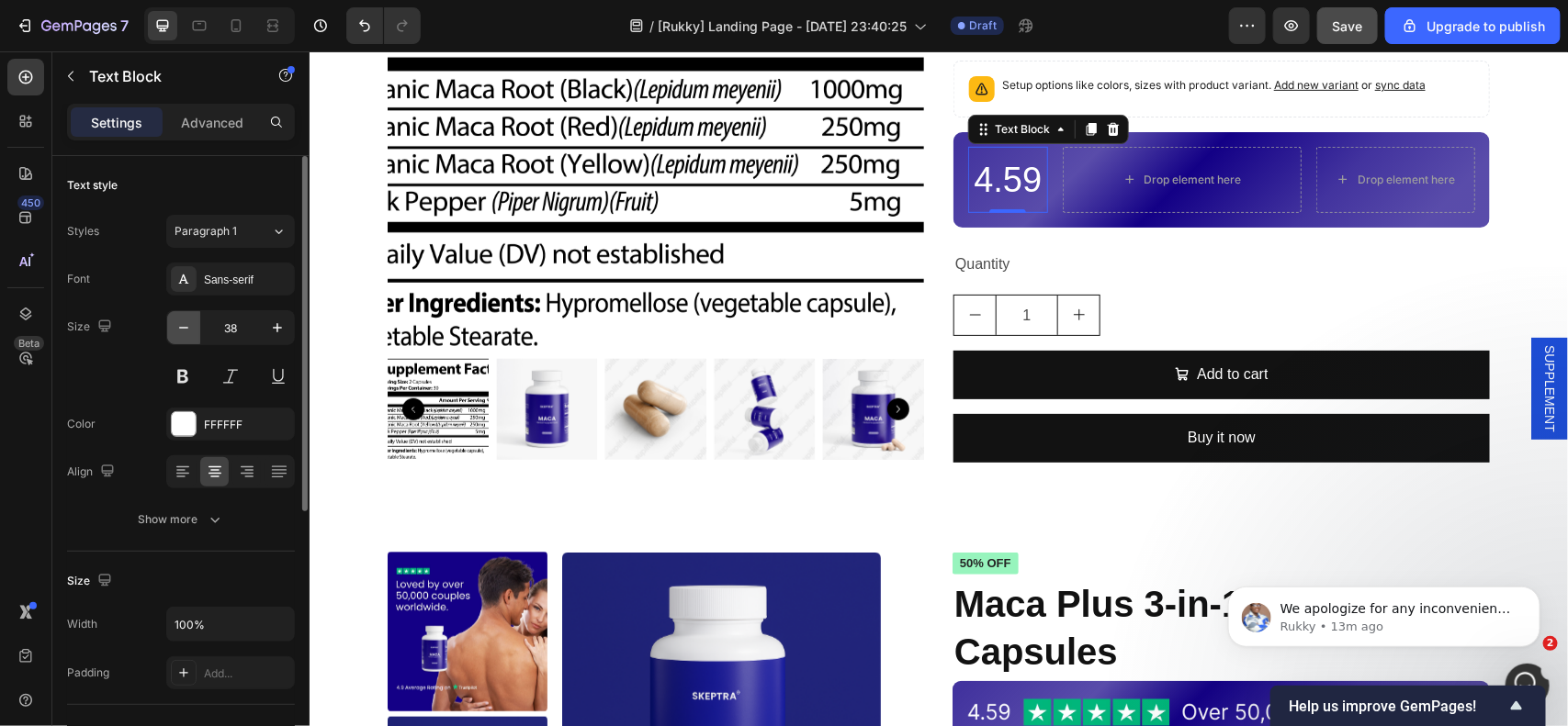
click at [180, 331] on icon "button" at bounding box center [183, 327] width 18 height 18
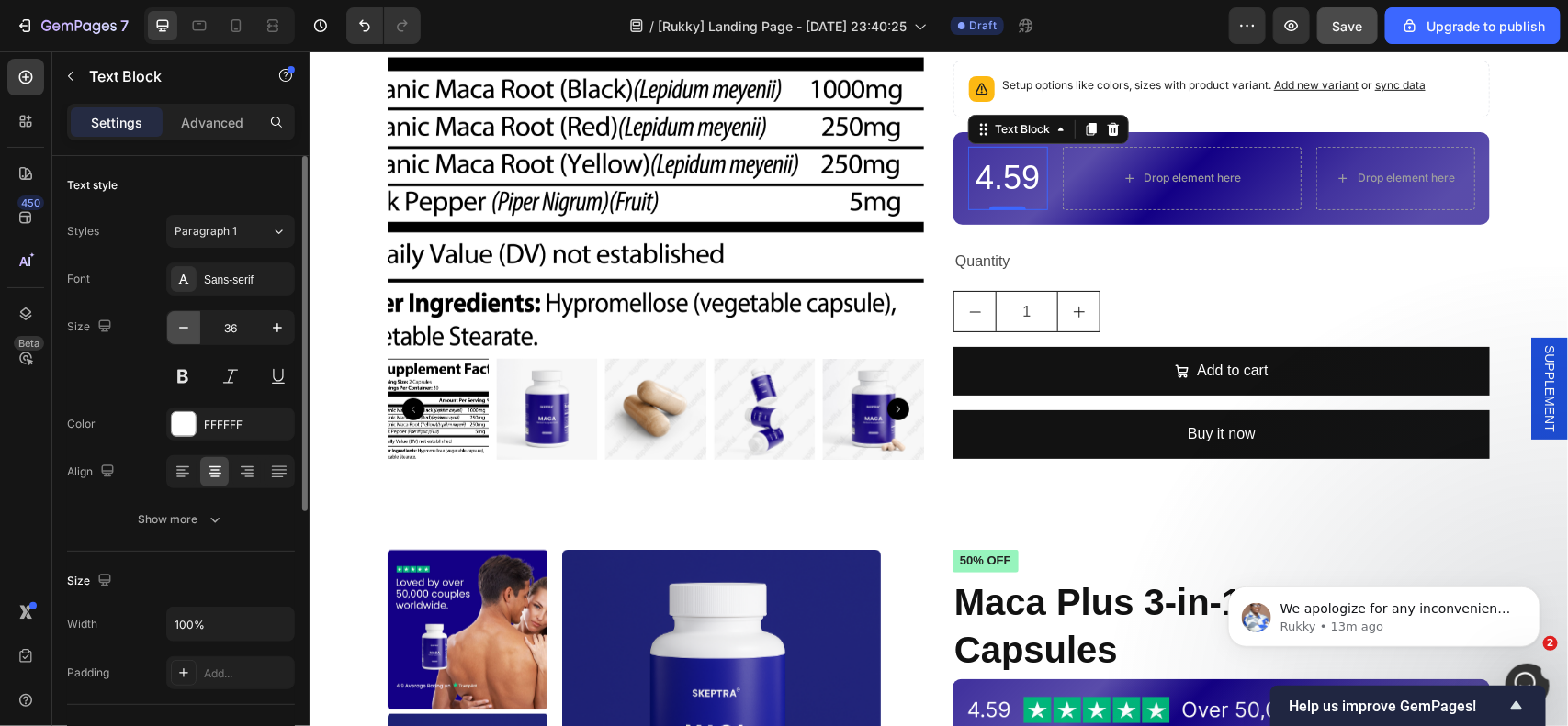
click at [180, 331] on icon "button" at bounding box center [183, 327] width 18 height 18
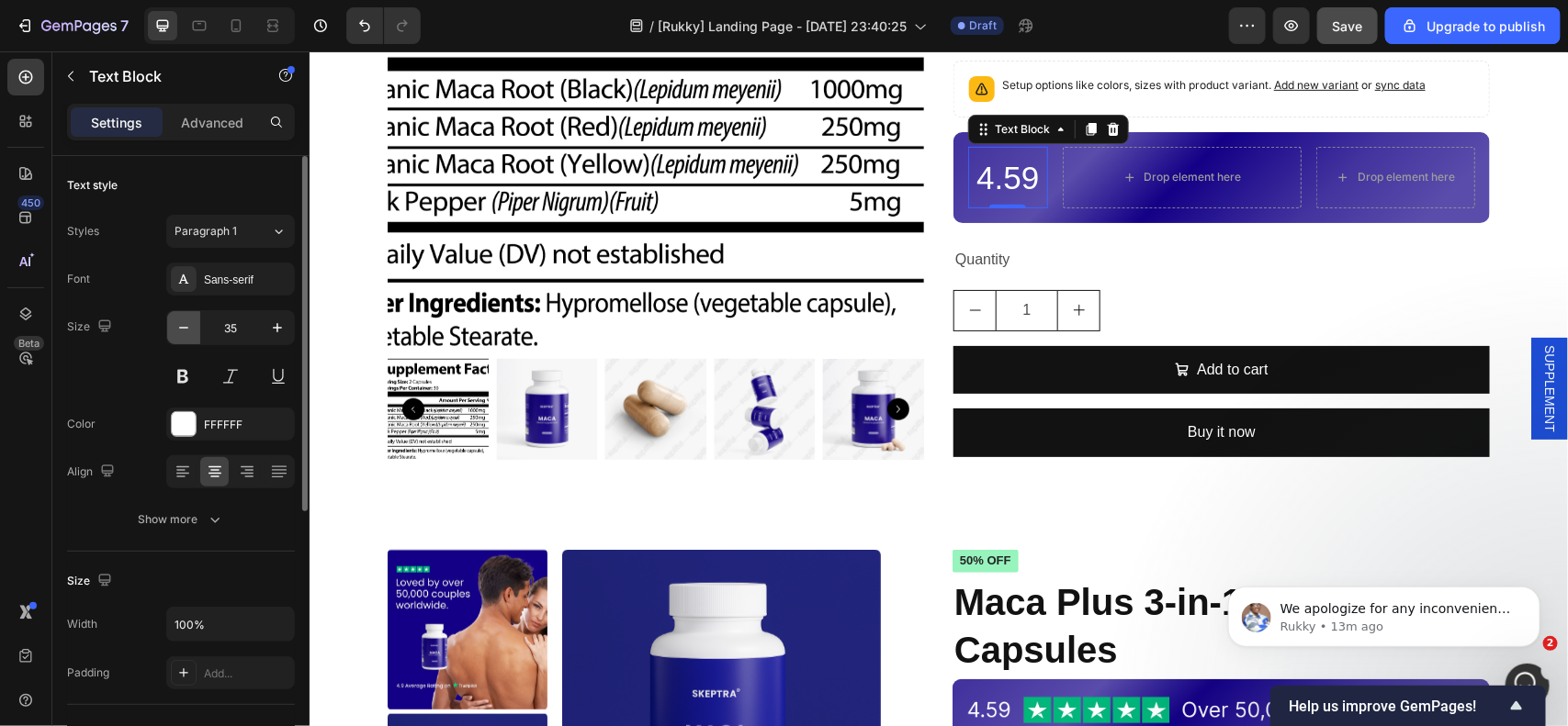
click at [180, 331] on icon "button" at bounding box center [183, 327] width 18 height 18
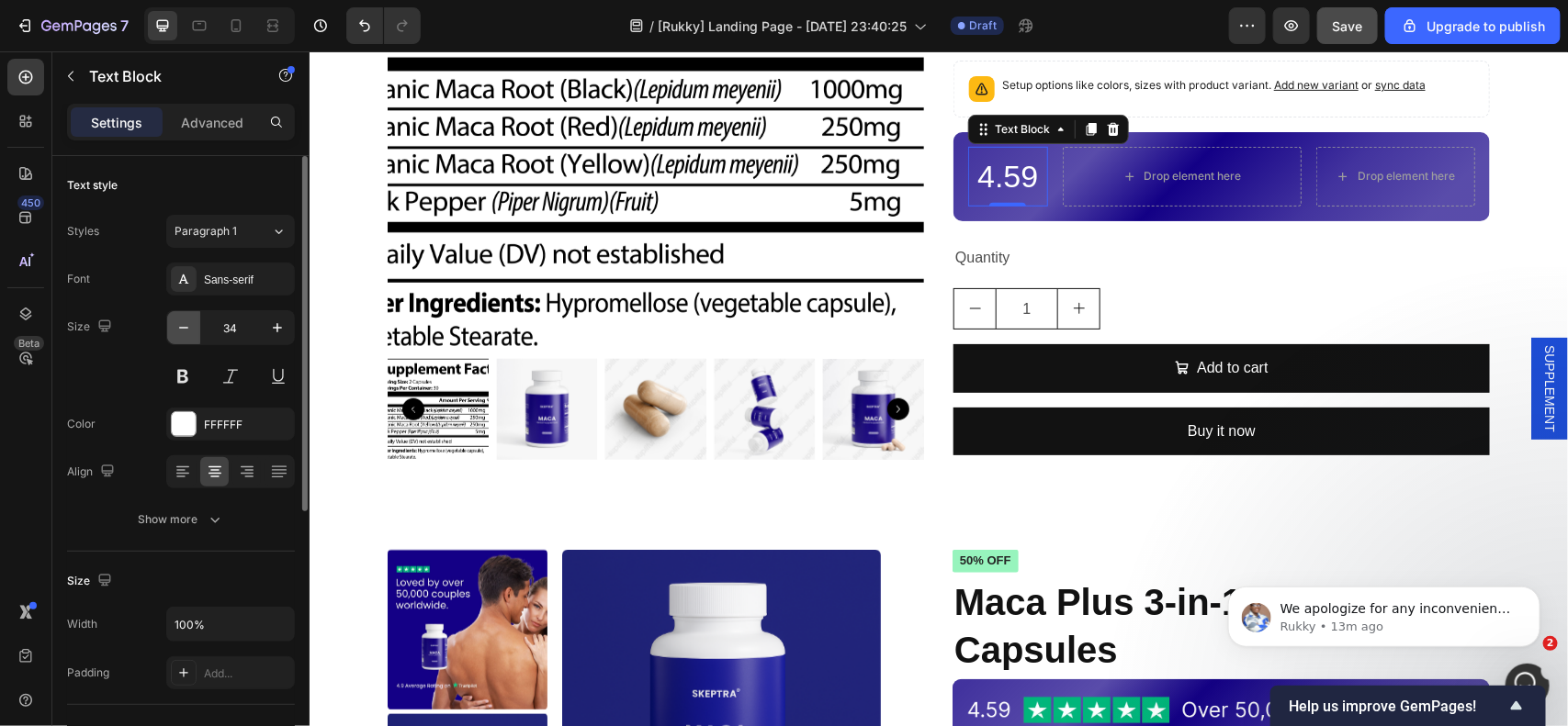
click at [180, 331] on icon "button" at bounding box center [183, 327] width 18 height 18
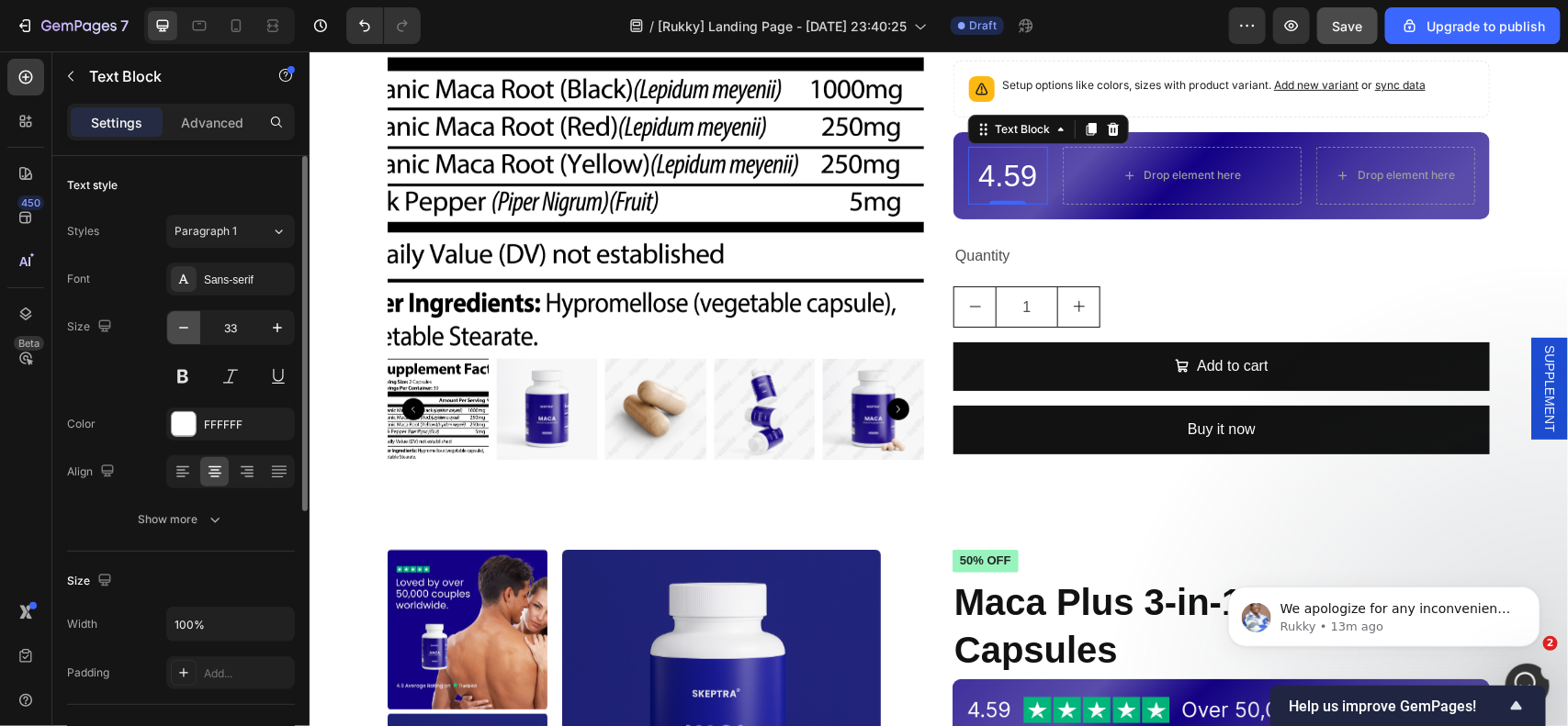
click at [180, 331] on icon "button" at bounding box center [183, 327] width 18 height 18
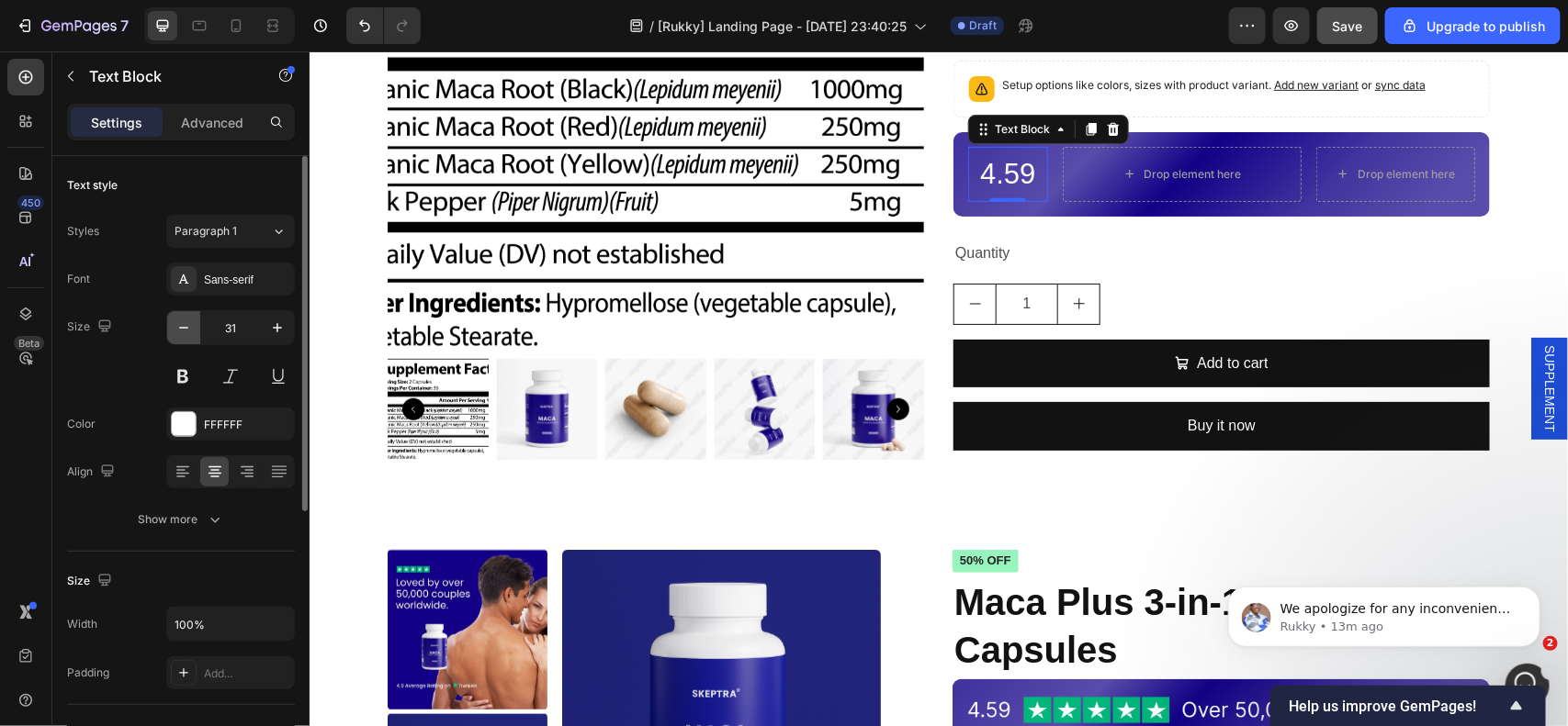
click at [180, 331] on icon "button" at bounding box center [183, 327] width 18 height 18
type input "30"
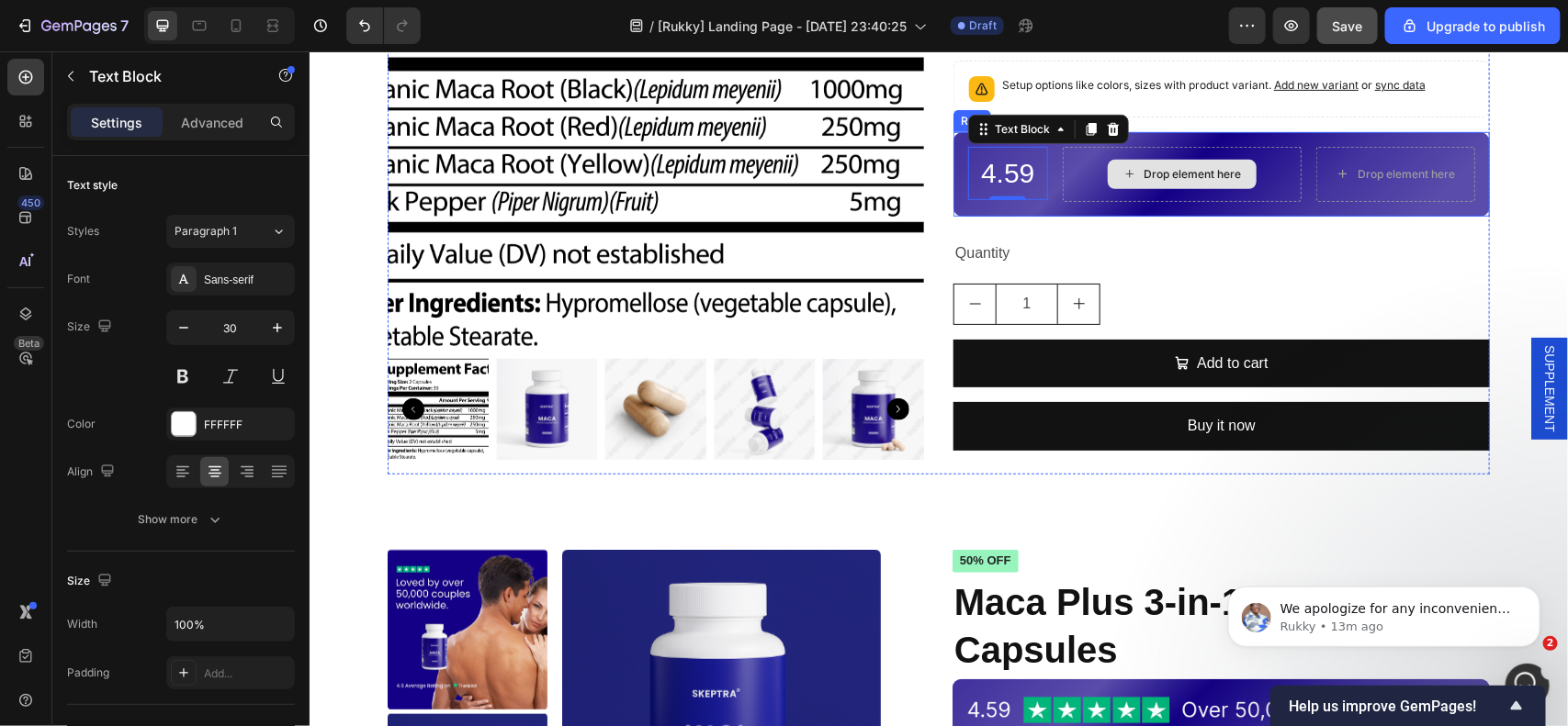
click at [1124, 171] on icon at bounding box center [1129, 173] width 15 height 16
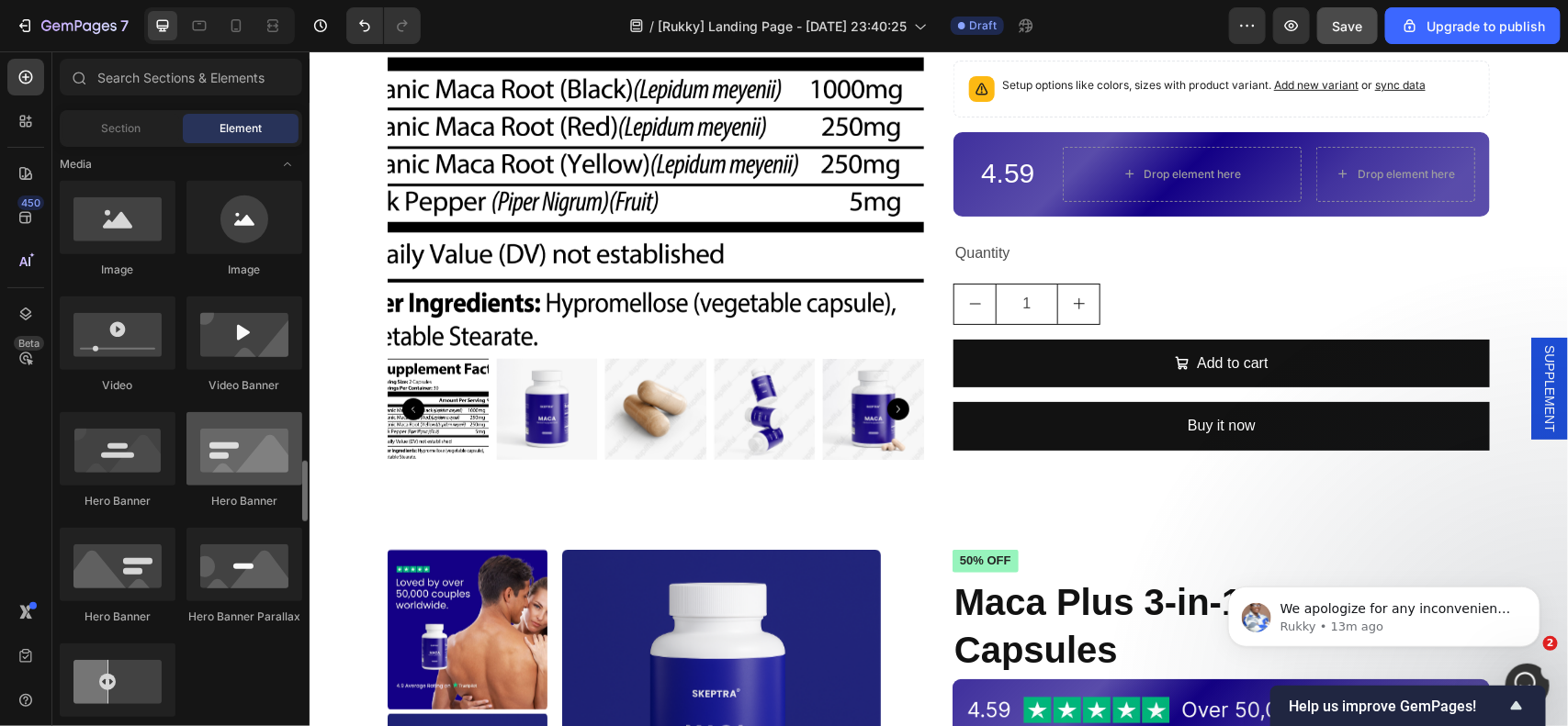
scroll to position [918, 0]
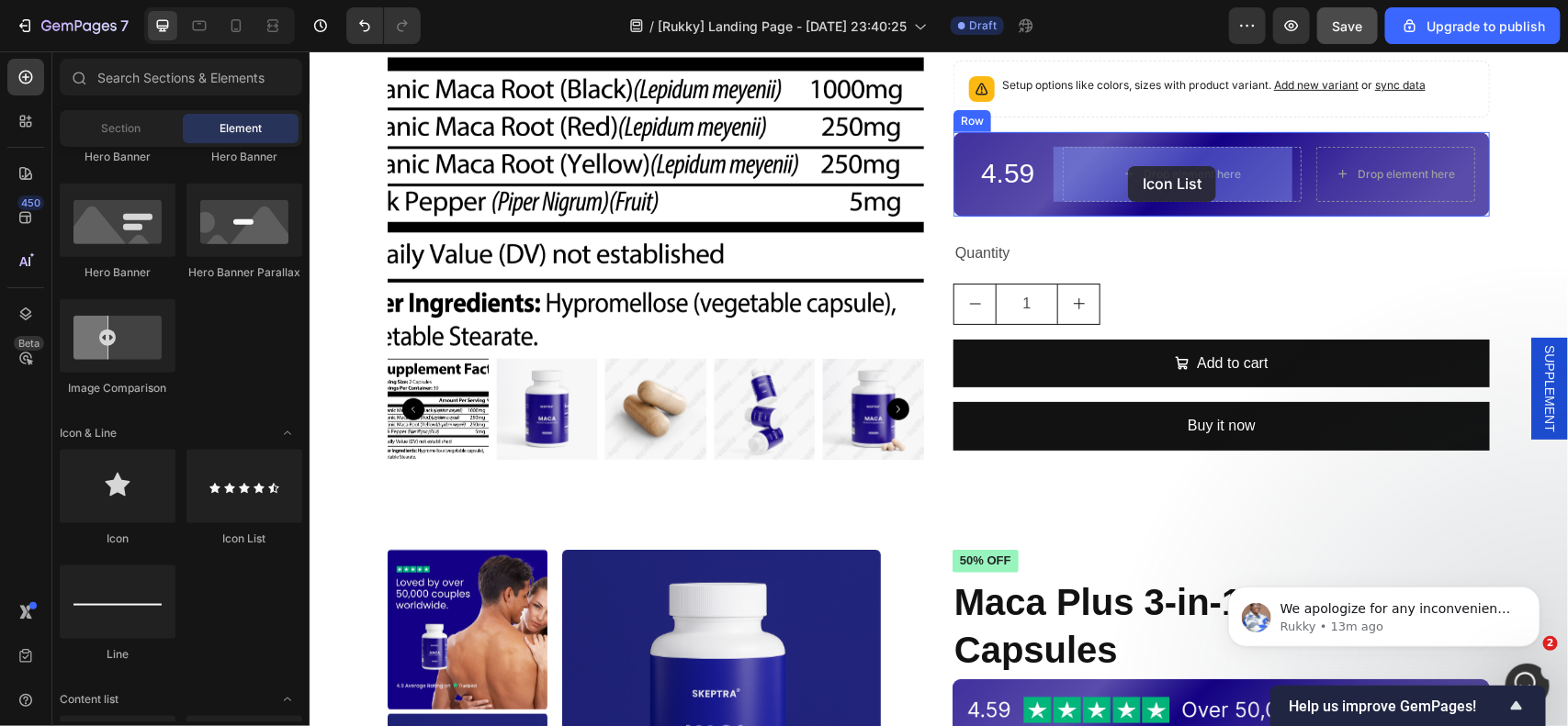
drag, startPoint x: 806, startPoint y: 256, endPoint x: 1128, endPoint y: 166, distance: 334.3
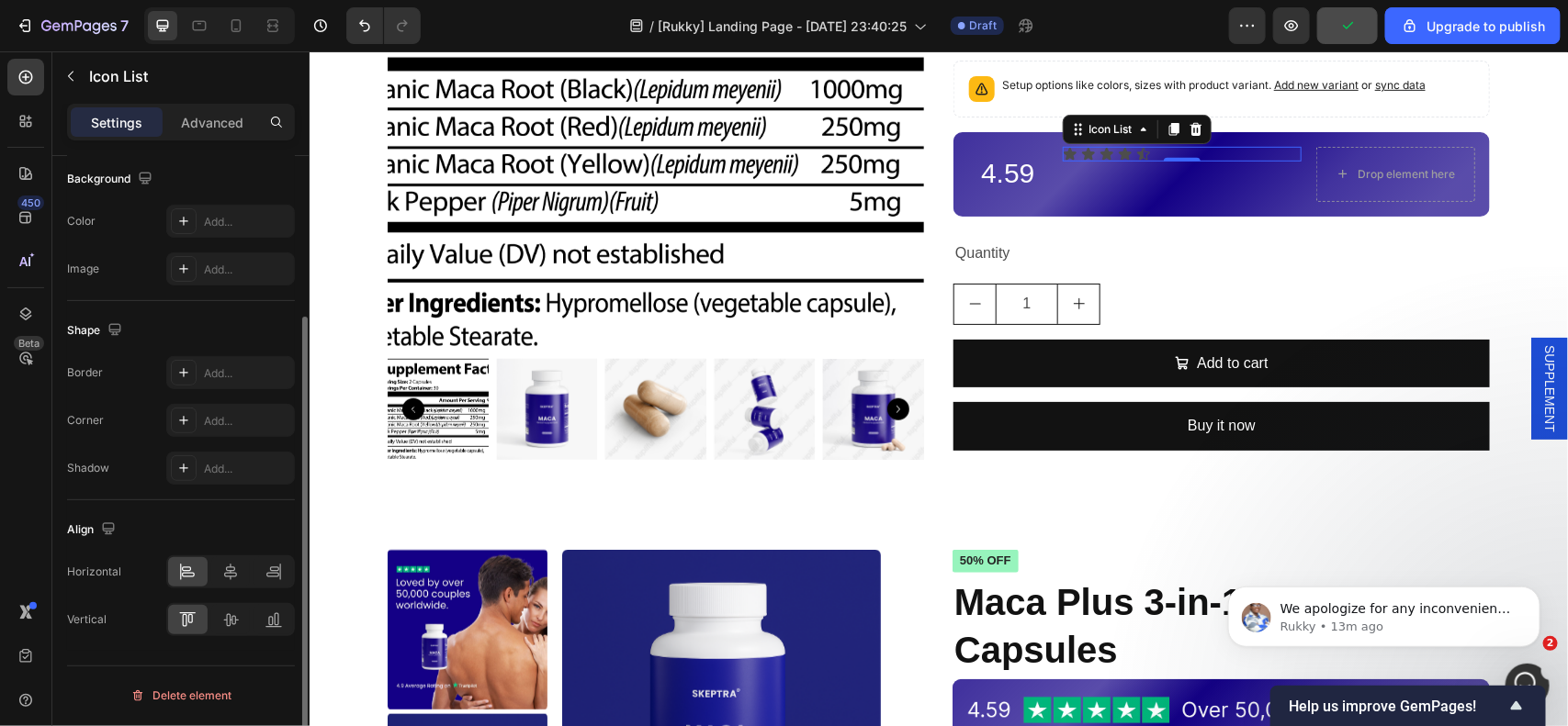
scroll to position [0, 0]
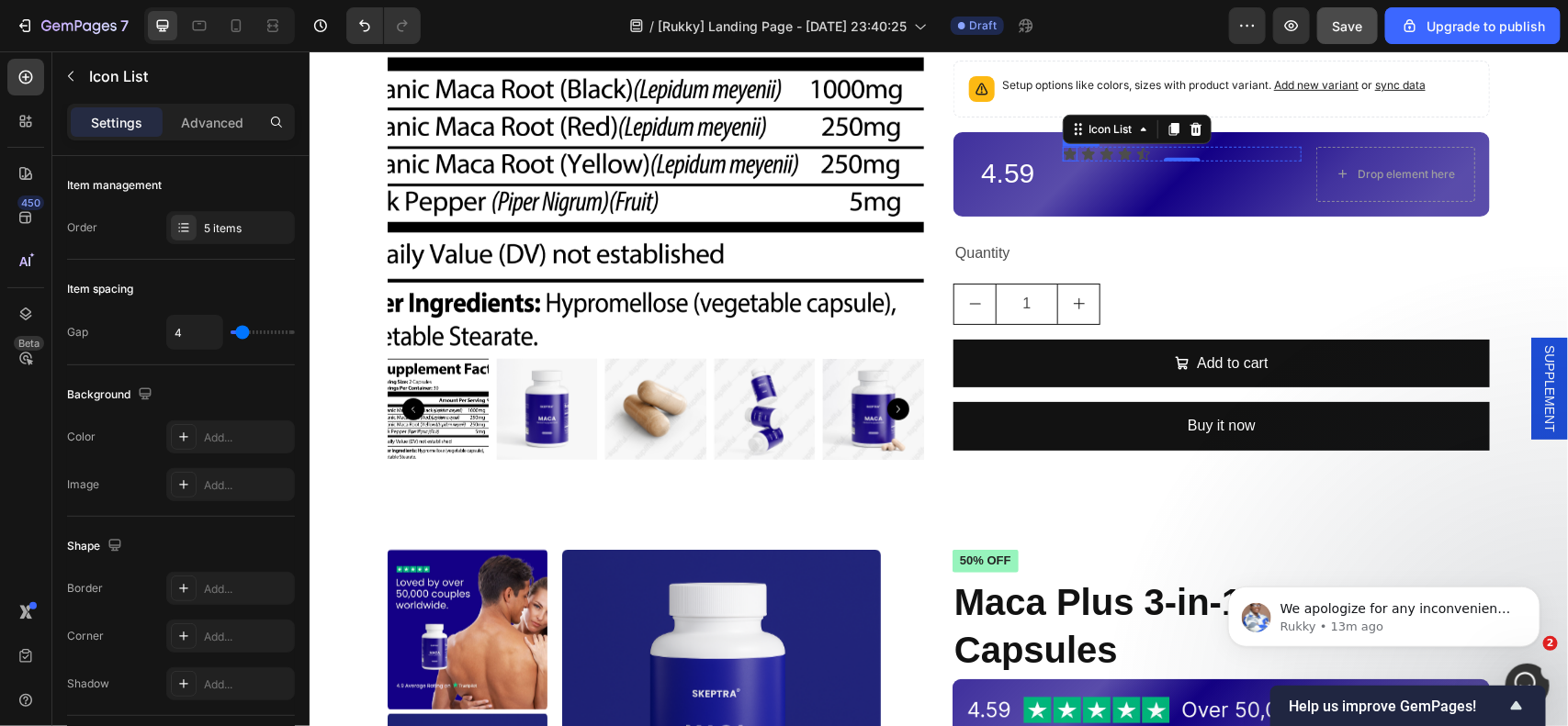
click at [1062, 156] on icon at bounding box center [1070, 153] width 15 height 15
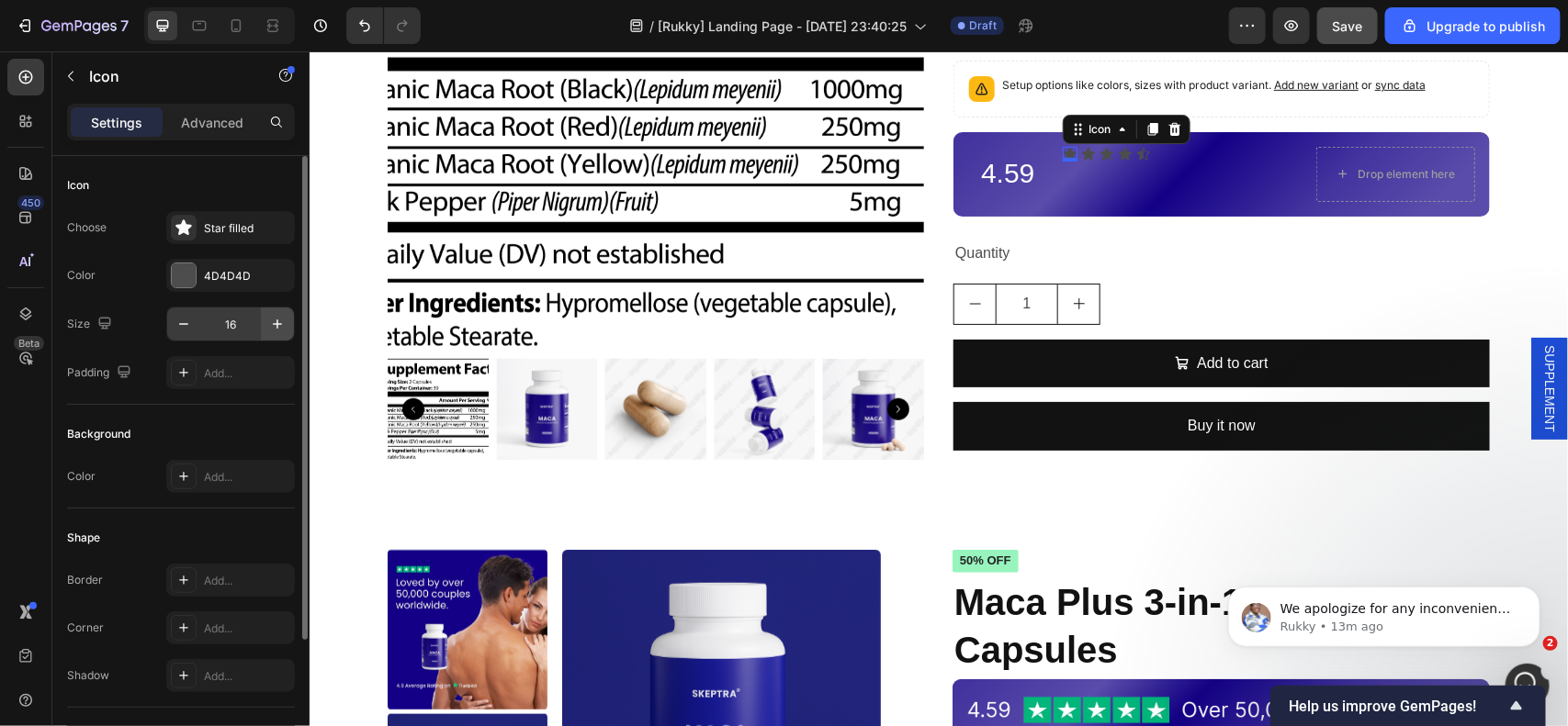
drag, startPoint x: 249, startPoint y: 326, endPoint x: 265, endPoint y: 332, distance: 17.1
click at [248, 327] on input "16" at bounding box center [231, 323] width 61 height 33
type input "30"
click at [186, 276] on div at bounding box center [183, 275] width 24 height 24
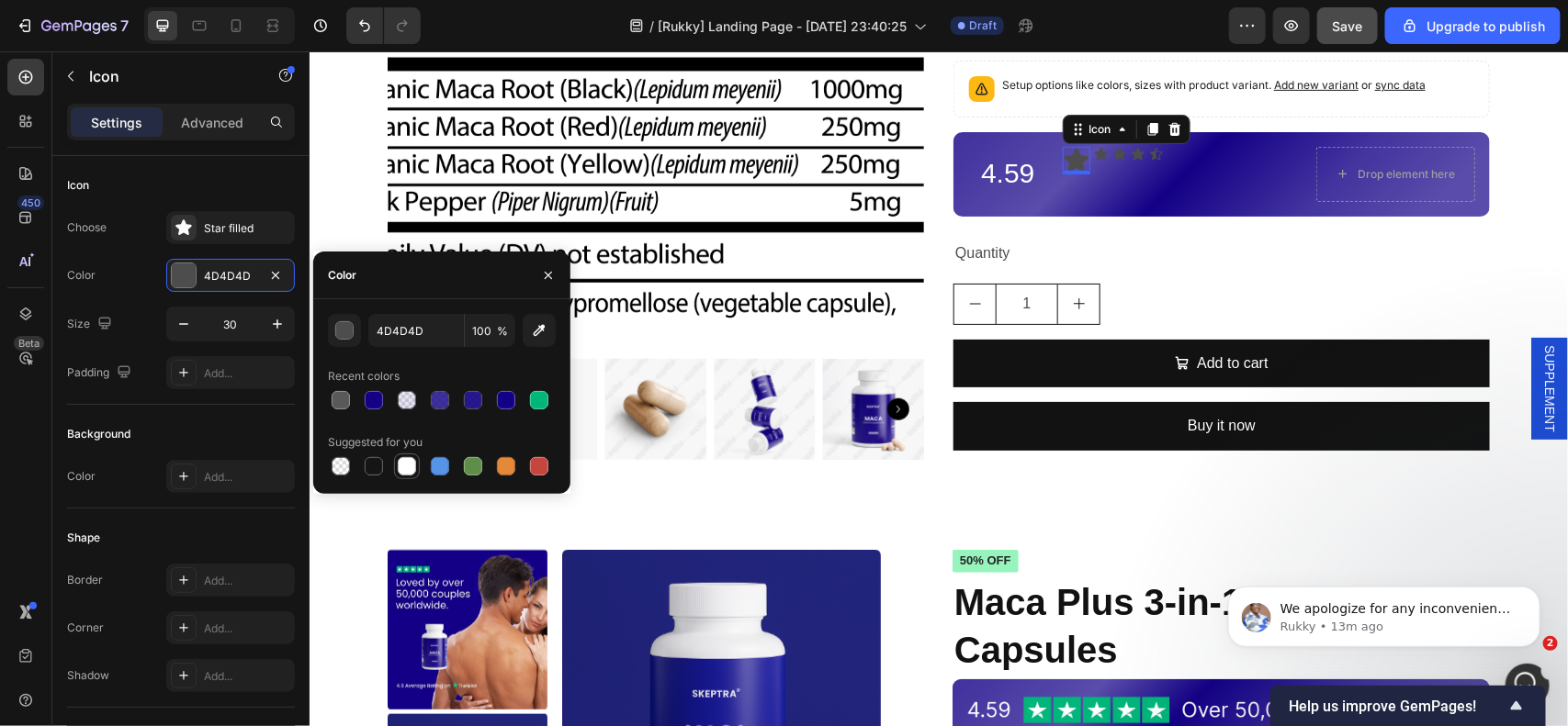
click at [399, 464] on div at bounding box center [407, 466] width 18 height 18
type input "FFFFFF"
click at [1146, 129] on icon at bounding box center [1151, 129] width 10 height 13
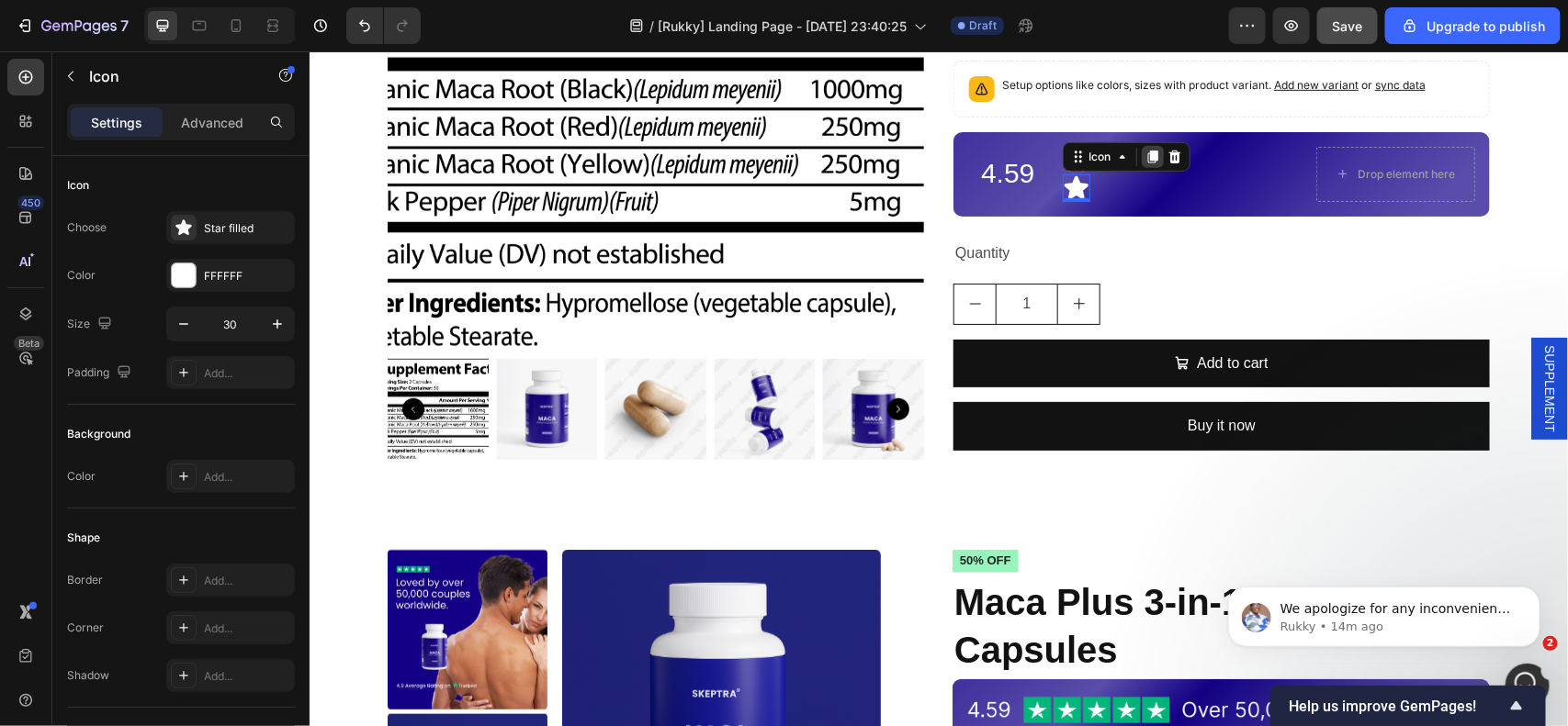
click at [1146, 156] on icon at bounding box center [1151, 156] width 10 height 13
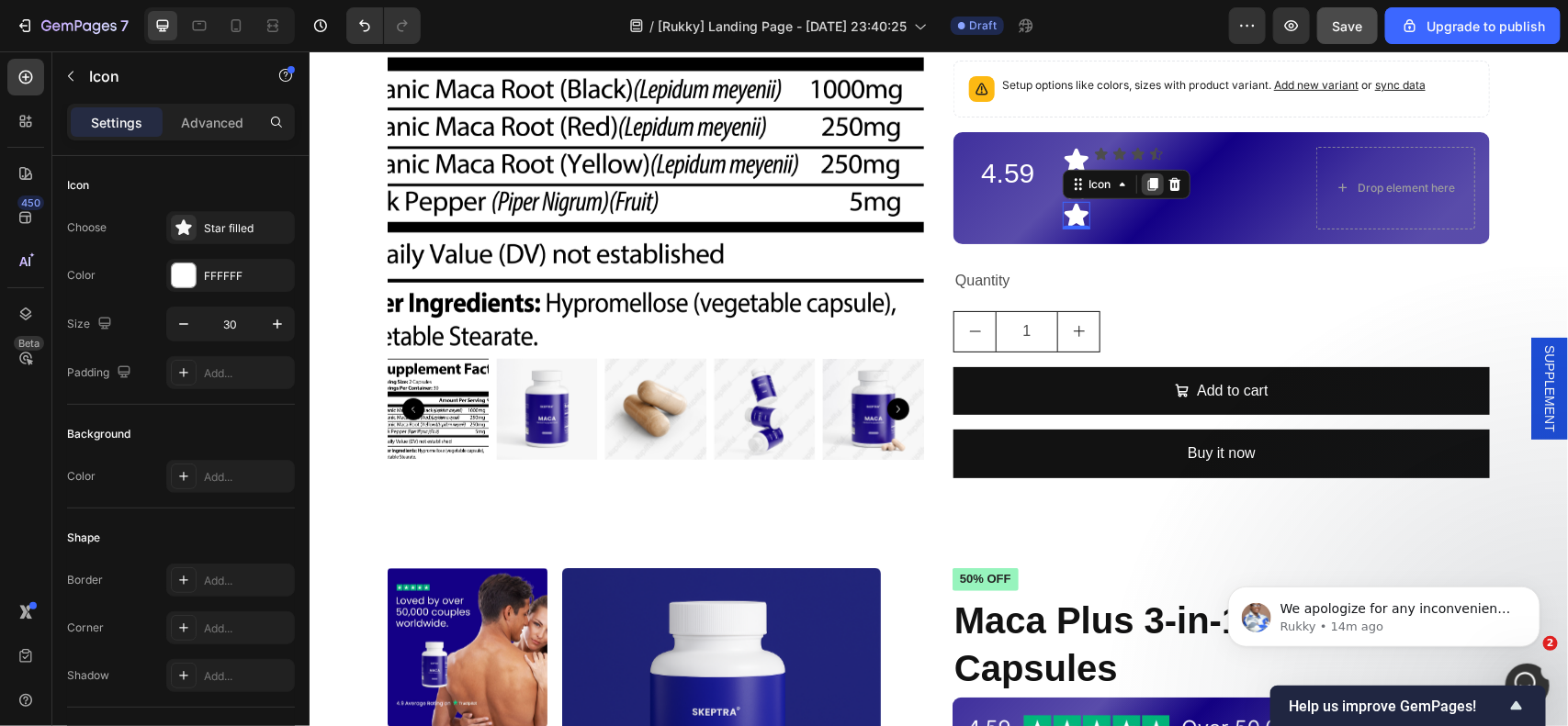
click at [1148, 183] on icon at bounding box center [1151, 183] width 10 height 13
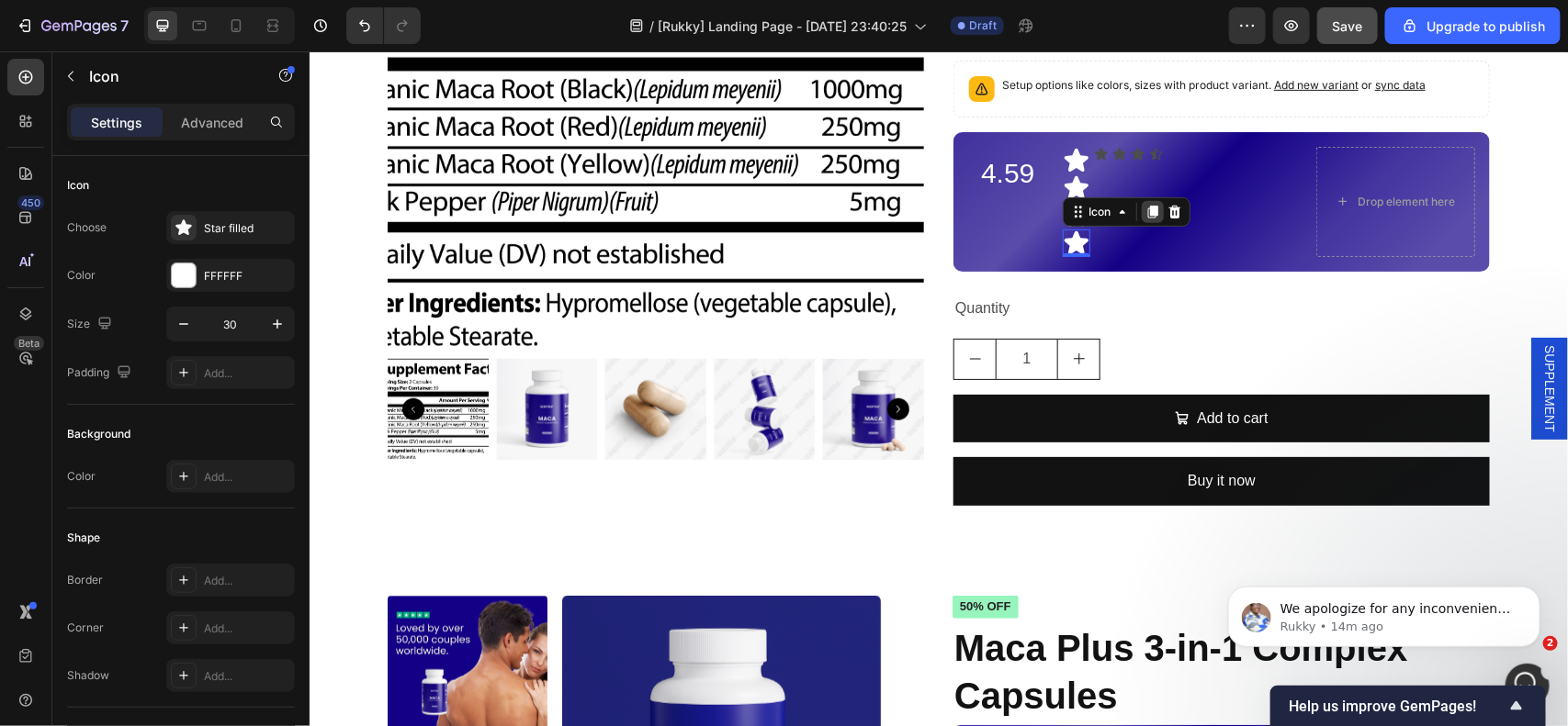
click at [1145, 216] on icon at bounding box center [1152, 212] width 15 height 15
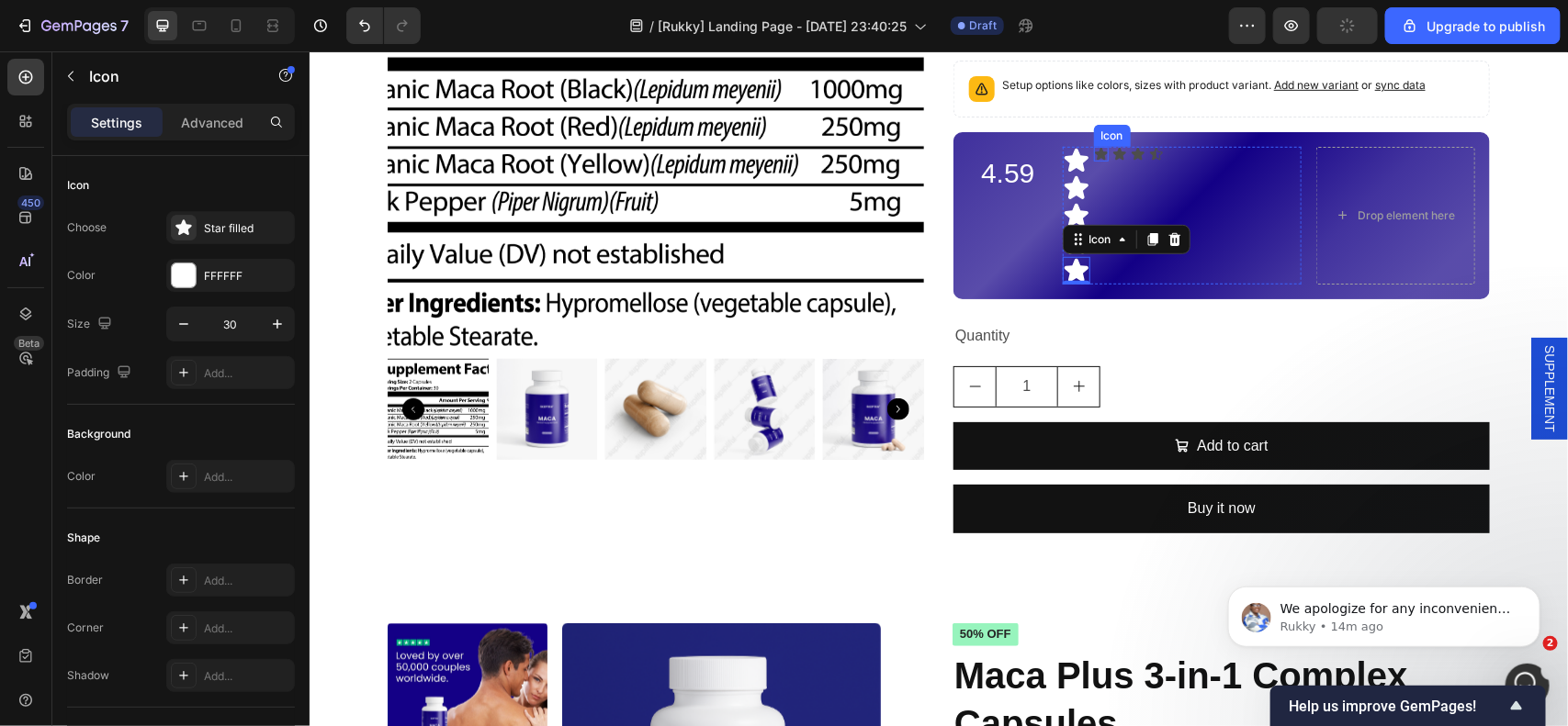
click at [1094, 156] on icon at bounding box center [1101, 152] width 13 height 12
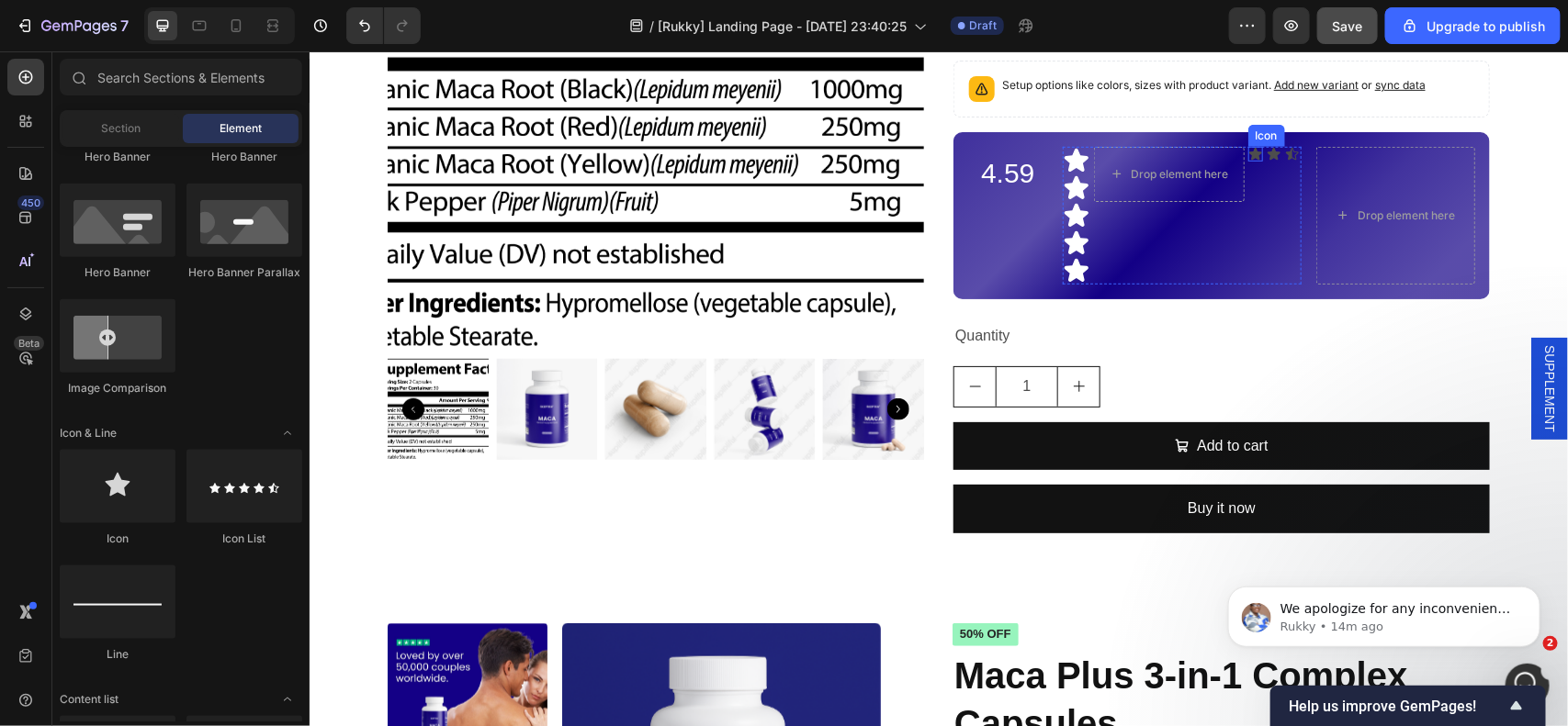
click at [1248, 153] on icon at bounding box center [1255, 152] width 13 height 12
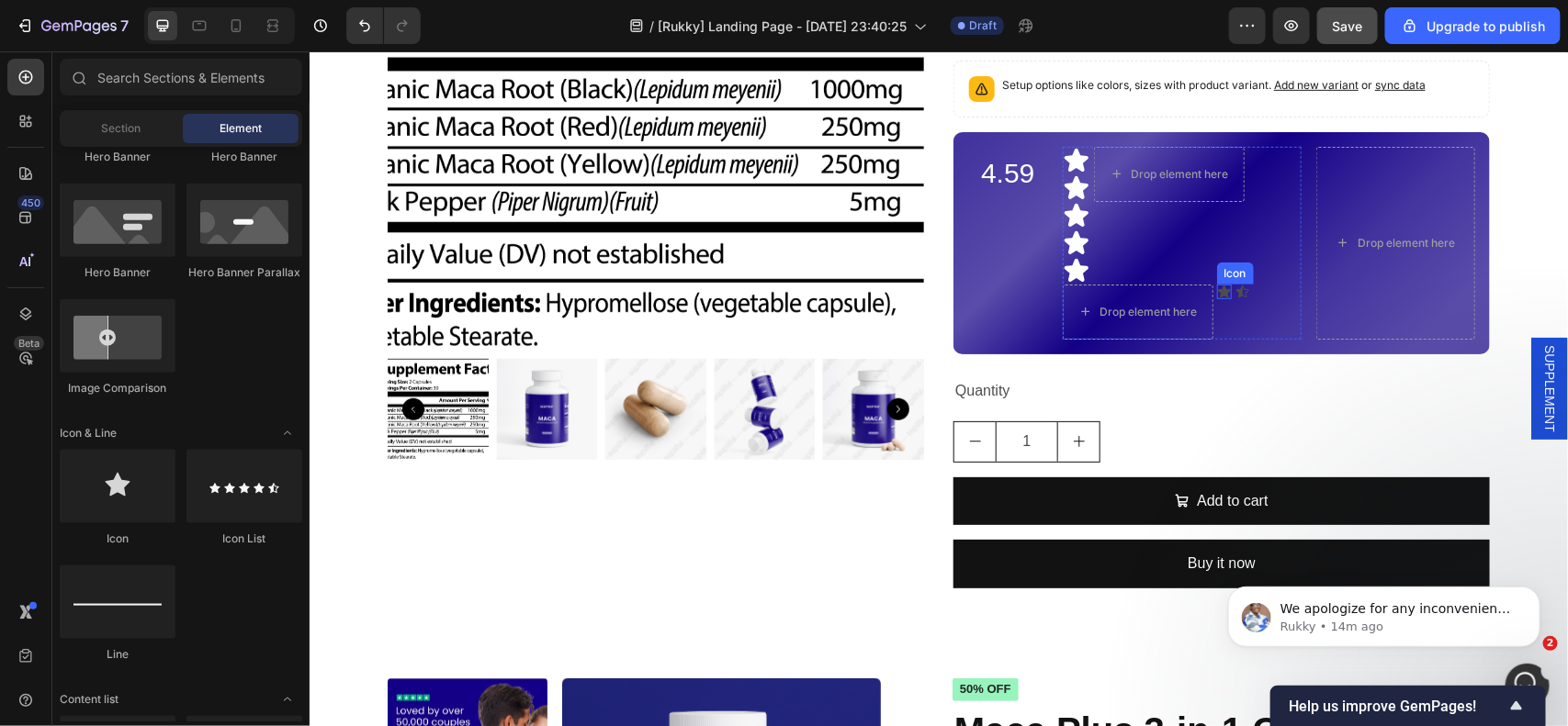
click at [1217, 291] on icon at bounding box center [1224, 290] width 13 height 12
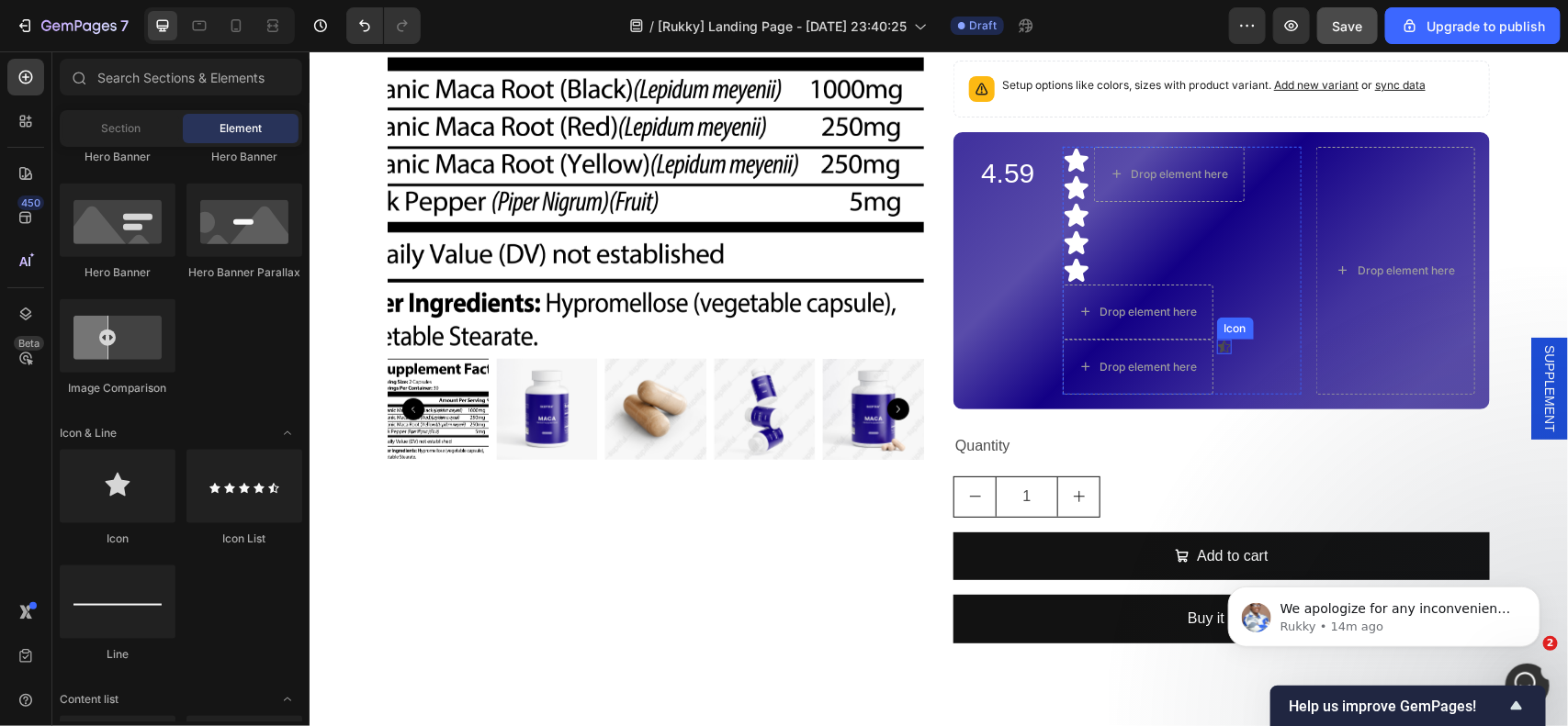
drag, startPoint x: 1214, startPoint y: 346, endPoint x: 1267, endPoint y: 363, distance: 55.7
click at [1217, 345] on icon at bounding box center [1224, 345] width 13 height 12
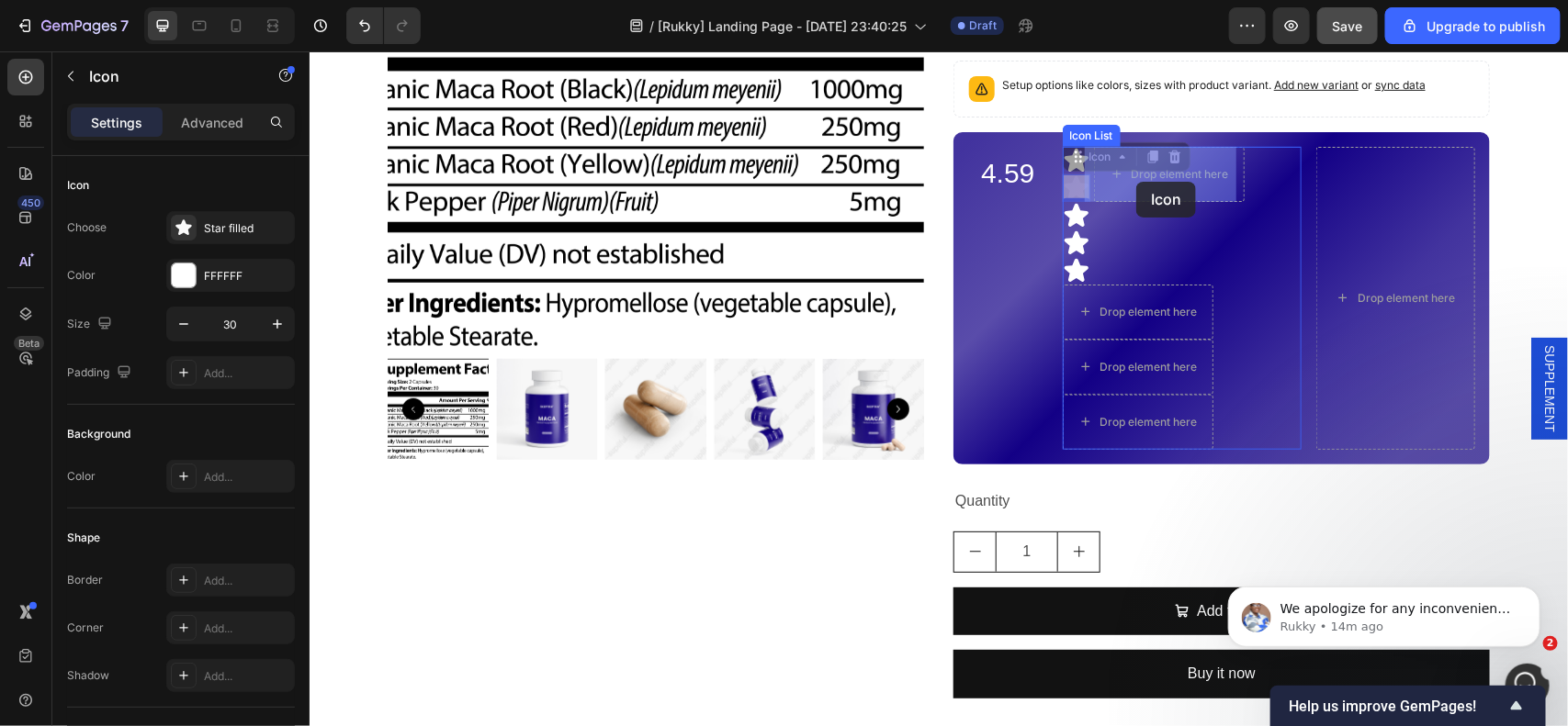
drag, startPoint x: 1061, startPoint y: 185, endPoint x: 1128, endPoint y: 183, distance: 67.0
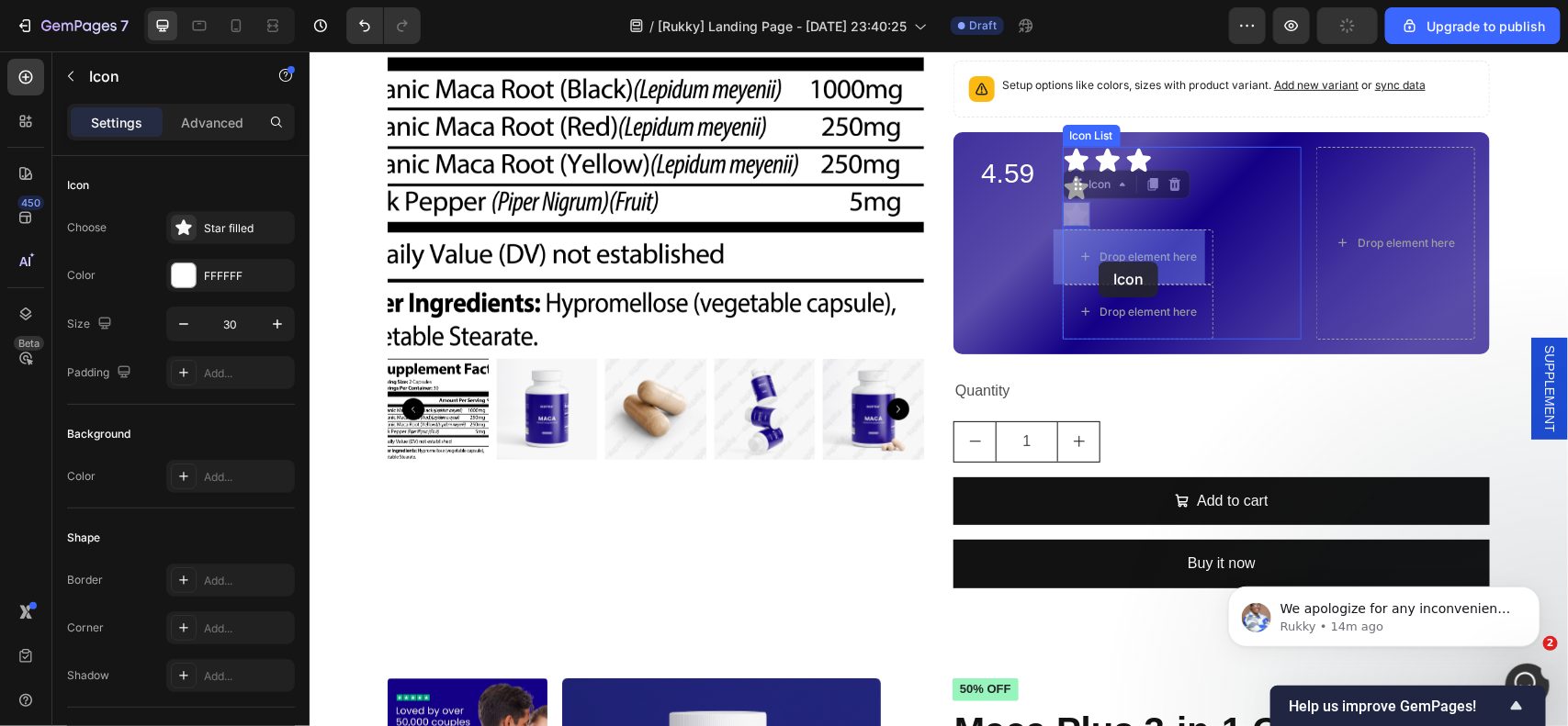
drag, startPoint x: 1067, startPoint y: 189, endPoint x: 1098, endPoint y: 261, distance: 78.4
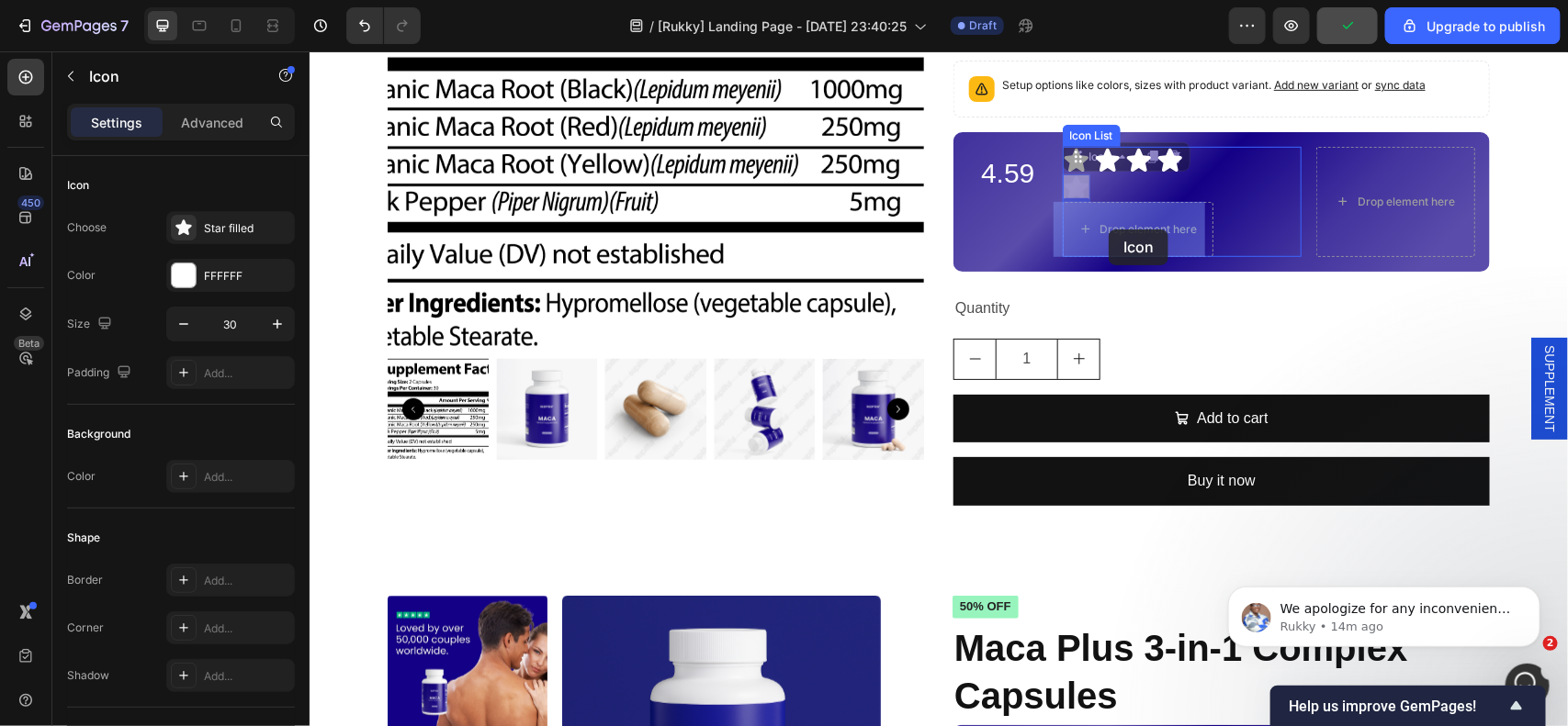
drag, startPoint x: 1068, startPoint y: 185, endPoint x: 1102, endPoint y: 224, distance: 51.7
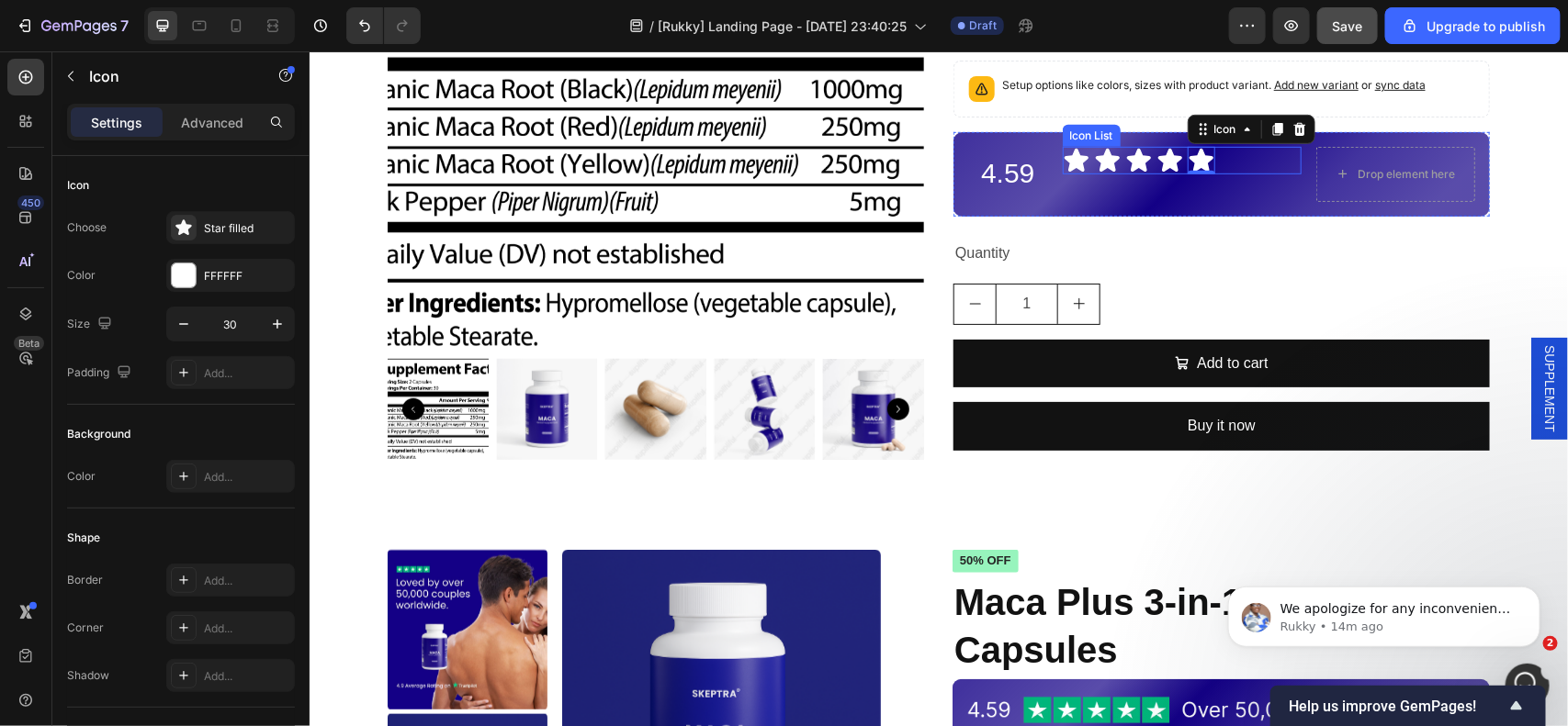
click at [1236, 156] on div "Icon Icon Icon Icon Icon 0" at bounding box center [1181, 159] width 239 height 27
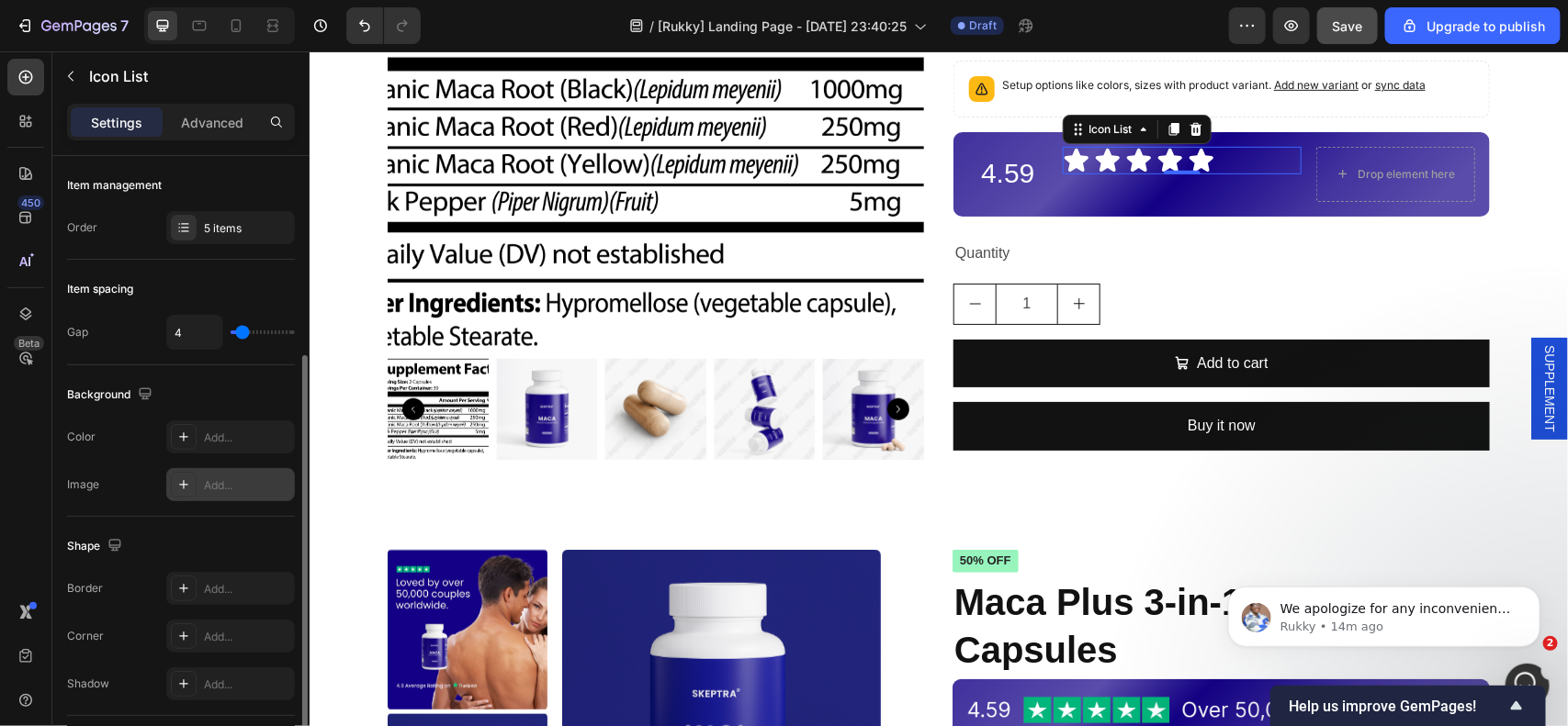
scroll to position [216, 0]
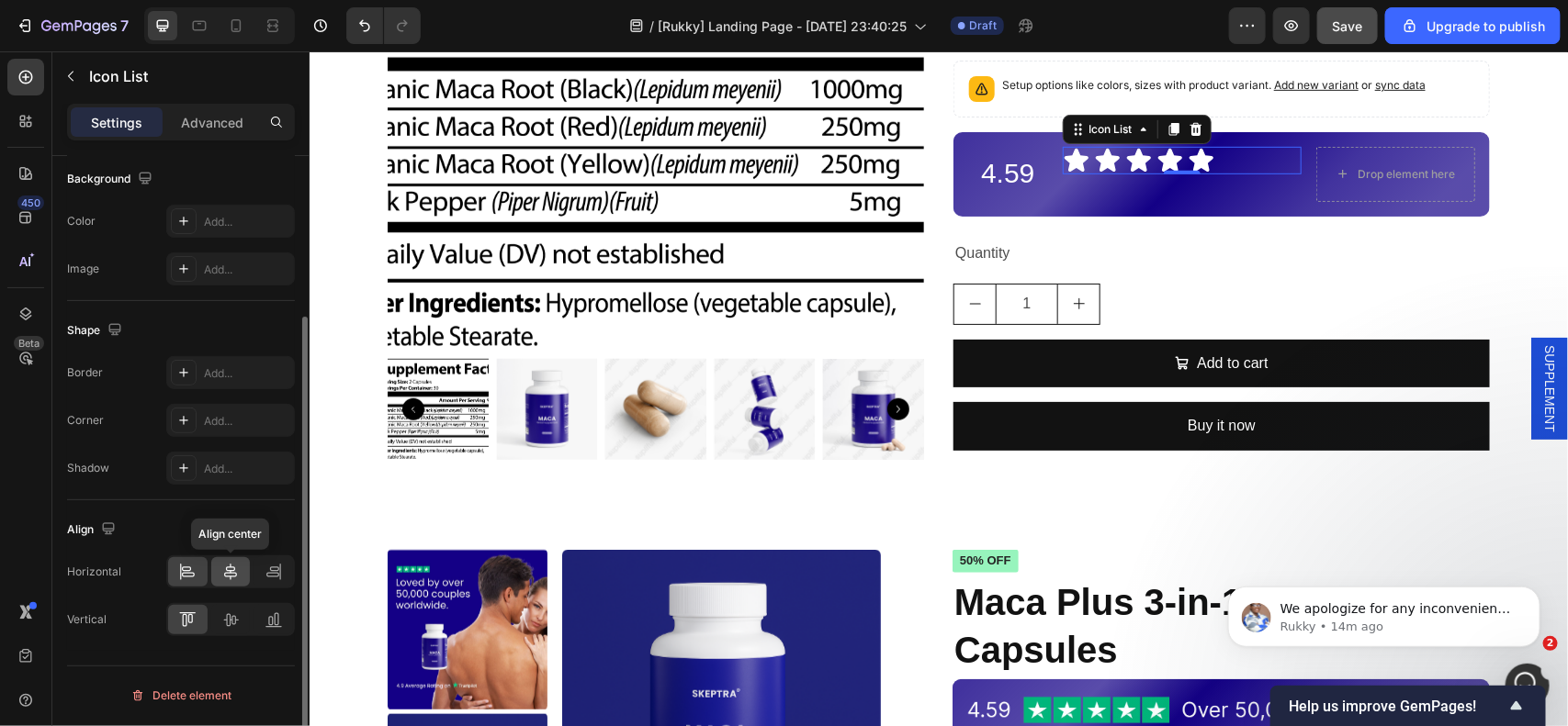
click at [235, 571] on icon at bounding box center [230, 571] width 18 height 18
click at [235, 614] on icon at bounding box center [230, 619] width 18 height 18
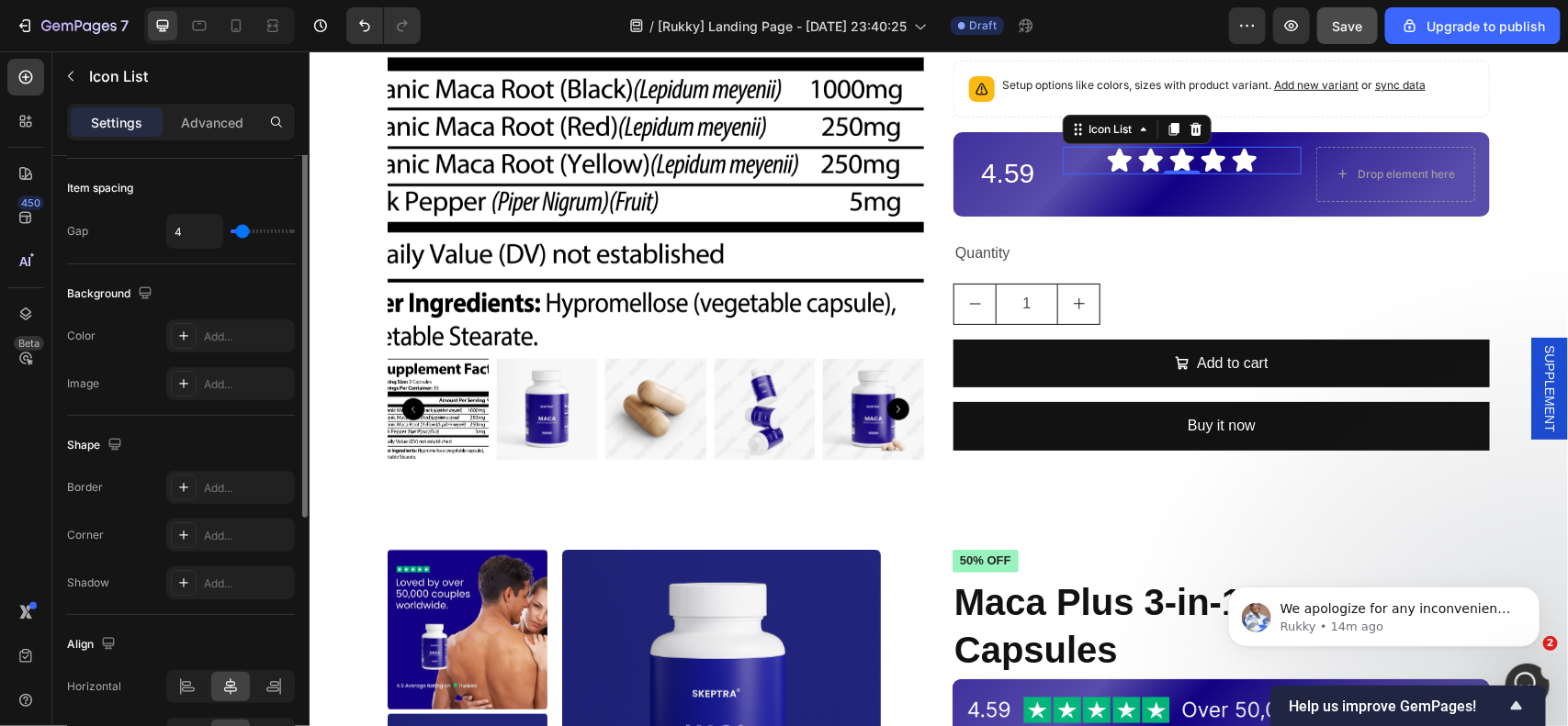
scroll to position [0, 0]
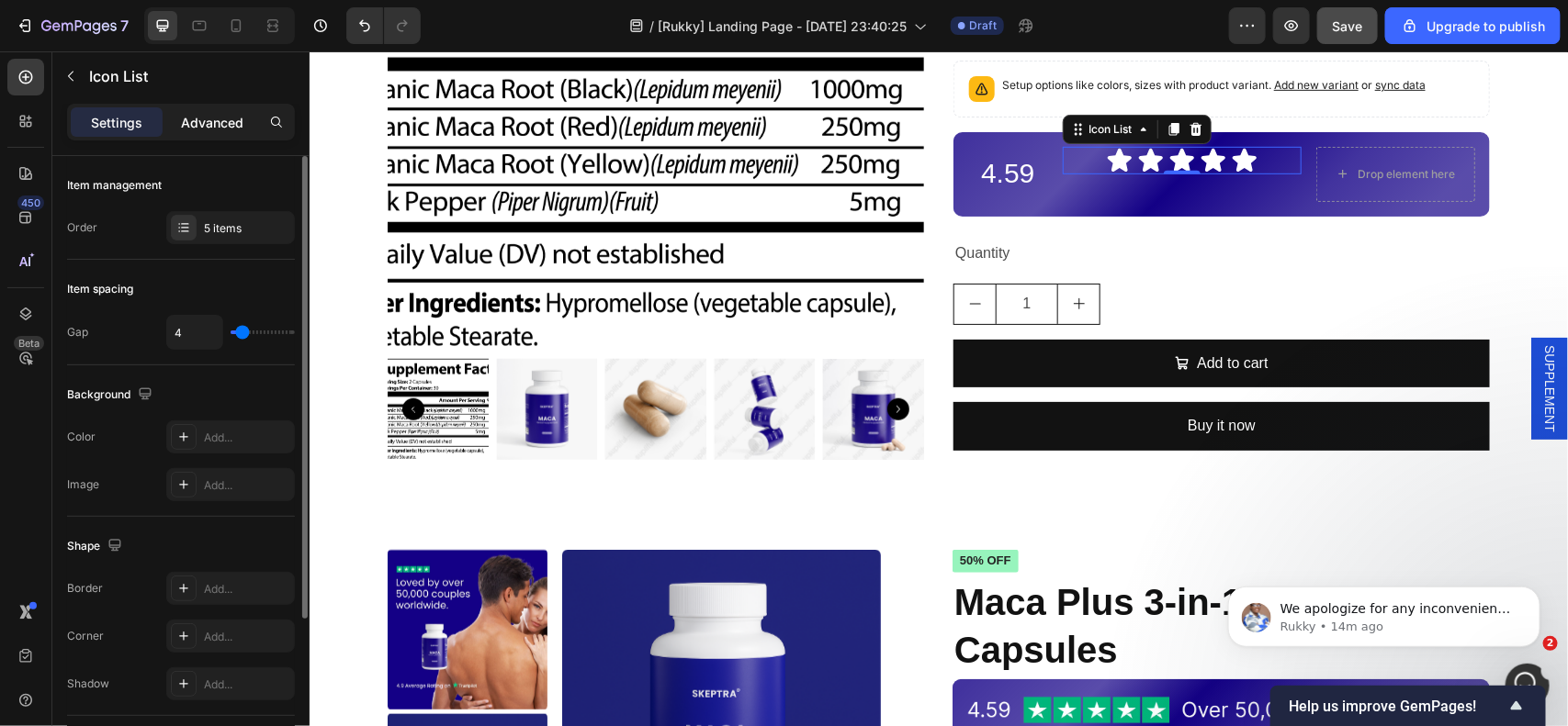
click at [200, 121] on p "Advanced" at bounding box center [212, 122] width 62 height 19
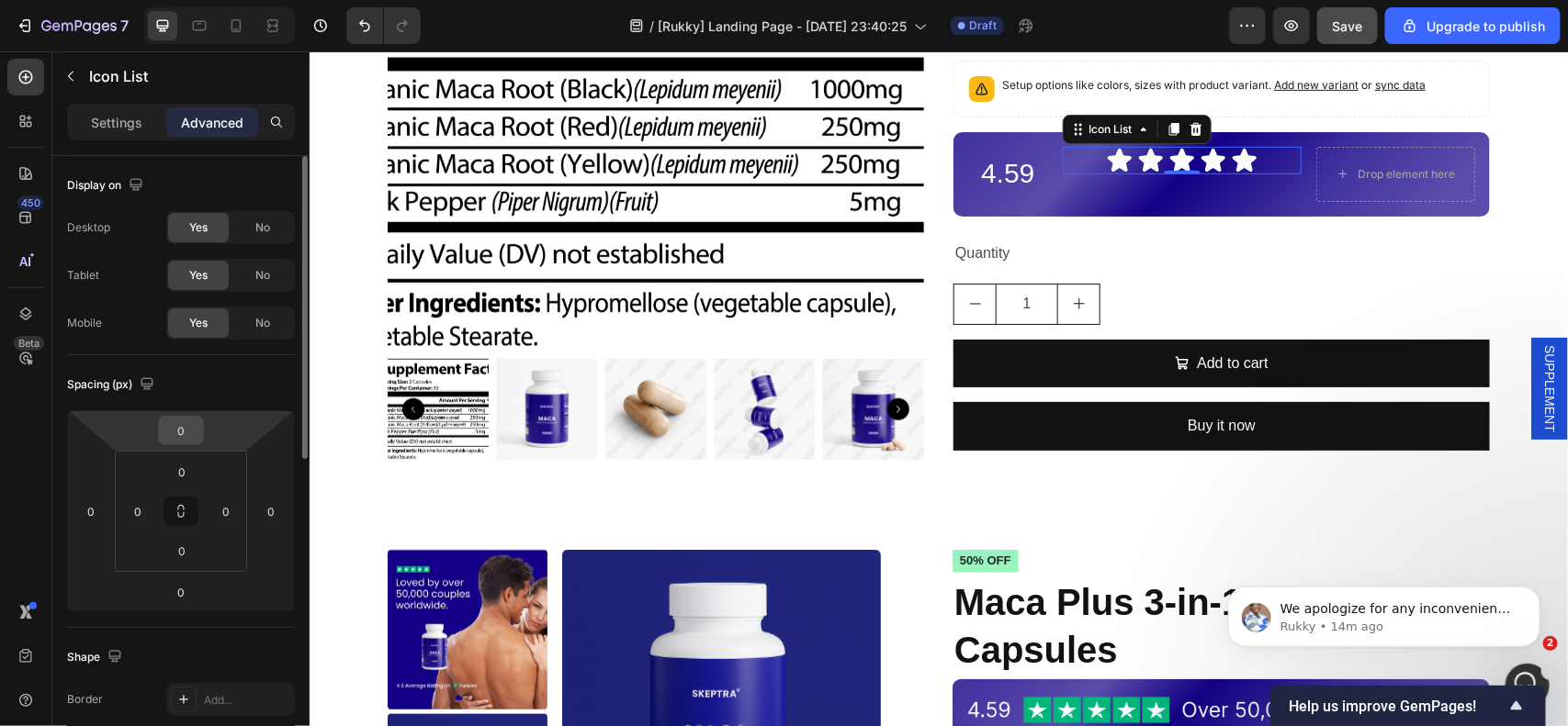
click at [176, 431] on input "0" at bounding box center [181, 430] width 37 height 27
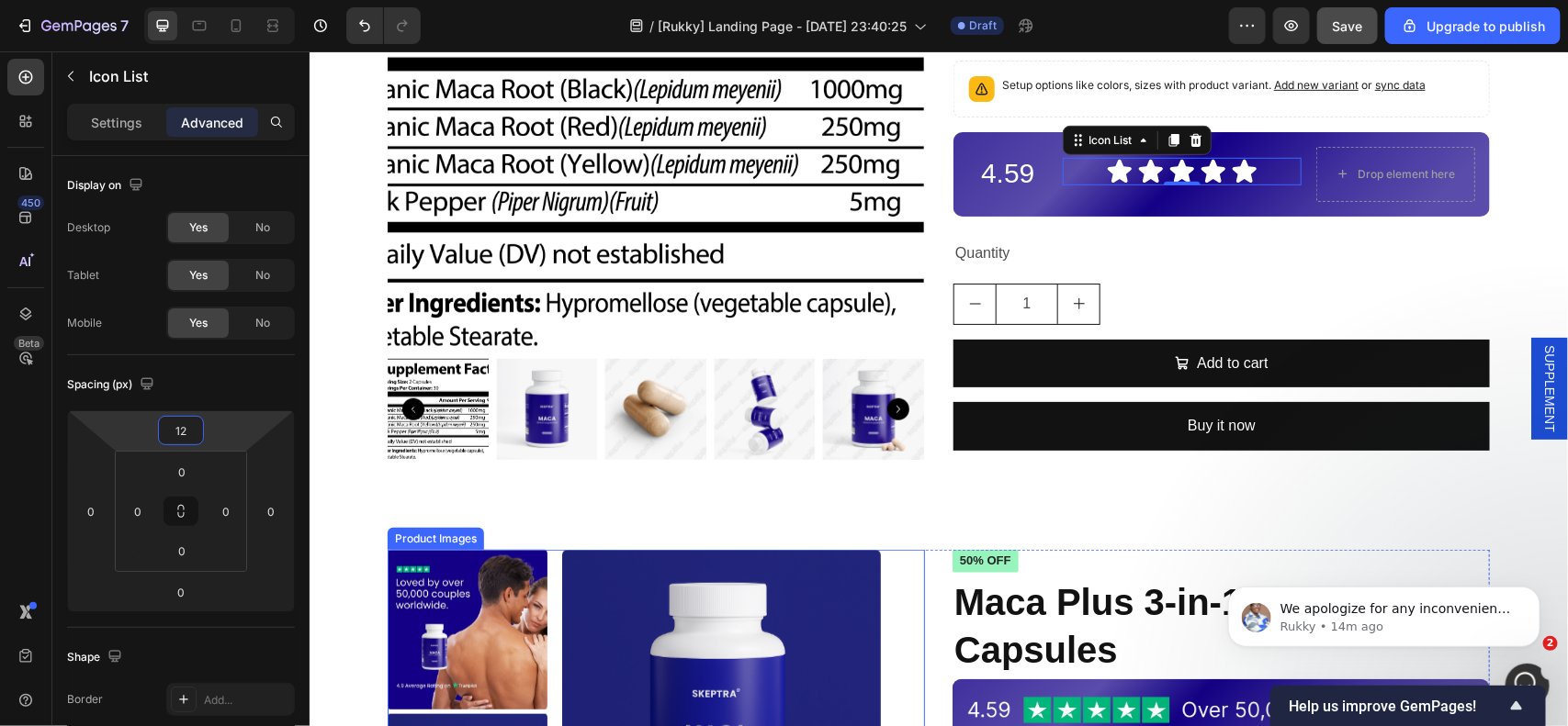
type input "13"
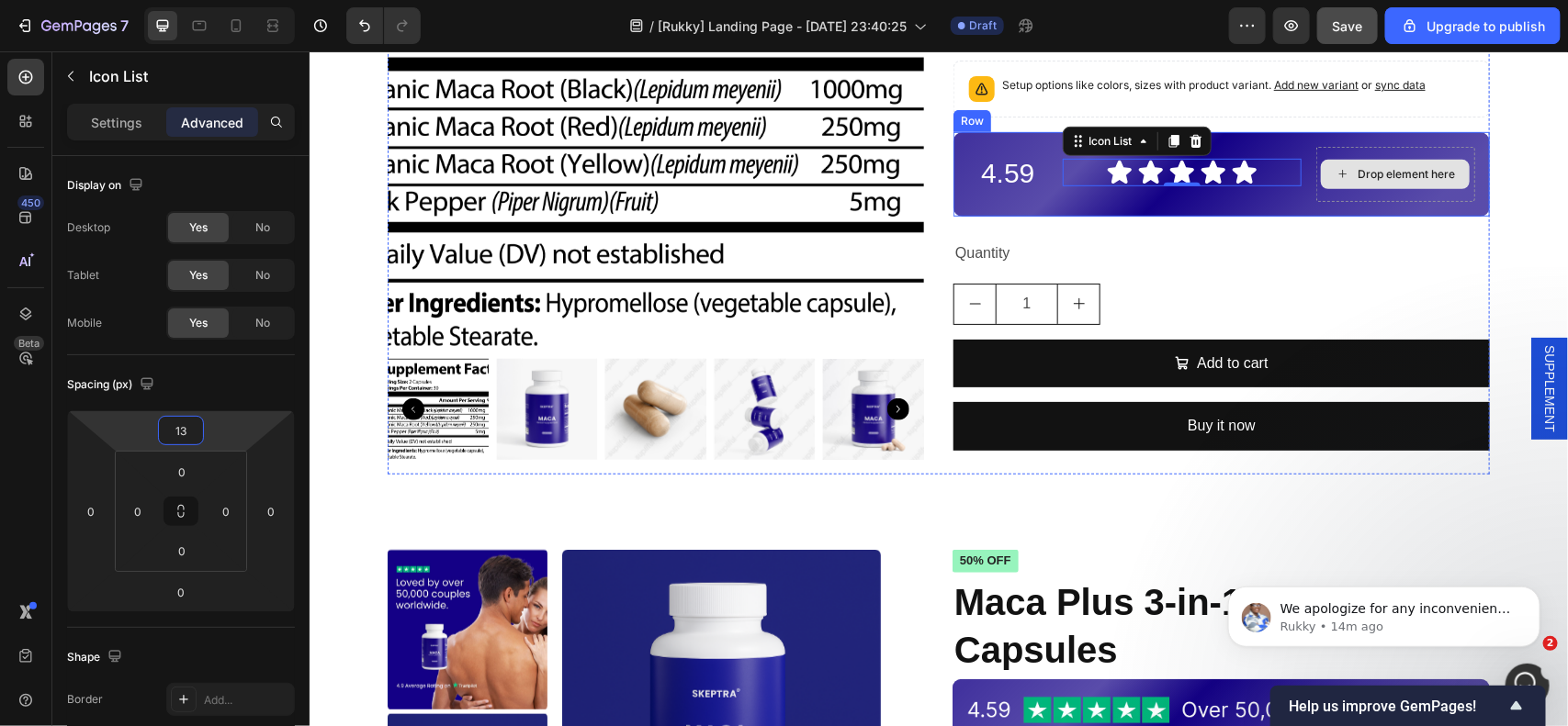
click at [1334, 164] on div "Drop element here" at bounding box center [1394, 173] width 148 height 29
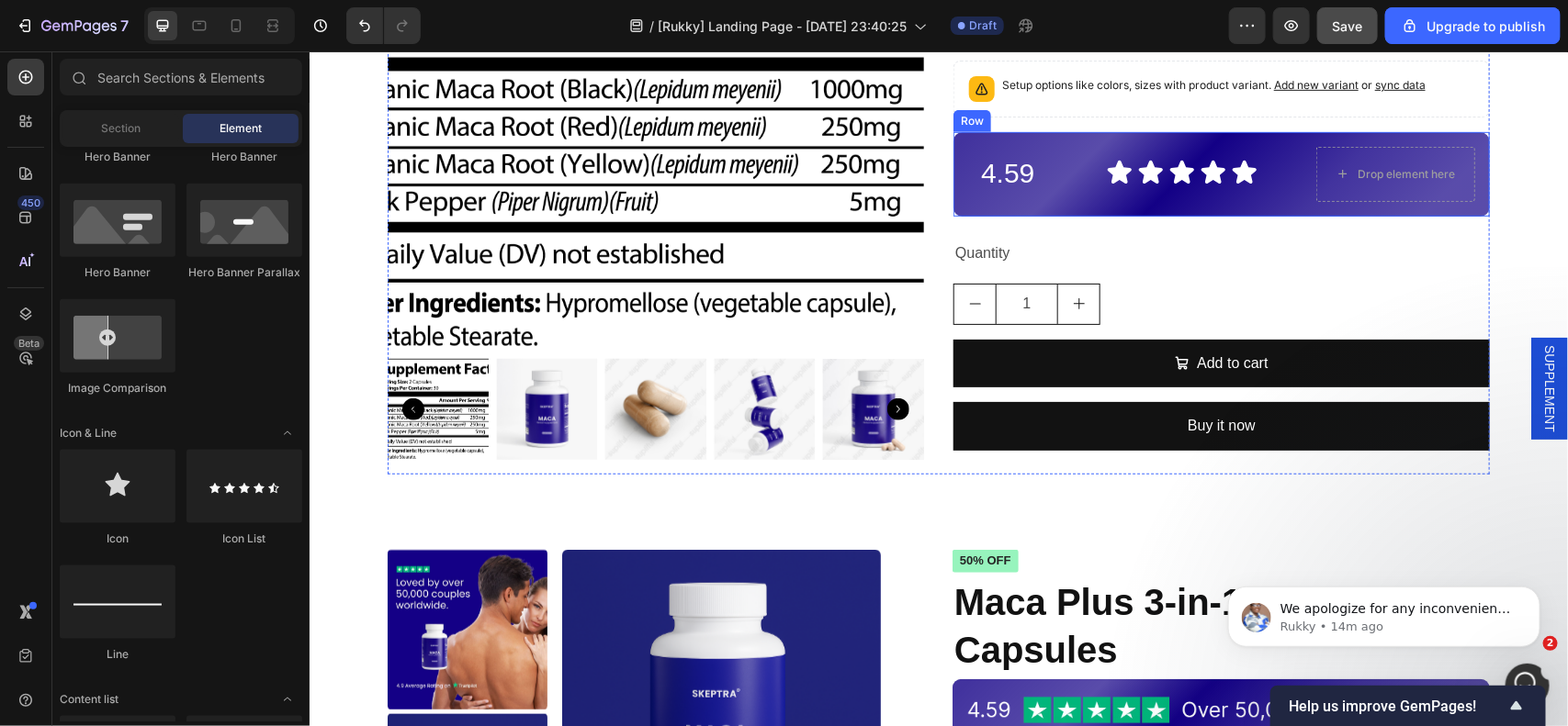
click at [1192, 146] on div "Icon Icon Icon Icon Icon Icon List" at bounding box center [1181, 173] width 239 height 55
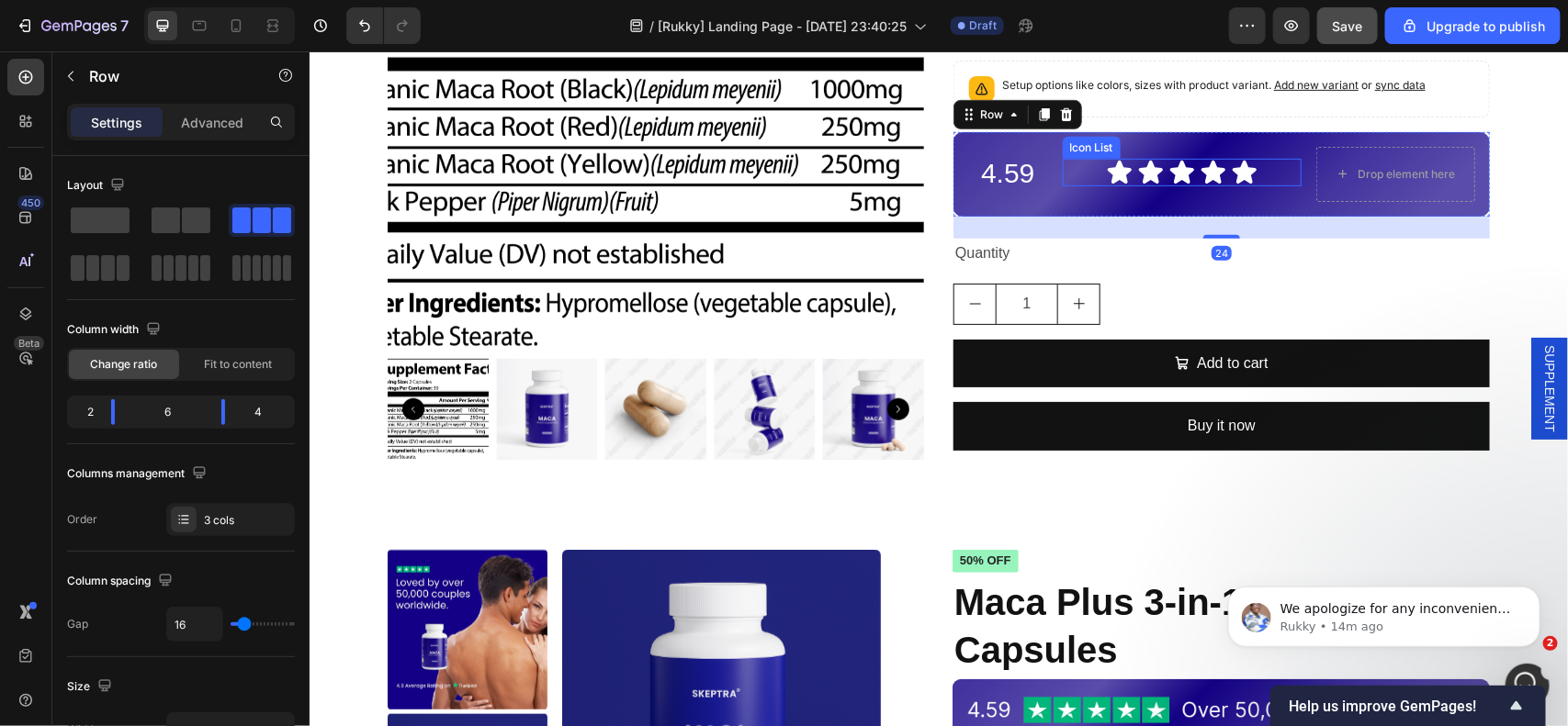
click at [1067, 171] on div "Icon Icon Icon Icon Icon" at bounding box center [1181, 171] width 239 height 27
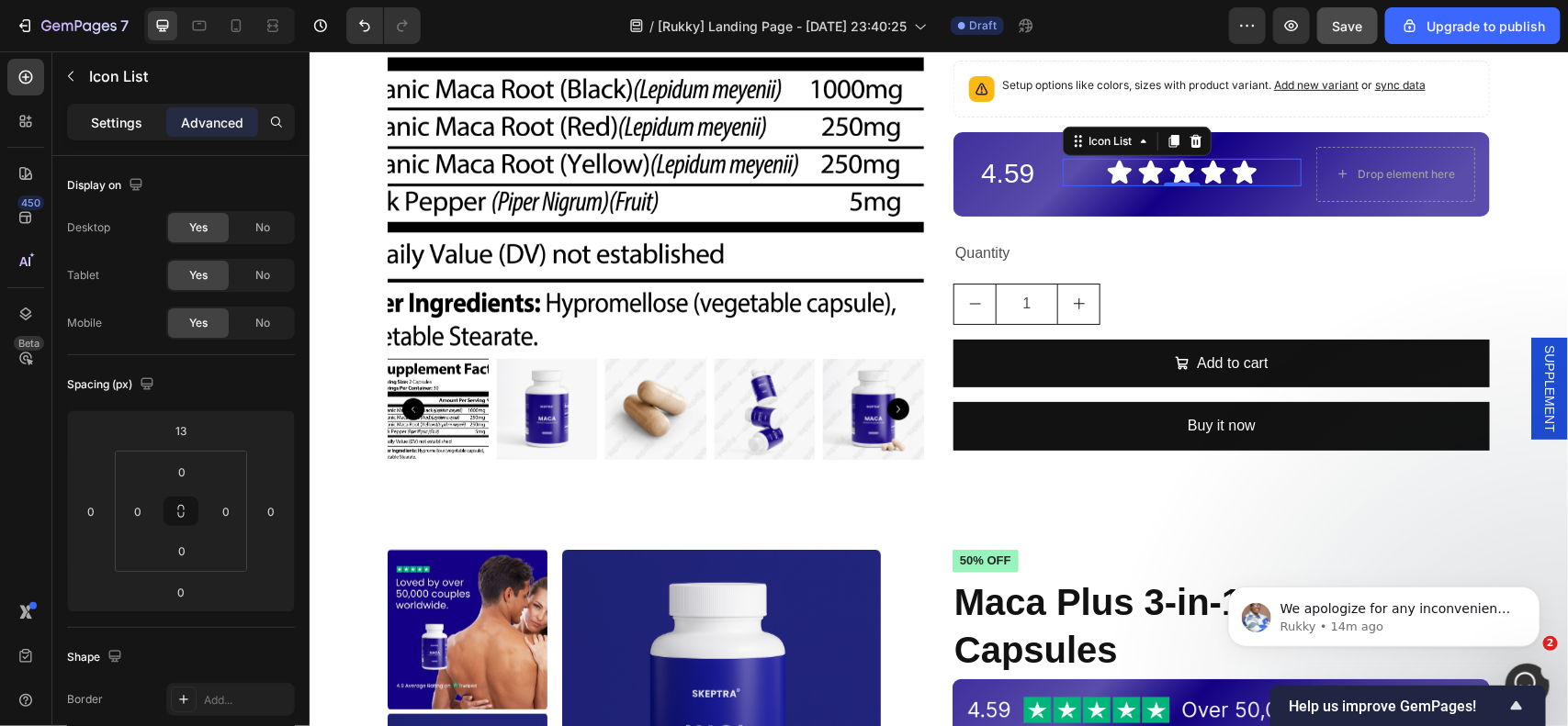
drag, startPoint x: 139, startPoint y: 111, endPoint x: 148, endPoint y: 122, distance: 14.2
click at [136, 111] on div "Settings" at bounding box center [116, 122] width 92 height 29
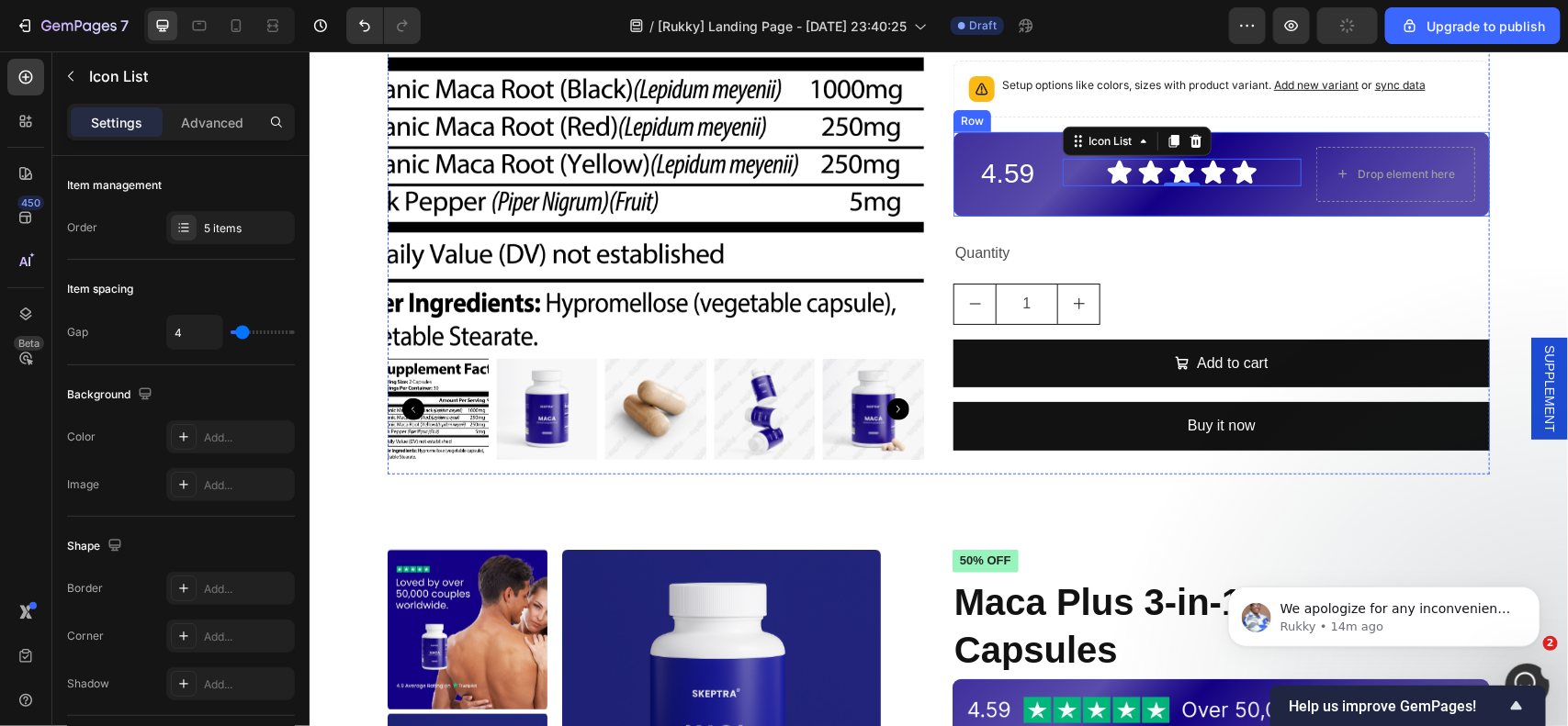
click at [1198, 193] on div "Icon Icon Icon Icon Icon Icon List 0" at bounding box center [1181, 173] width 239 height 55
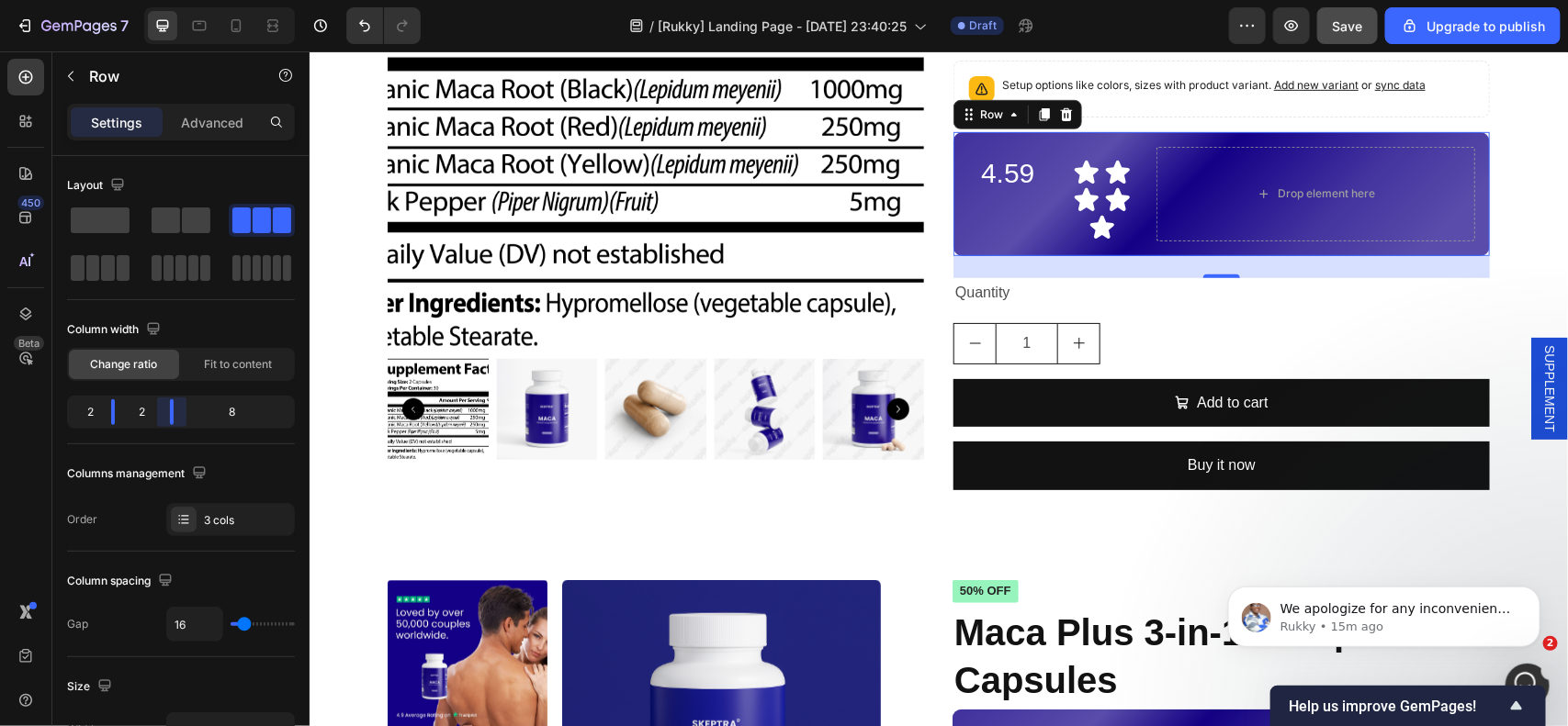
drag, startPoint x: 214, startPoint y: 423, endPoint x: 148, endPoint y: 415, distance: 66.5
click at [148, 0] on body "7 / [Rukky] Landing Page - [DATE] 23:40:25 Draft Preview Save Upgrade to publis…" at bounding box center [784, 0] width 1568 height 0
click at [1008, 172] on p "4.59" at bounding box center [1007, 172] width 77 height 49
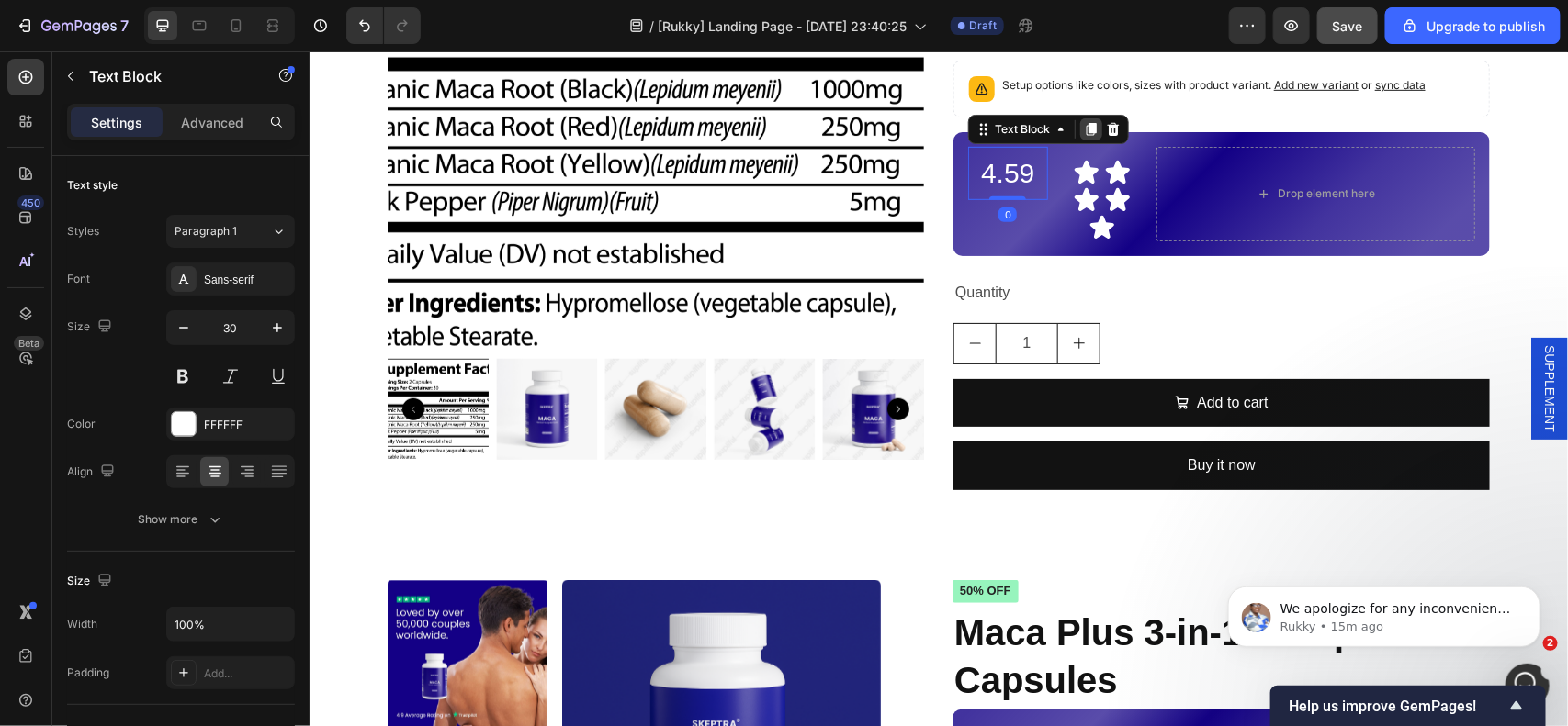
click at [1086, 130] on icon at bounding box center [1090, 129] width 10 height 13
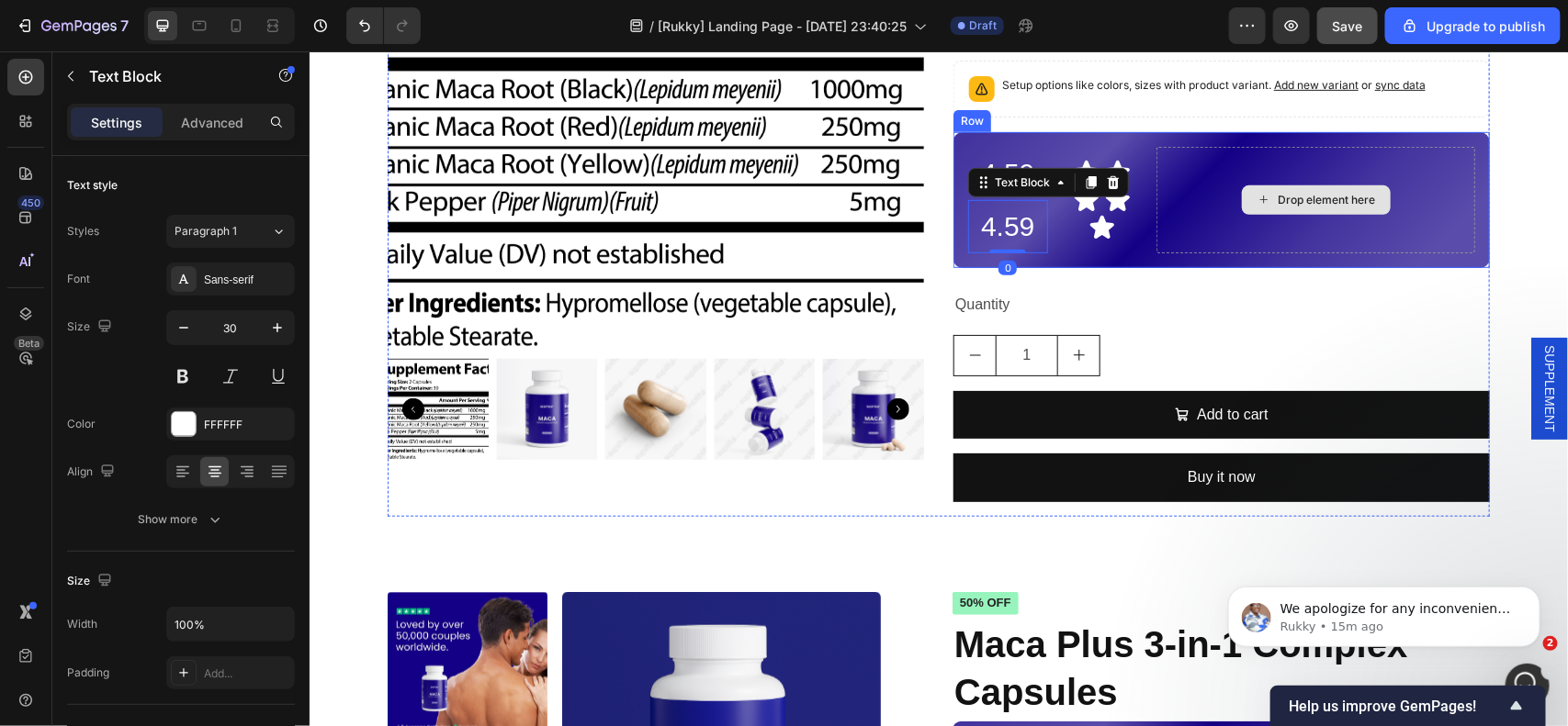
drag, startPoint x: 984, startPoint y: 208, endPoint x: 1236, endPoint y: 199, distance: 252.2
click at [1236, 199] on div "4.59 Text Block 4.59 Text Block 0 Icon Icon Icon Icon Icon Icon List Drop eleme…" at bounding box center [1220, 199] width 536 height 136
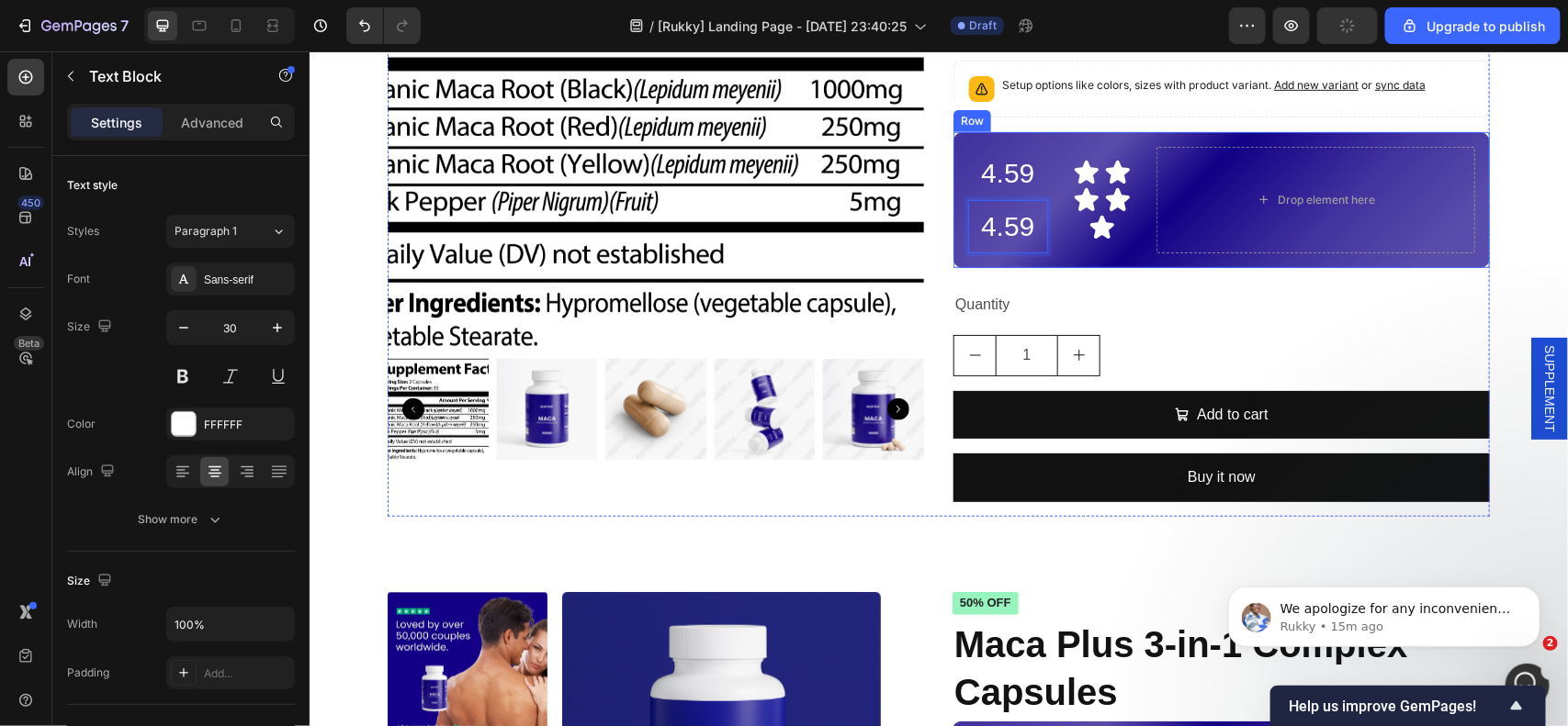
click at [1243, 275] on div "Maca Plus Product Title €32,90 Product Price Product Price No compare price Pro…" at bounding box center [1220, 165] width 536 height 701
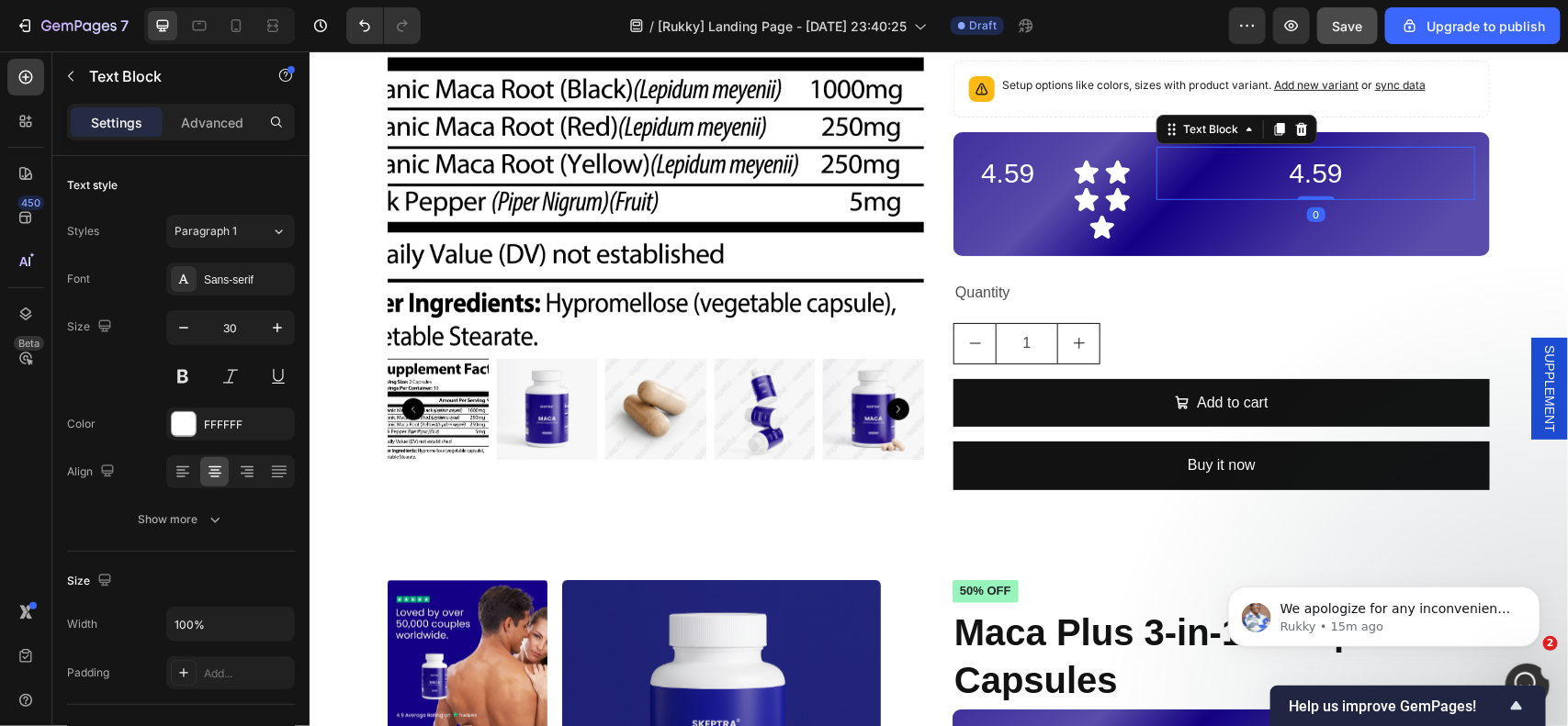
click at [1279, 162] on p "4.59" at bounding box center [1315, 172] width 315 height 49
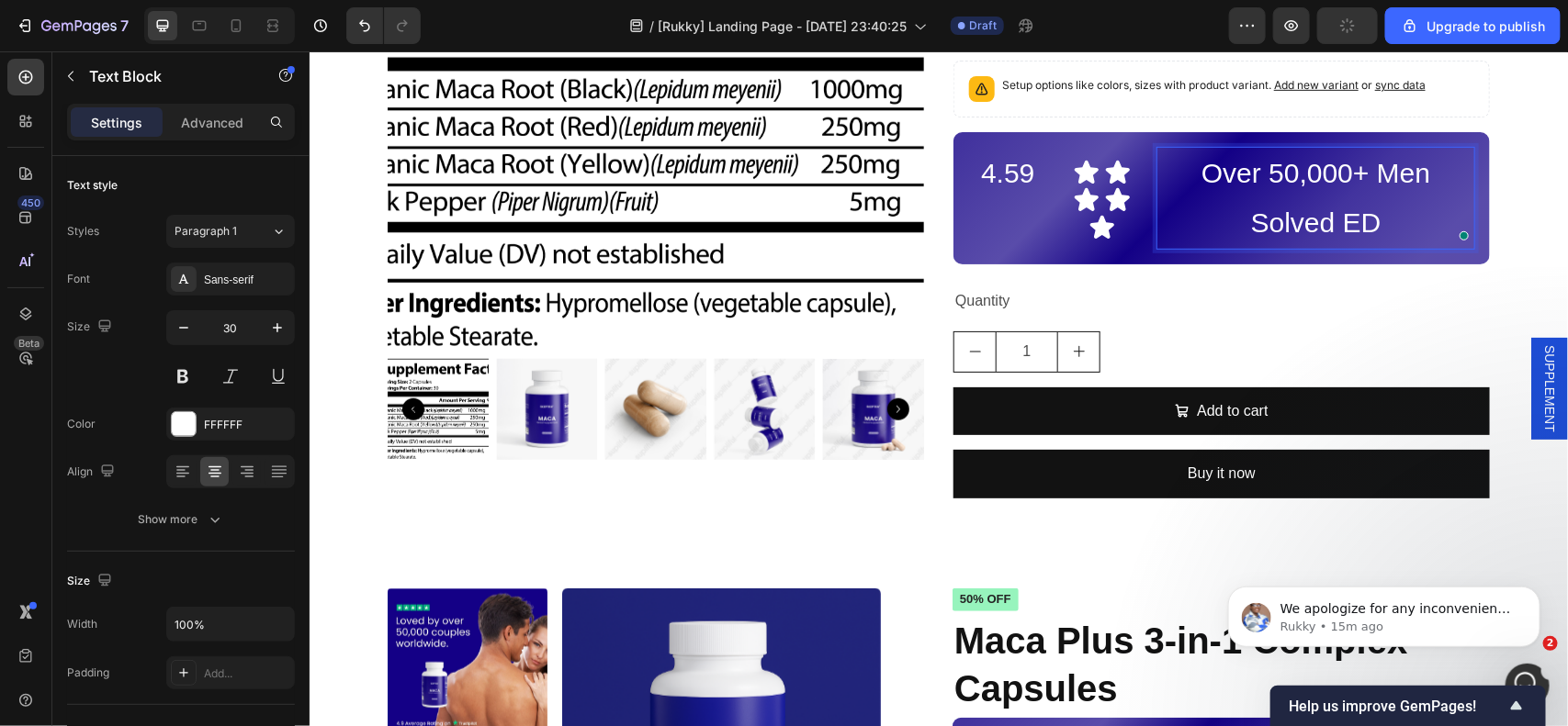
click at [1499, 167] on div "Product Images Maca Plus Product Title €32,90 Product Price Product Price No co…" at bounding box center [937, 164] width 1259 height 698
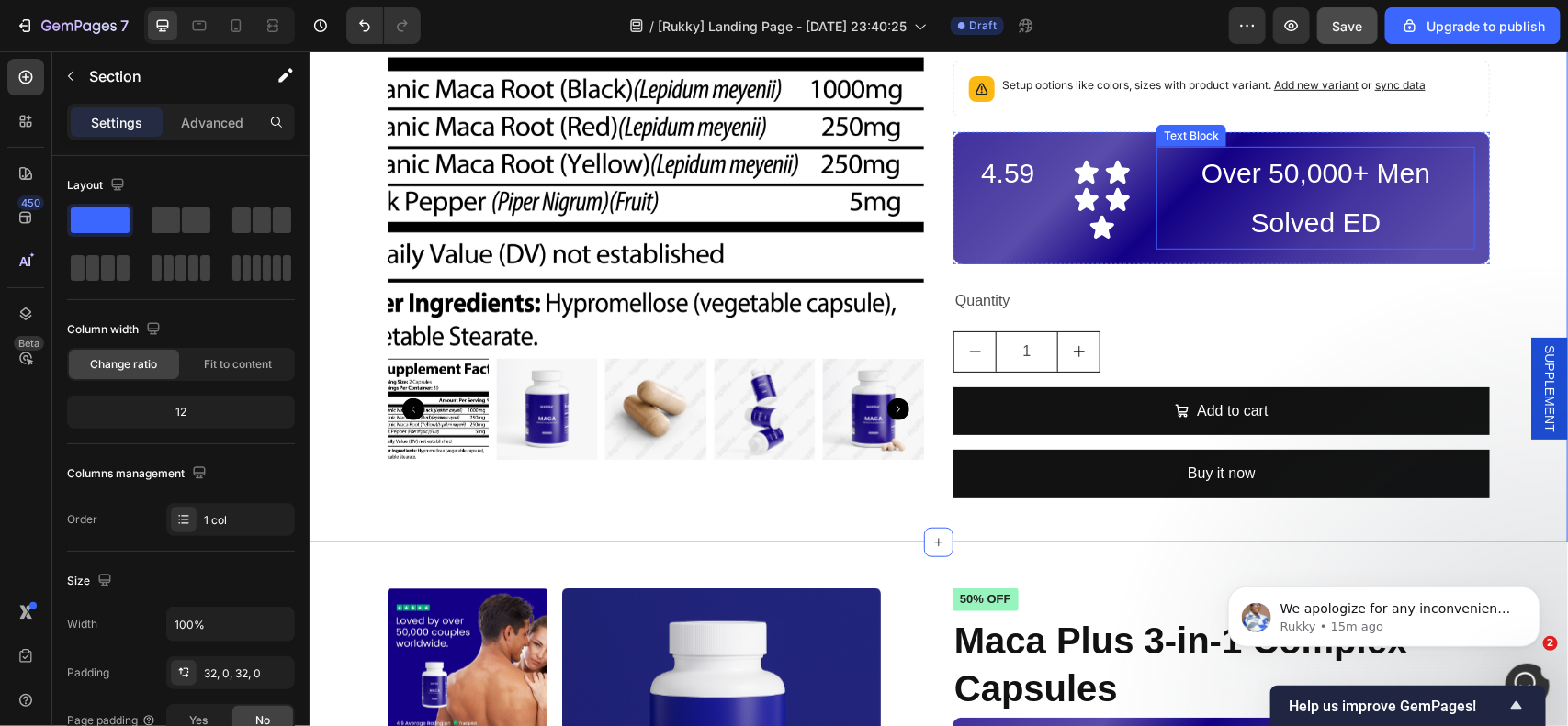
click at [1225, 203] on p "Over 50,000+ Men Solved ED" at bounding box center [1315, 197] width 315 height 99
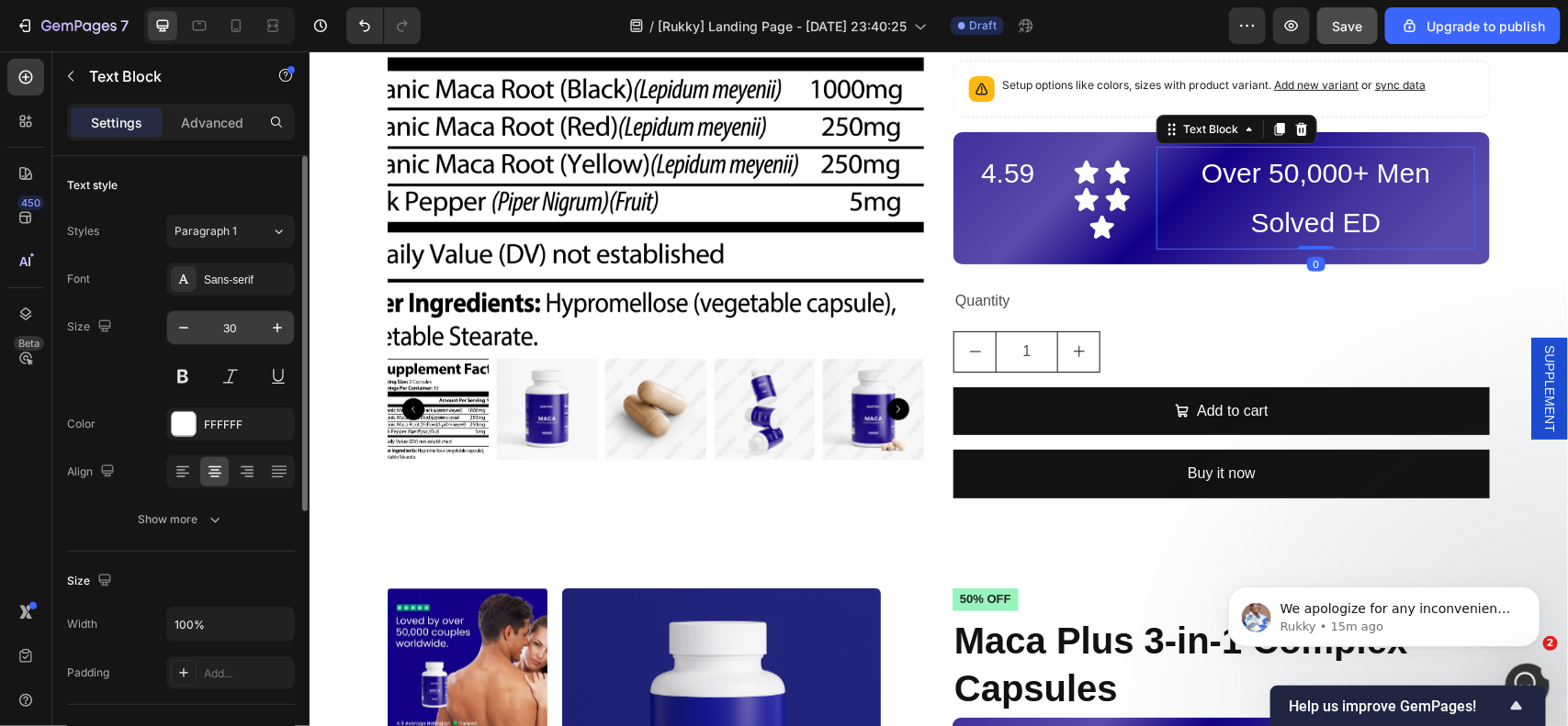
click at [237, 324] on input "30" at bounding box center [231, 327] width 61 height 33
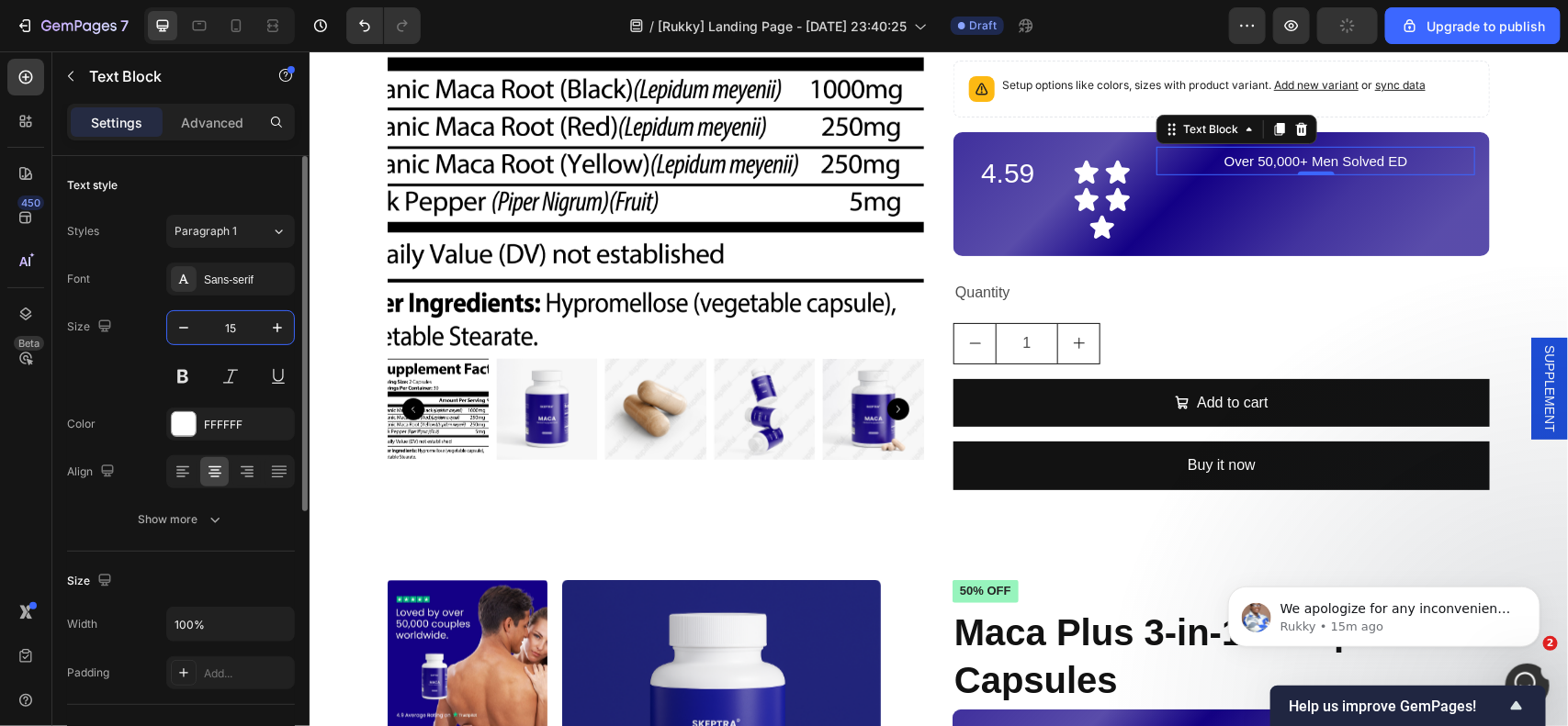
click at [239, 327] on input "15" at bounding box center [231, 327] width 61 height 33
type input "20"
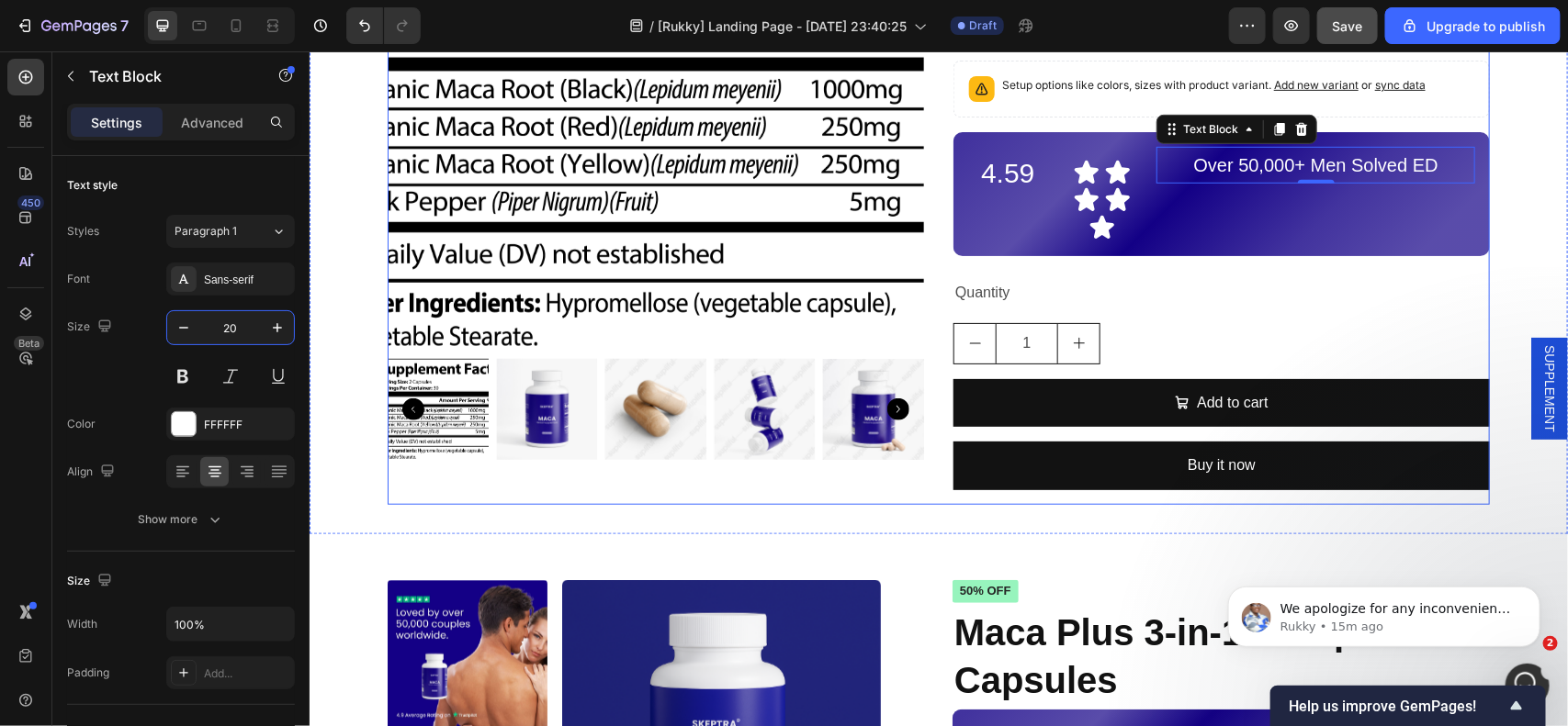
click at [1370, 277] on div "Quantity" at bounding box center [1220, 292] width 536 height 30
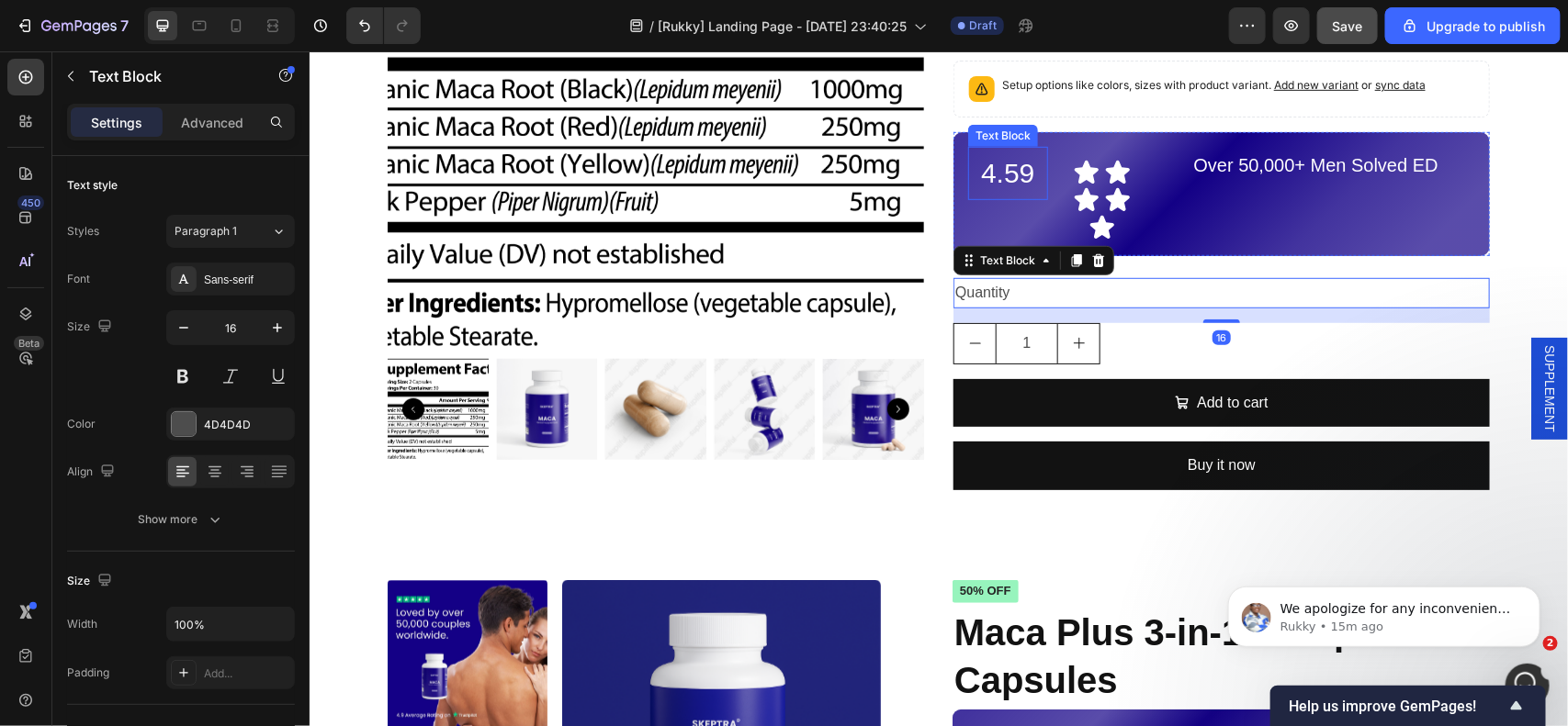
click at [1021, 181] on p "4.59" at bounding box center [1007, 172] width 77 height 49
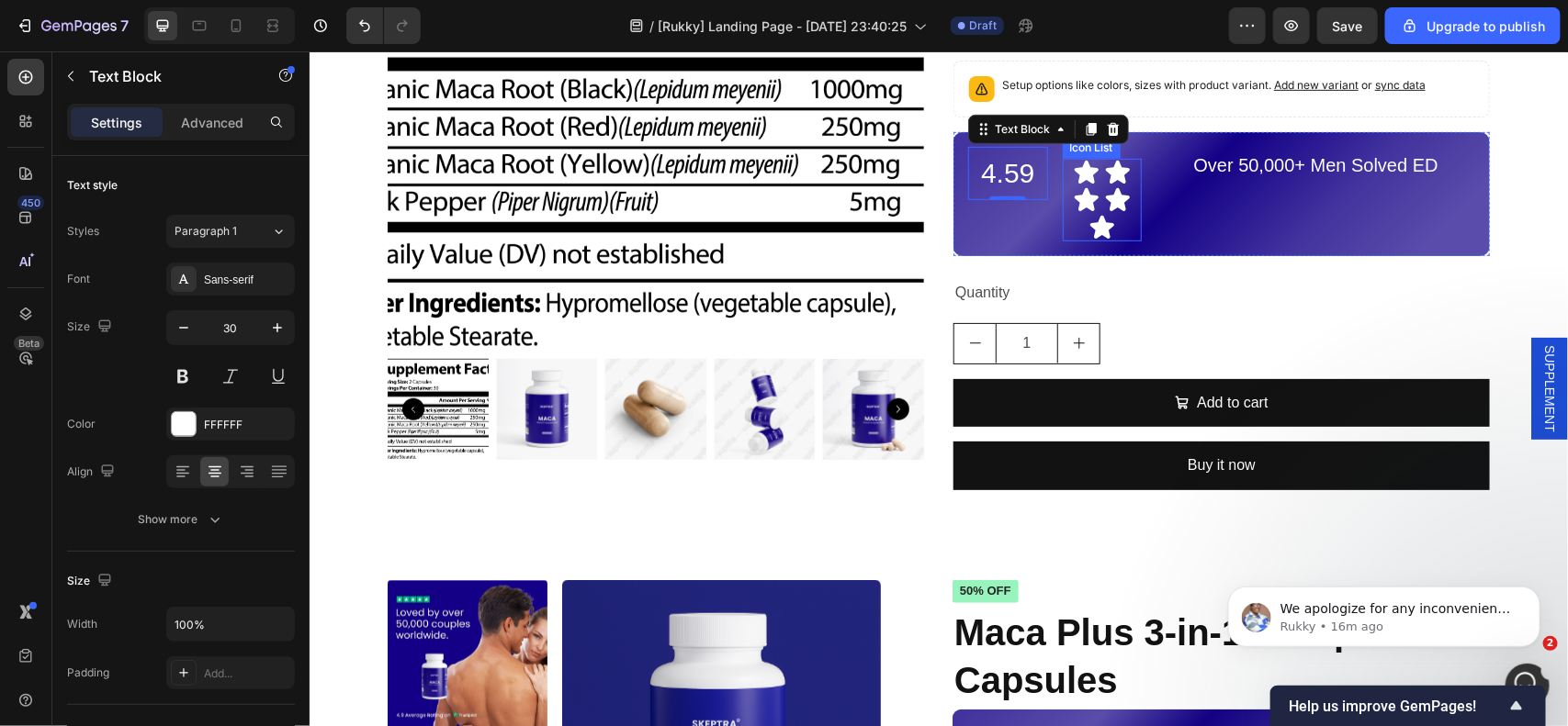
click at [1121, 213] on div "Icon Icon Icon Icon Icon" at bounding box center [1102, 199] width 79 height 82
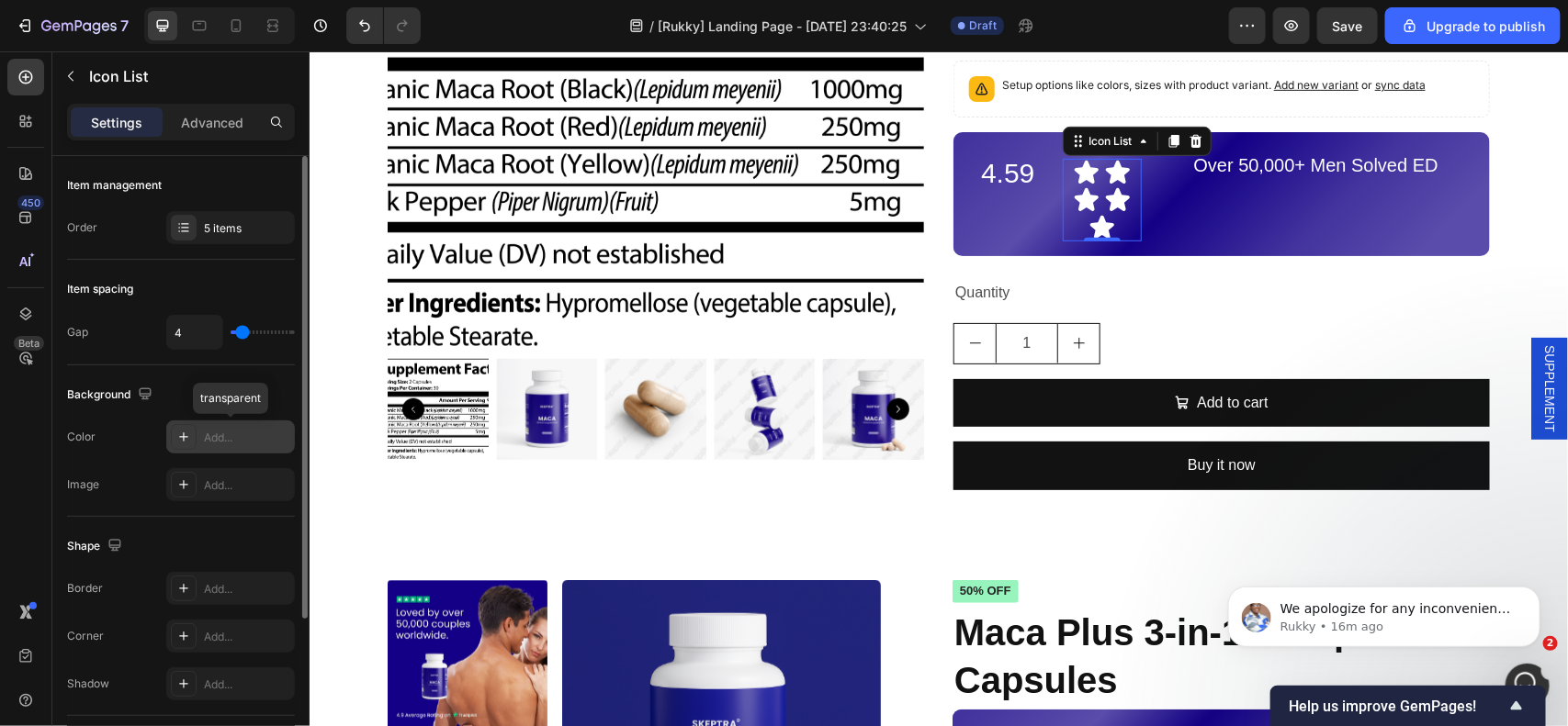
click at [181, 433] on icon at bounding box center [183, 438] width 15 height 15
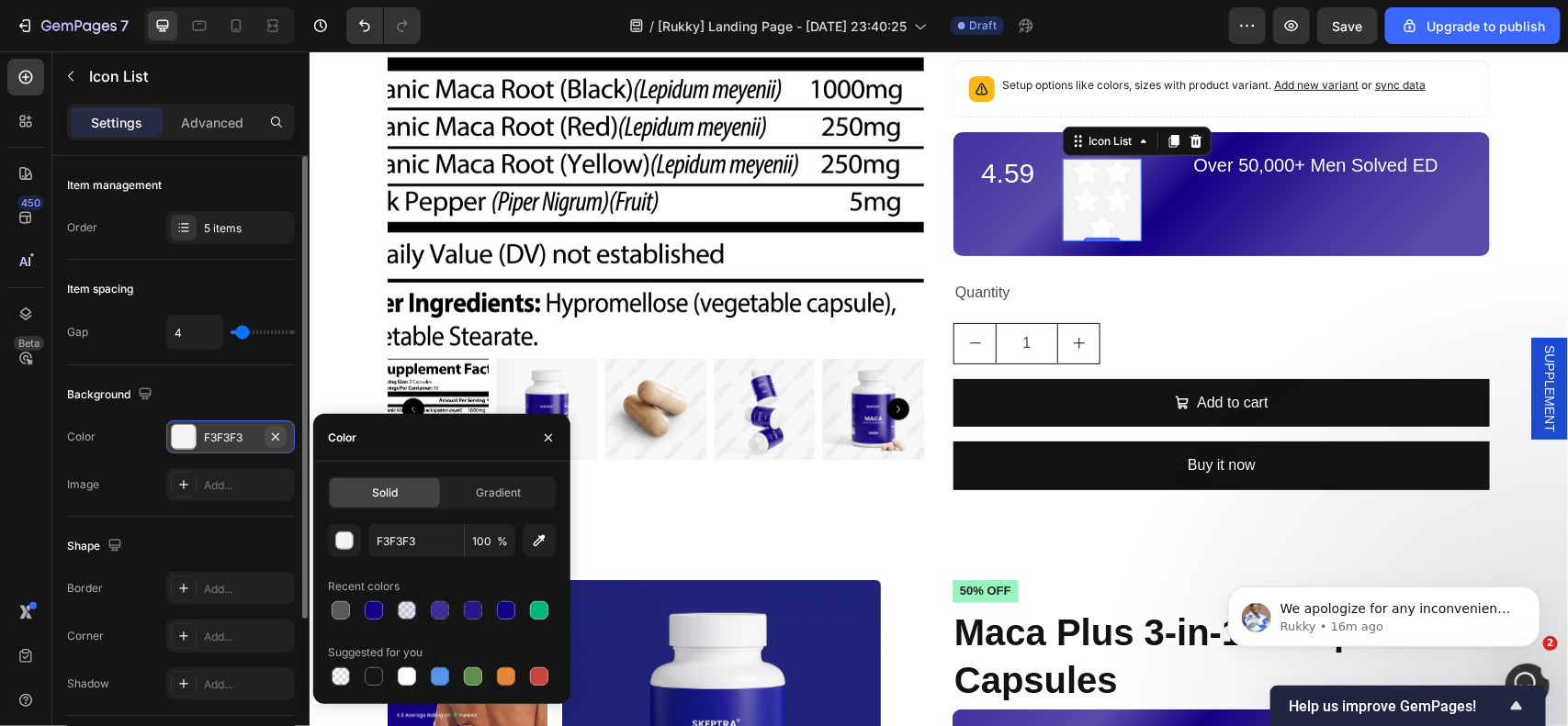
click at [278, 440] on icon "button" at bounding box center [275, 436] width 8 height 8
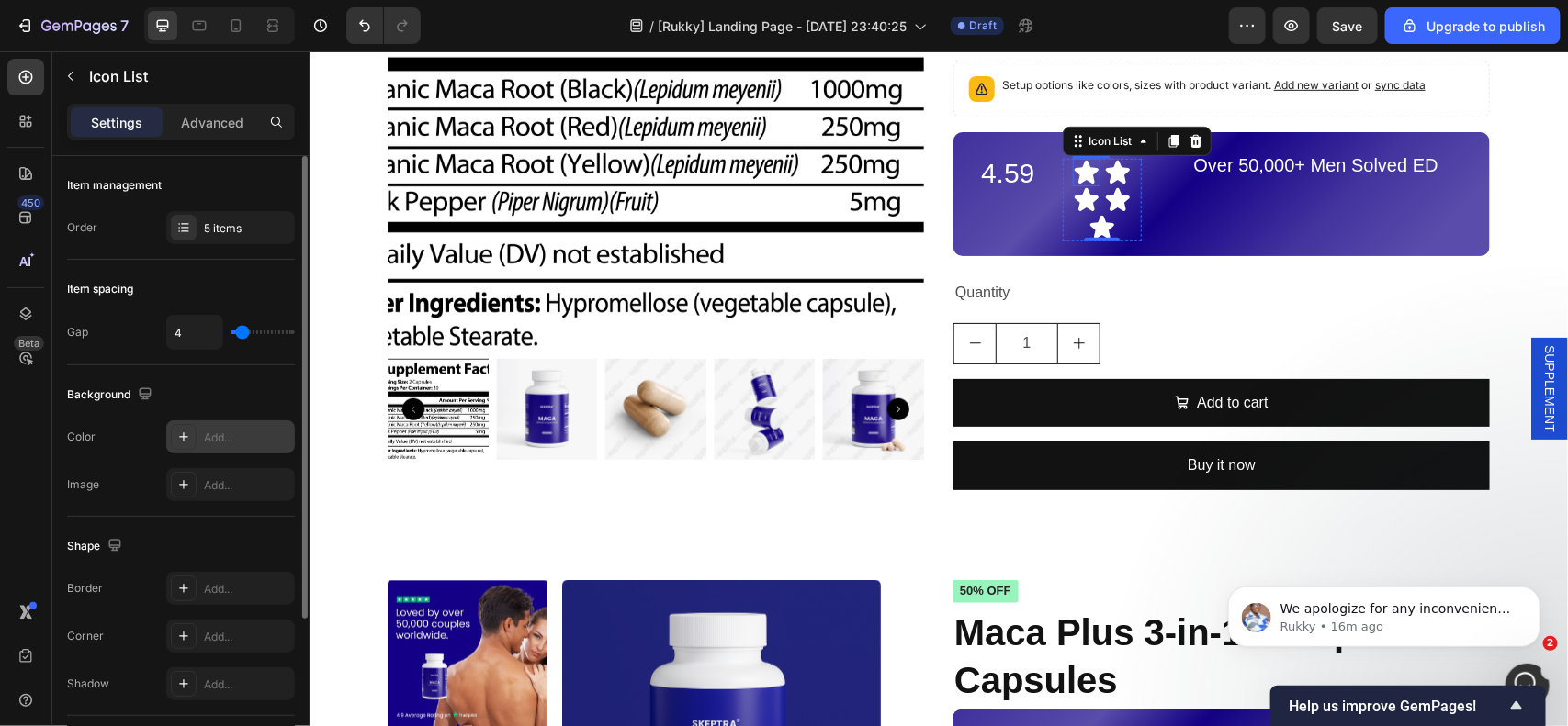
click at [1073, 174] on icon at bounding box center [1085, 171] width 24 height 23
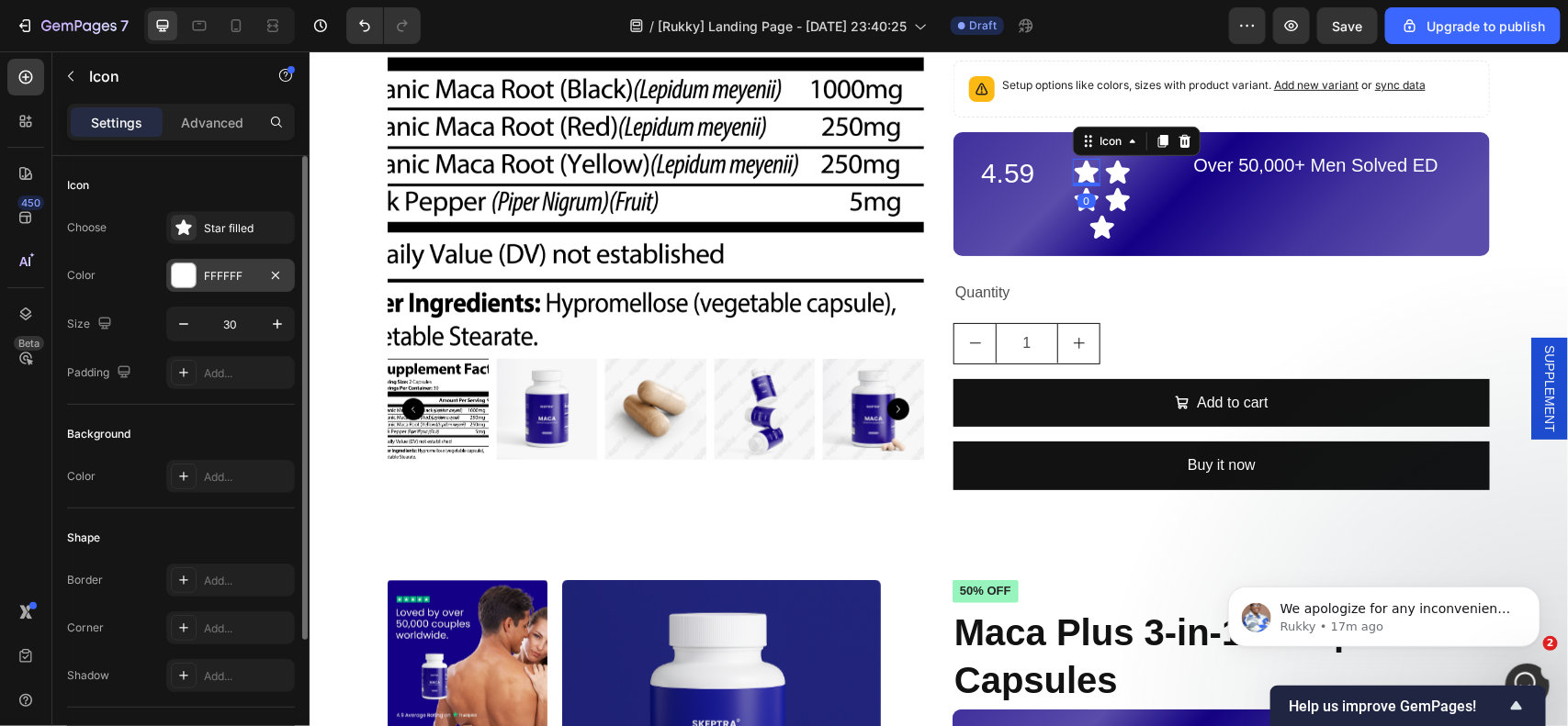
click at [175, 277] on div at bounding box center [183, 275] width 24 height 24
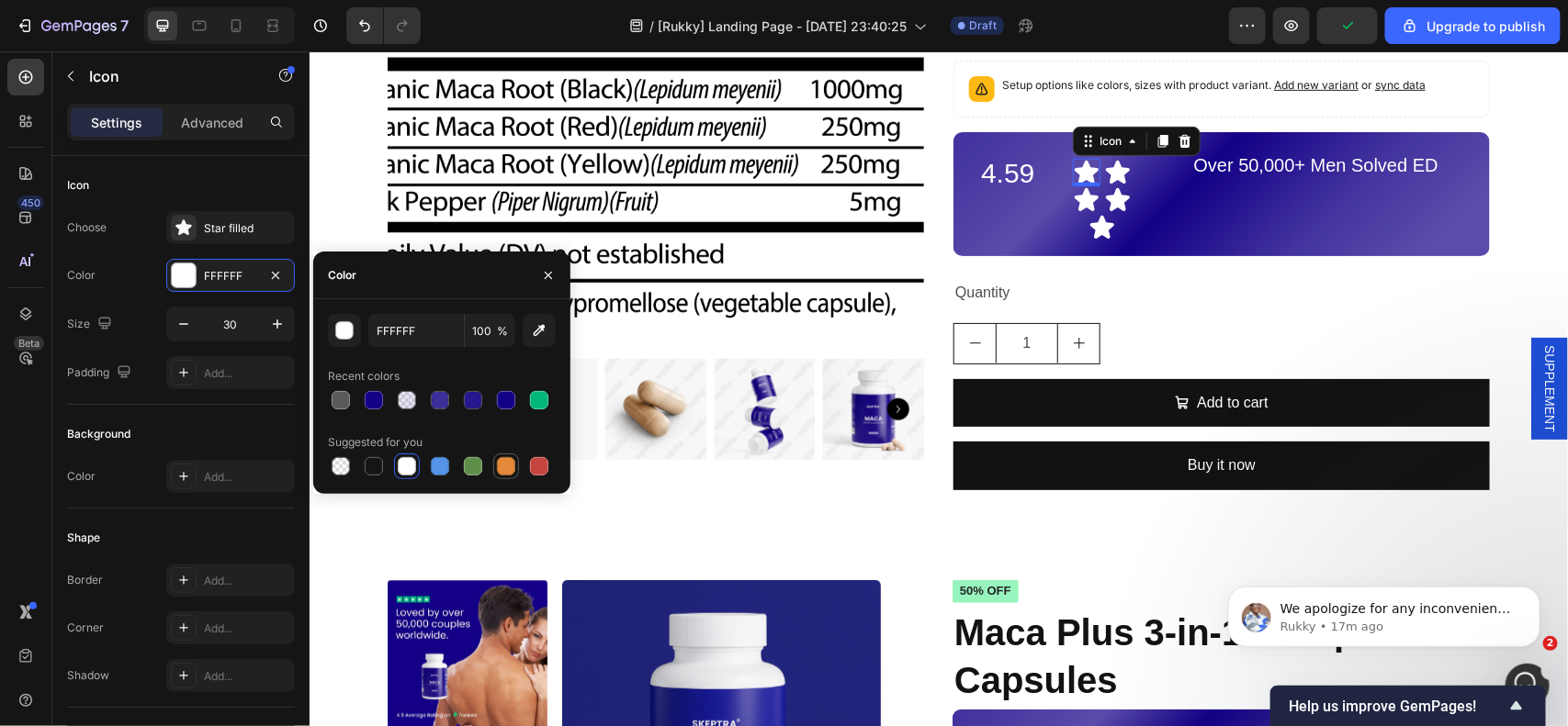
click at [506, 469] on div at bounding box center [505, 466] width 18 height 18
type input "E4893A"
click at [1109, 167] on icon at bounding box center [1116, 171] width 24 height 23
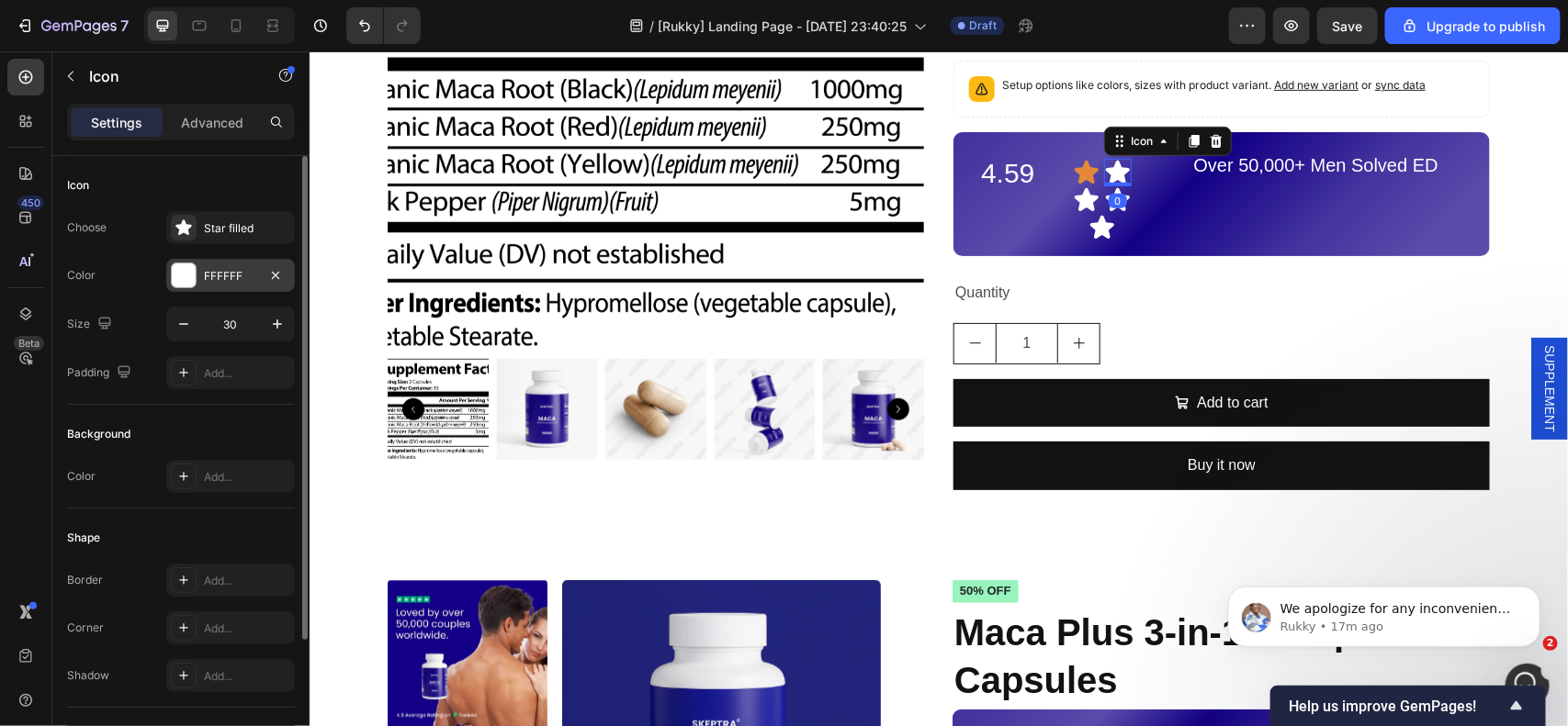
click at [198, 273] on div "FFFFFF" at bounding box center [231, 275] width 129 height 33
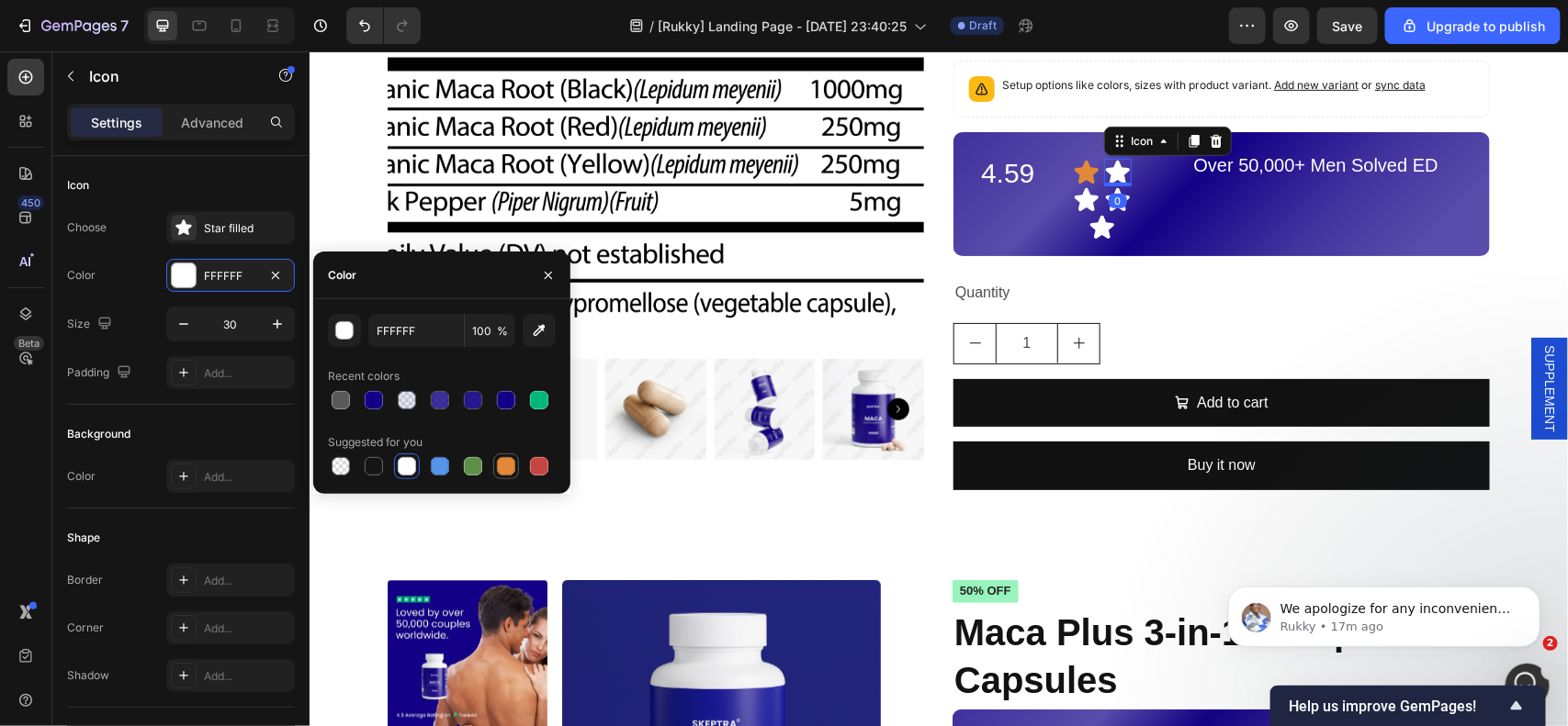
click at [510, 465] on div at bounding box center [505, 466] width 18 height 18
type input "E4893A"
click at [1075, 198] on icon at bounding box center [1085, 199] width 24 height 23
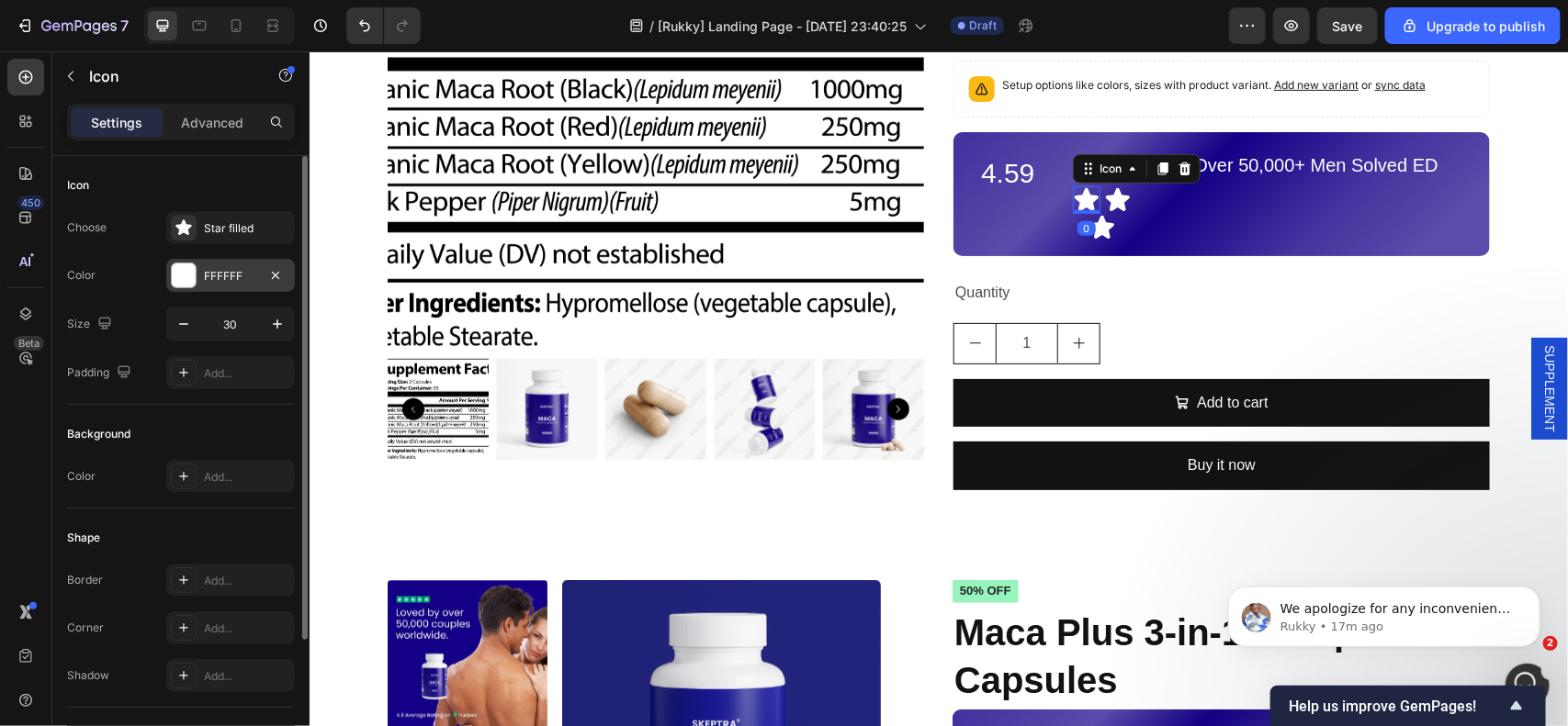
click at [196, 276] on div "FFFFFF" at bounding box center [231, 275] width 129 height 33
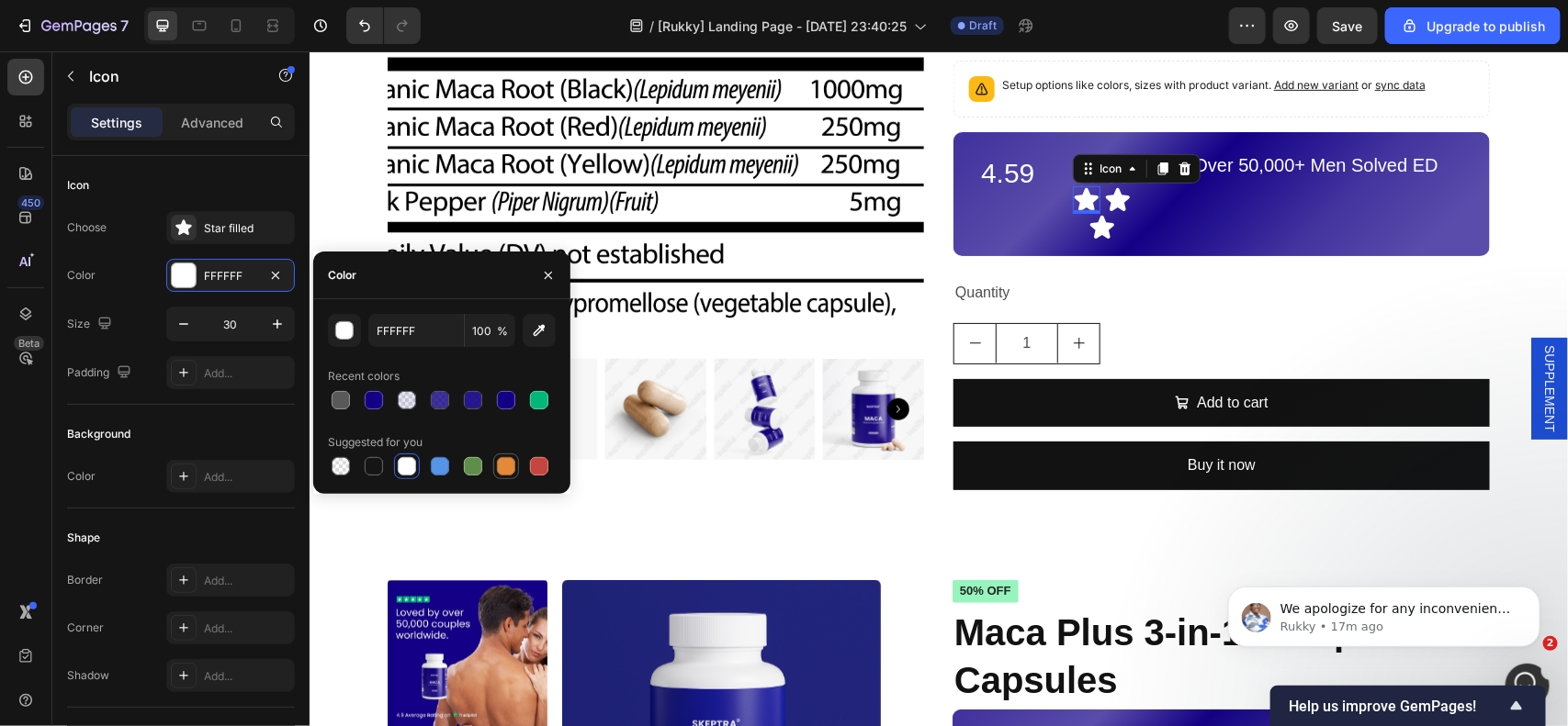
click at [501, 468] on div at bounding box center [505, 466] width 18 height 18
type input "E4893A"
click at [1106, 202] on div "Icon" at bounding box center [1106, 202] width 29 height 0
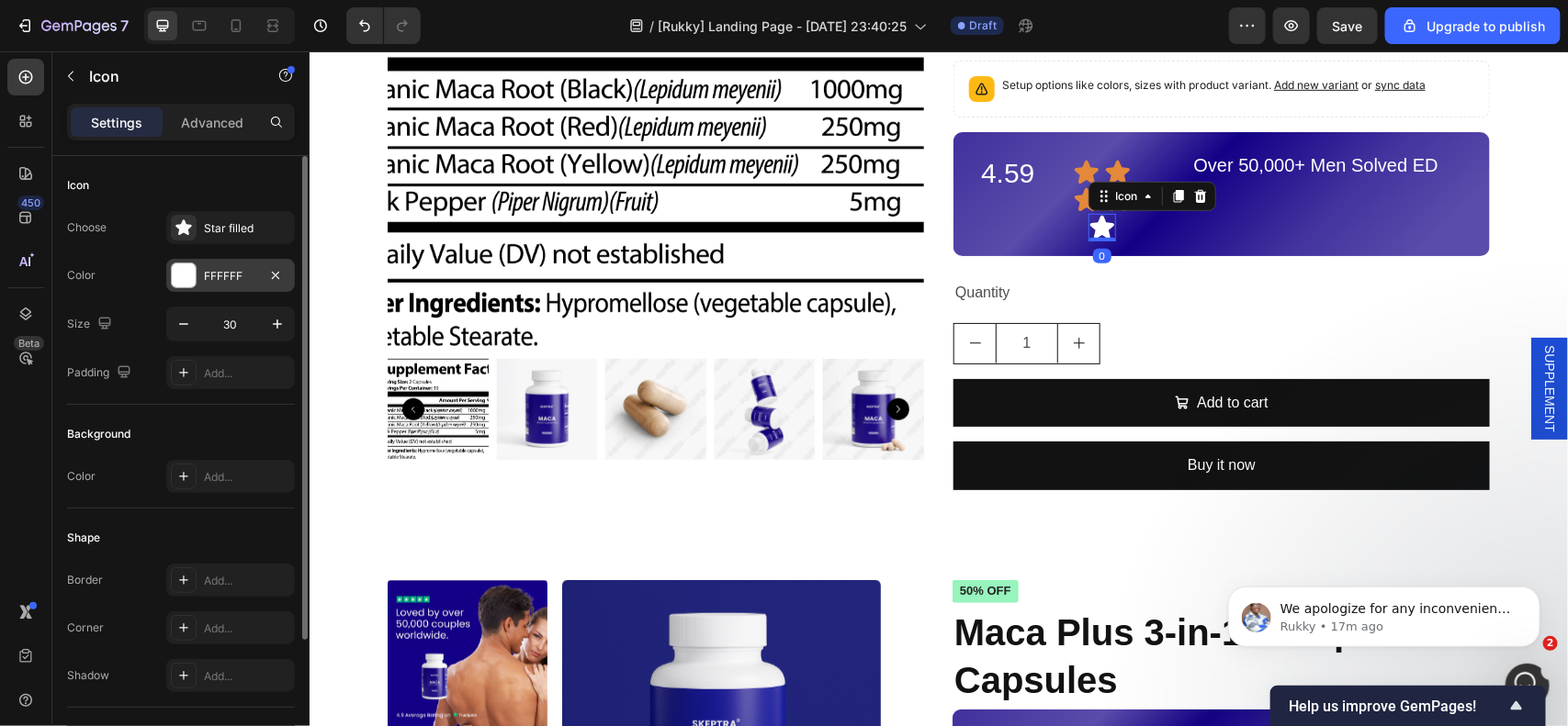
click at [183, 267] on div at bounding box center [183, 275] width 24 height 24
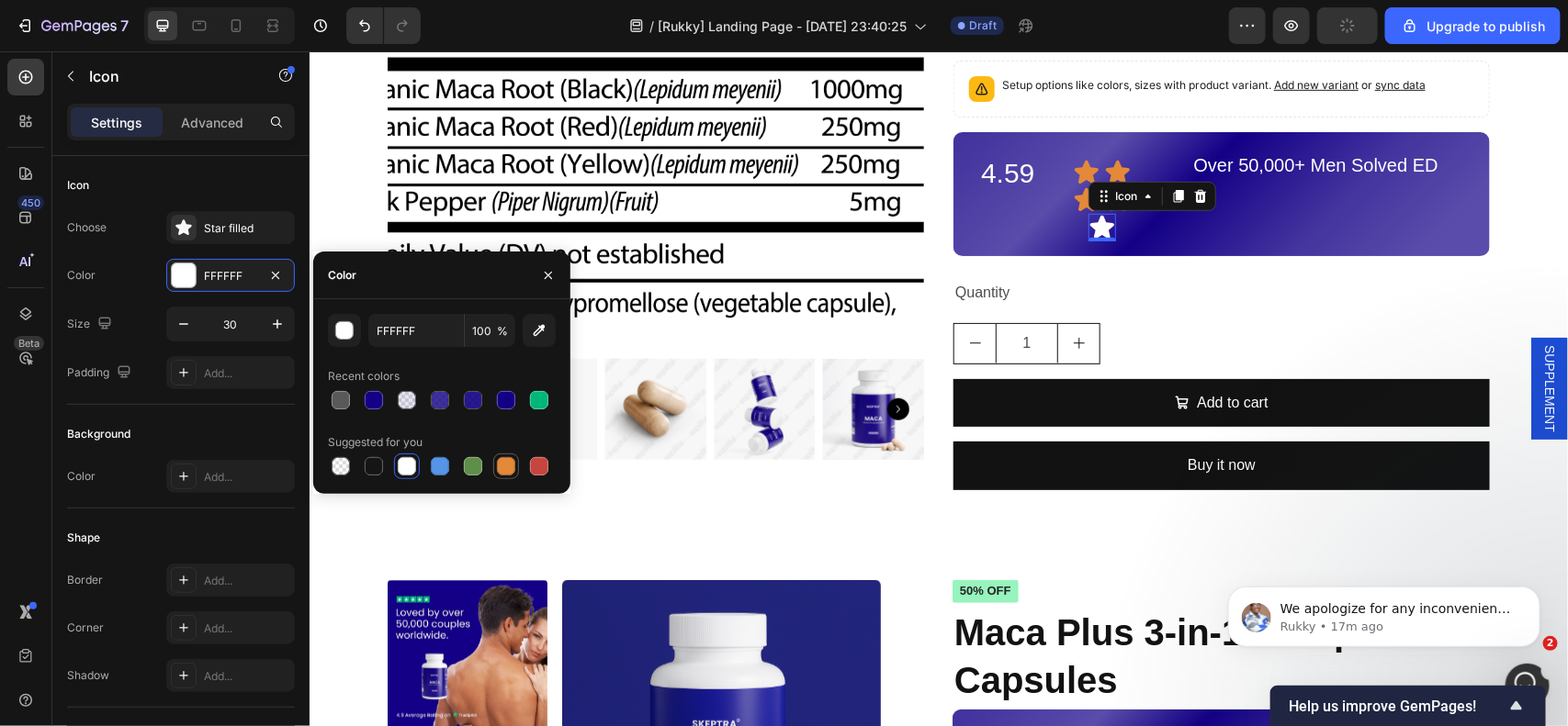
click at [506, 461] on div at bounding box center [505, 466] width 18 height 18
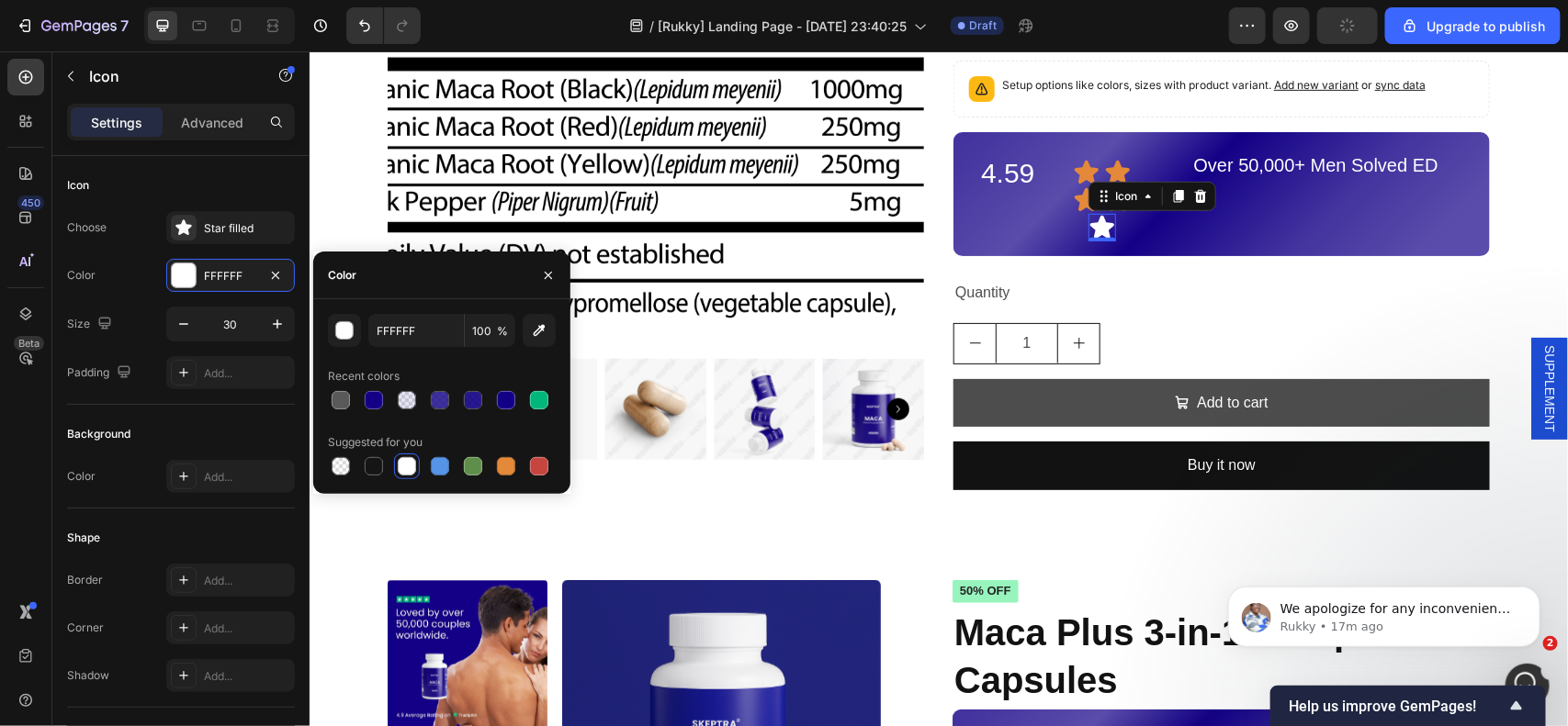
type input "E4893A"
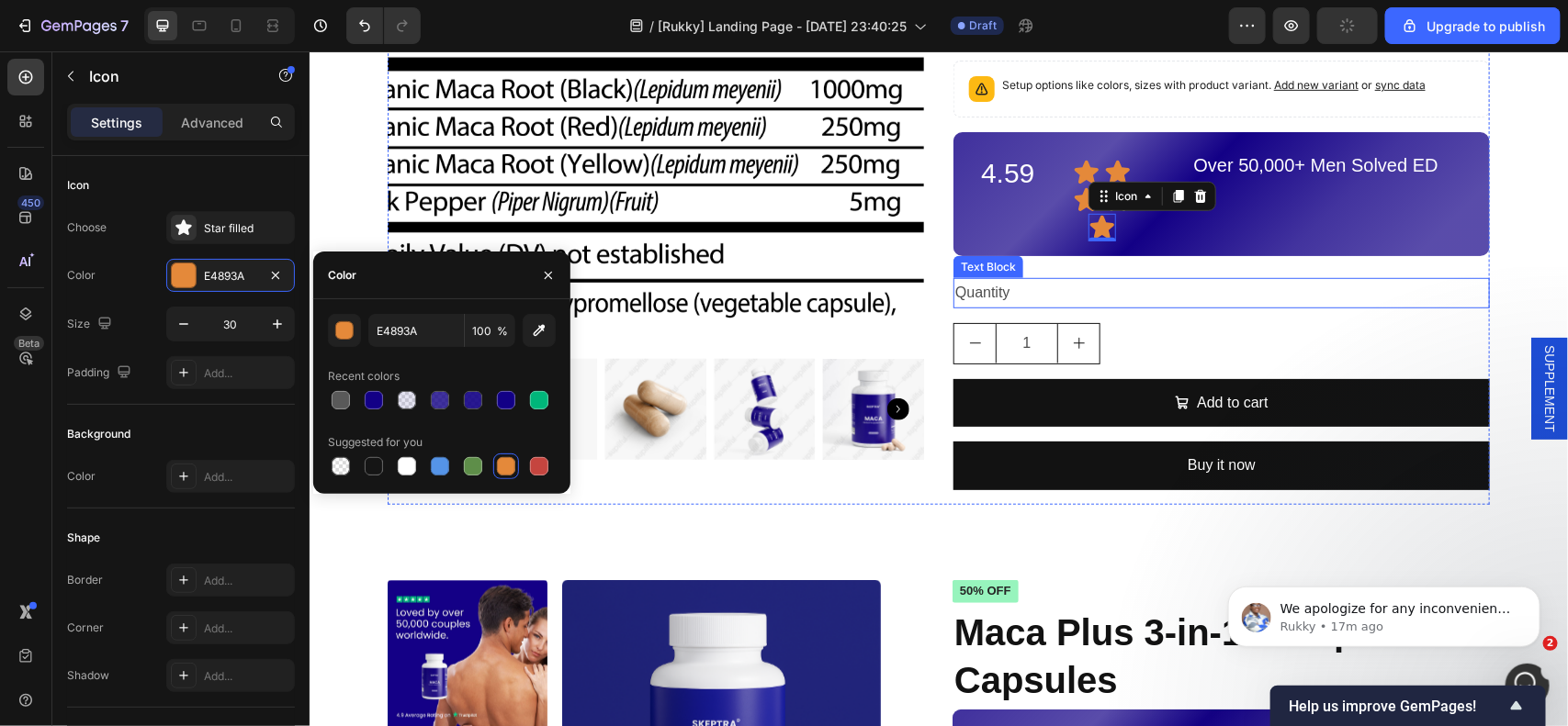
click at [1199, 268] on div "Maca Plus Product Title €32,90 Product Price Product Price No compare price Pro…" at bounding box center [1220, 159] width 536 height 689
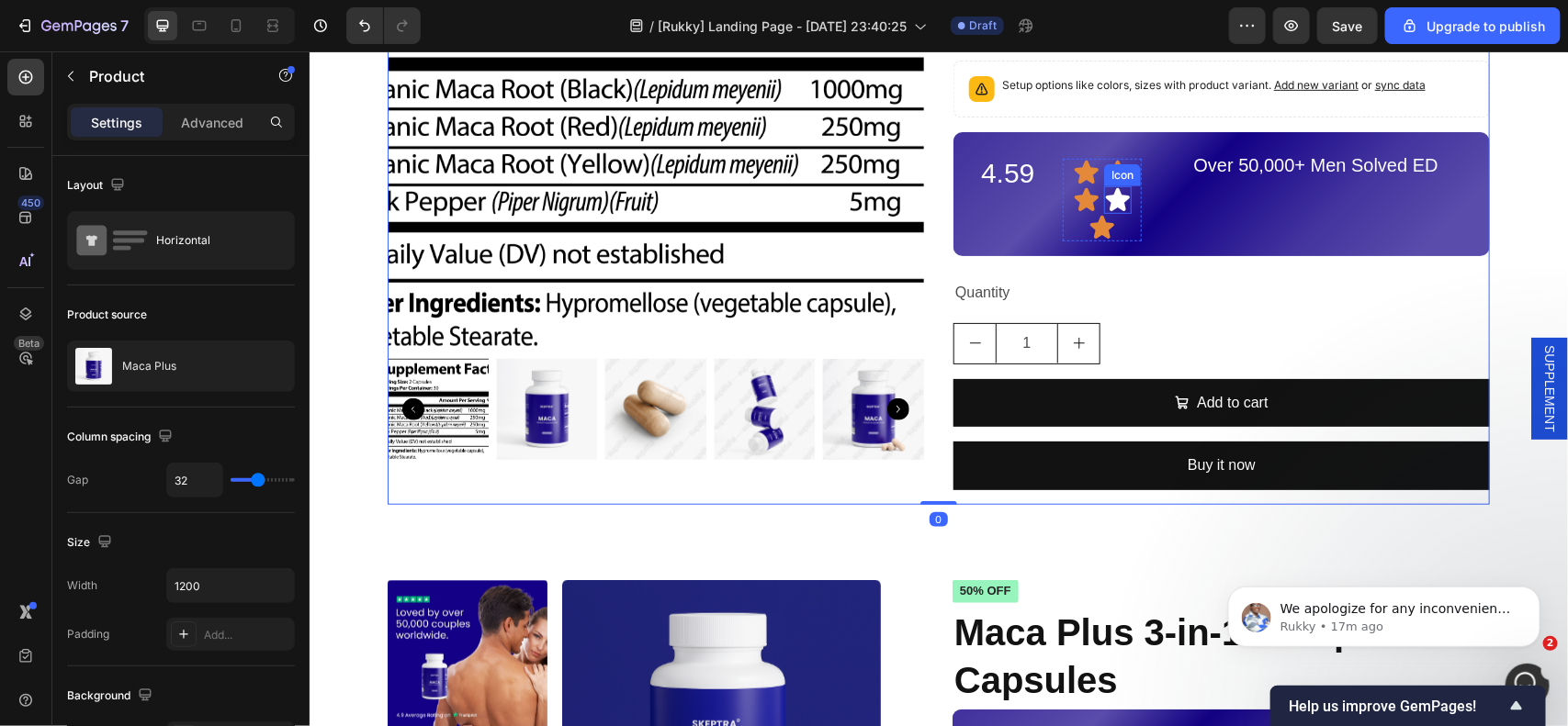
click at [1108, 201] on icon at bounding box center [1116, 199] width 24 height 23
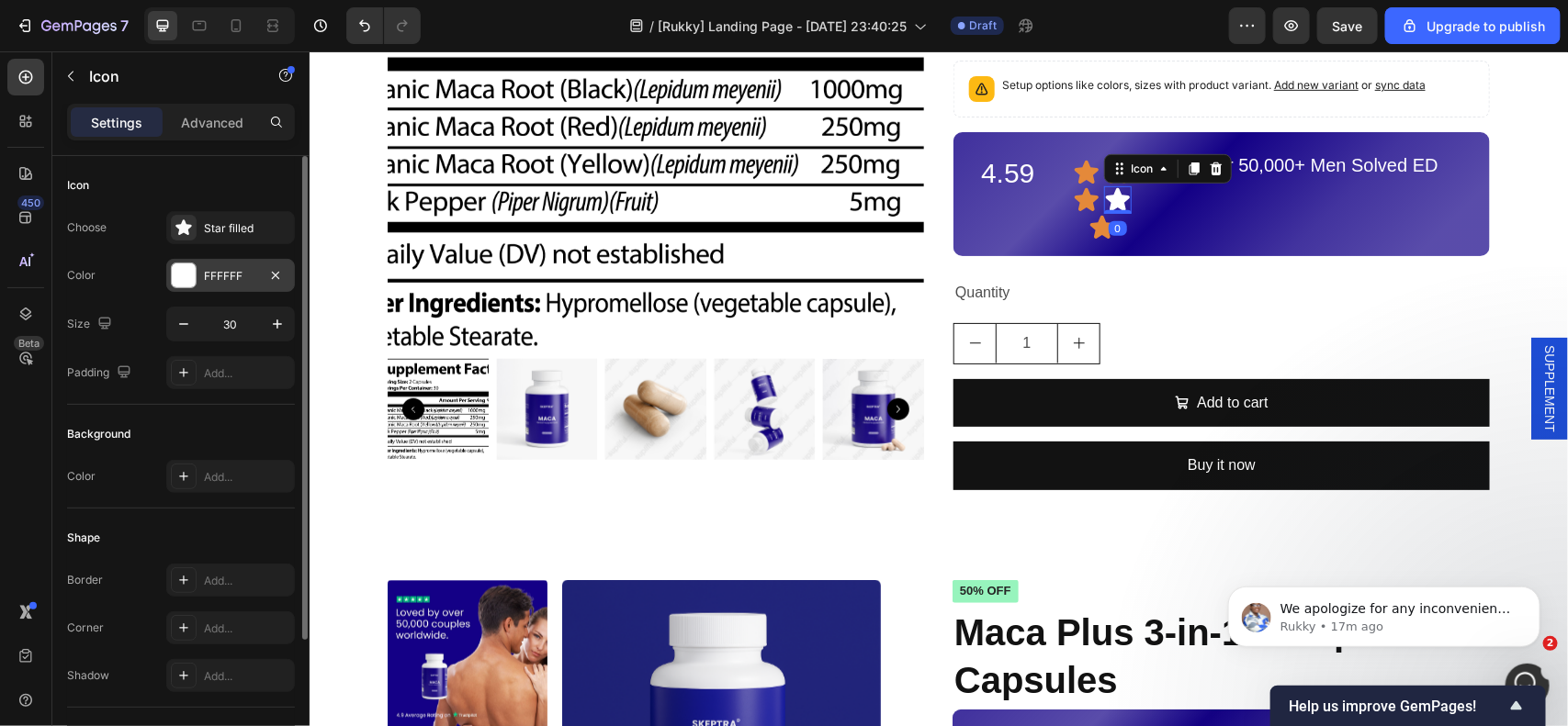
click at [179, 271] on div at bounding box center [183, 275] width 24 height 24
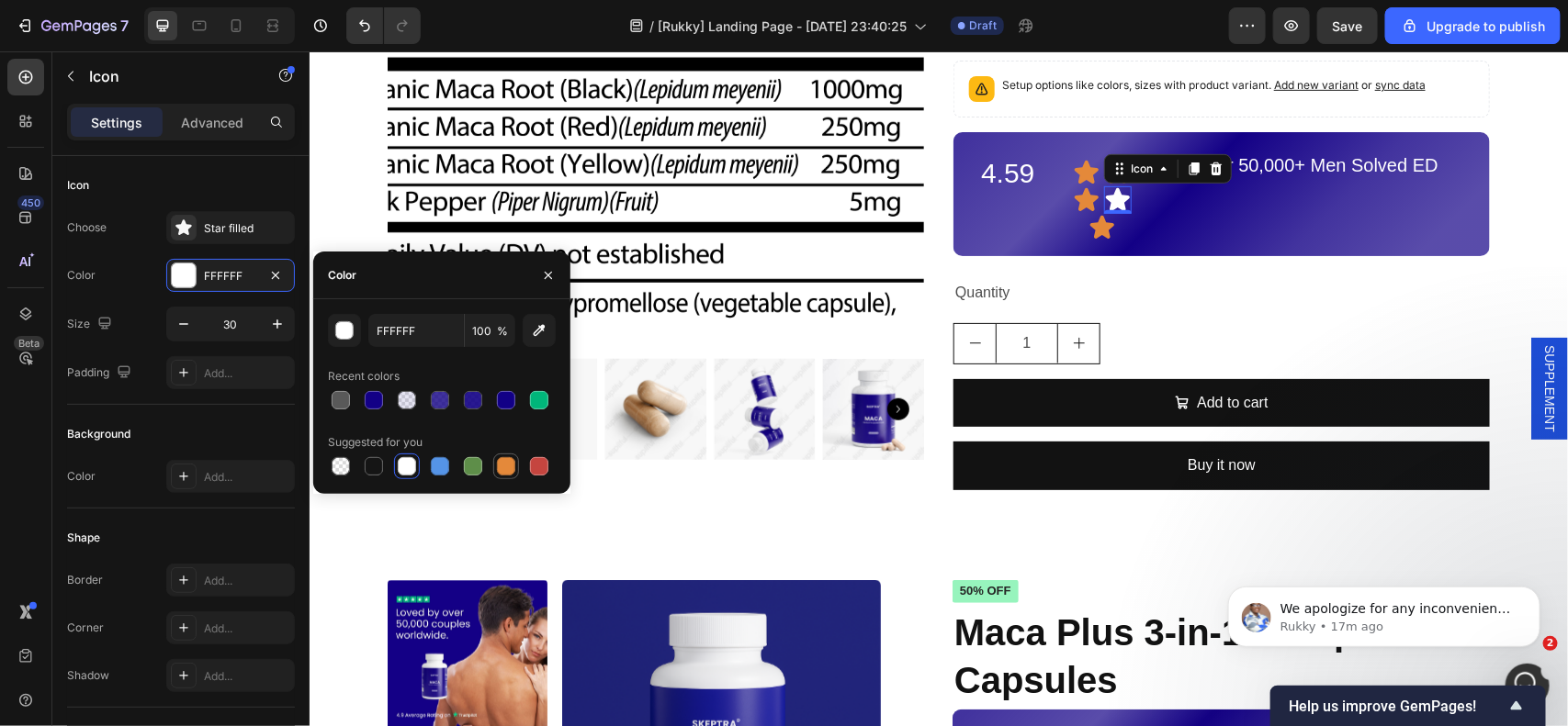
click at [497, 466] on div at bounding box center [505, 466] width 18 height 18
type input "E4893A"
click at [1274, 182] on div "Over 50,000+ Men Solved ED" at bounding box center [1315, 164] width 319 height 37
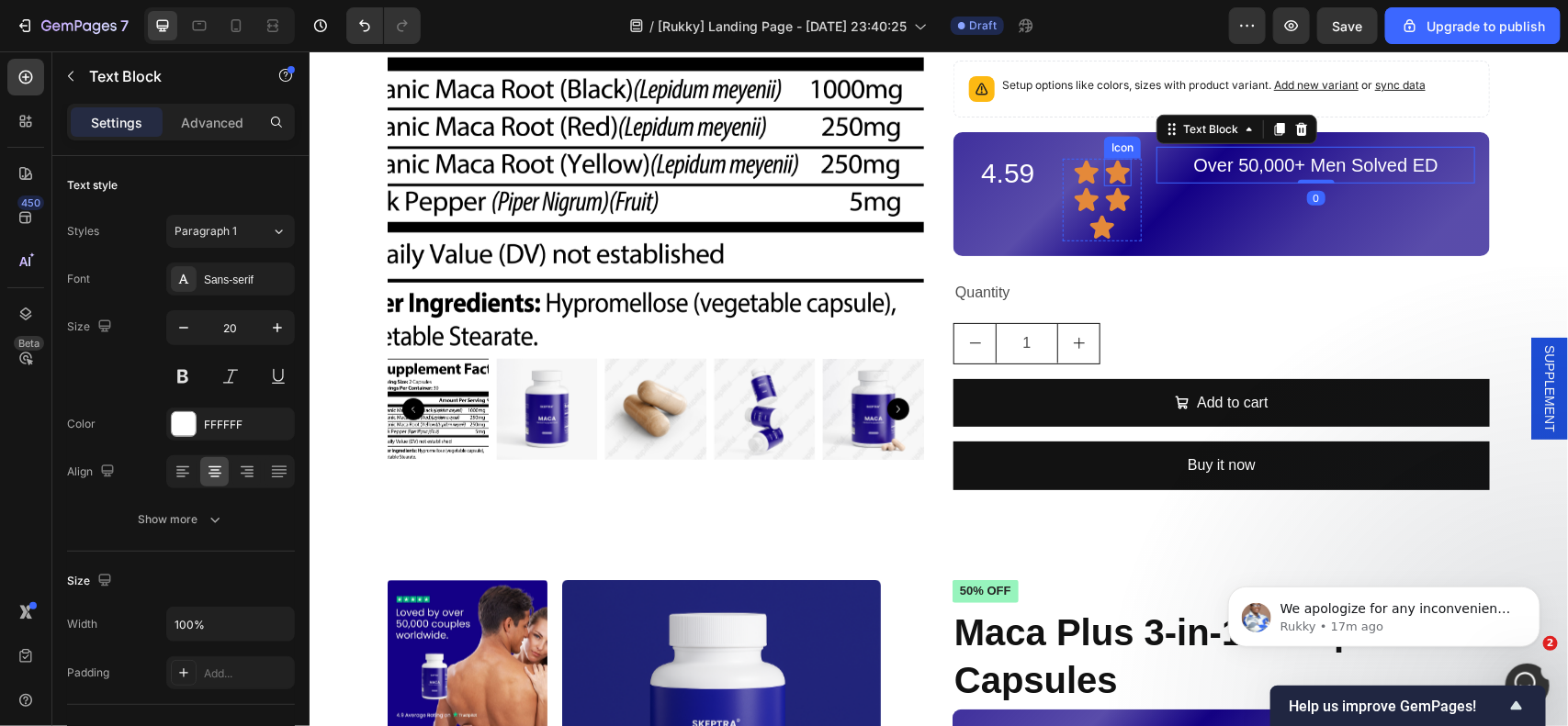
click at [1107, 181] on icon at bounding box center [1116, 171] width 27 height 27
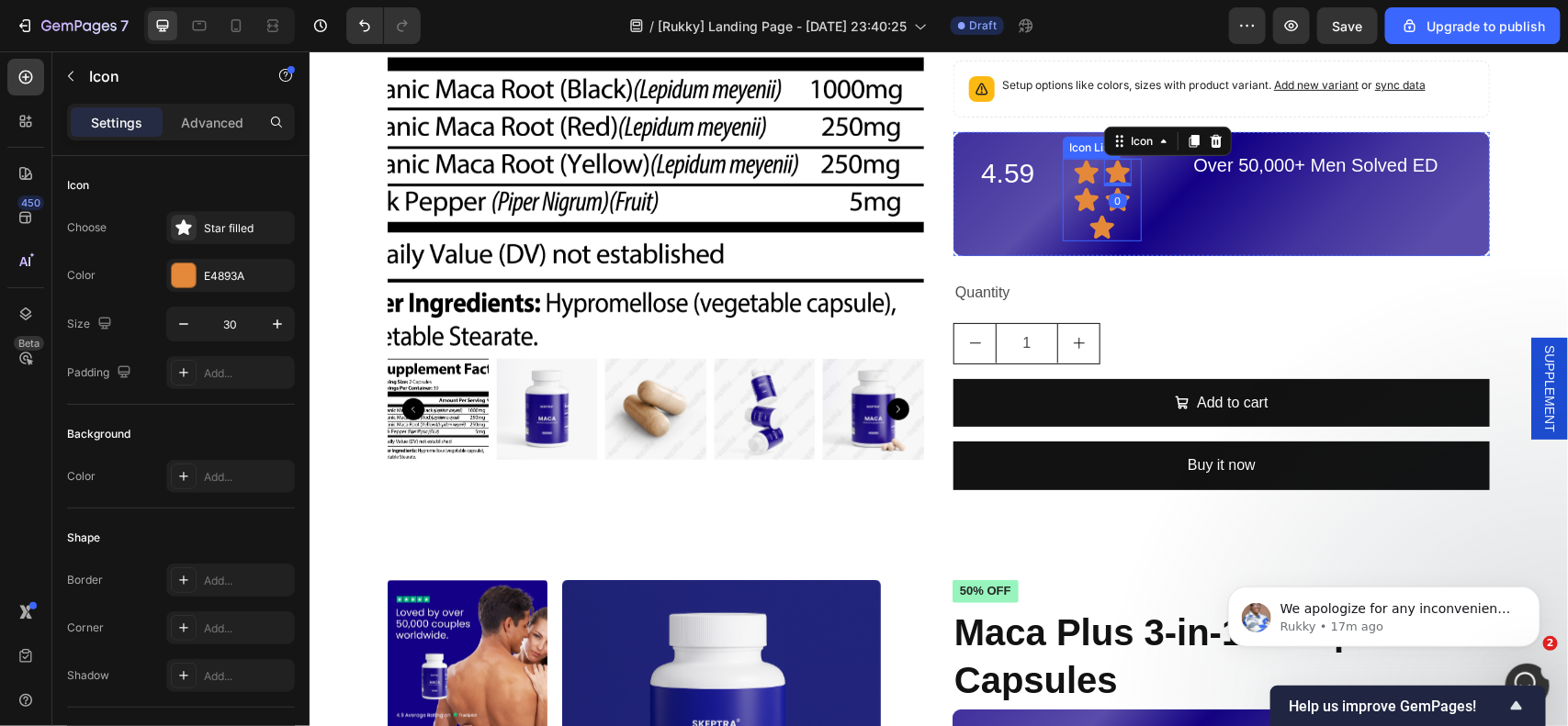
click at [1124, 233] on div "Icon Icon 0 Icon Icon Icon" at bounding box center [1102, 199] width 79 height 82
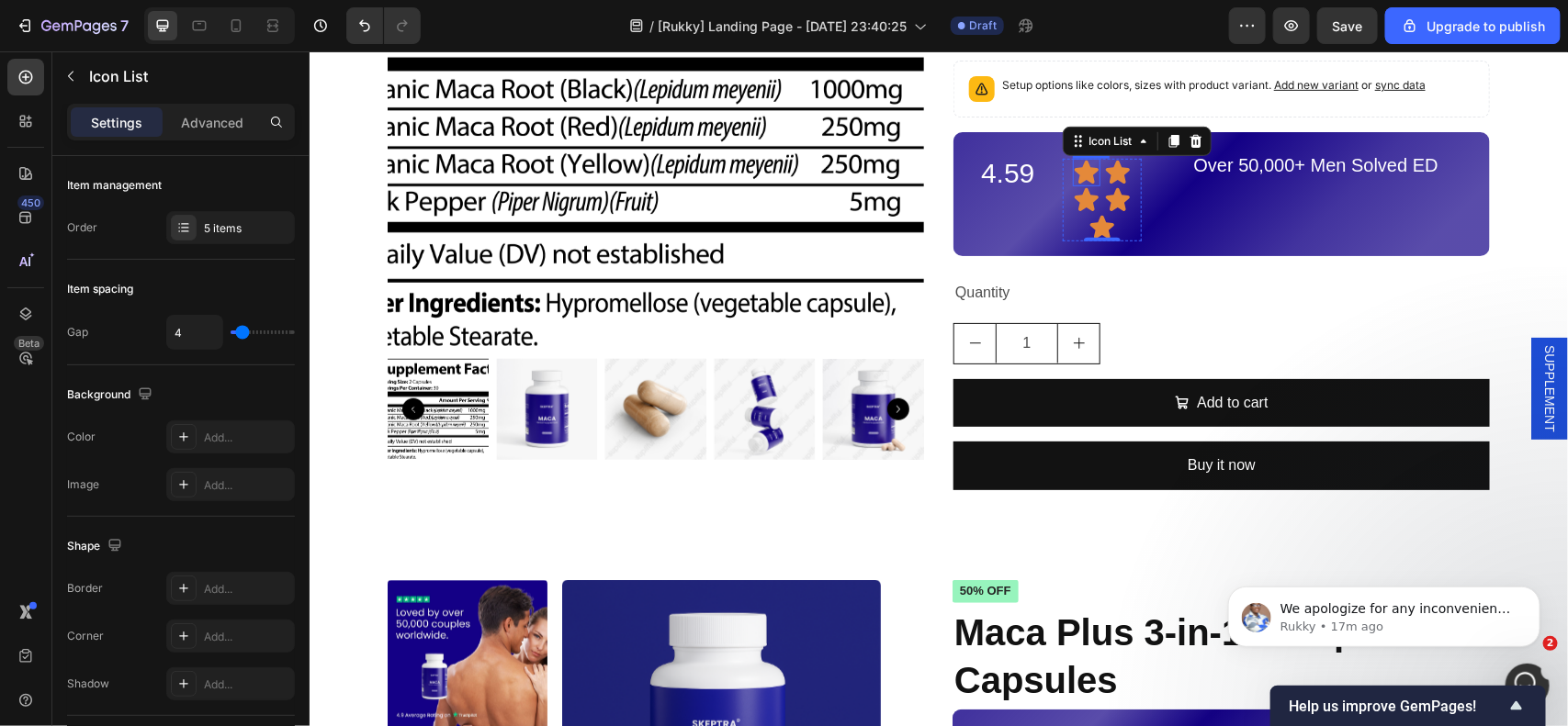
click at [1076, 181] on icon at bounding box center [1085, 171] width 27 height 27
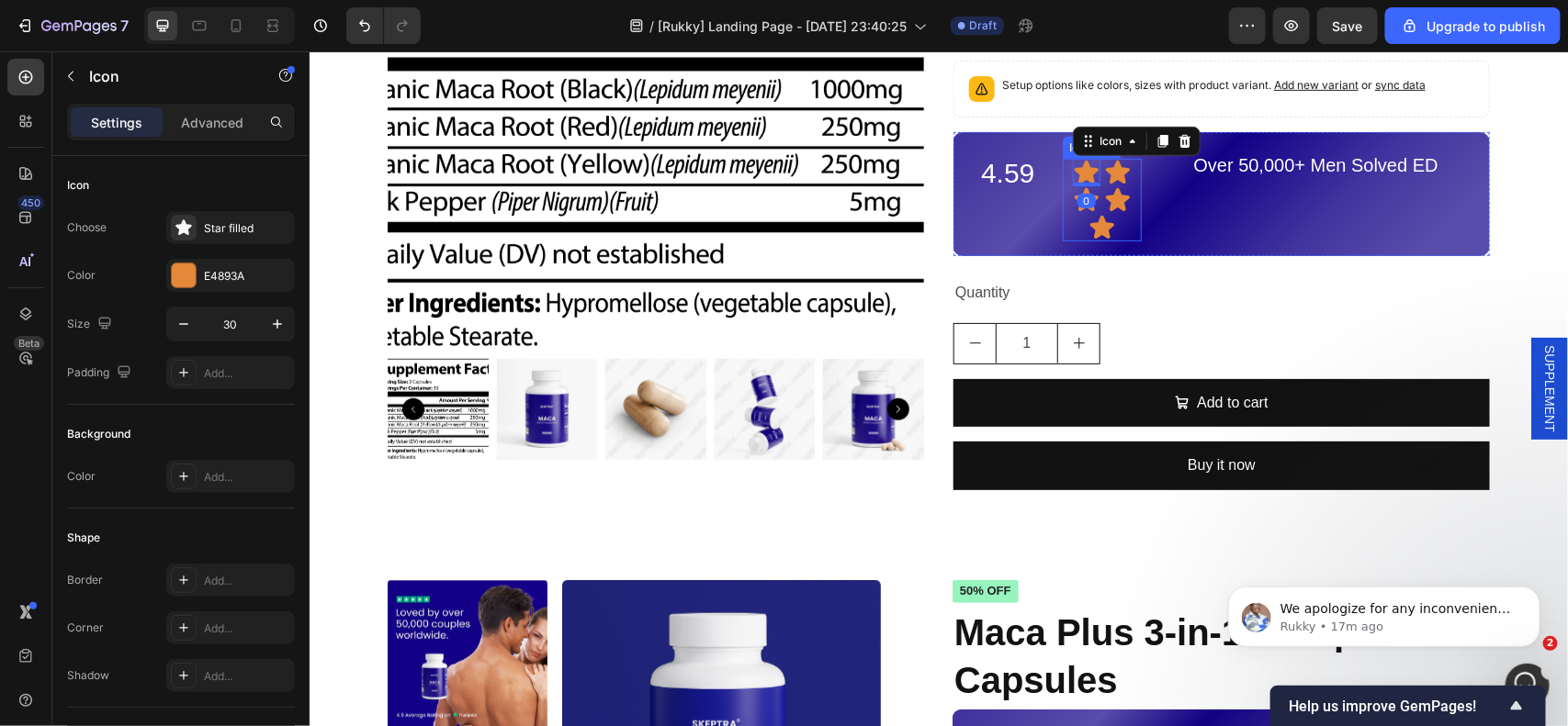
click at [1113, 167] on icon at bounding box center [1116, 171] width 24 height 23
click at [1208, 139] on icon at bounding box center [1215, 141] width 15 height 15
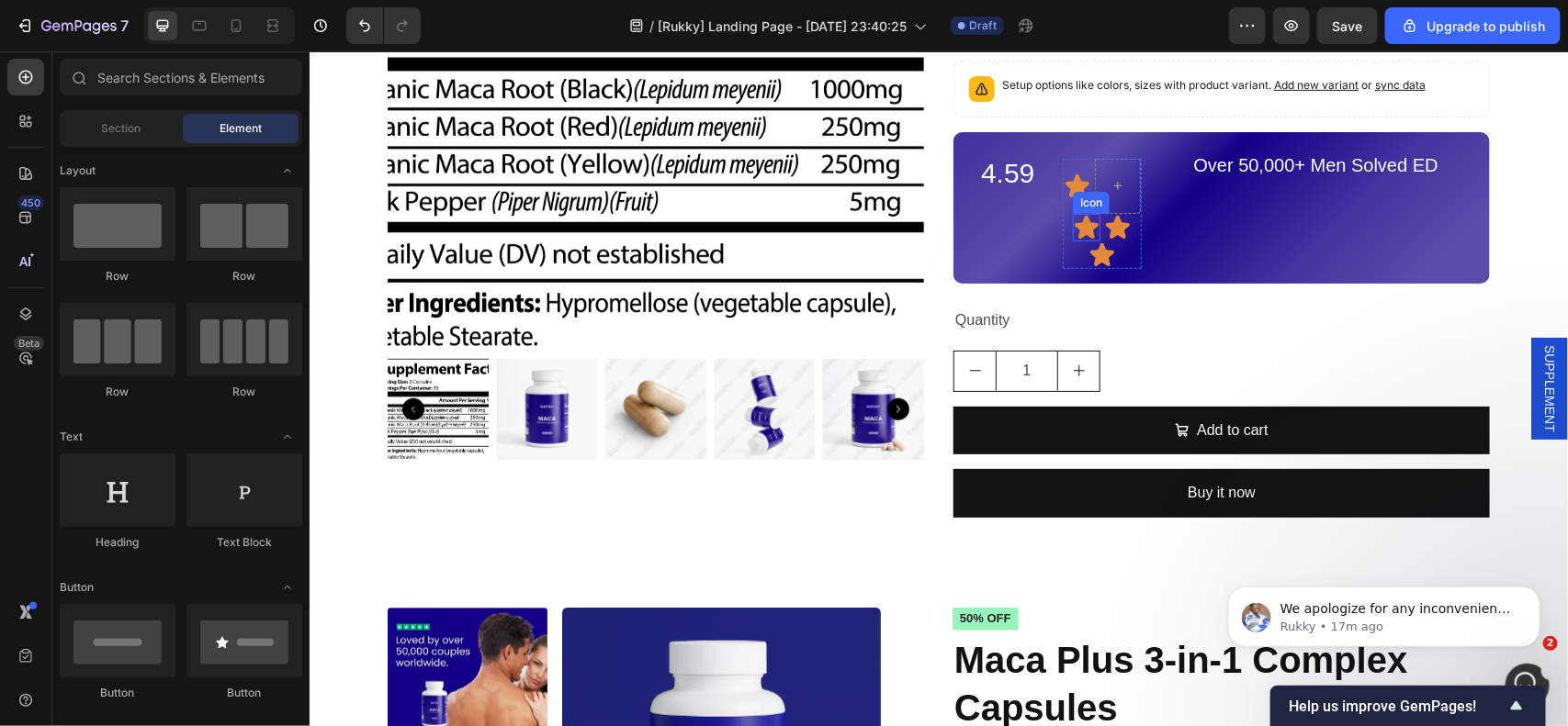
drag, startPoint x: 1069, startPoint y: 227, endPoint x: 1079, endPoint y: 227, distance: 10.0
click at [1073, 227] on icon at bounding box center [1085, 226] width 24 height 23
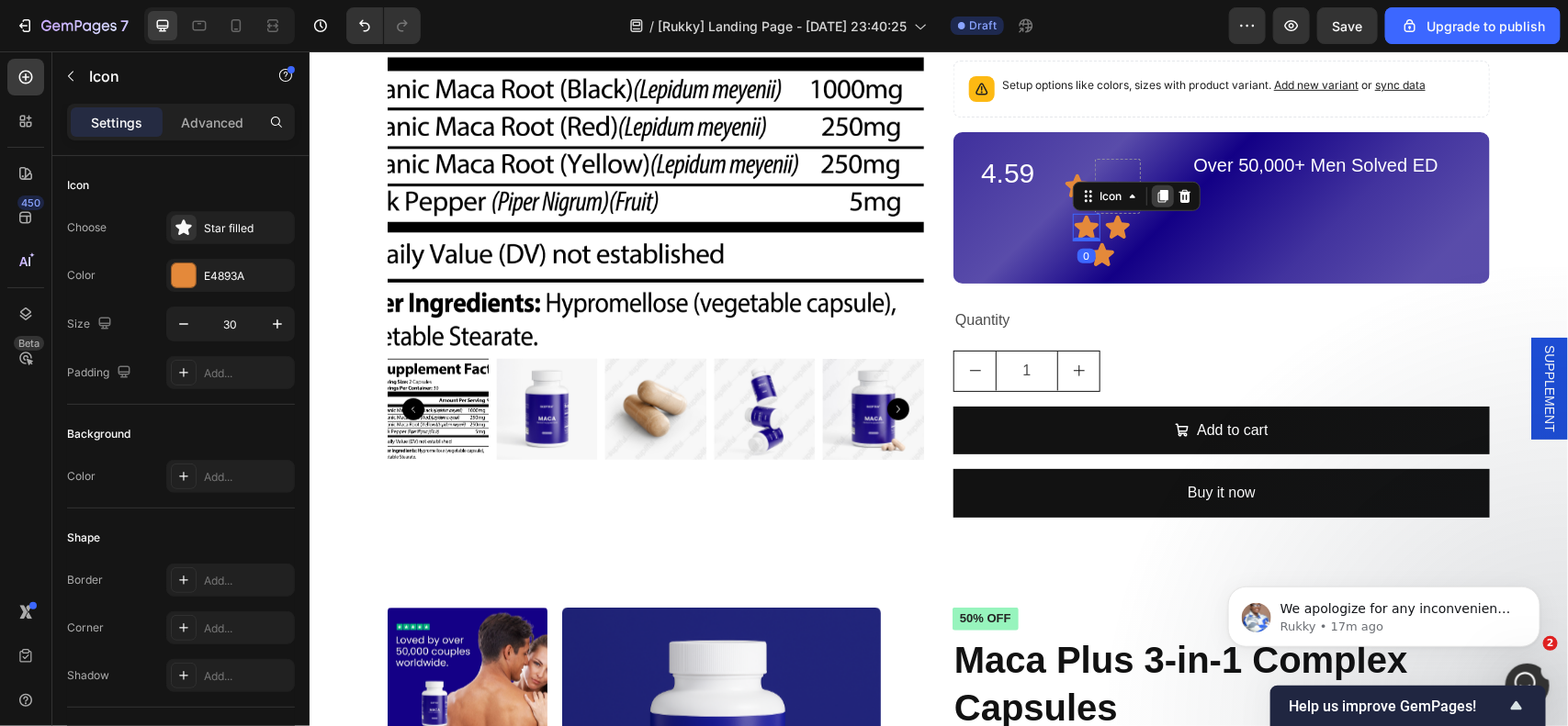
click at [1162, 198] on div at bounding box center [1161, 195] width 22 height 22
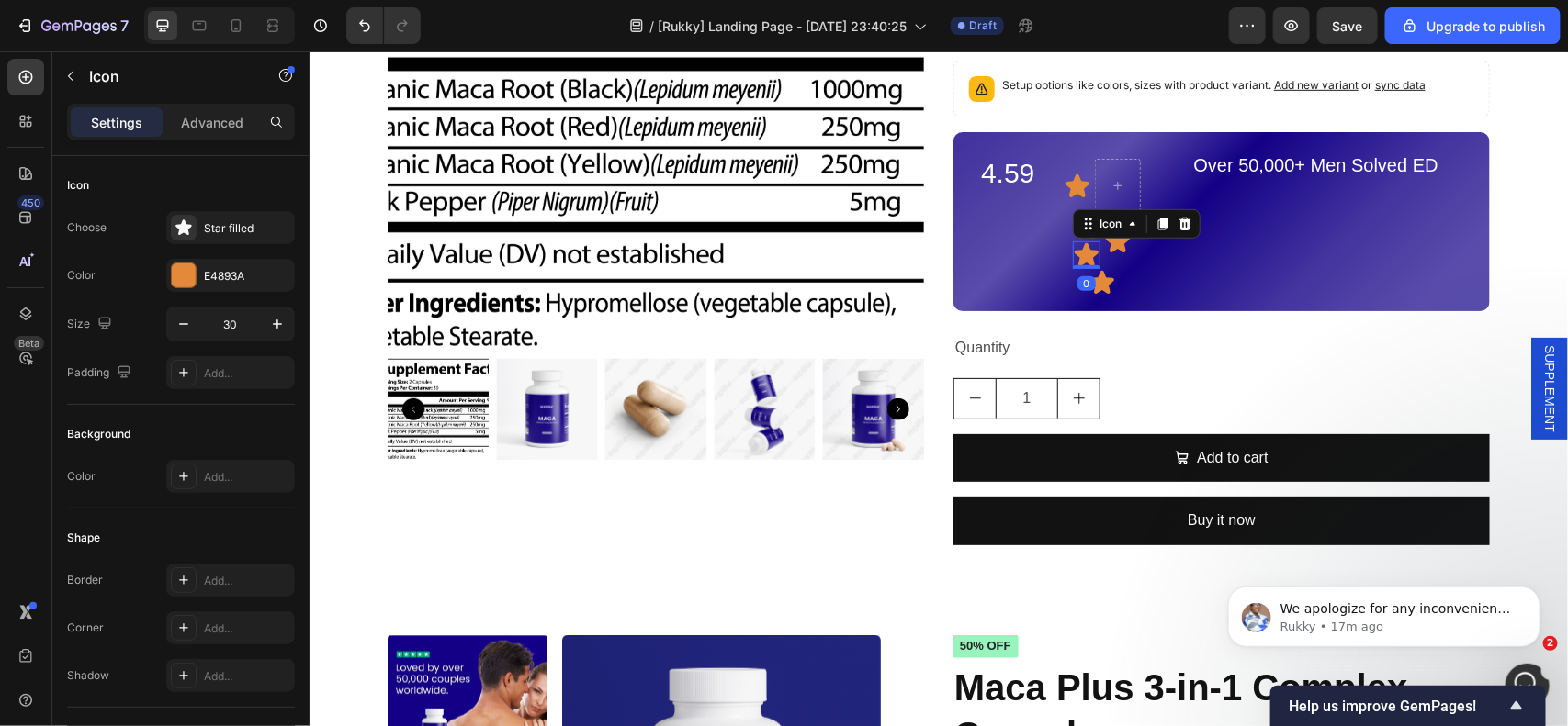
click at [1176, 222] on icon at bounding box center [1184, 223] width 15 height 15
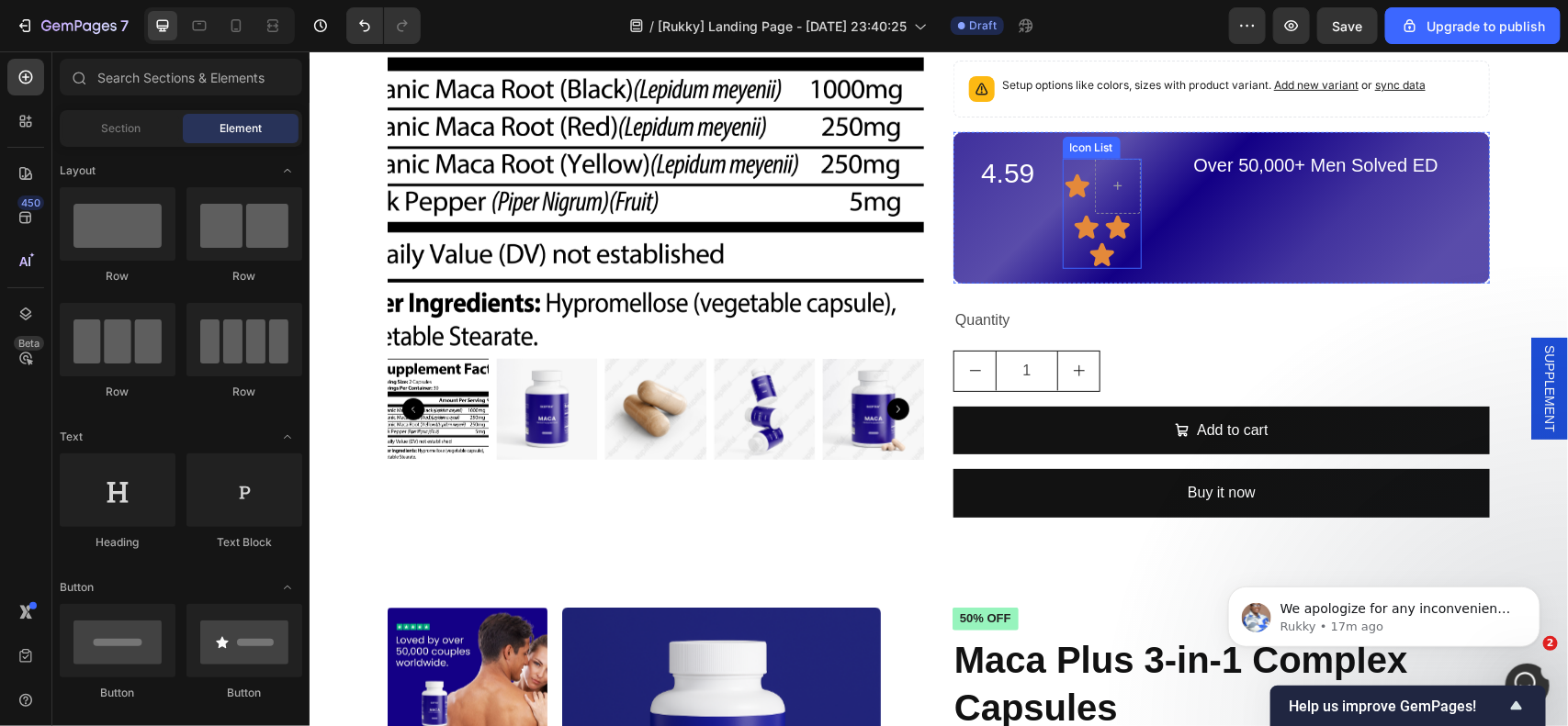
click at [1119, 222] on icon at bounding box center [1116, 226] width 27 height 27
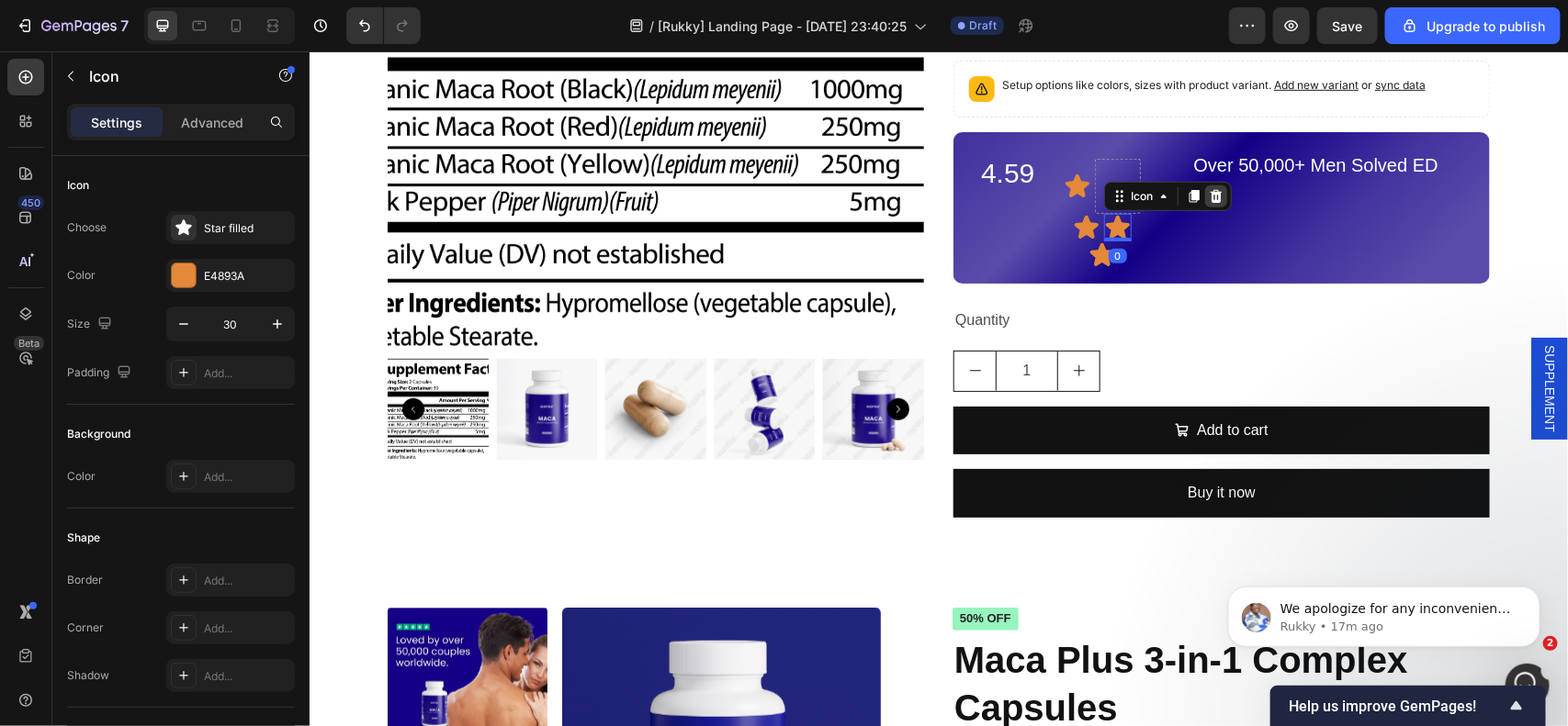
click at [1209, 195] on icon at bounding box center [1214, 196] width 12 height 13
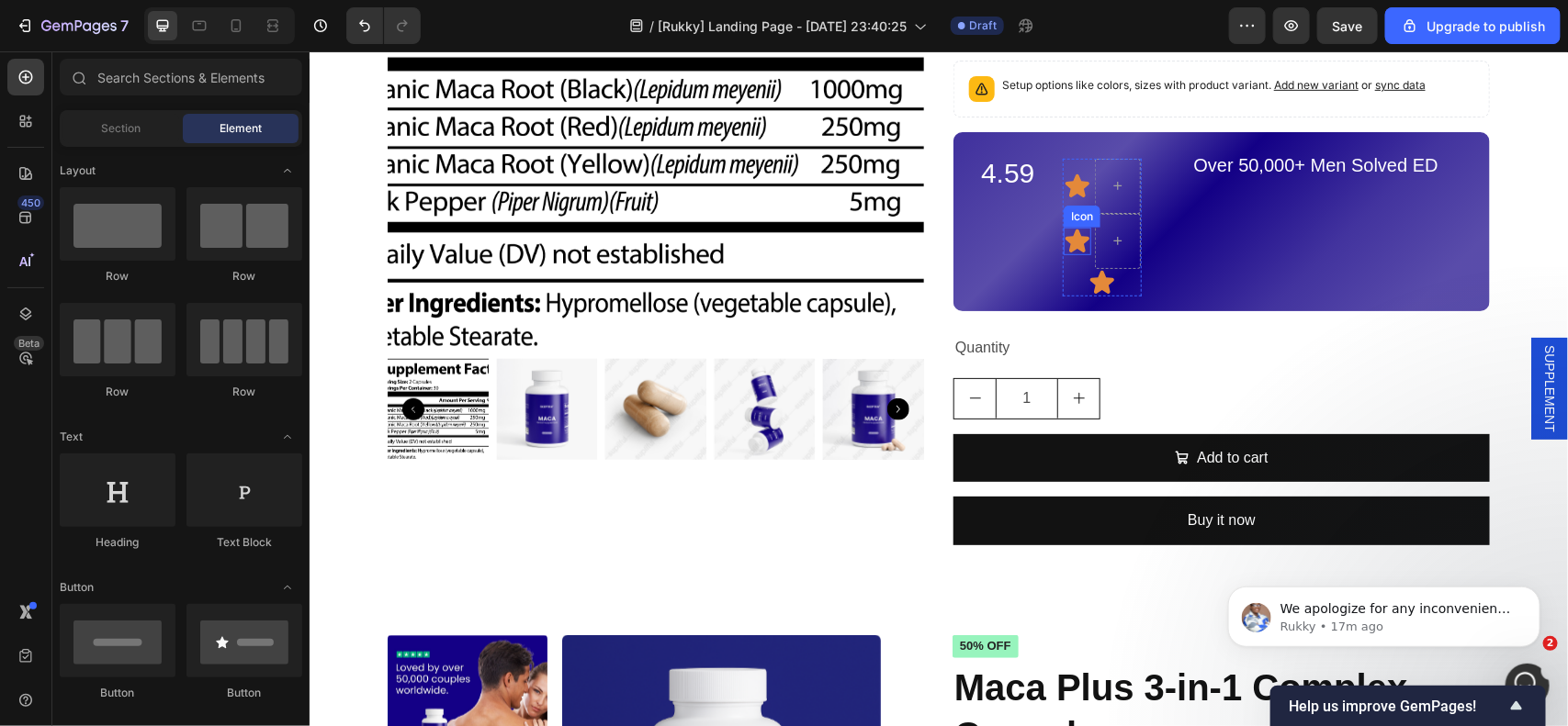
click at [1069, 234] on icon at bounding box center [1076, 240] width 24 height 23
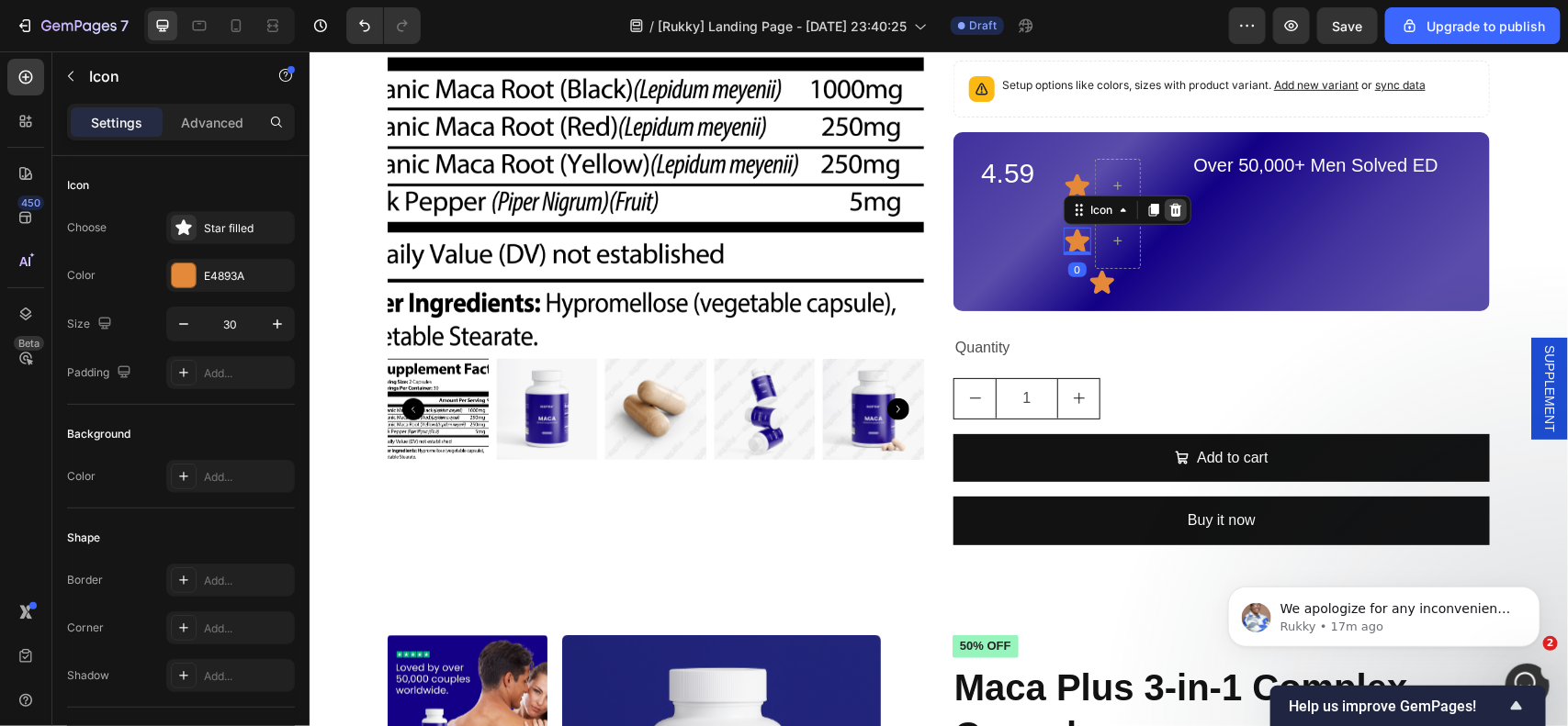
click at [1169, 212] on icon at bounding box center [1174, 210] width 12 height 13
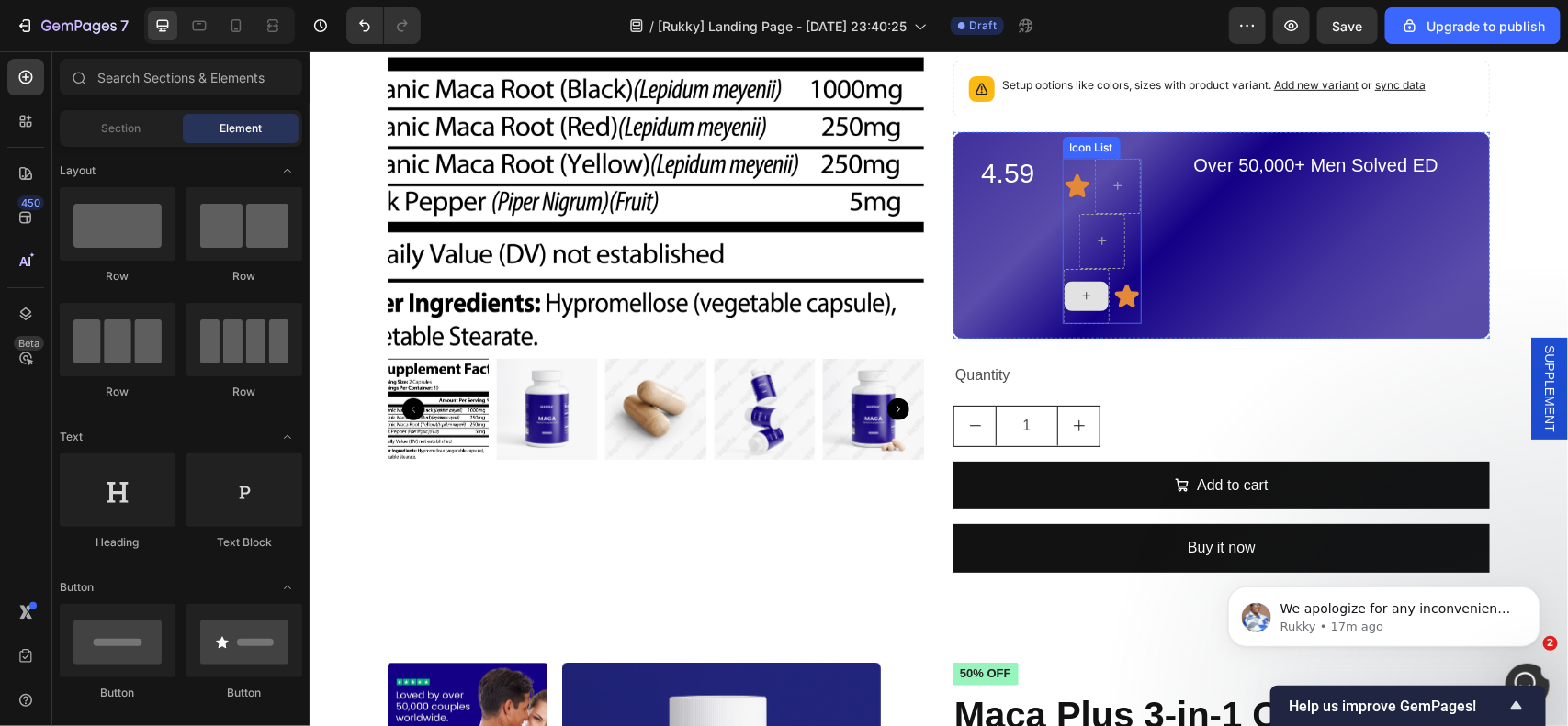
click at [1123, 295] on icon at bounding box center [1125, 295] width 24 height 23
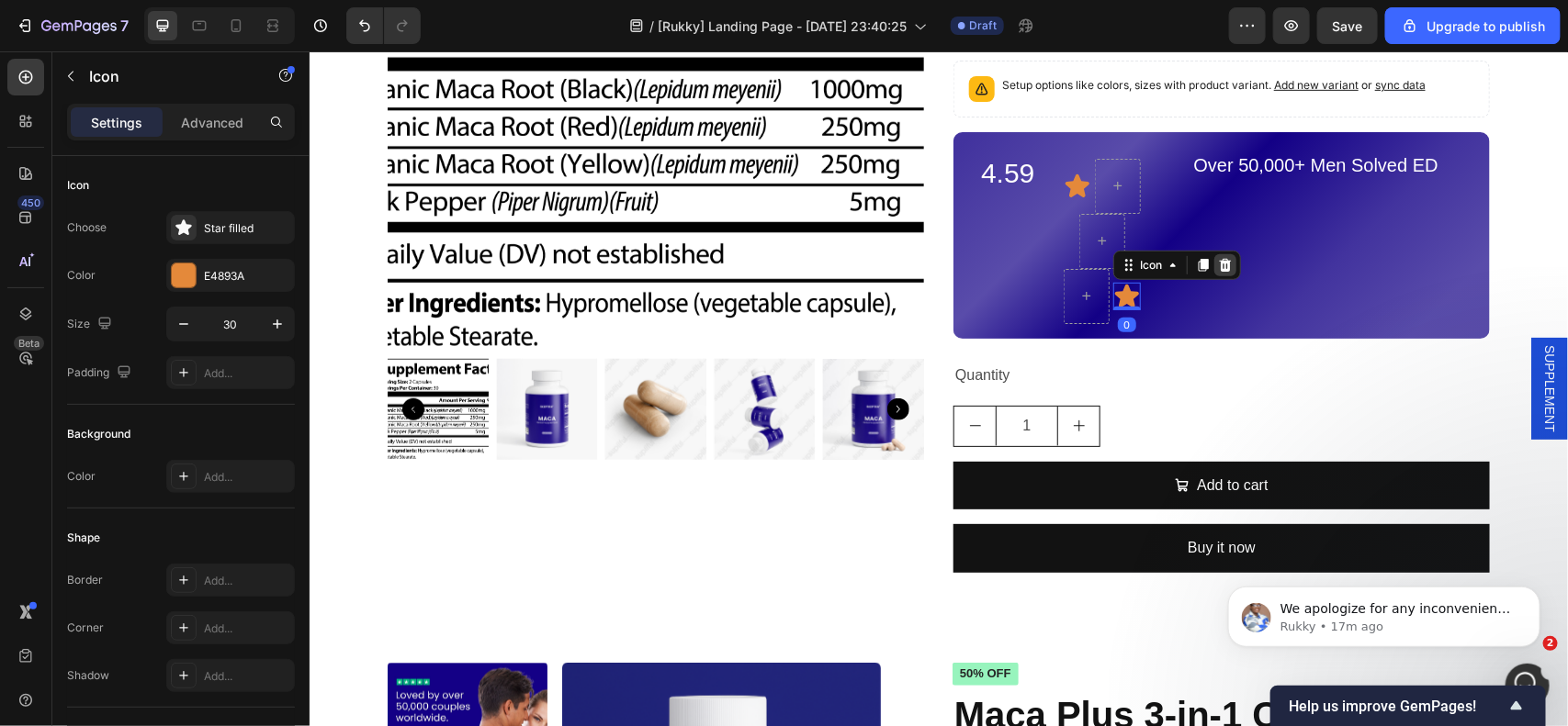
click at [1218, 270] on icon at bounding box center [1224, 265] width 12 height 13
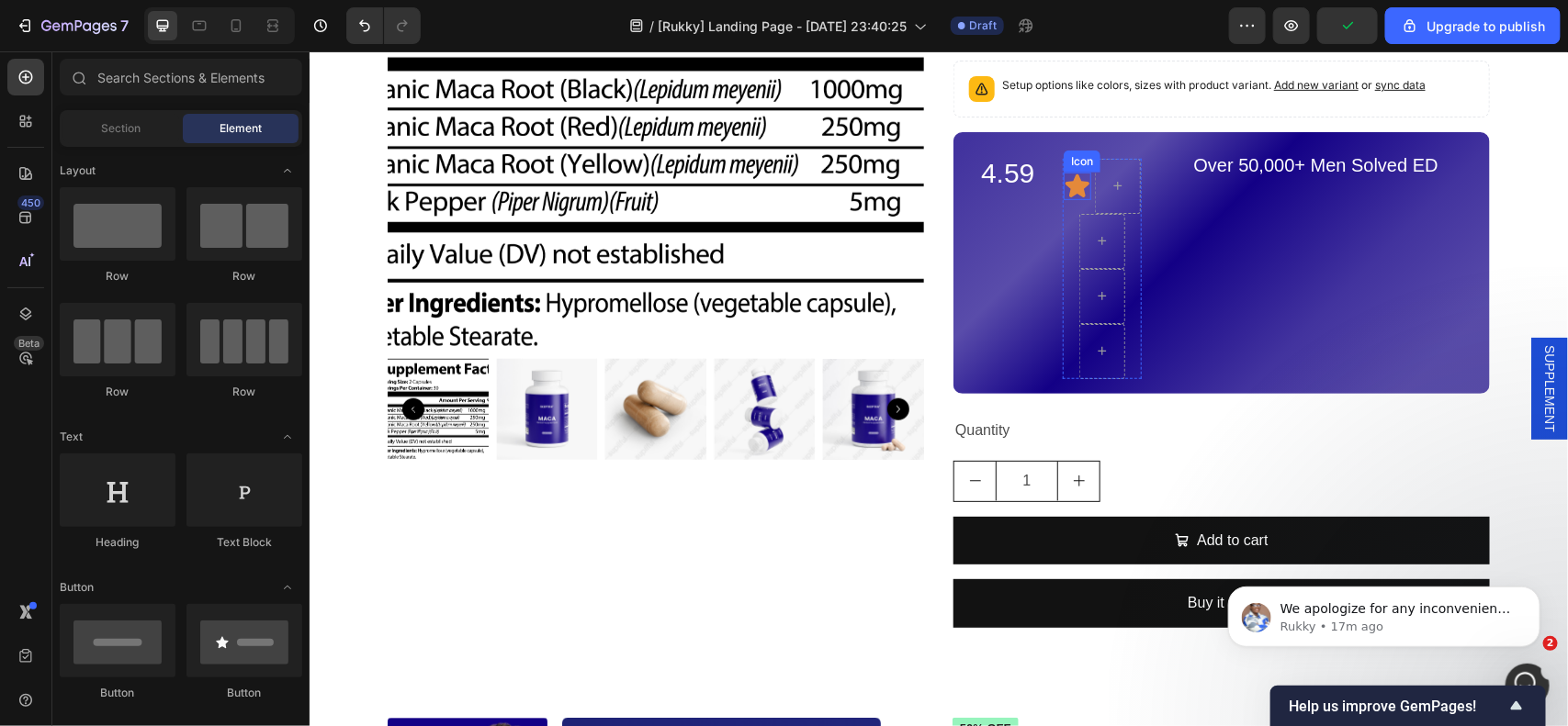
click at [1071, 194] on icon at bounding box center [1076, 185] width 24 height 23
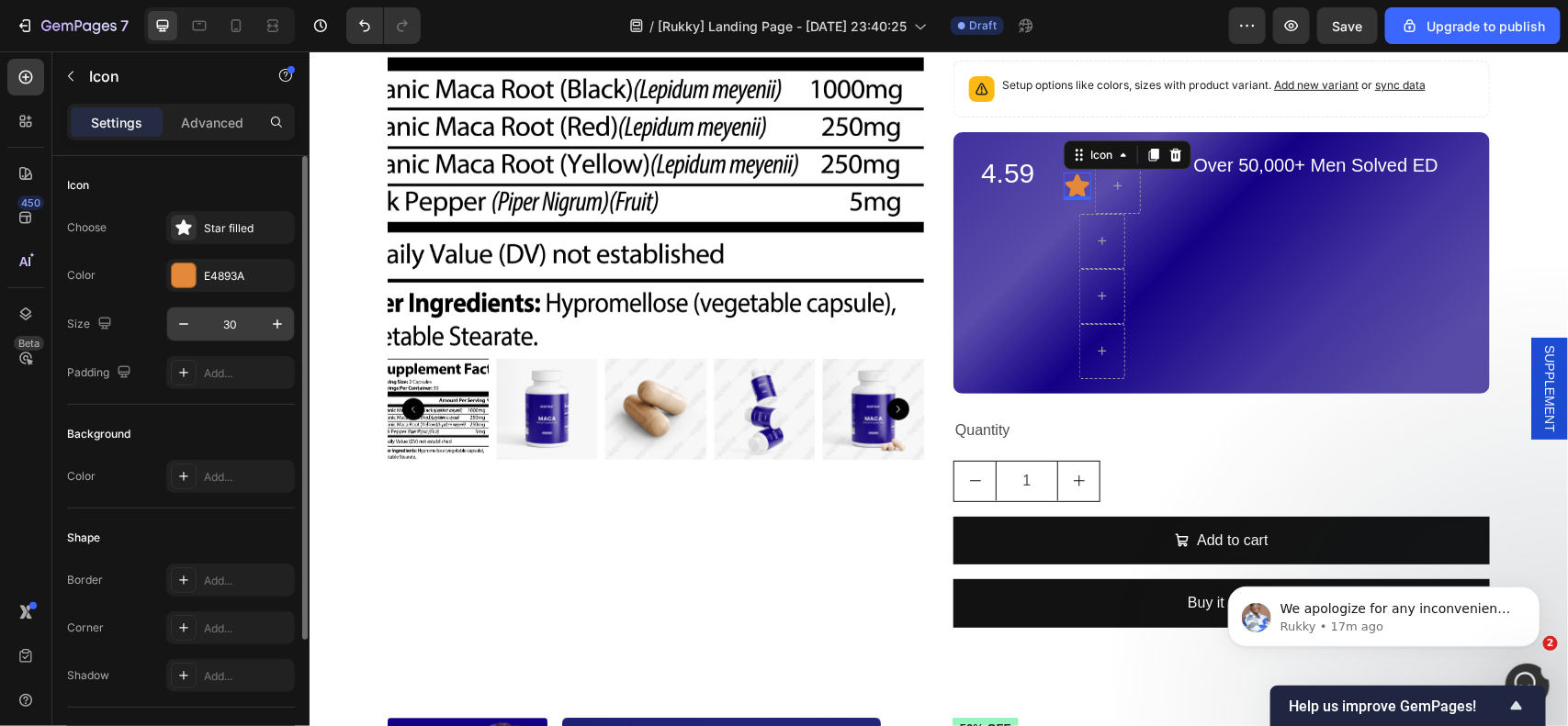
click at [236, 334] on input "30" at bounding box center [231, 323] width 61 height 33
type input "25"
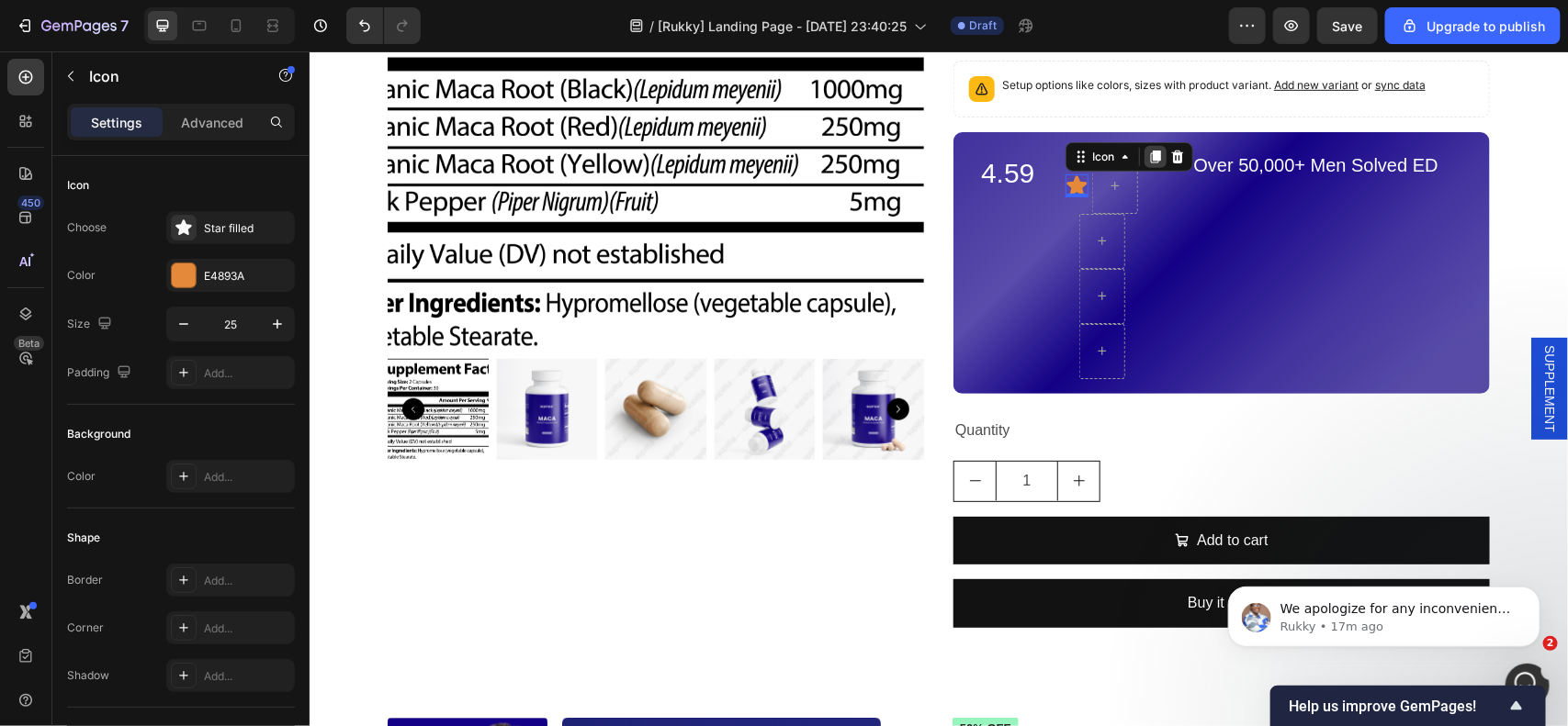
click at [1147, 157] on icon at bounding box center [1155, 156] width 15 height 15
click at [1143, 156] on div "Icon" at bounding box center [1128, 156] width 128 height 29
click at [1088, 163] on div "Icon 0 Icon" at bounding box center [1076, 185] width 23 height 46
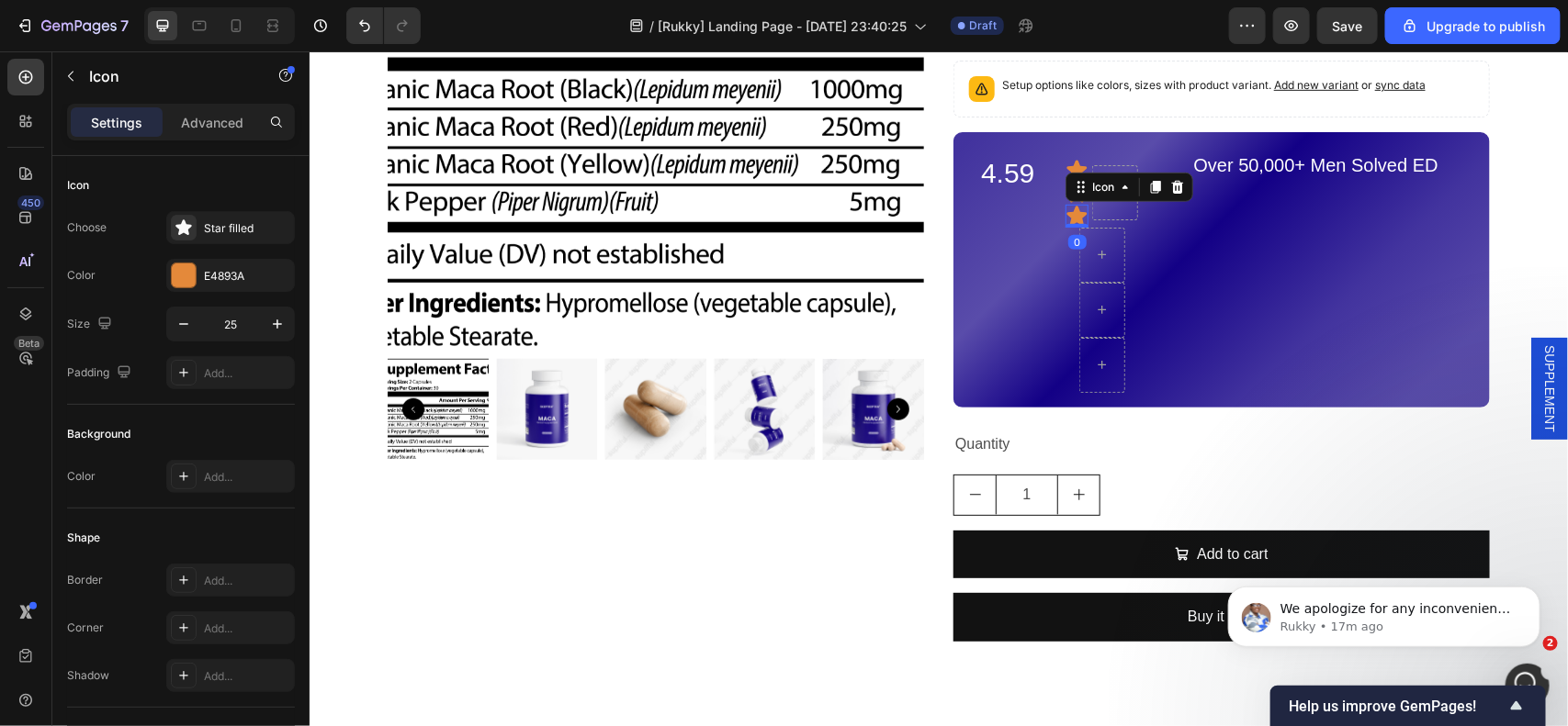
click at [1150, 188] on icon at bounding box center [1155, 186] width 10 height 13
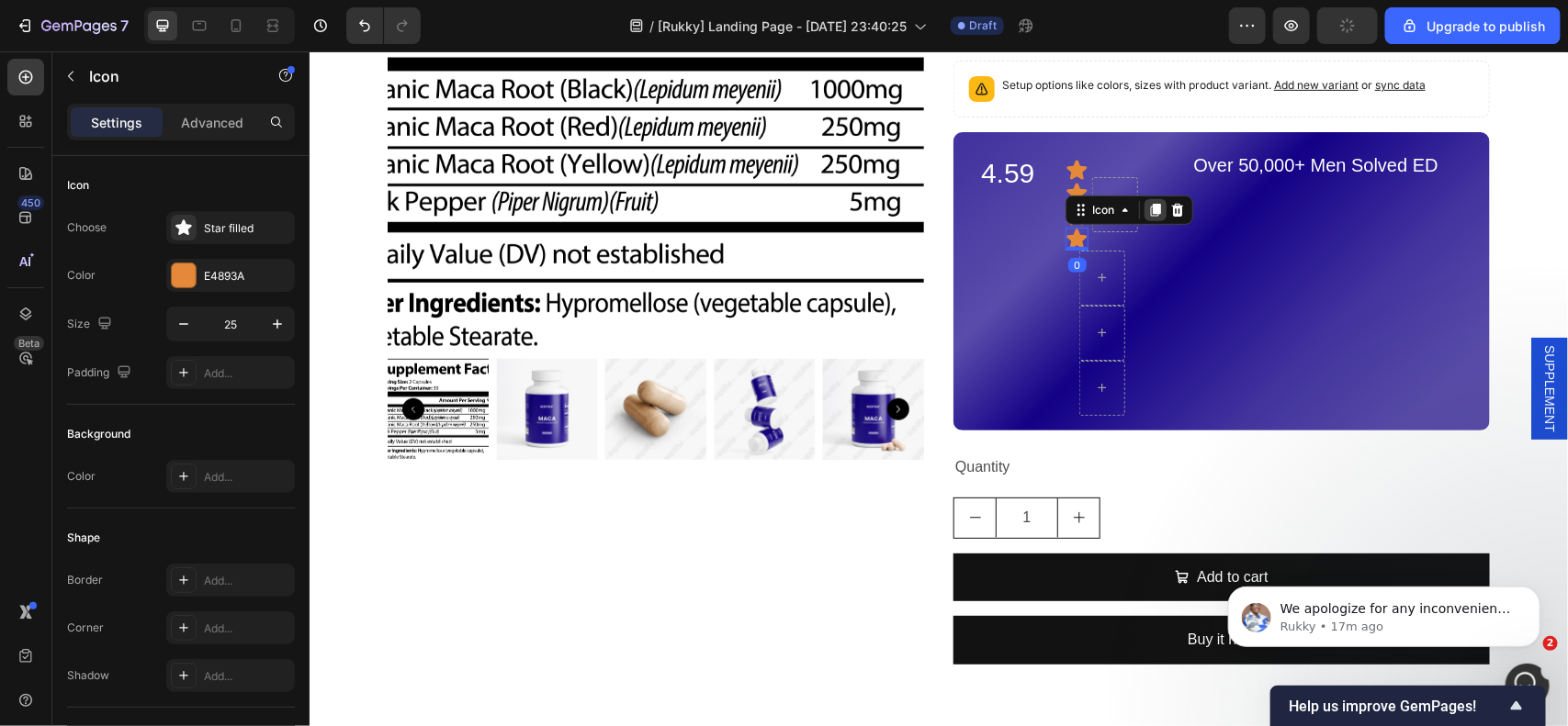
click at [1150, 206] on icon at bounding box center [1155, 210] width 10 height 13
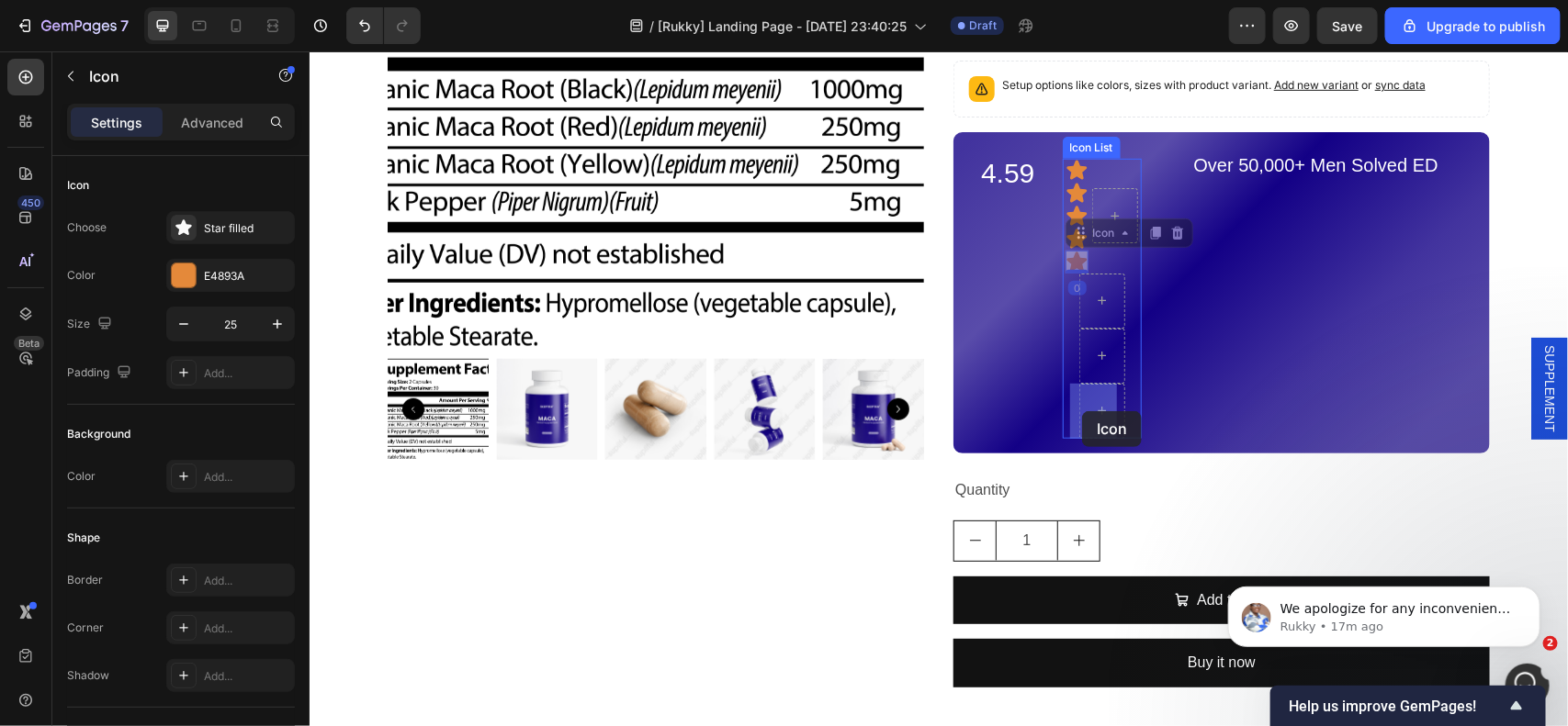
drag, startPoint x: 1069, startPoint y: 262, endPoint x: 1081, endPoint y: 410, distance: 148.5
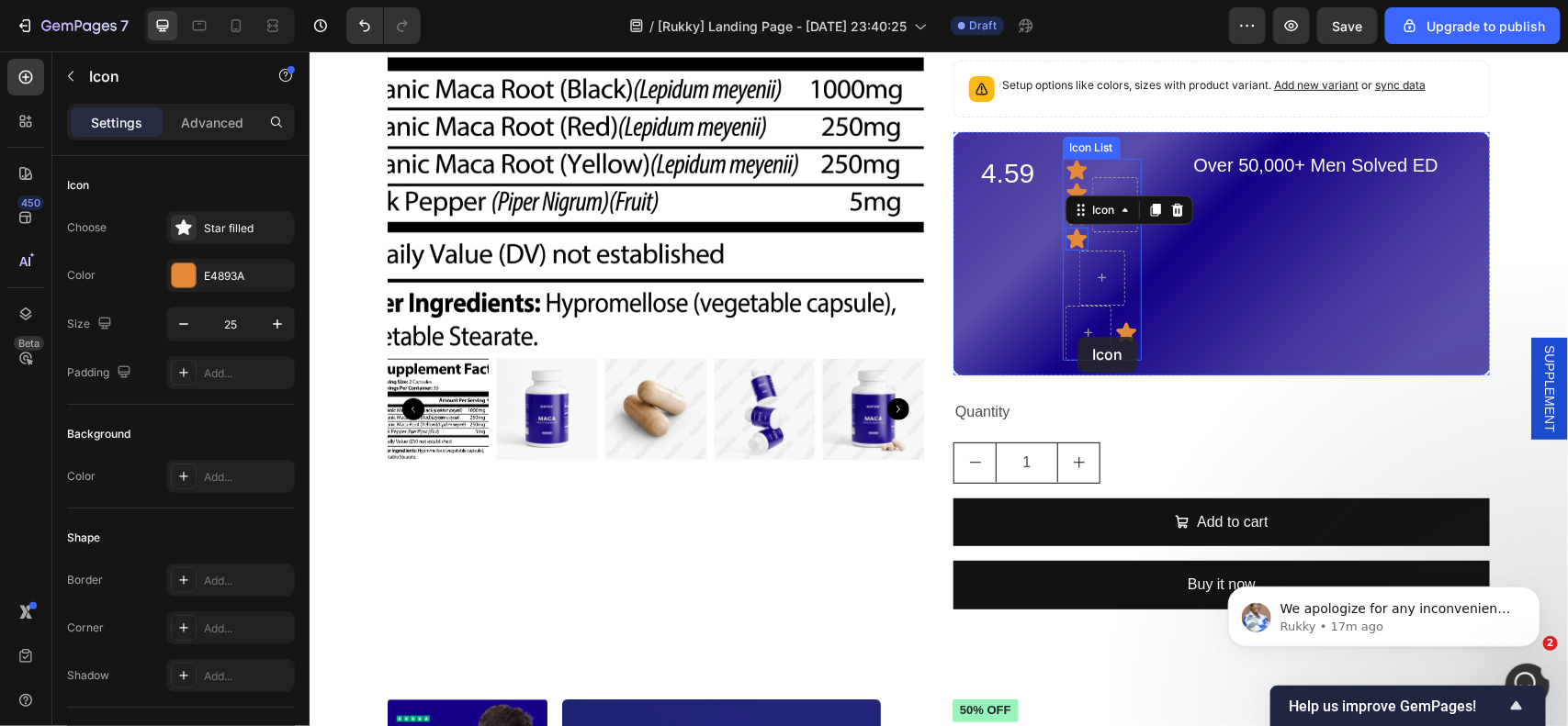
click at [1076, 336] on div "Icon Icon Icon Icon 0 Icon" at bounding box center [1102, 259] width 79 height 202
drag, startPoint x: 1064, startPoint y: 234, endPoint x: 1082, endPoint y: 271, distance: 41.1
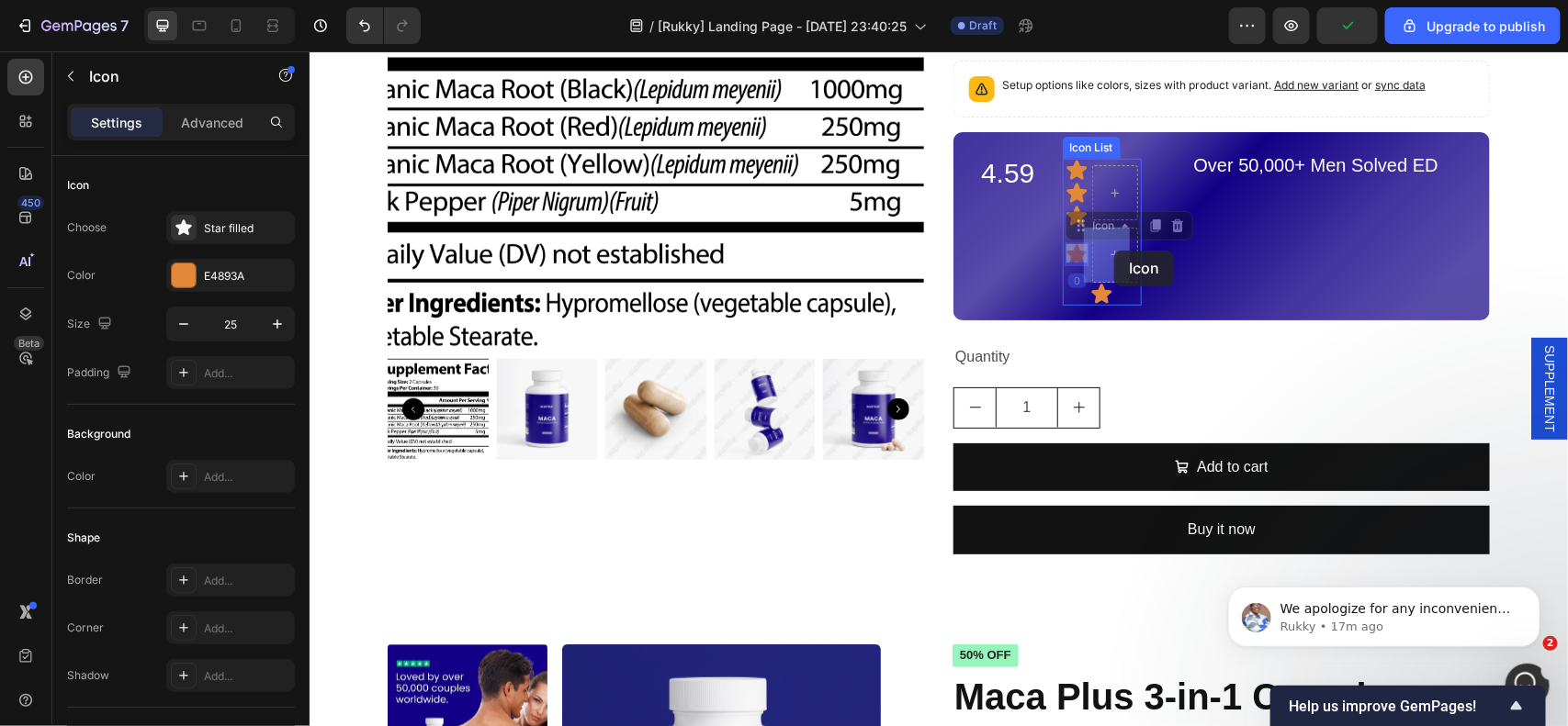
drag, startPoint x: 1066, startPoint y: 250, endPoint x: 1111, endPoint y: 250, distance: 45.0
drag, startPoint x: 1071, startPoint y: 215, endPoint x: 1107, endPoint y: 199, distance: 39.4
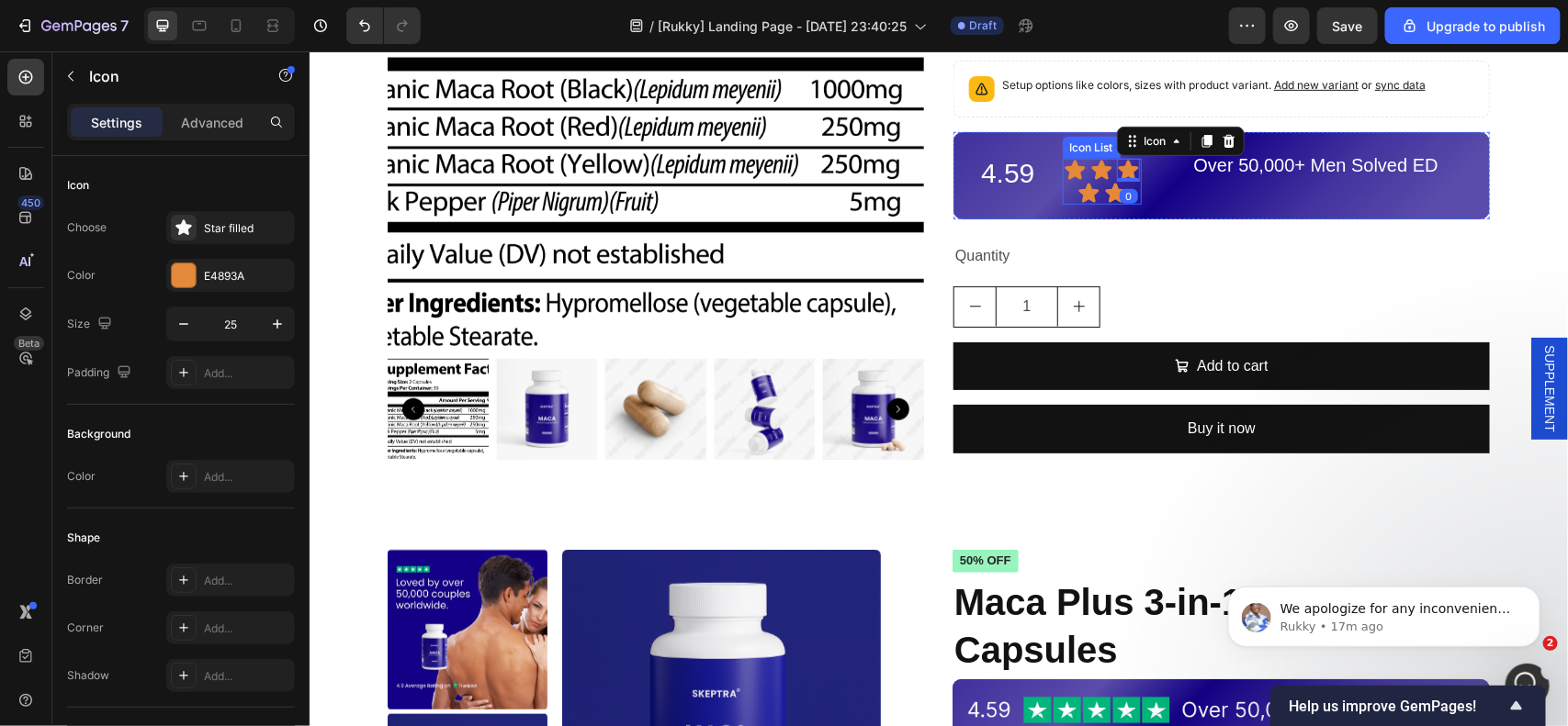
click at [1062, 192] on div "Icon Icon Icon 0 Icon Icon" at bounding box center [1102, 181] width 79 height 46
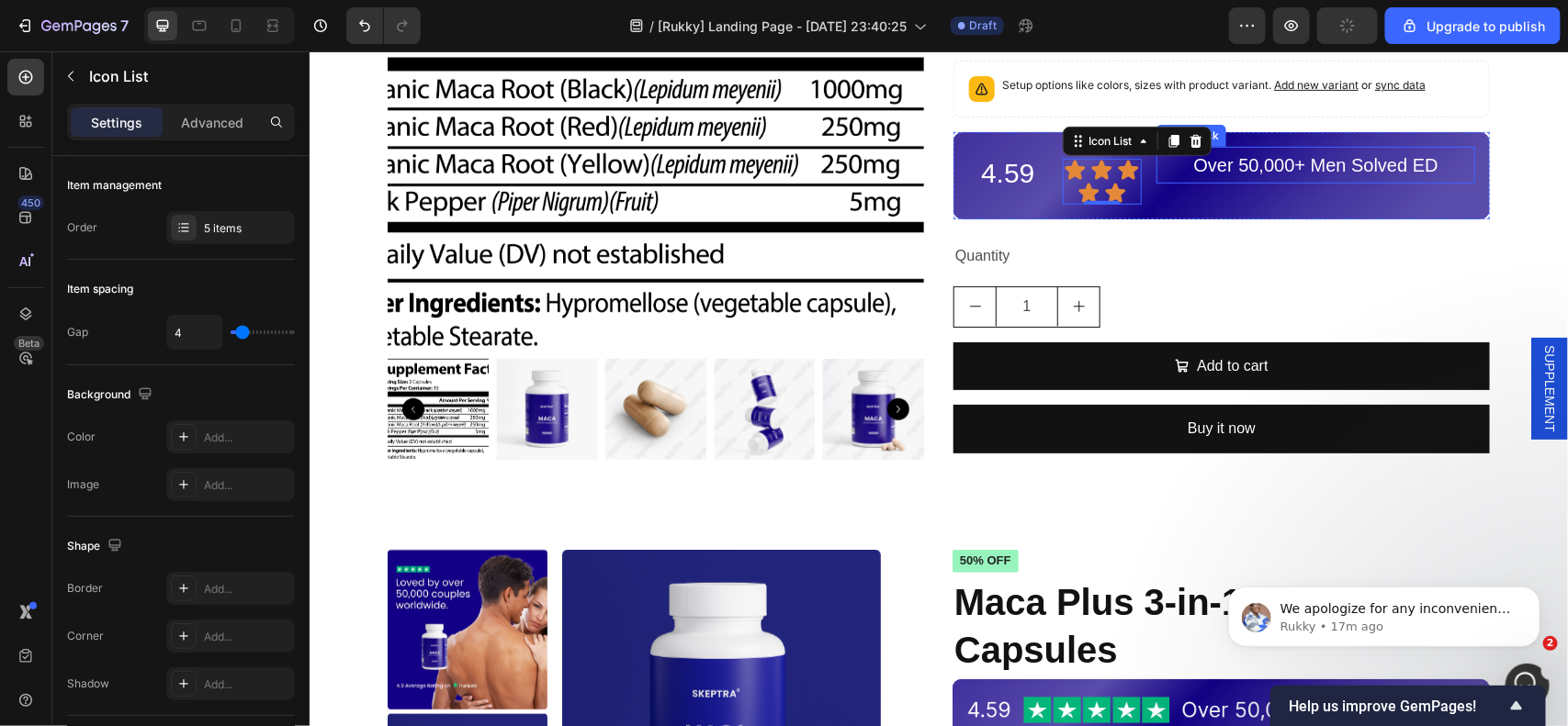
click at [1159, 166] on p "Over 50,000+ Men Solved ED" at bounding box center [1315, 164] width 315 height 33
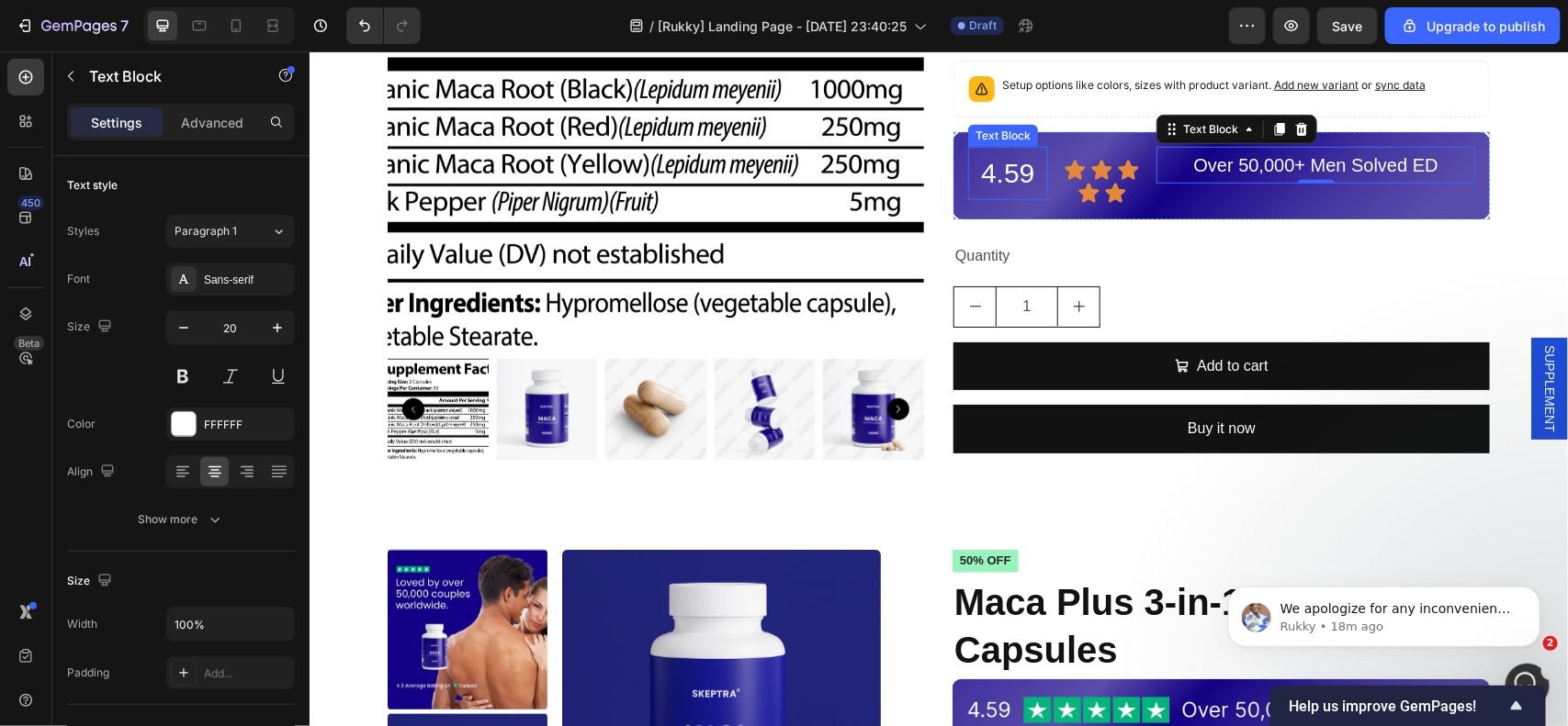
click at [1002, 169] on p "4.59" at bounding box center [1007, 172] width 77 height 49
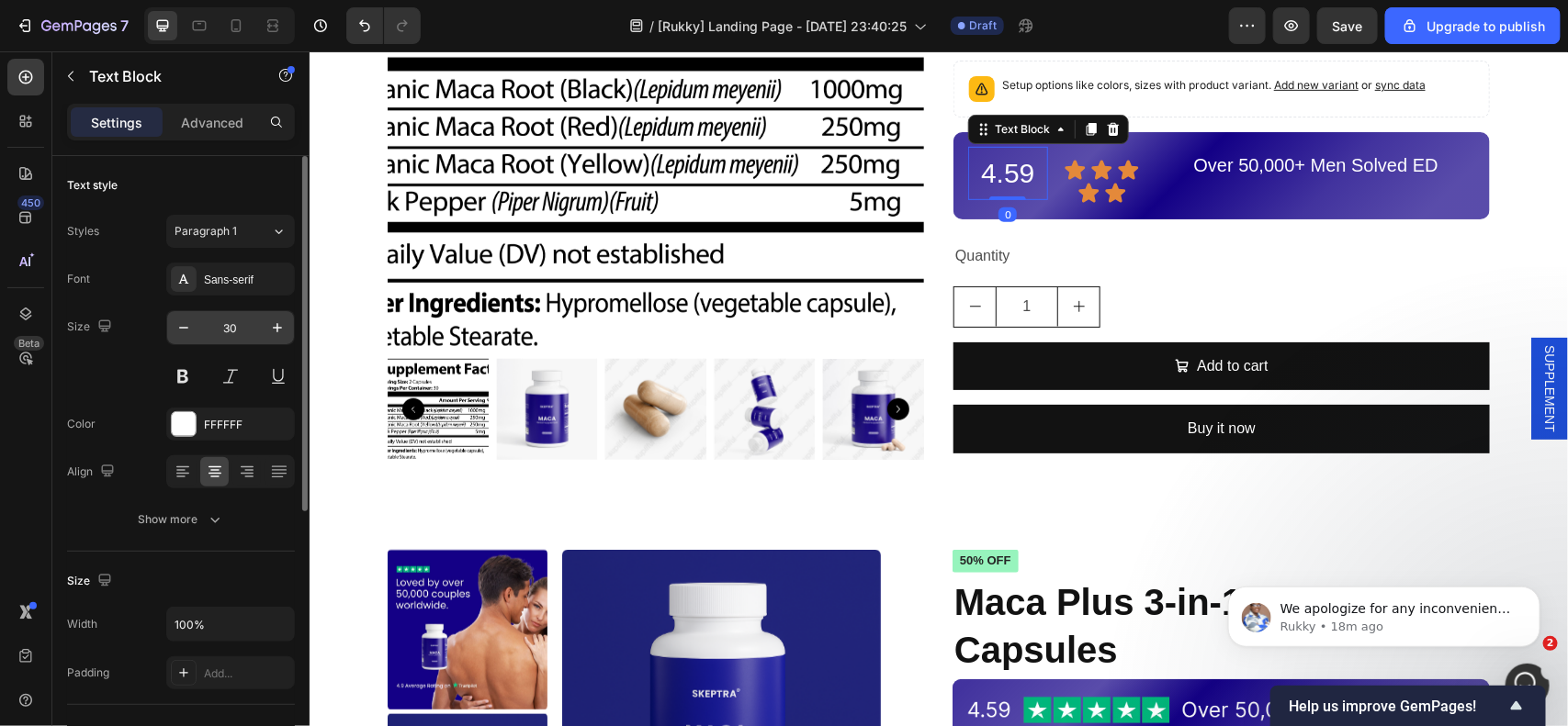
click at [236, 337] on input "30" at bounding box center [231, 327] width 61 height 33
type input "20"
click at [1125, 153] on div "Icon Icon Icon Icon Icon Icon List" at bounding box center [1102, 174] width 79 height 58
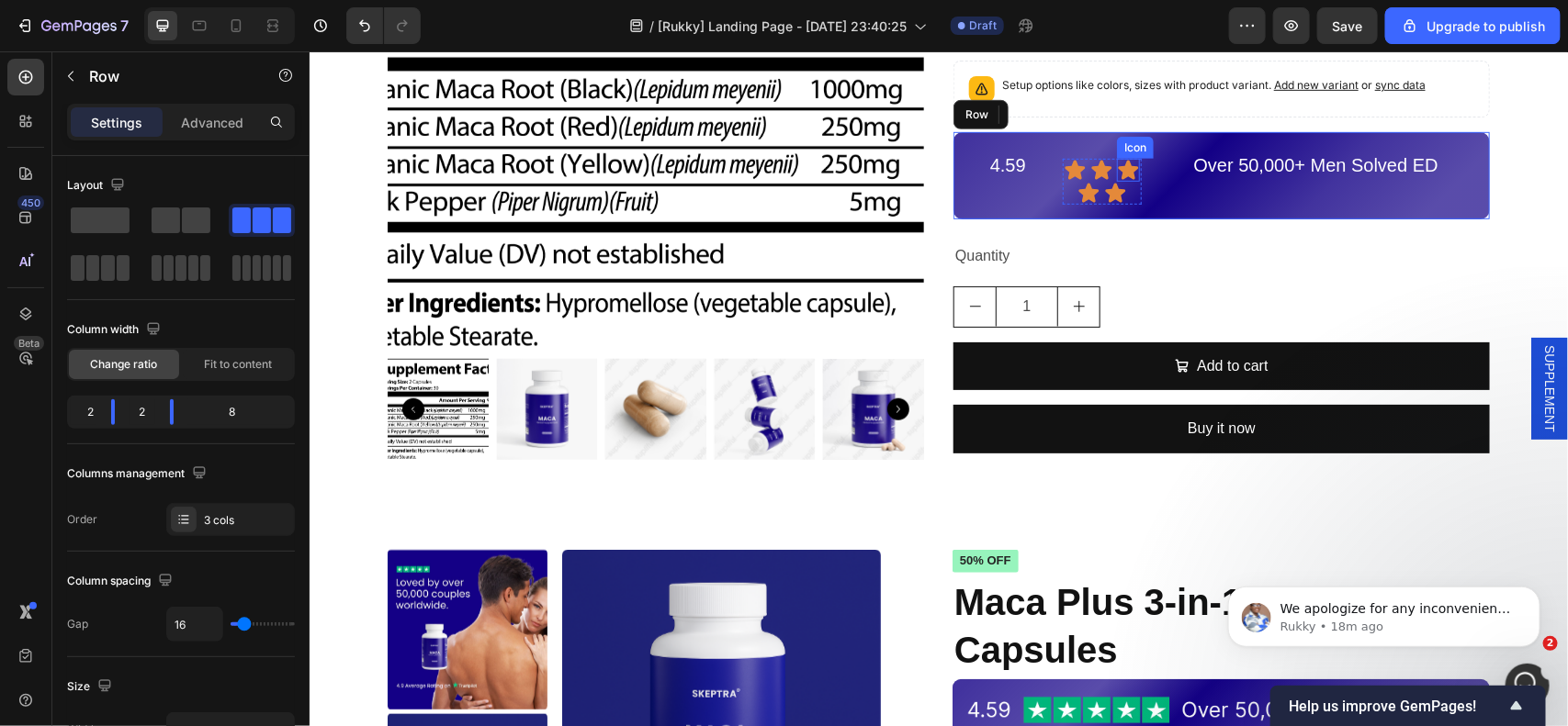
click at [1118, 182] on div "Icon Icon Icon Icon Icon" at bounding box center [1102, 181] width 79 height 46
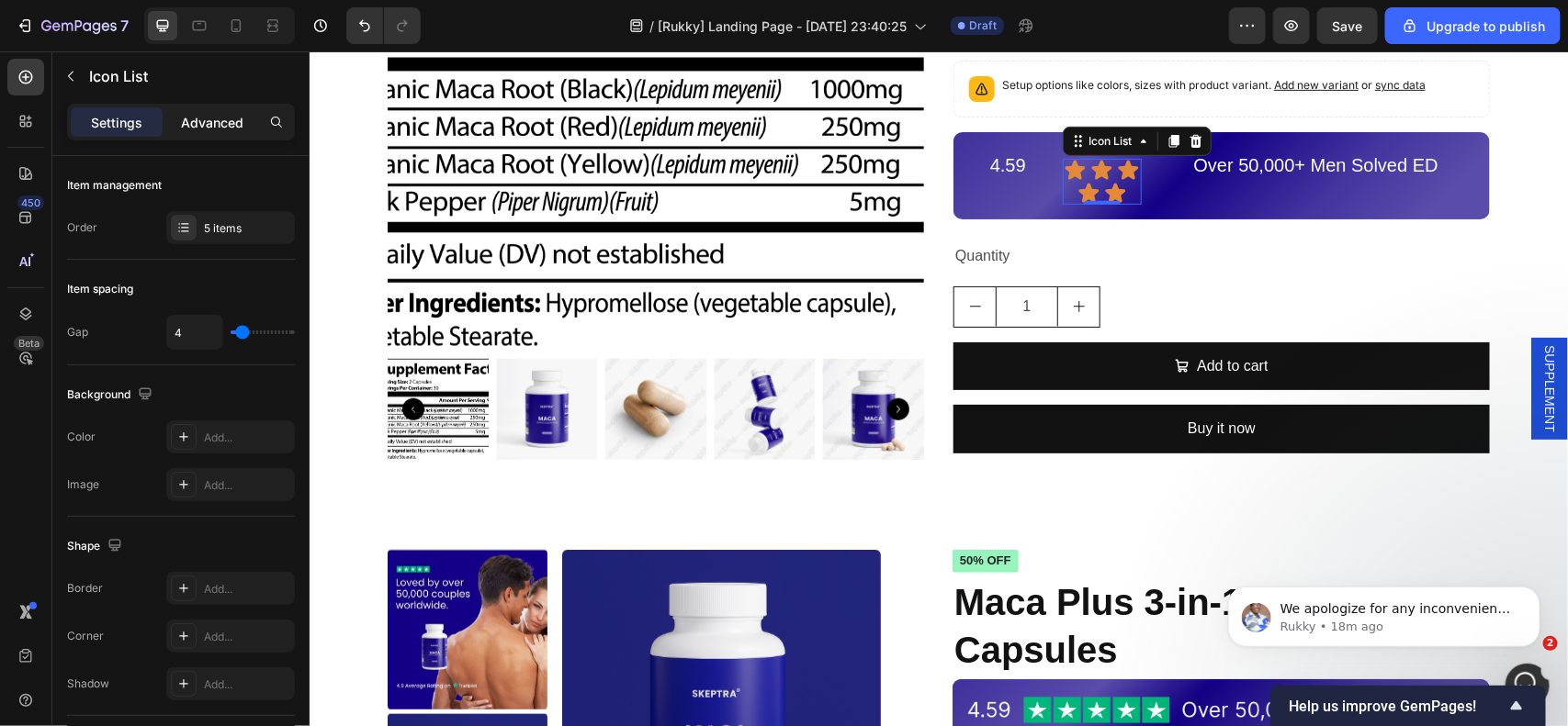
click at [193, 115] on p "Advanced" at bounding box center [212, 122] width 62 height 19
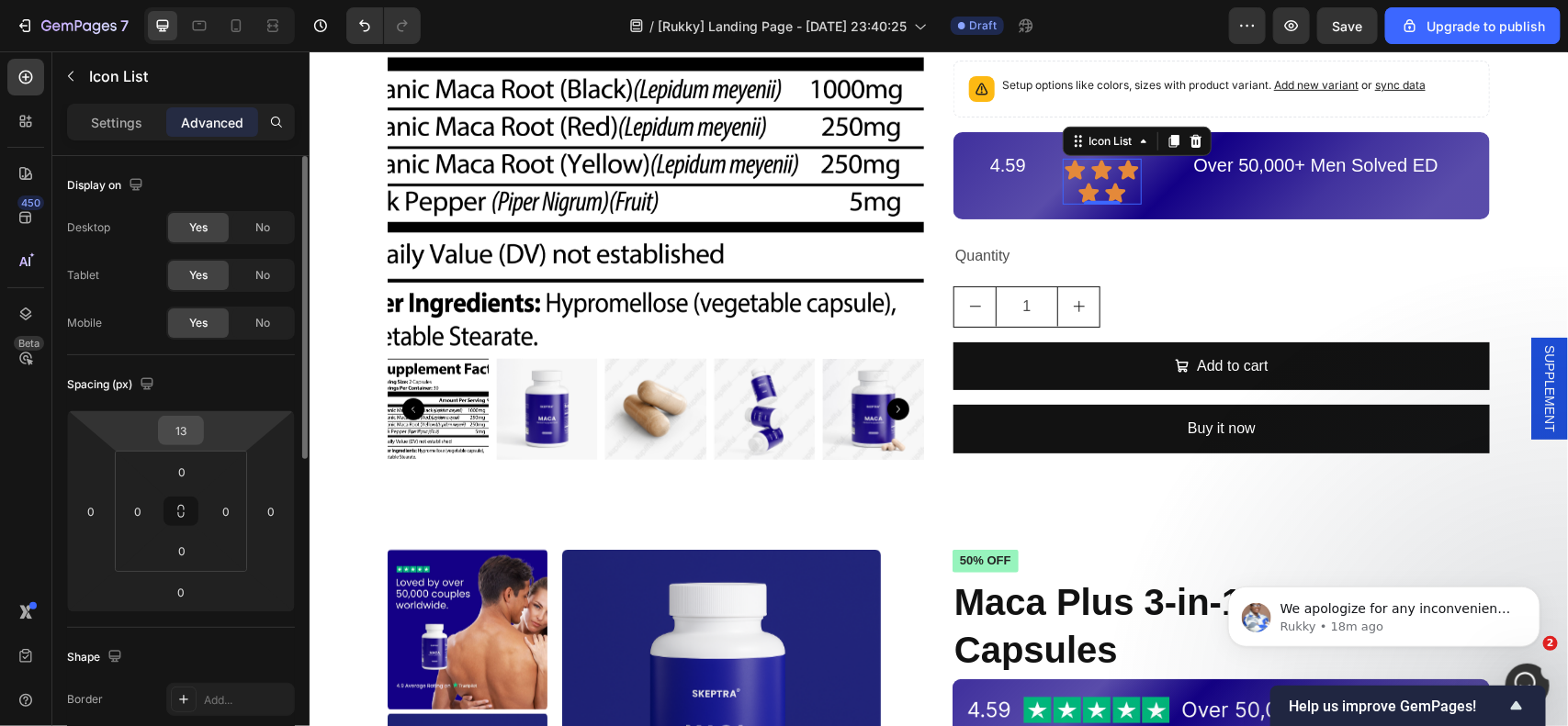
click at [193, 439] on input "13" at bounding box center [181, 430] width 37 height 27
type input "0"
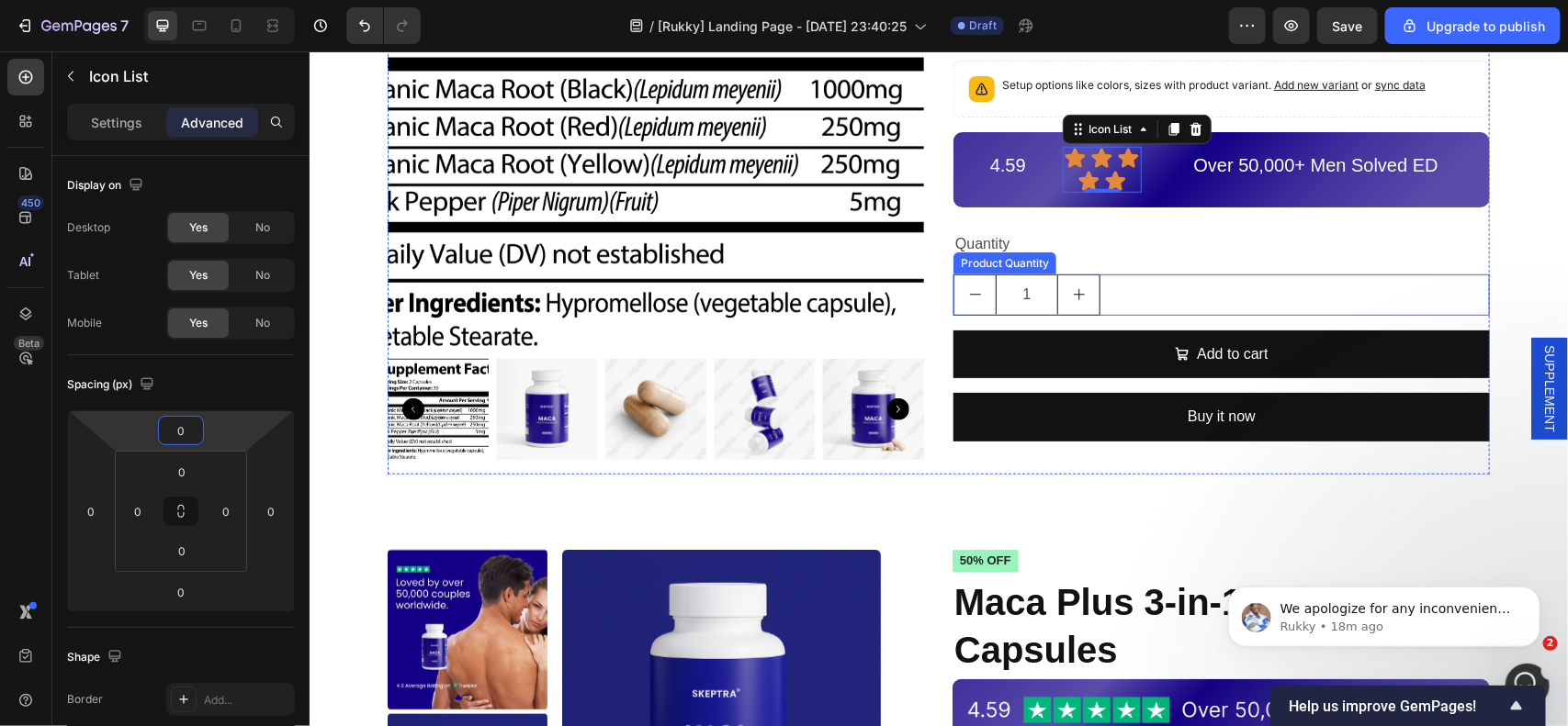
click at [1278, 268] on div "Maca Plus Product Title €32,90 Product Price Product Price No compare price Pro…" at bounding box center [1220, 144] width 536 height 659
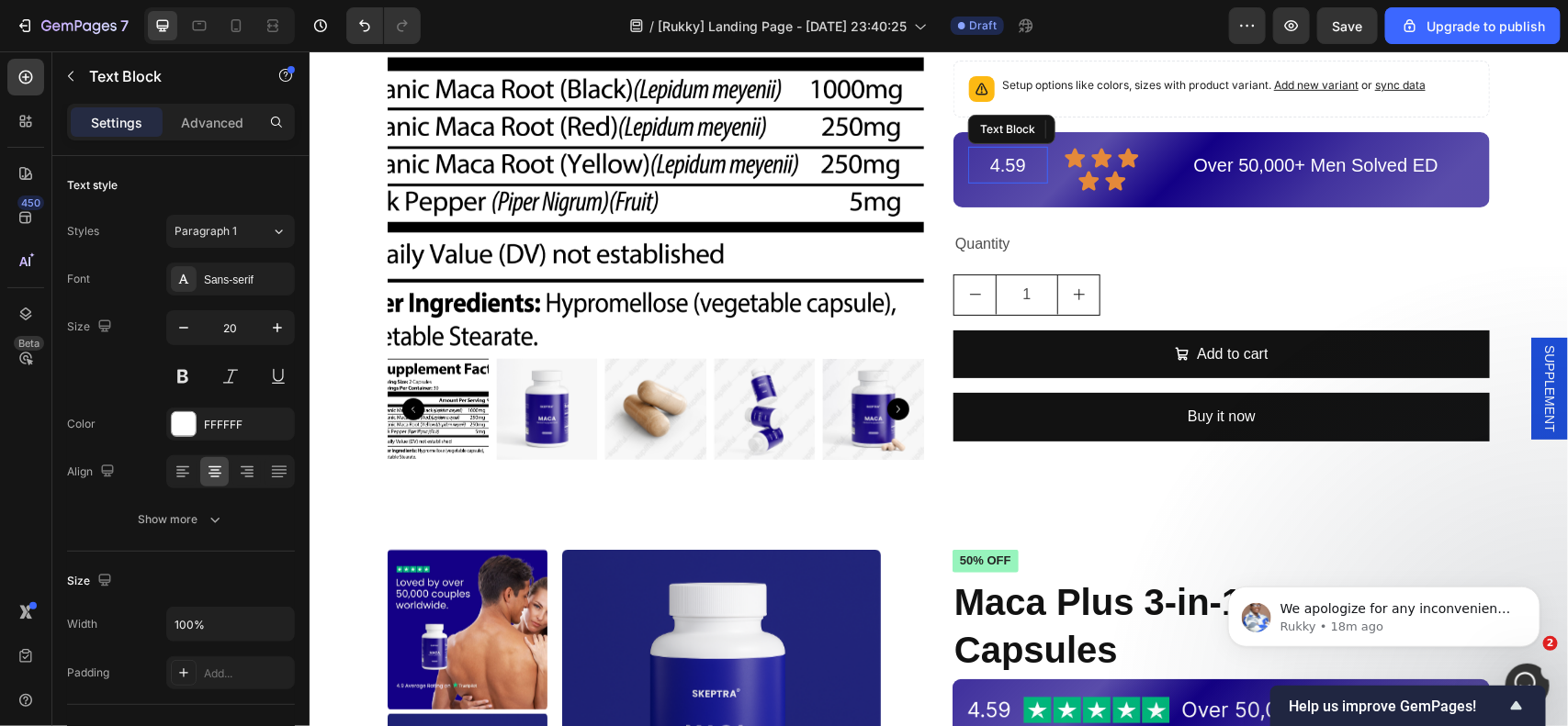
click at [1006, 181] on div "4.59" at bounding box center [1007, 164] width 79 height 37
click at [1117, 181] on icon at bounding box center [1114, 181] width 23 height 23
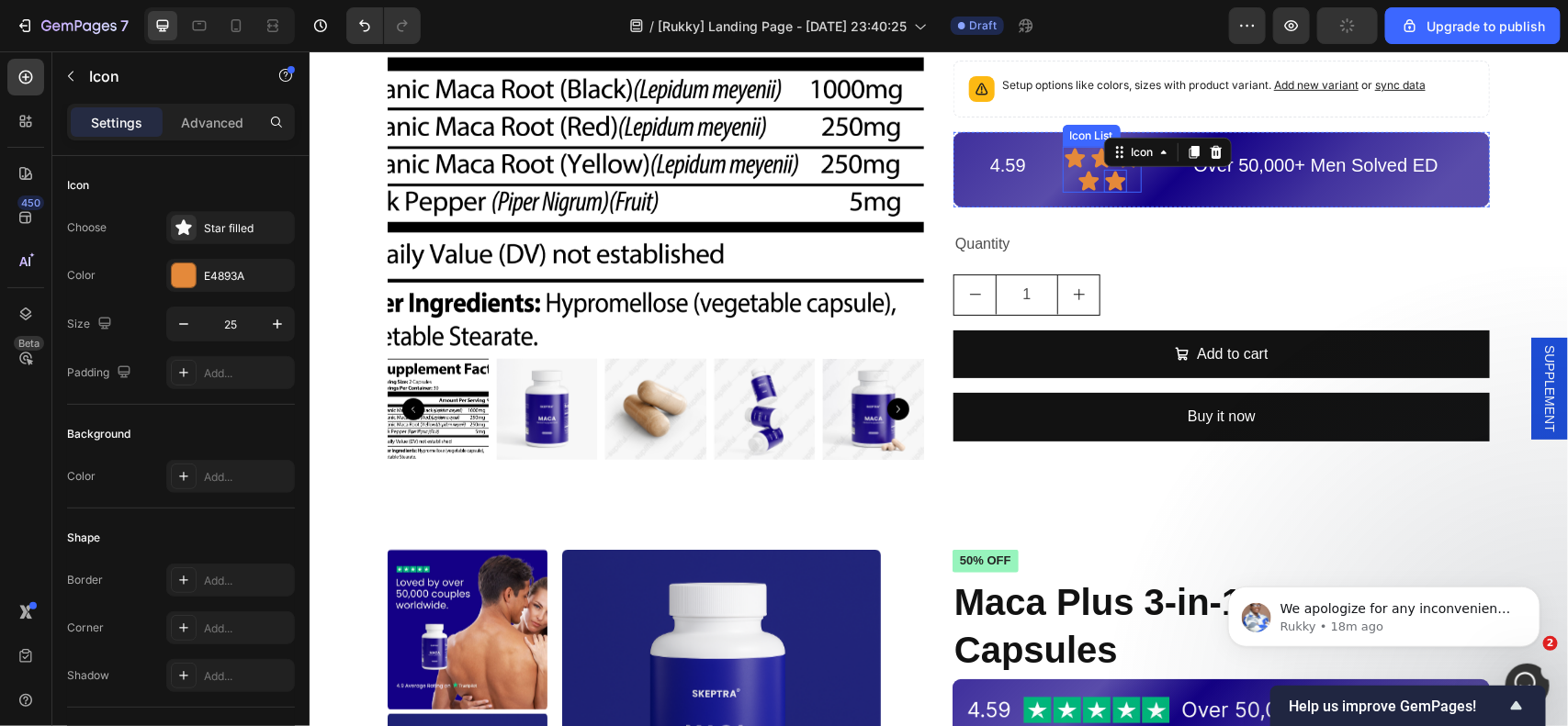
click at [1128, 180] on div "Icon Icon Icon Icon Icon 0" at bounding box center [1102, 168] width 79 height 46
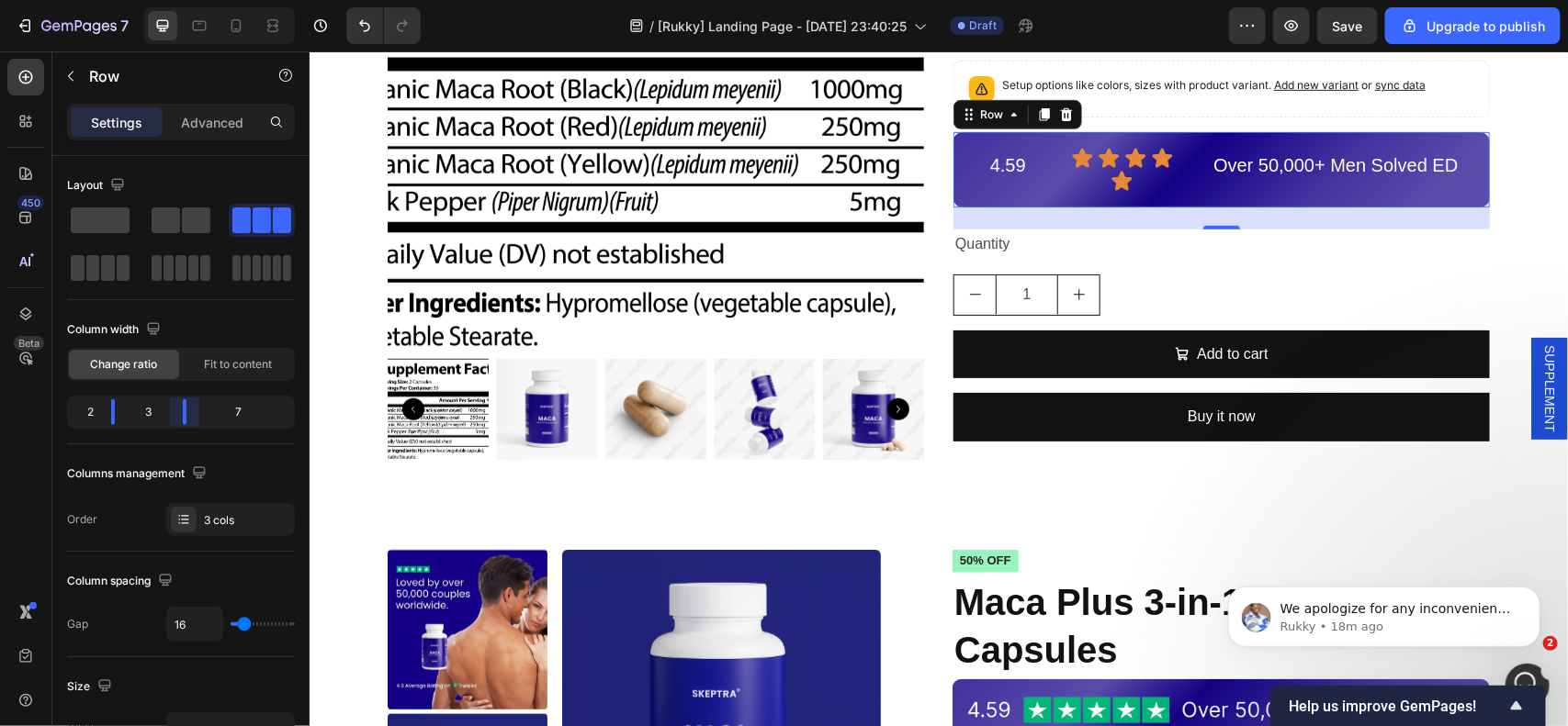
drag, startPoint x: 170, startPoint y: 410, endPoint x: 409, endPoint y: 240, distance: 293.3
click at [171, 0] on body "7 / [Rukky] Landing Page - [DATE] 23:40:25 Draft Preview Save Upgrade to publis…" at bounding box center [784, 0] width 1568 height 0
click at [172, 0] on body "7 / [Rukky] Landing Page - [DATE] 23:40:25 Draft Preview Save Upgrade to publis…" at bounding box center [784, 0] width 1568 height 0
click at [196, 627] on input "16" at bounding box center [195, 624] width 55 height 33
type input "0"
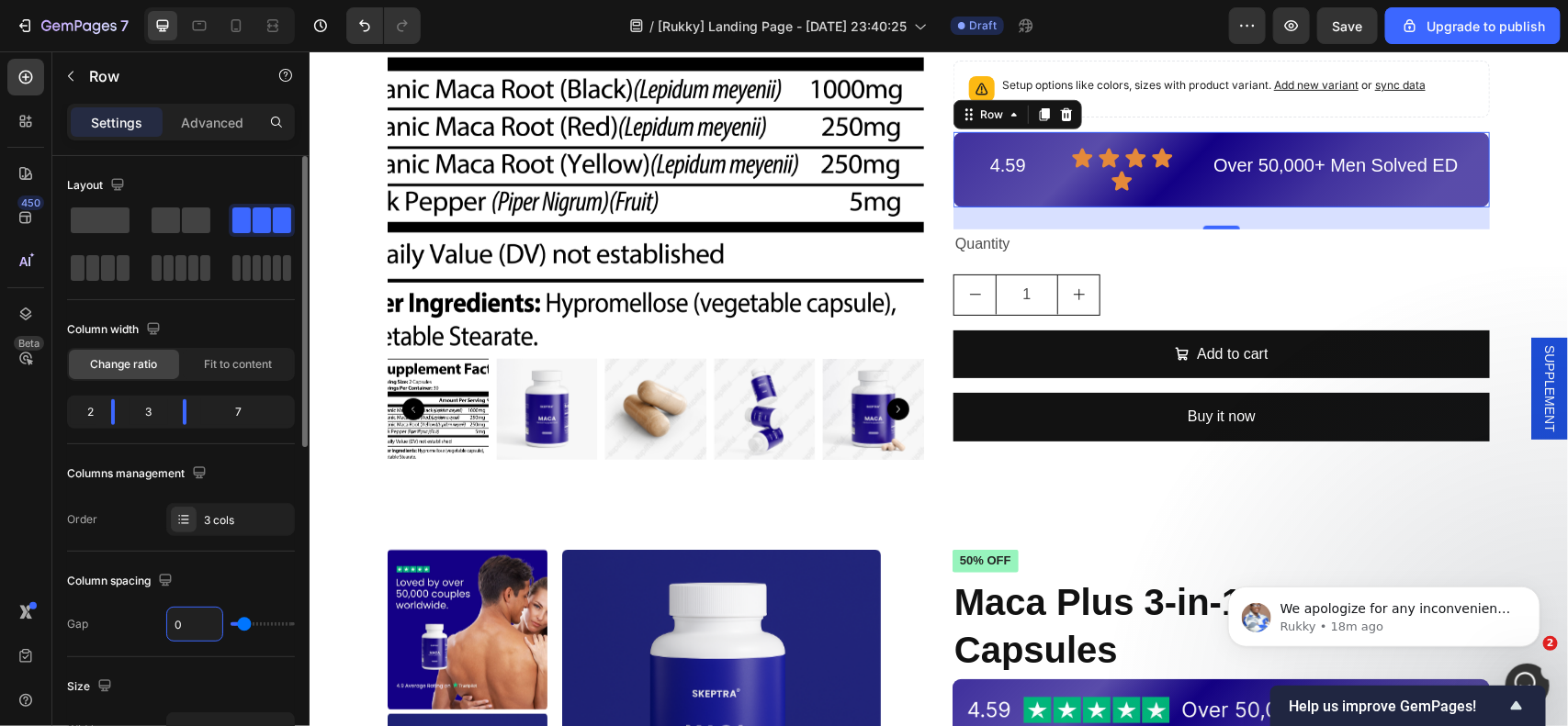
type input "0"
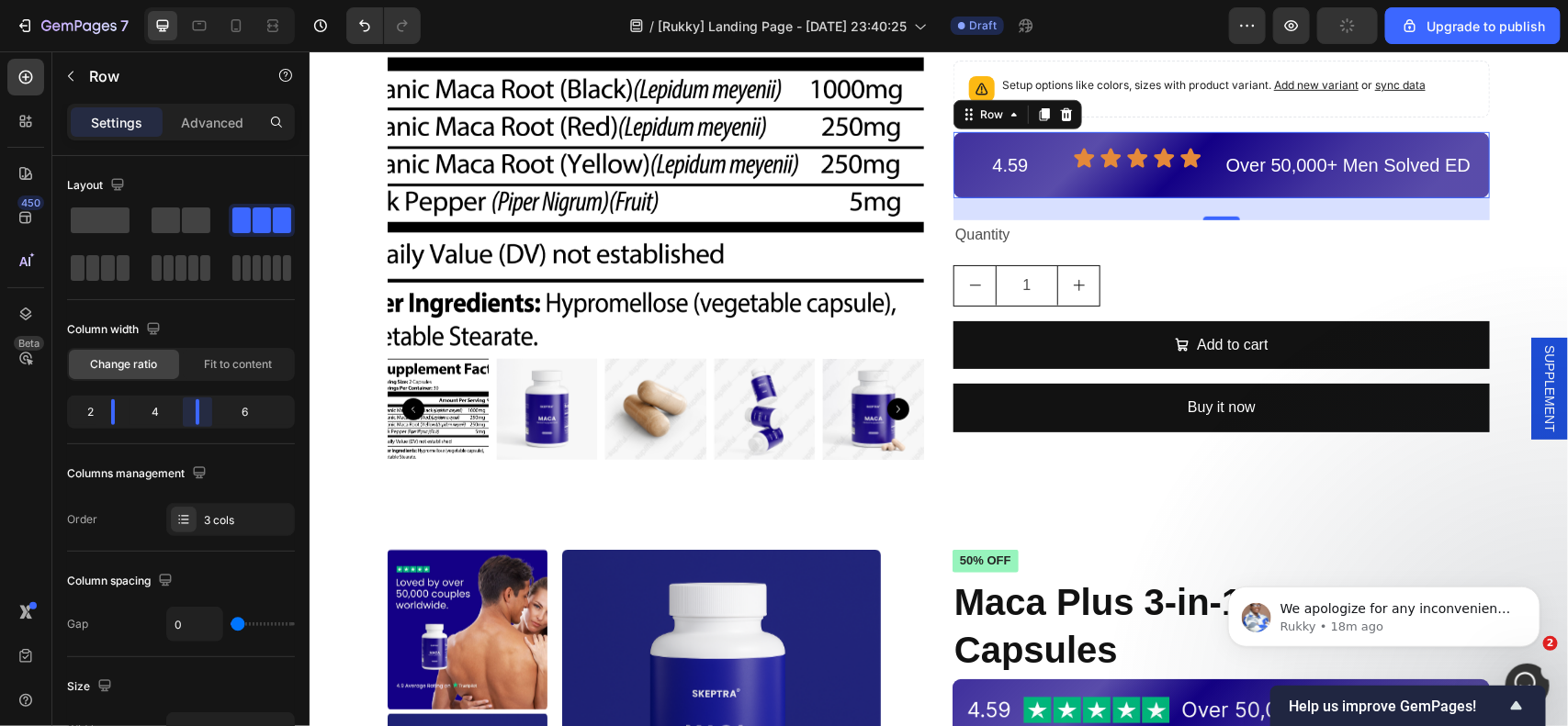
drag, startPoint x: 181, startPoint y: 405, endPoint x: 810, endPoint y: 100, distance: 699.0
click at [189, 0] on body "7 / [Rukky] Landing Page - Aug 26, 23:40:25 Draft Preview Upgrade to publish 45…" at bounding box center [784, 0] width 1568 height 0
click at [1107, 156] on icon at bounding box center [1109, 156] width 20 height 19
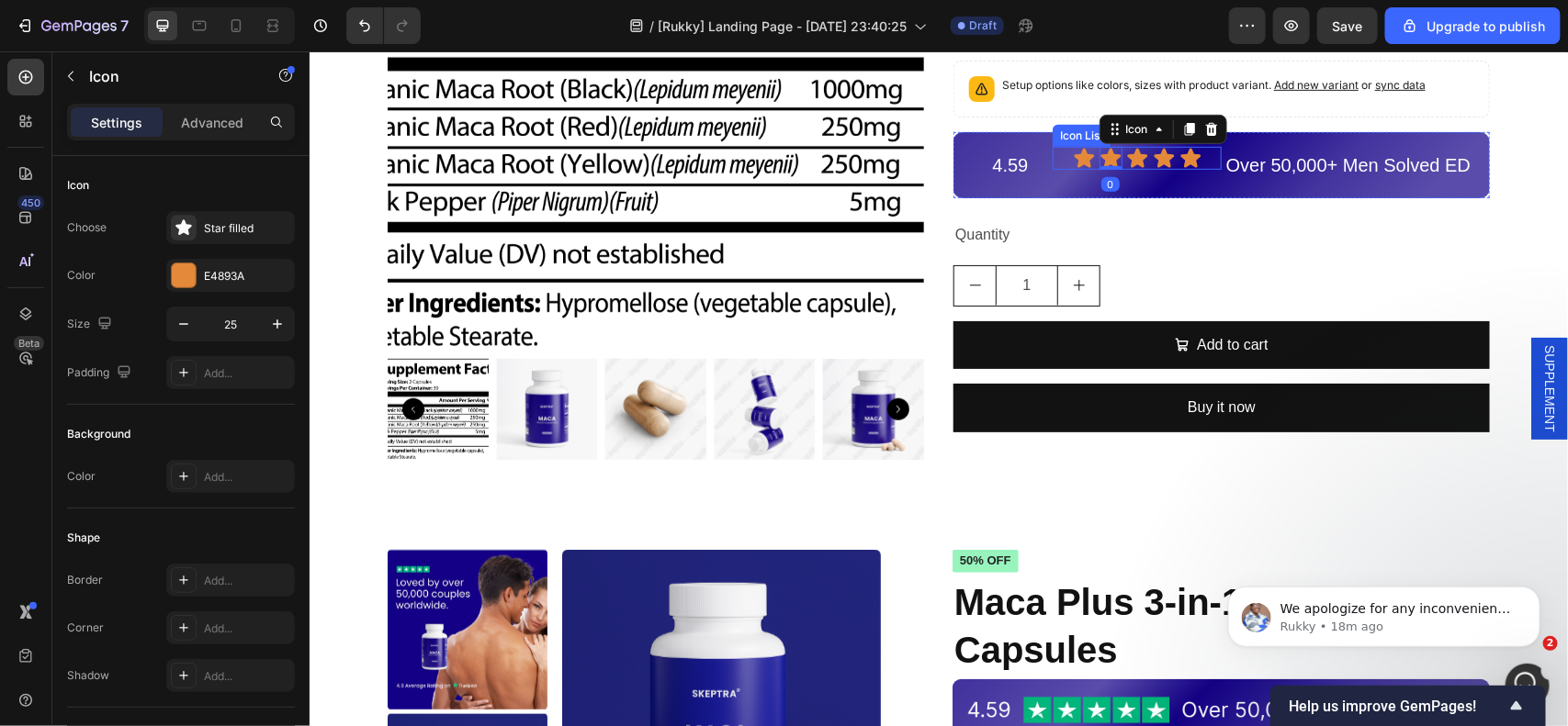
click at [1198, 162] on div "Icon Icon 0 Icon Icon Icon" at bounding box center [1136, 157] width 169 height 23
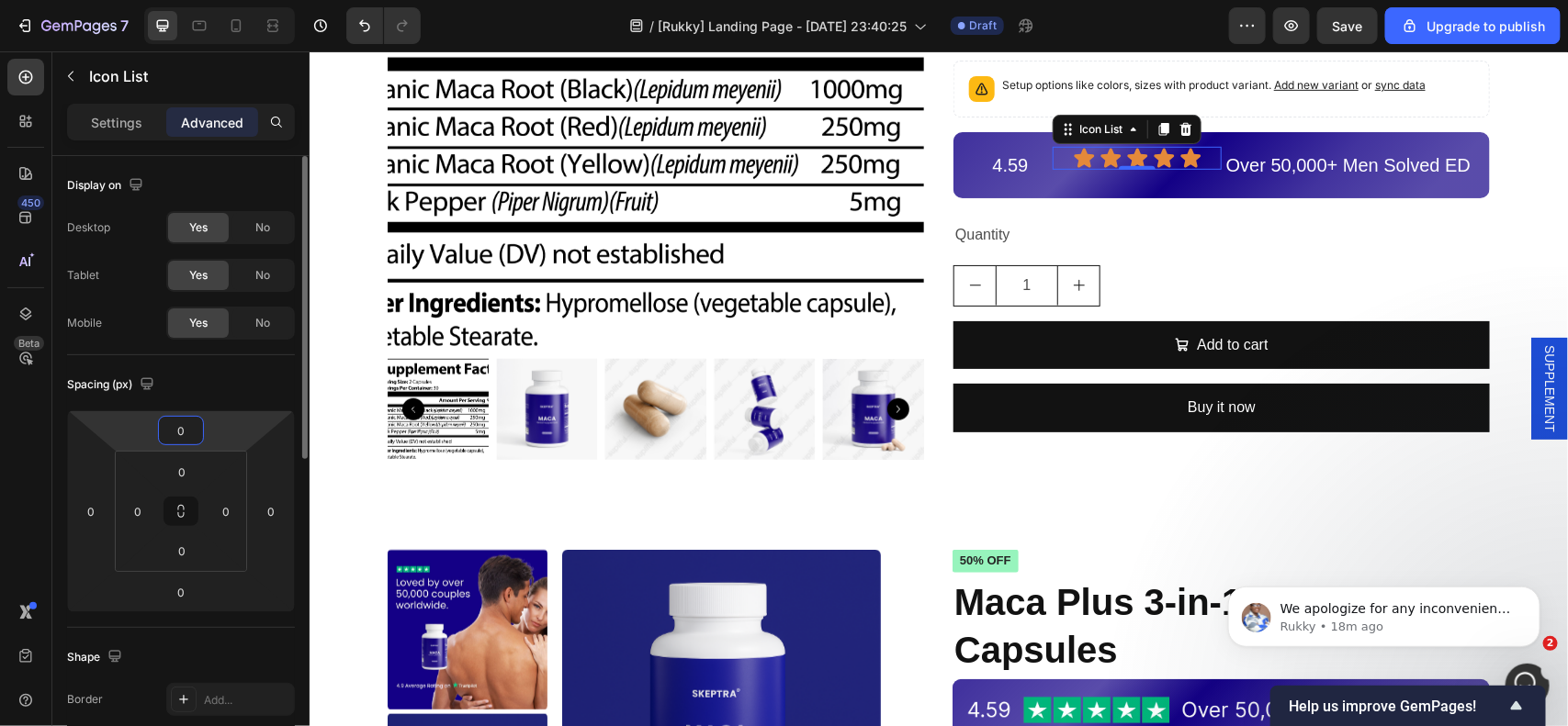
drag, startPoint x: 182, startPoint y: 429, endPoint x: 64, endPoint y: 424, distance: 118.1
click at [182, 429] on input "0" at bounding box center [181, 430] width 37 height 27
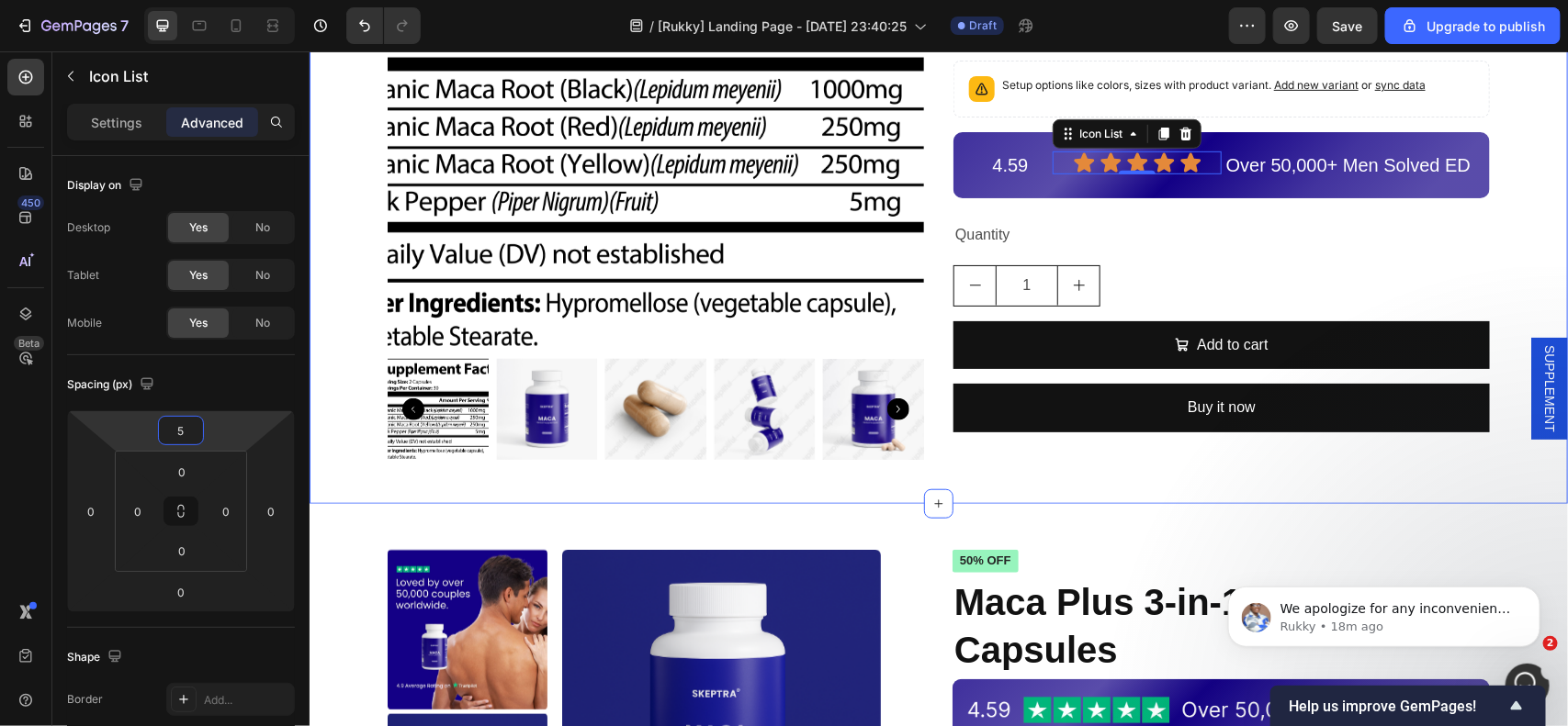
type input "6"
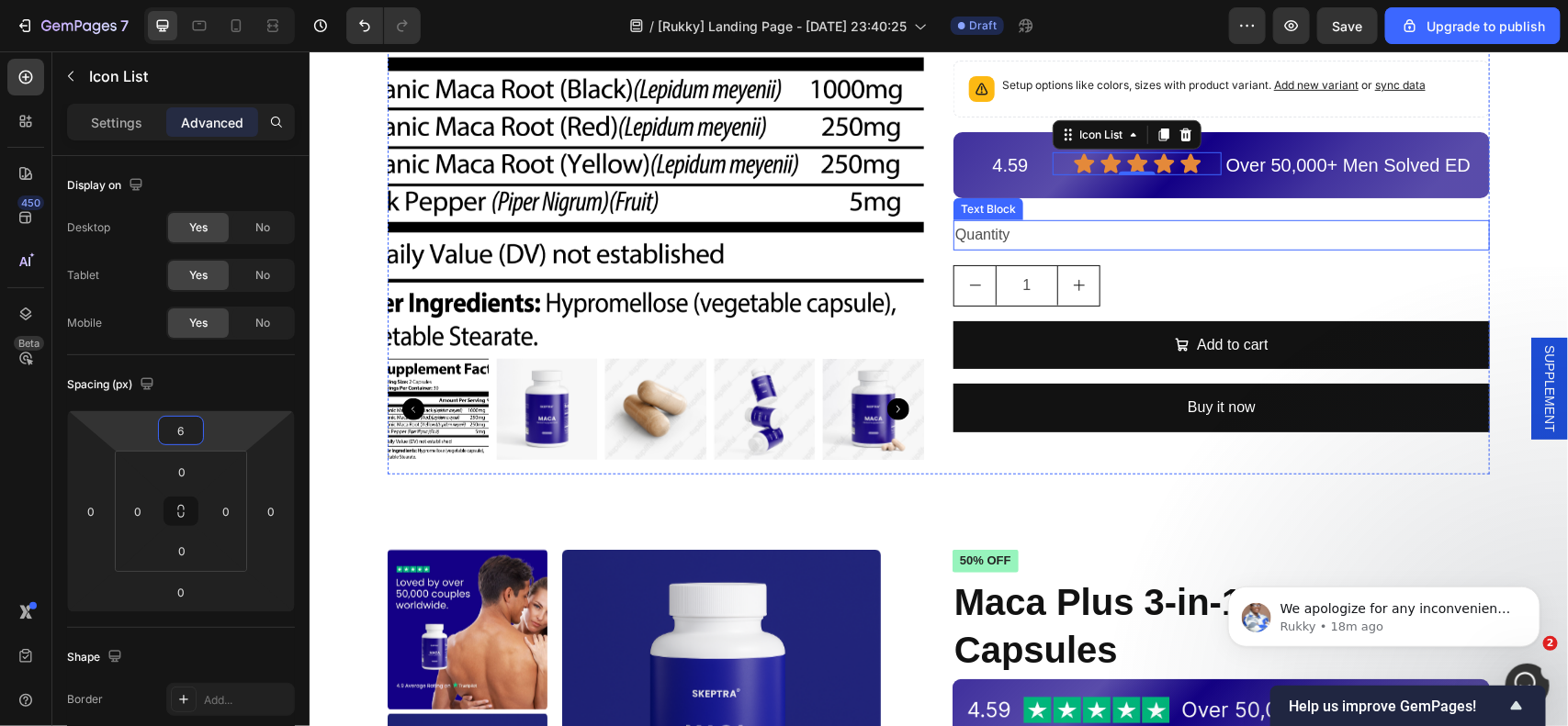
click at [1332, 245] on div "Quantity" at bounding box center [1220, 234] width 536 height 30
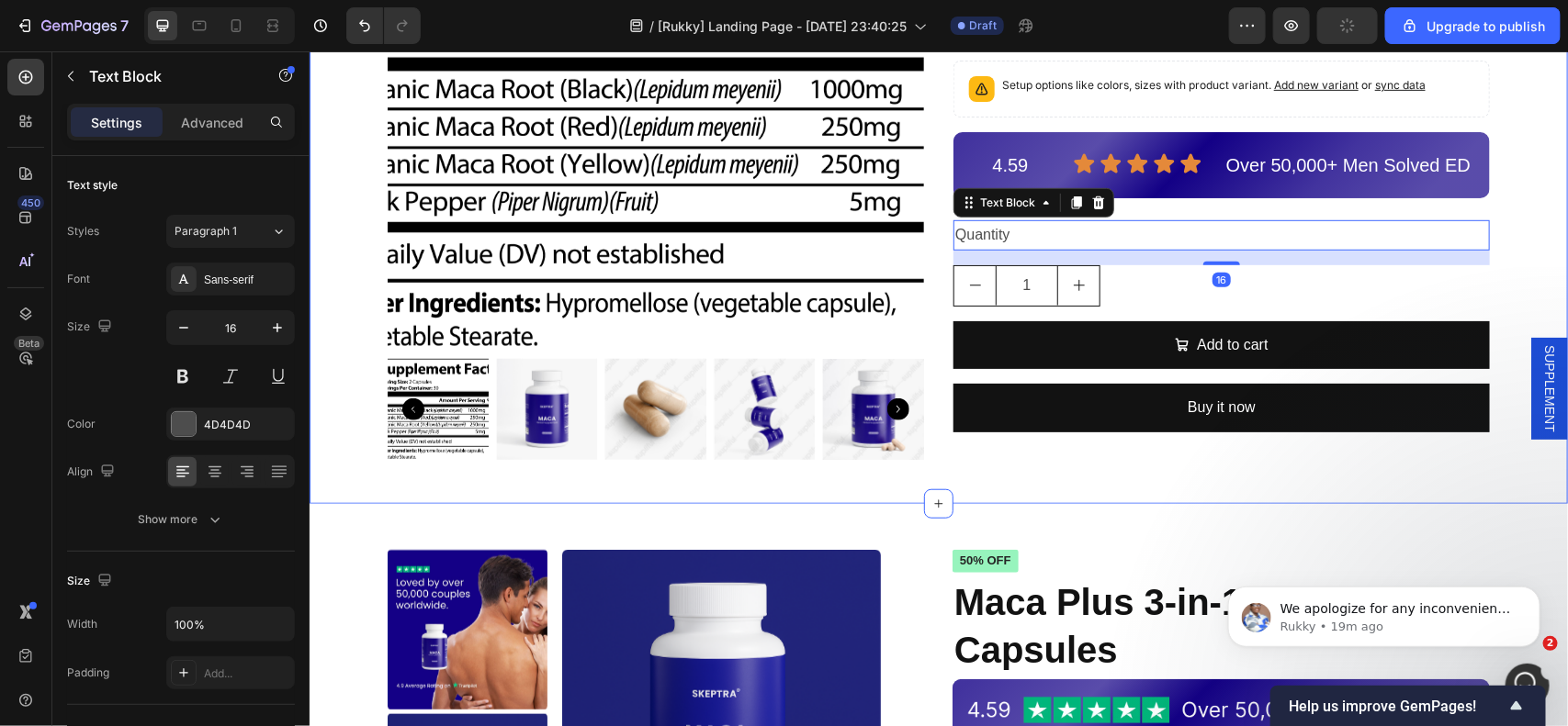
click at [1525, 175] on div "Product Images Maca Plus Product Title €32,90 Product Price Product Price No co…" at bounding box center [937, 144] width 1259 height 659
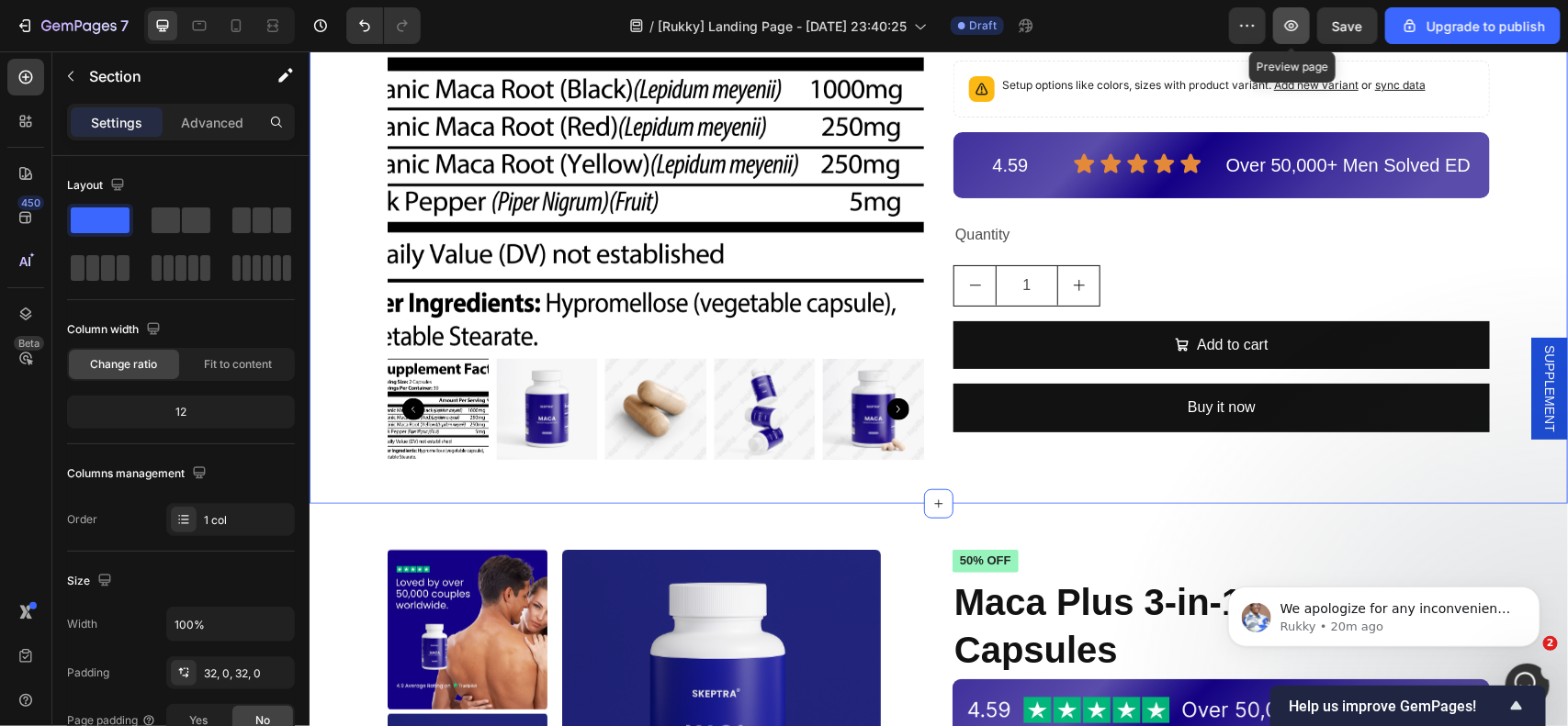
click at [1287, 24] on icon "button" at bounding box center [1292, 26] width 14 height 11
click at [1301, 164] on p "Over 50,000+ Men Solved ED" at bounding box center [1348, 164] width 250 height 33
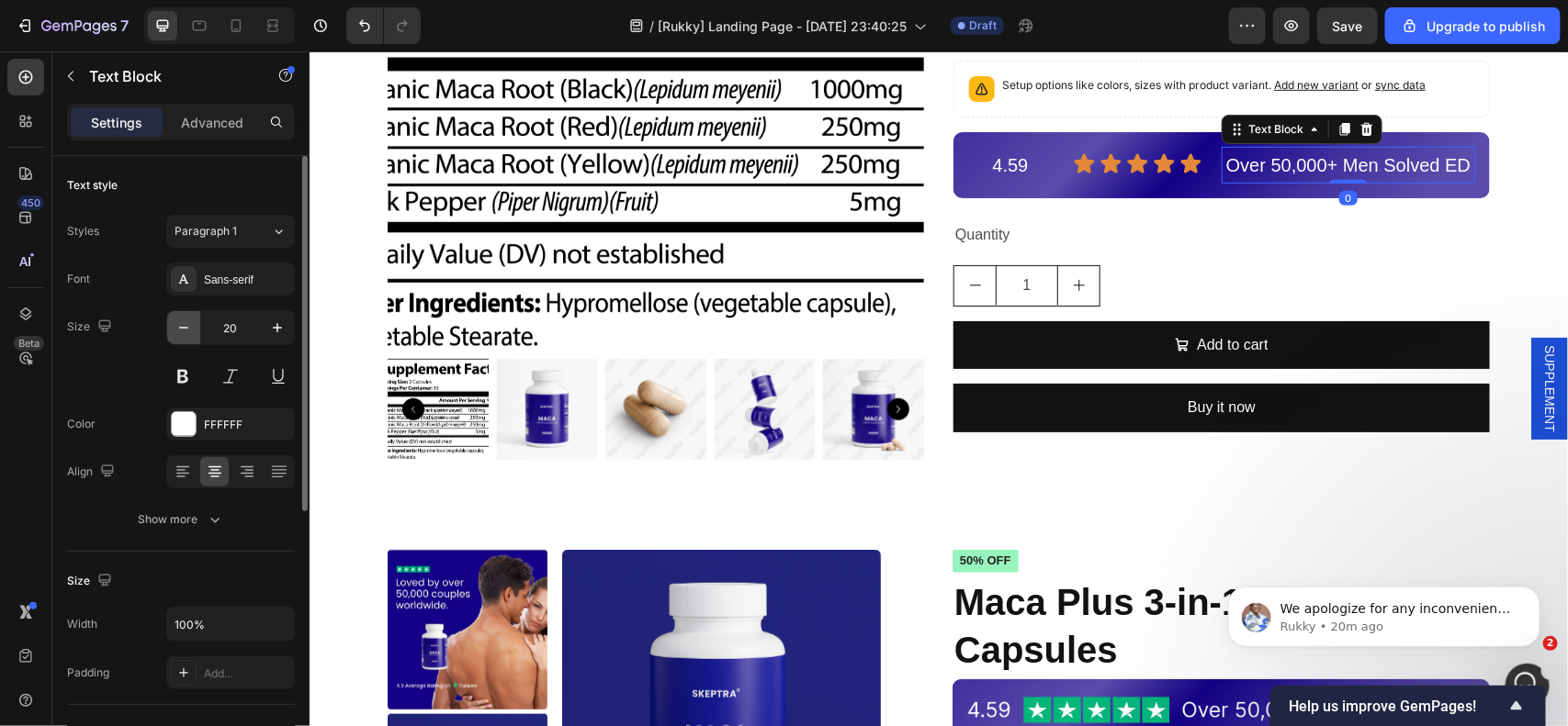
click at [181, 329] on icon "button" at bounding box center [183, 327] width 18 height 18
click at [182, 328] on icon "button" at bounding box center [183, 328] width 9 height 2
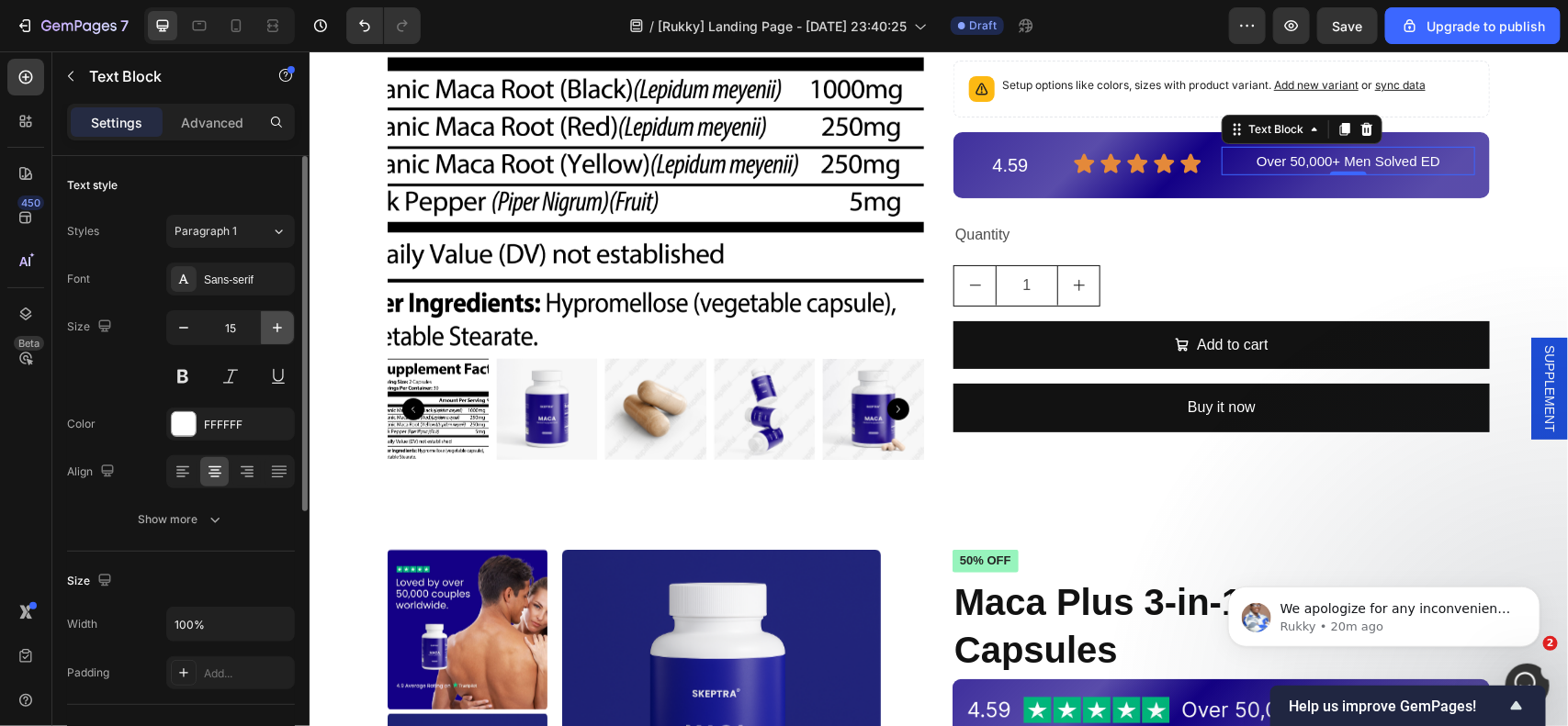
click at [280, 328] on icon "button" at bounding box center [277, 327] width 18 height 18
type input "16"
click at [976, 167] on p "4.59" at bounding box center [1009, 164] width 80 height 33
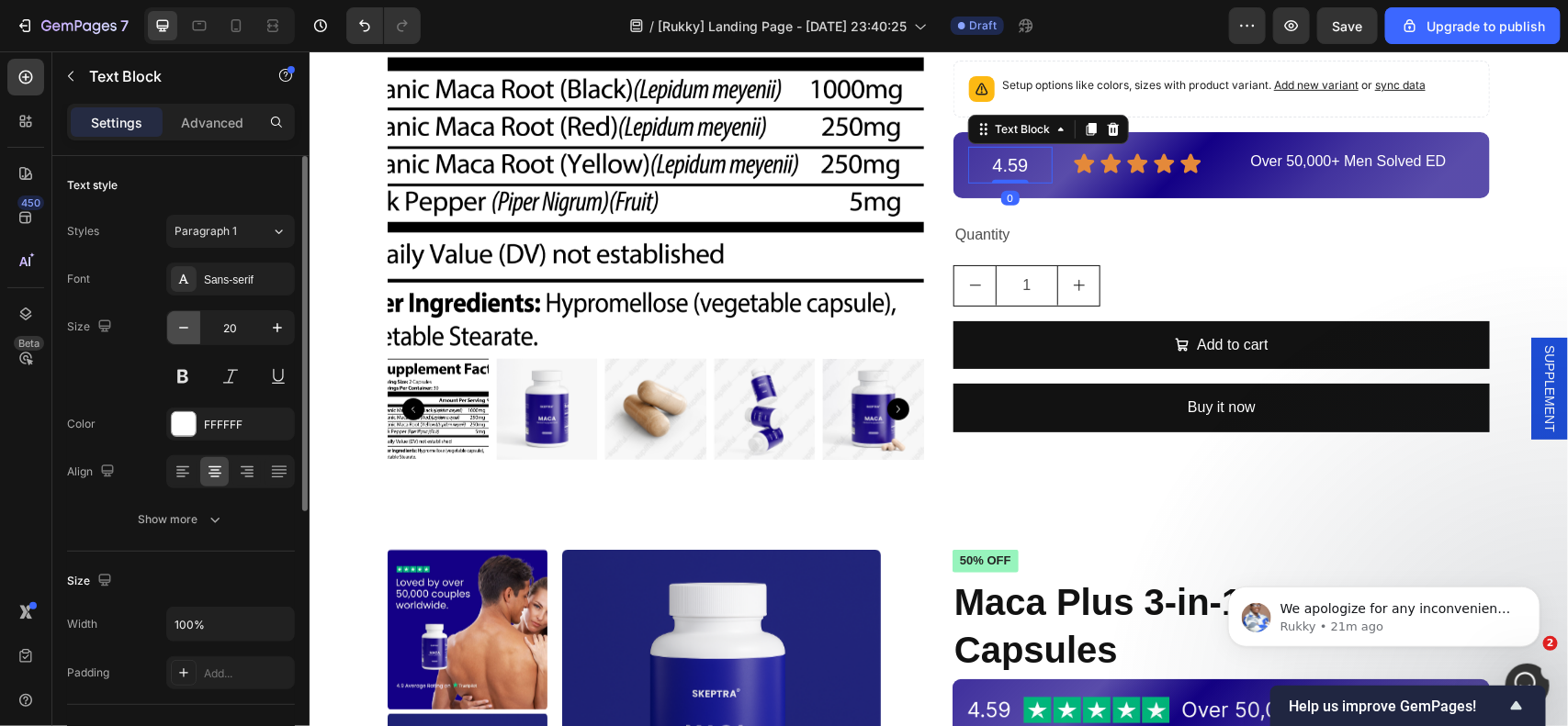
click at [183, 319] on icon "button" at bounding box center [183, 327] width 18 height 18
click at [183, 318] on button "button" at bounding box center [183, 327] width 33 height 33
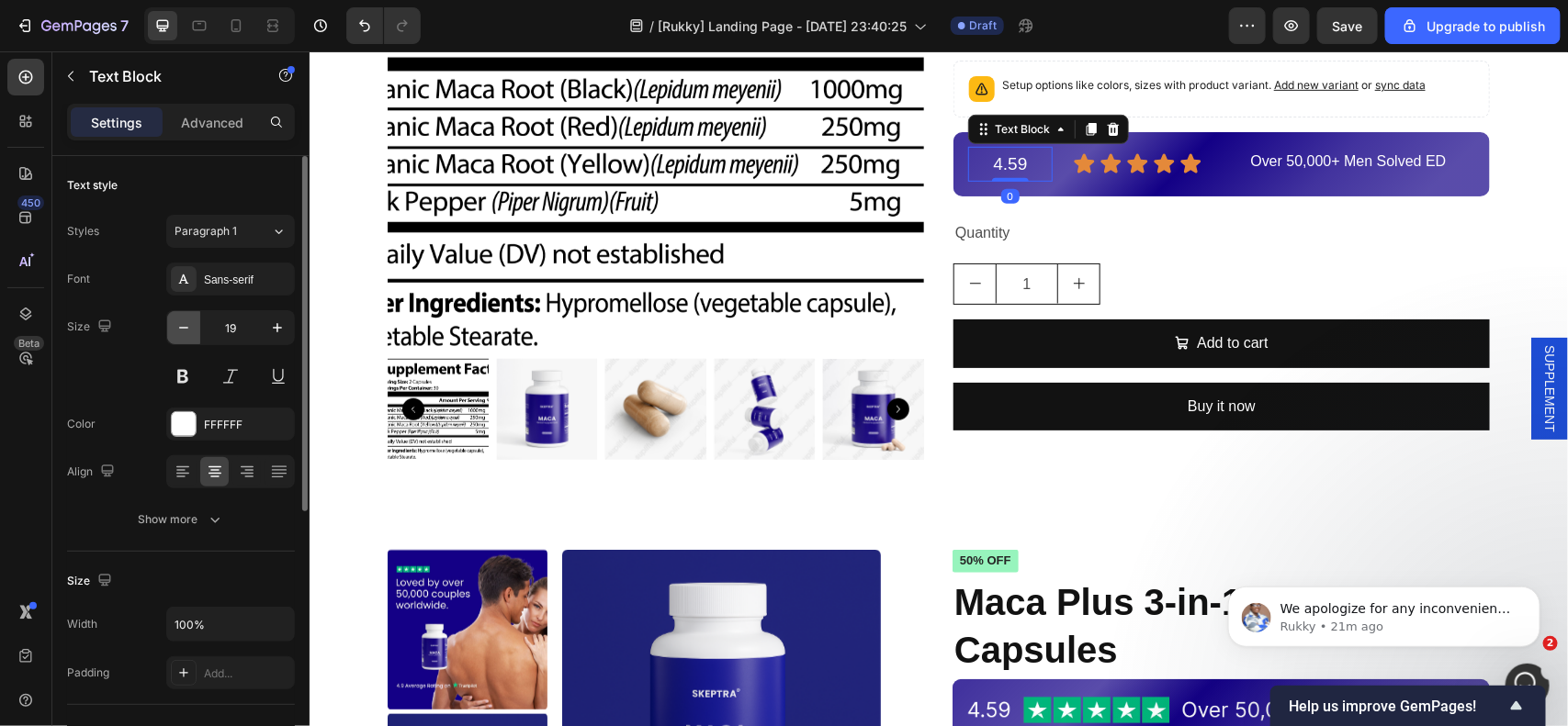
click at [183, 318] on button "button" at bounding box center [183, 327] width 33 height 33
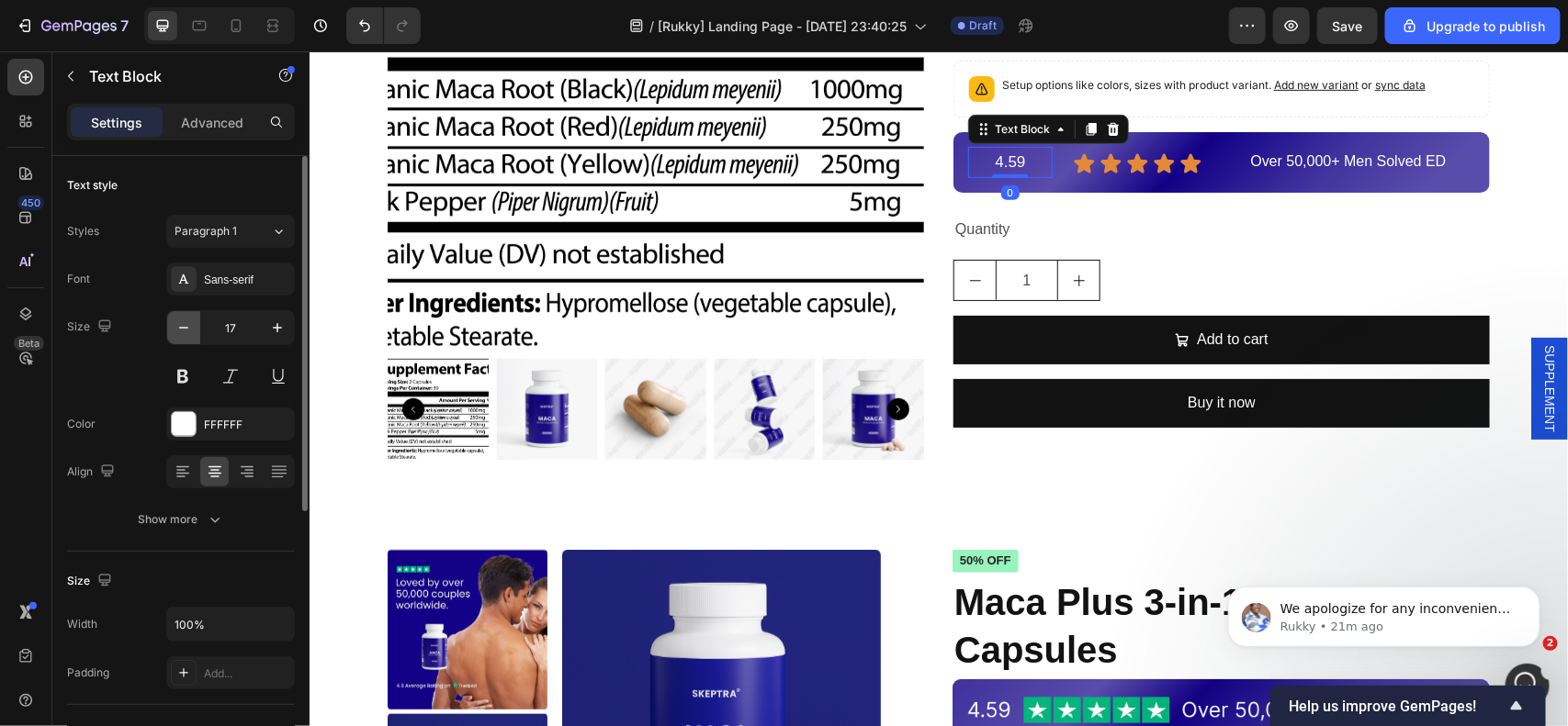
click at [183, 317] on button "button" at bounding box center [183, 327] width 33 height 33
type input "16"
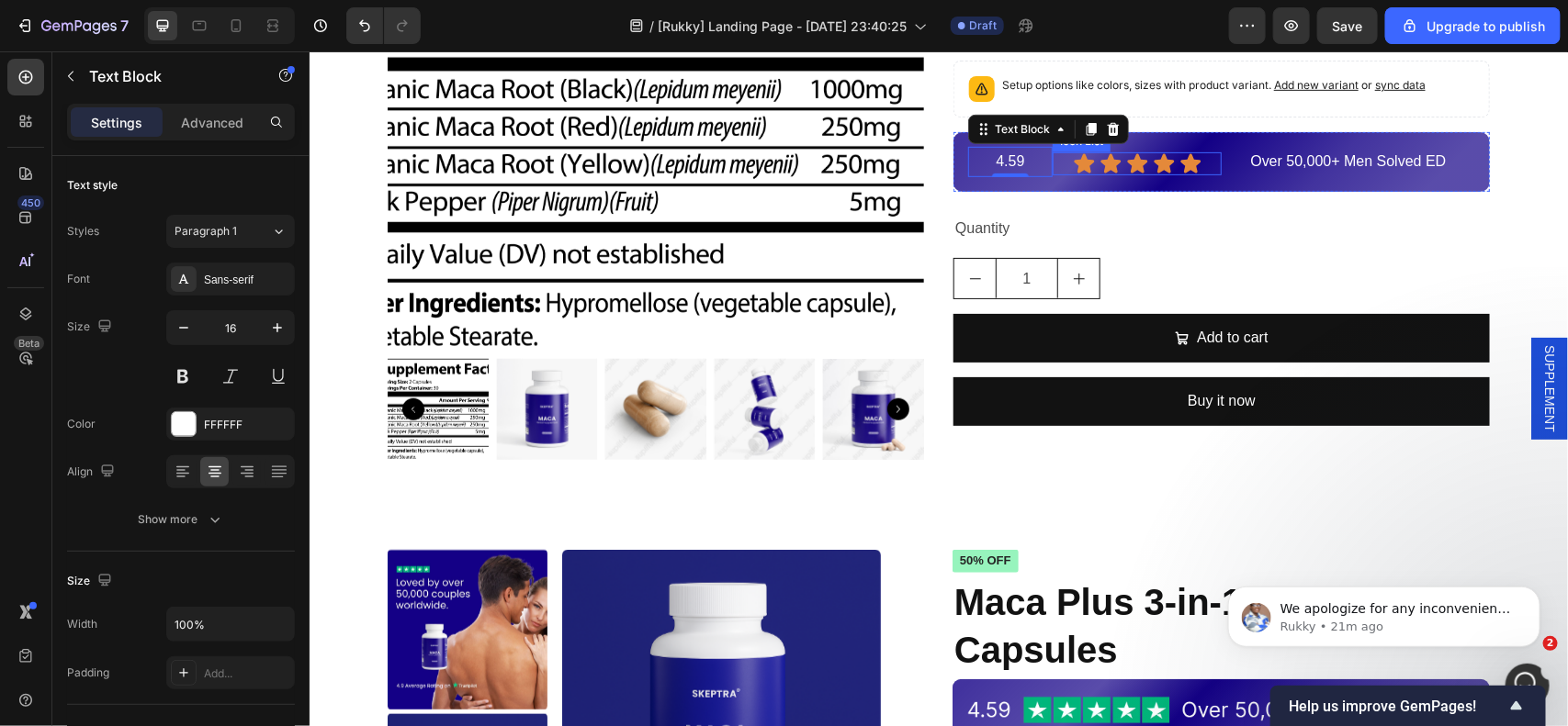
click at [1198, 158] on div "Icon Icon Icon Icon Icon" at bounding box center [1136, 163] width 169 height 23
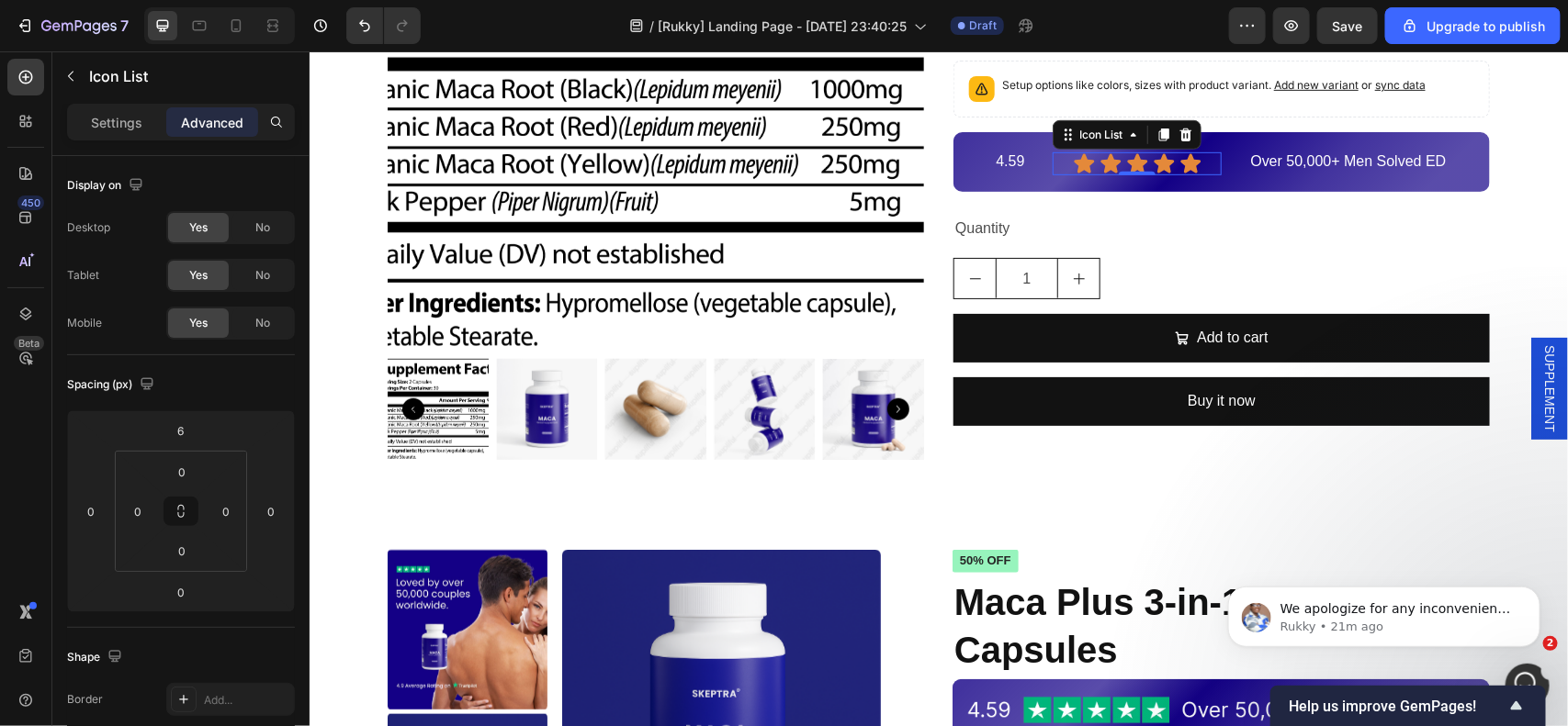
click at [195, 122] on p "Advanced" at bounding box center [212, 122] width 62 height 19
click at [177, 436] on input "6" at bounding box center [181, 430] width 37 height 27
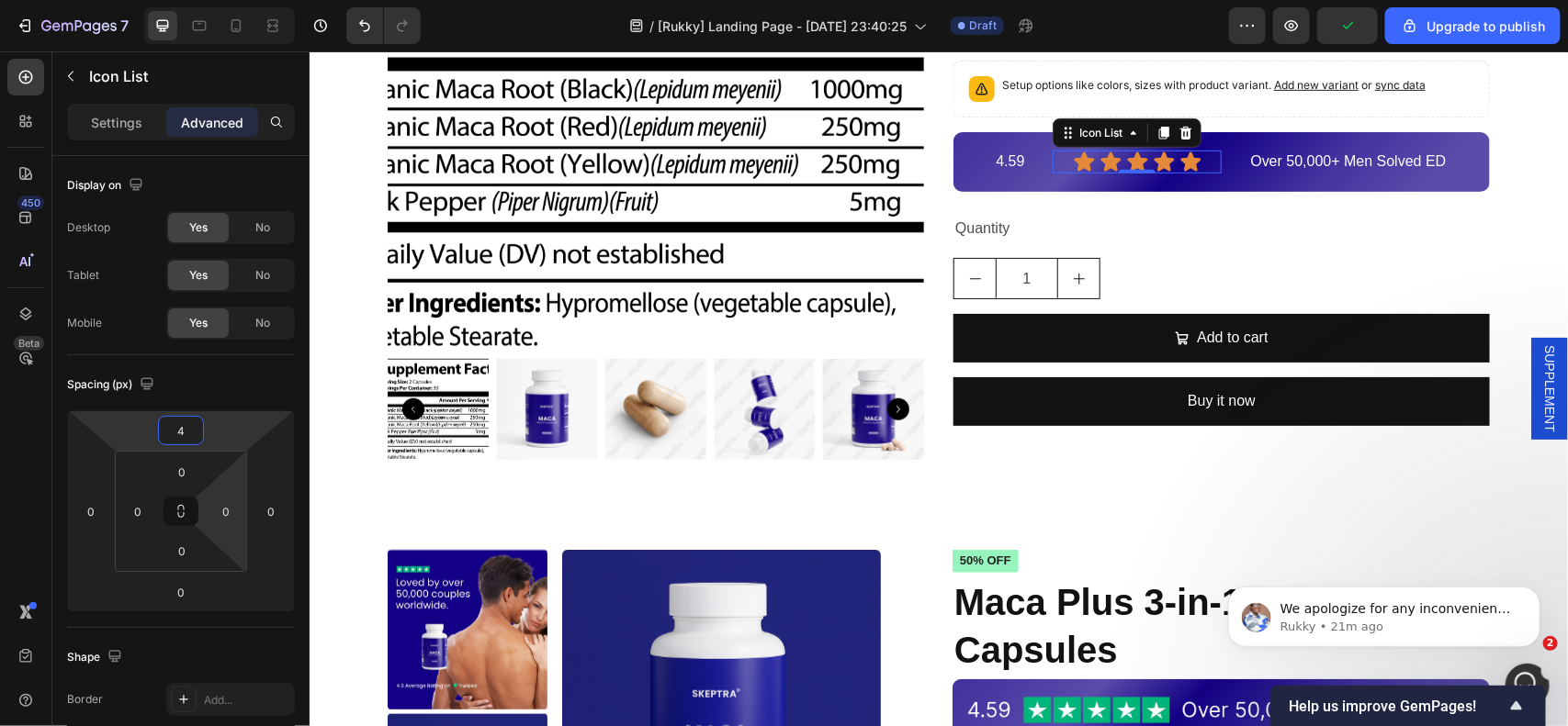
type input "3"
click at [1415, 257] on div "1" at bounding box center [1220, 278] width 536 height 42
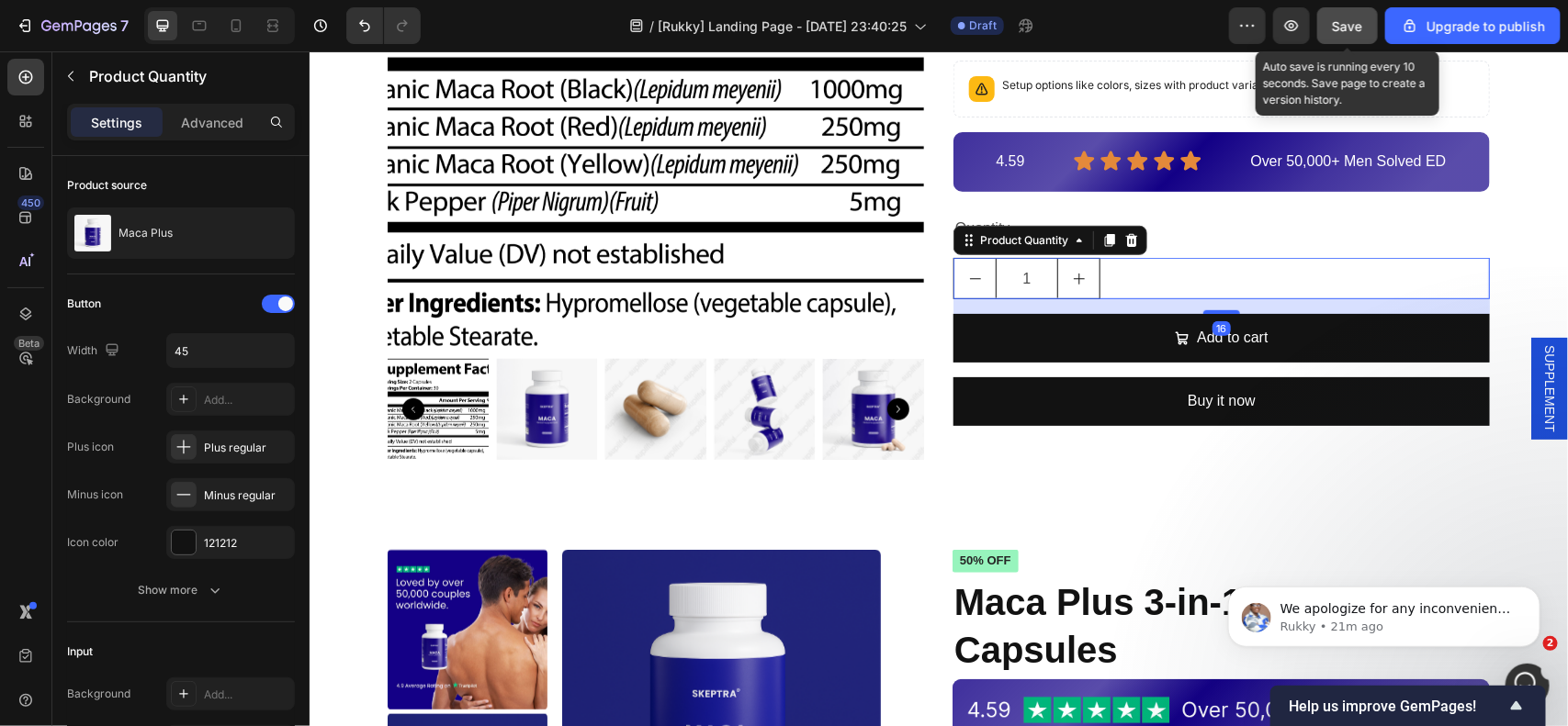
click at [1349, 18] on span "Save" at bounding box center [1348, 26] width 30 height 16
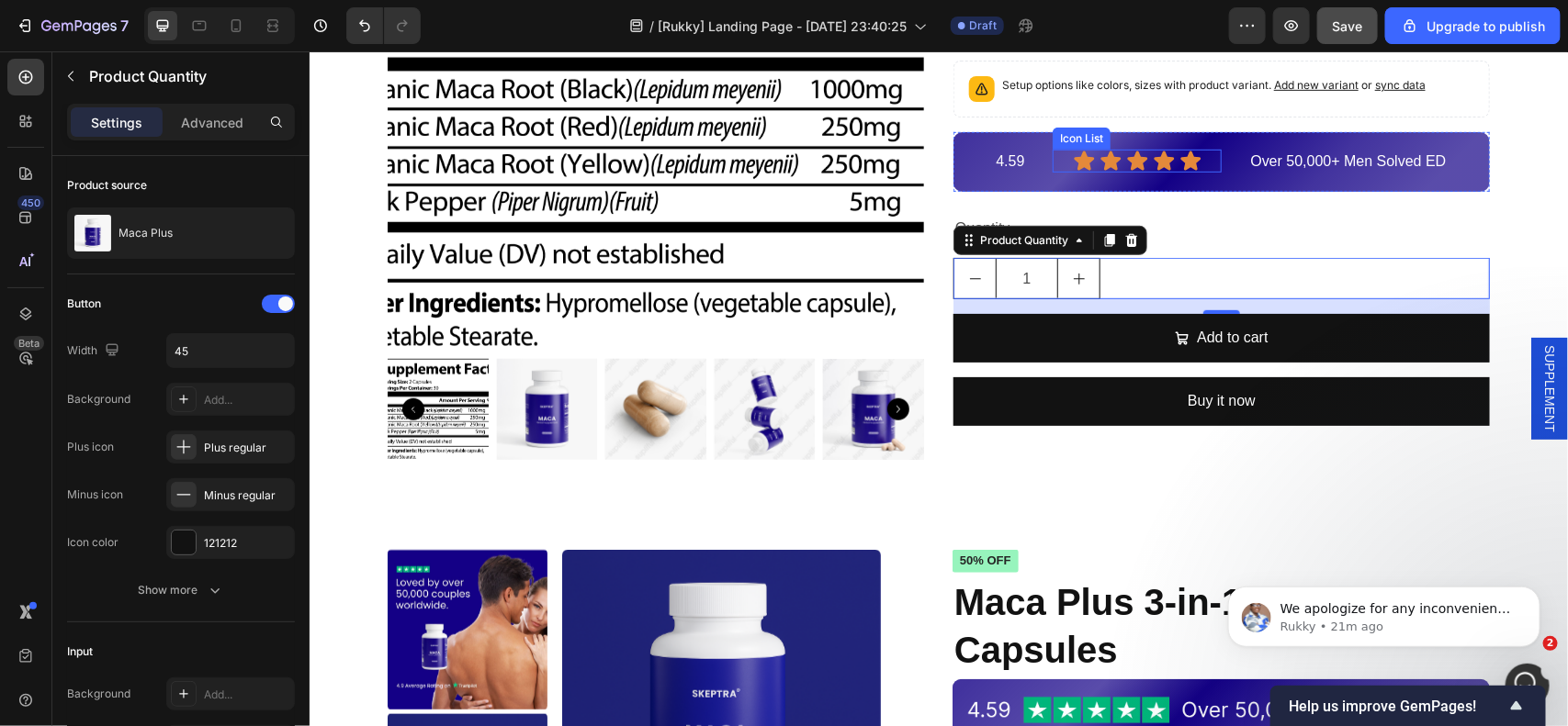
click at [1209, 161] on div "Icon Icon Icon Icon Icon" at bounding box center [1136, 160] width 169 height 23
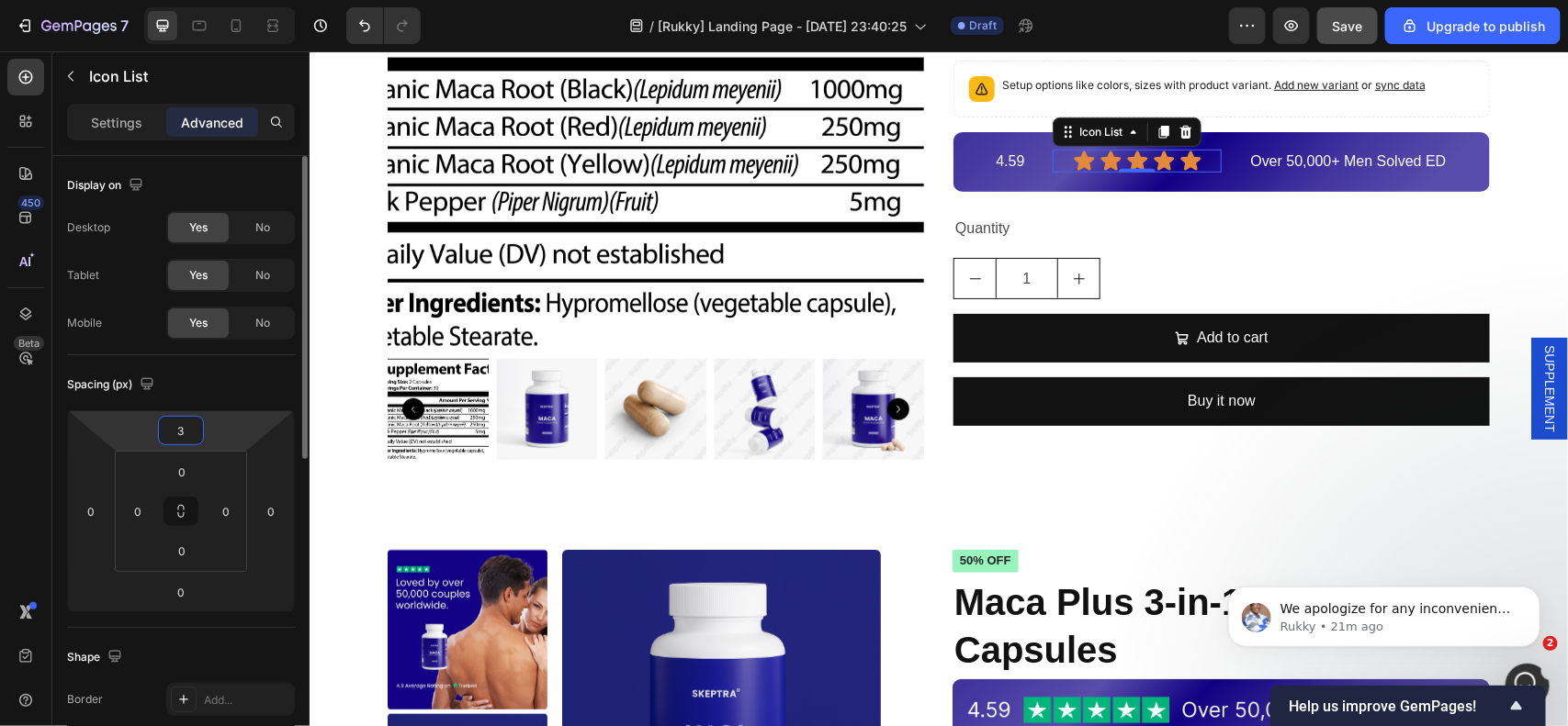
drag, startPoint x: 183, startPoint y: 427, endPoint x: 39, endPoint y: 394, distance: 147.7
click at [183, 427] on input "3" at bounding box center [181, 430] width 37 height 27
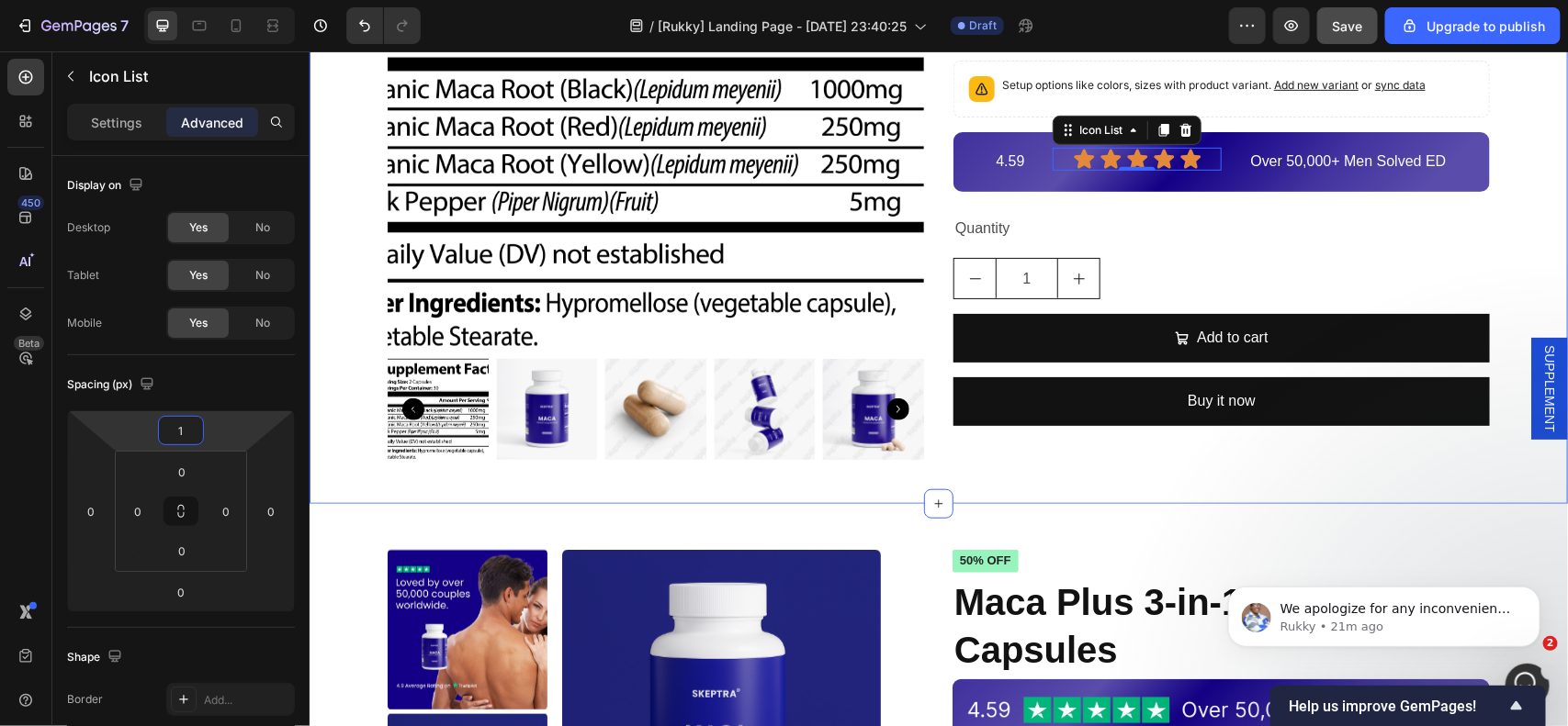
type input "0"
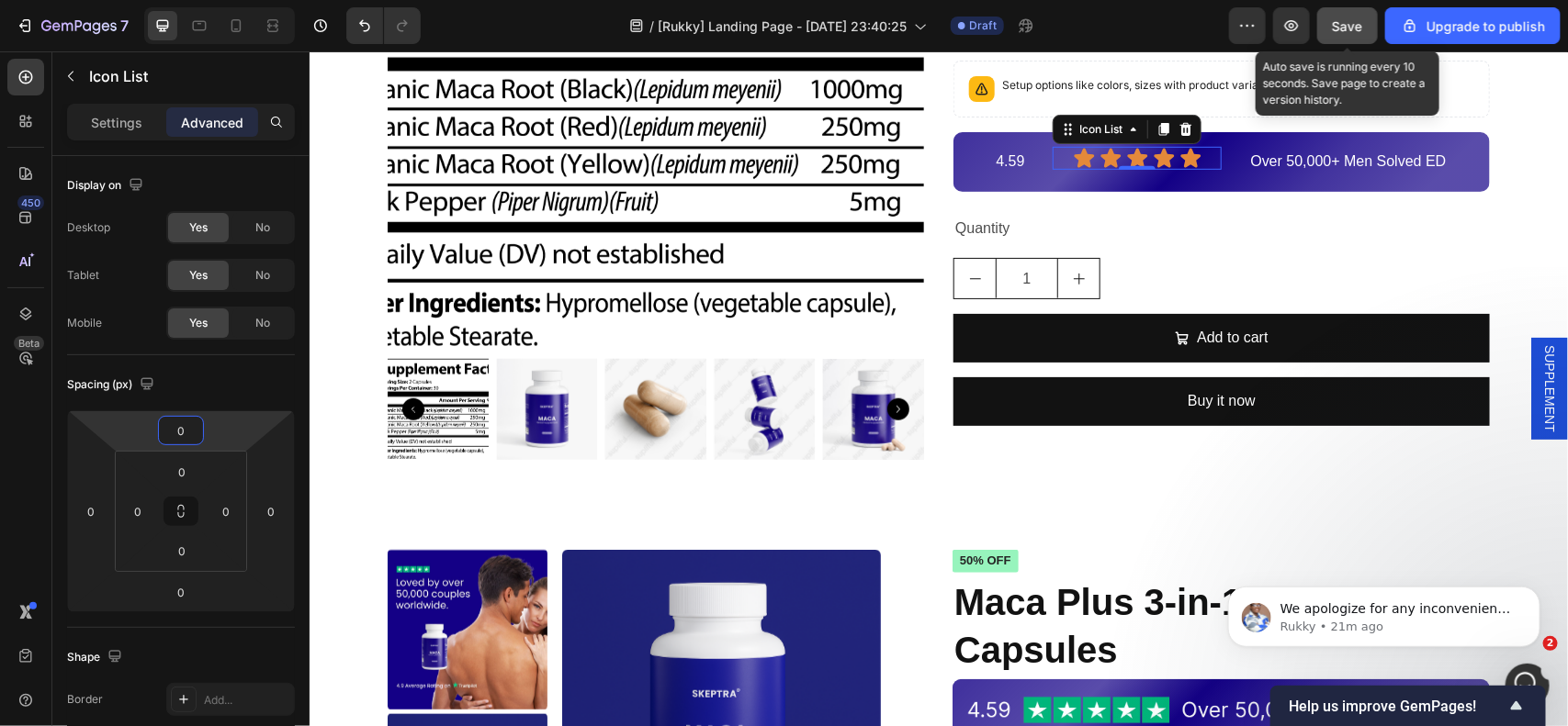
click at [1365, 20] on button "Save" at bounding box center [1348, 26] width 61 height 37
